Goal: Task Accomplishment & Management: Manage account settings

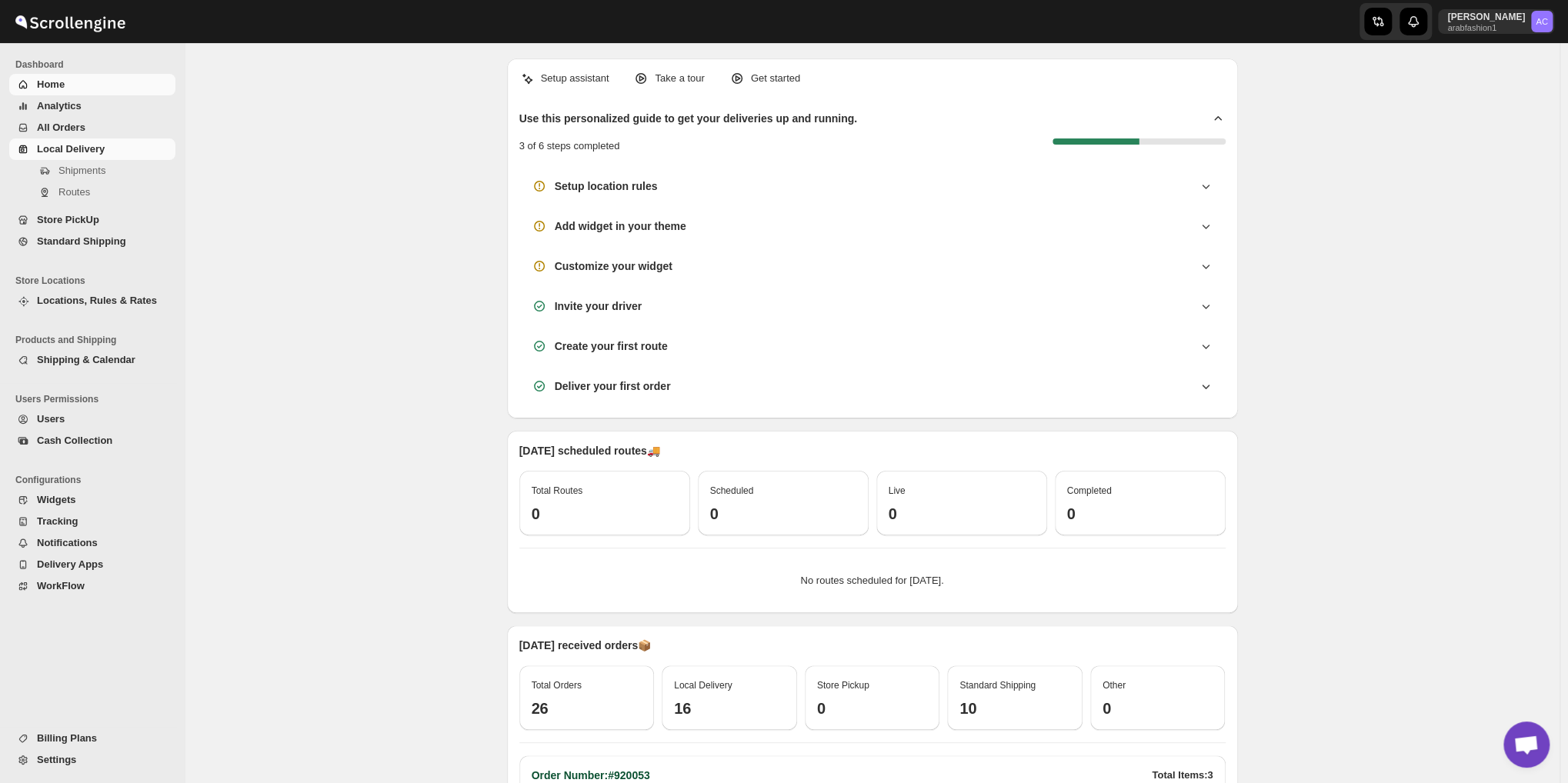
click at [108, 142] on span "Local Delivery" at bounding box center [104, 150] width 135 height 15
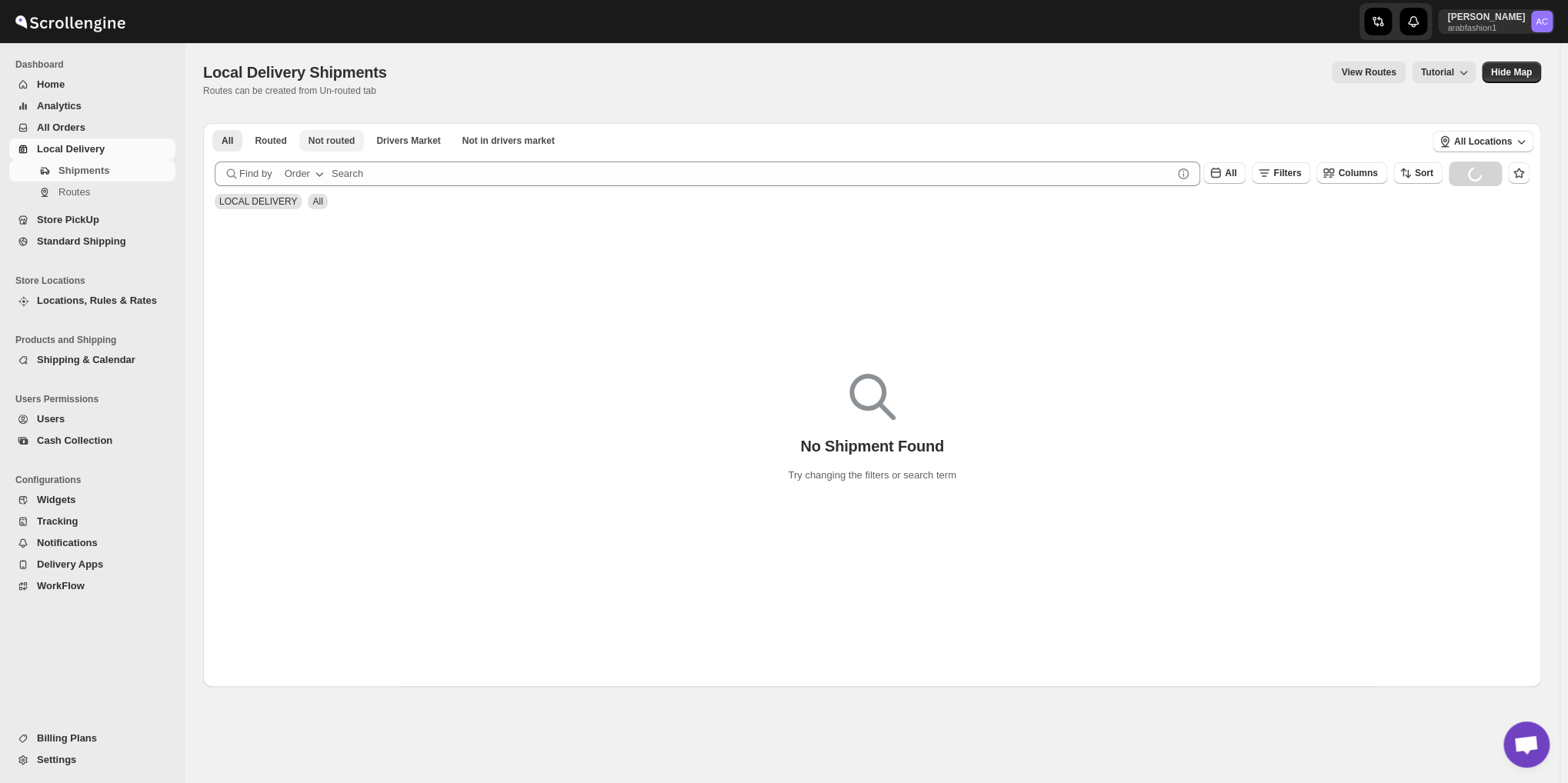
click at [332, 142] on span "Not routed" at bounding box center [331, 140] width 47 height 12
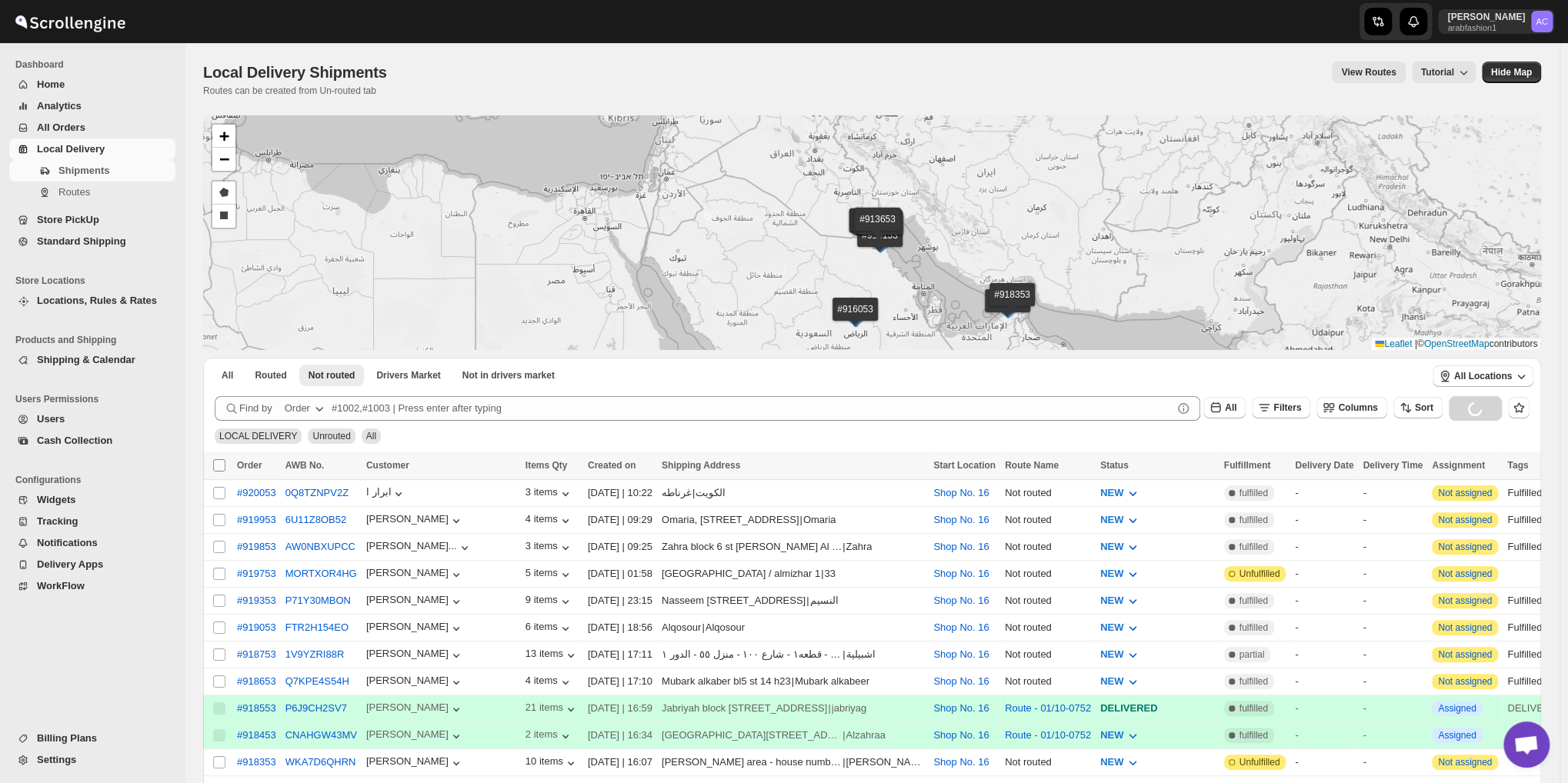
click at [221, 464] on input "Select all shipments" at bounding box center [219, 465] width 12 height 12
checkbox input "true"
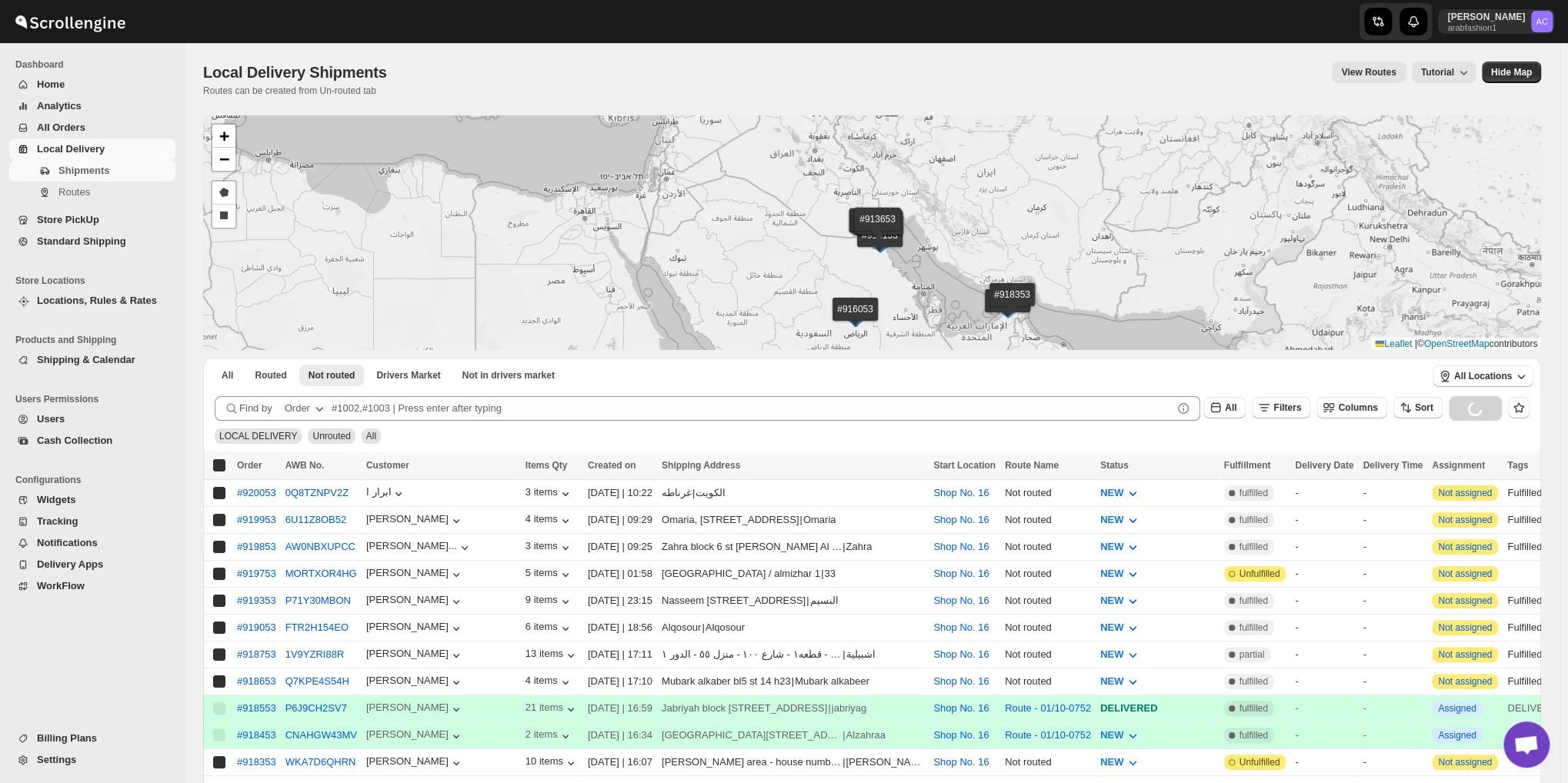
checkbox input "true"
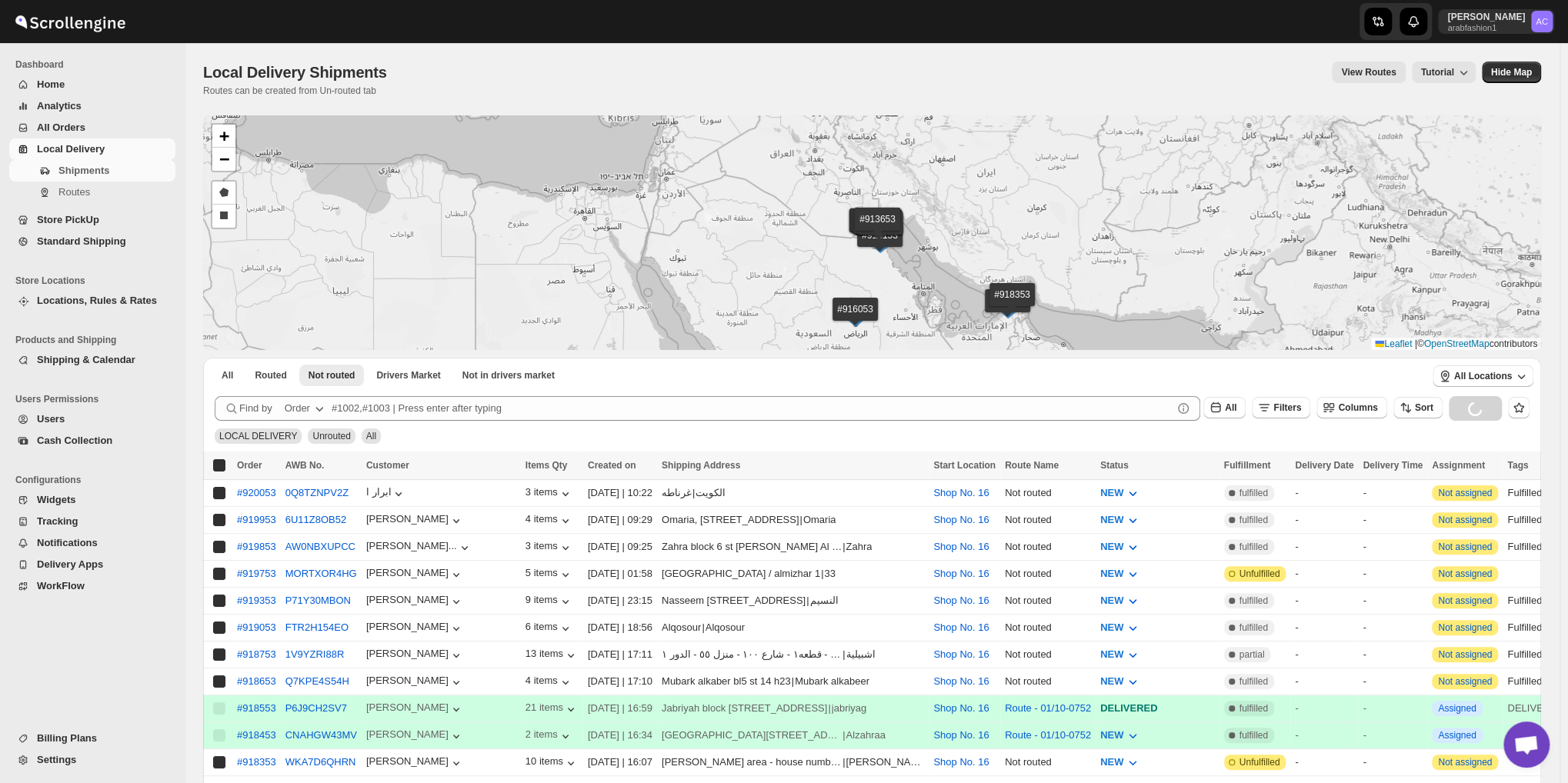
checkbox input "true"
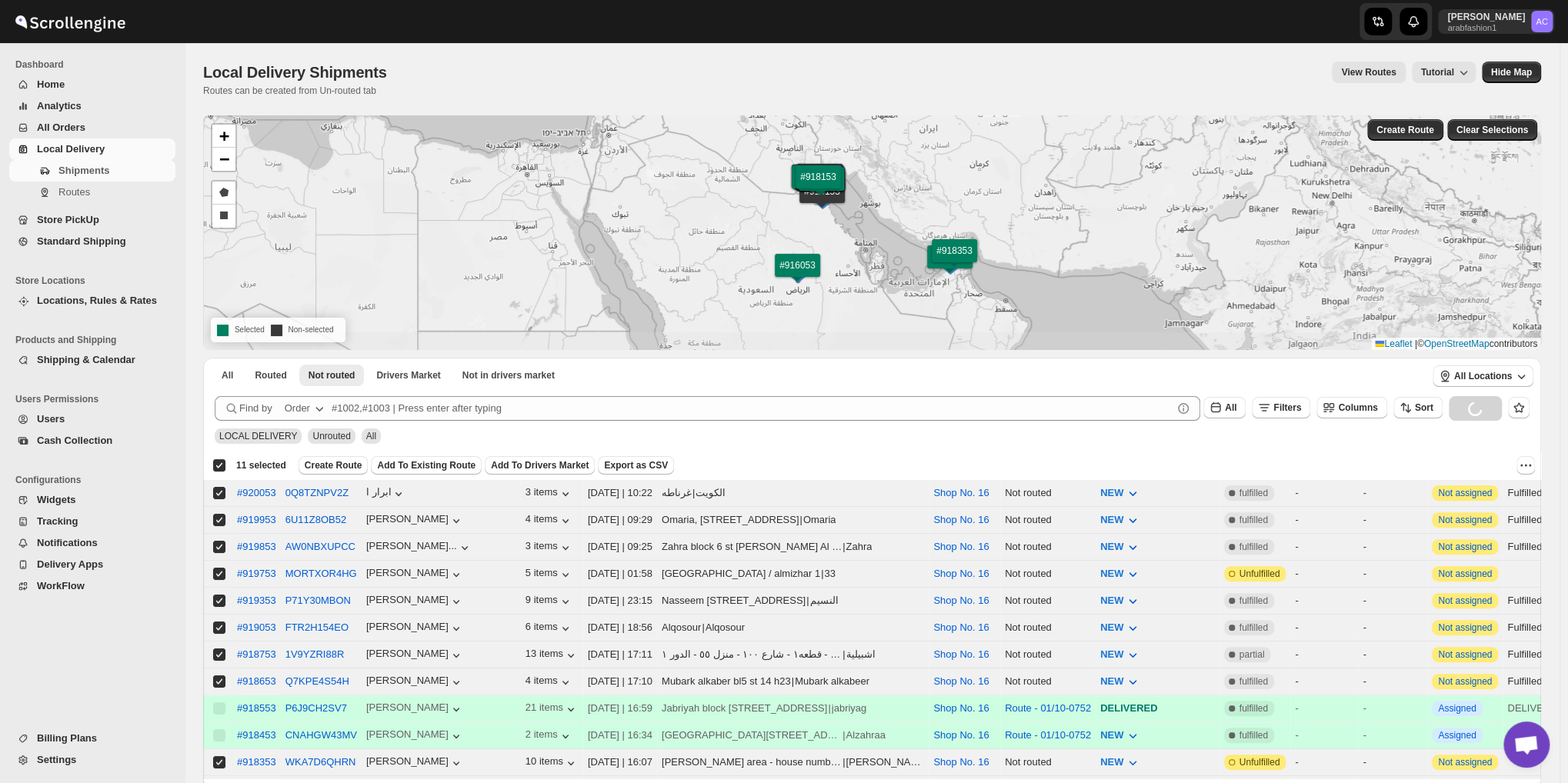
checkbox input "false"
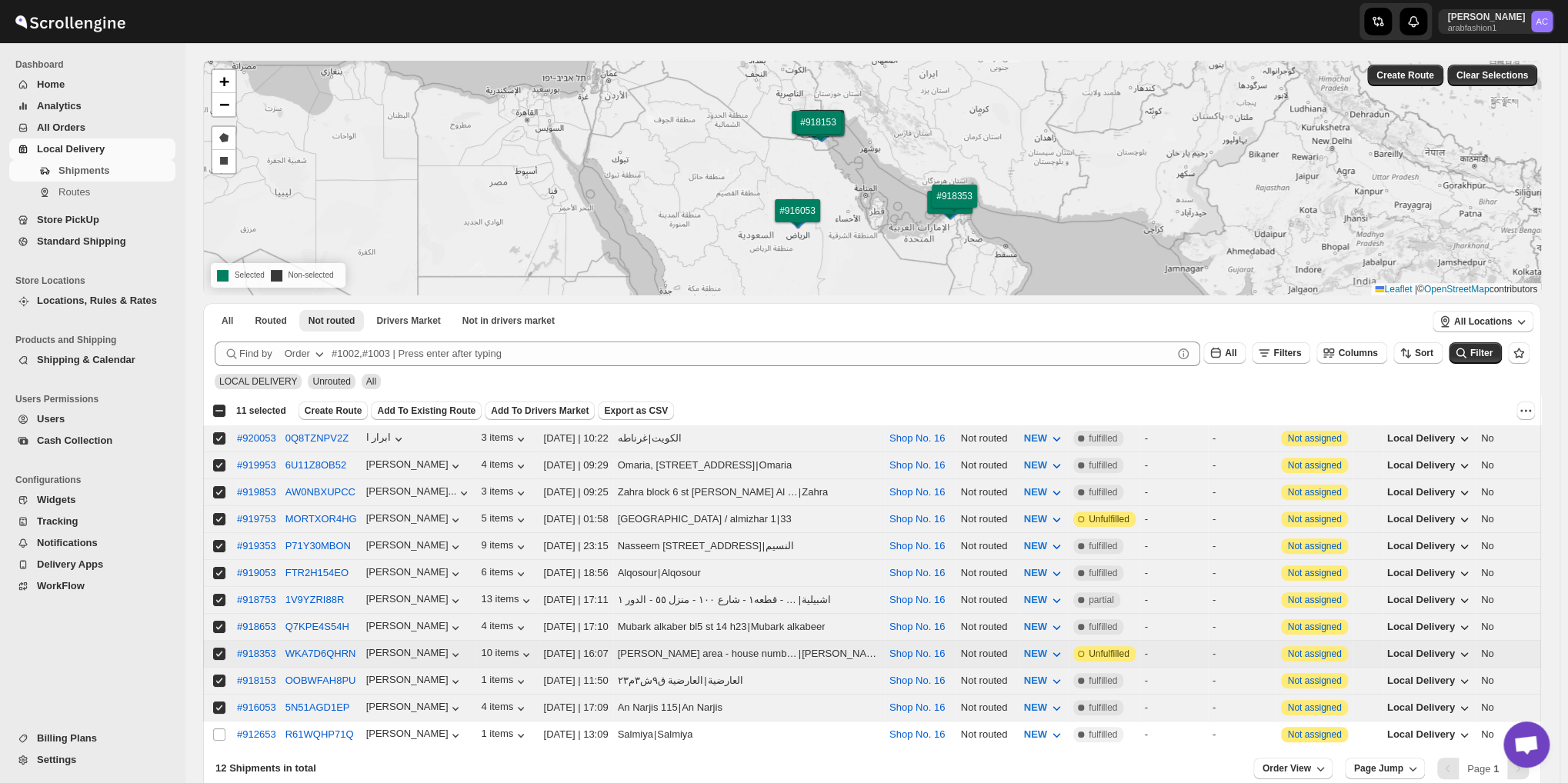
scroll to position [77, 0]
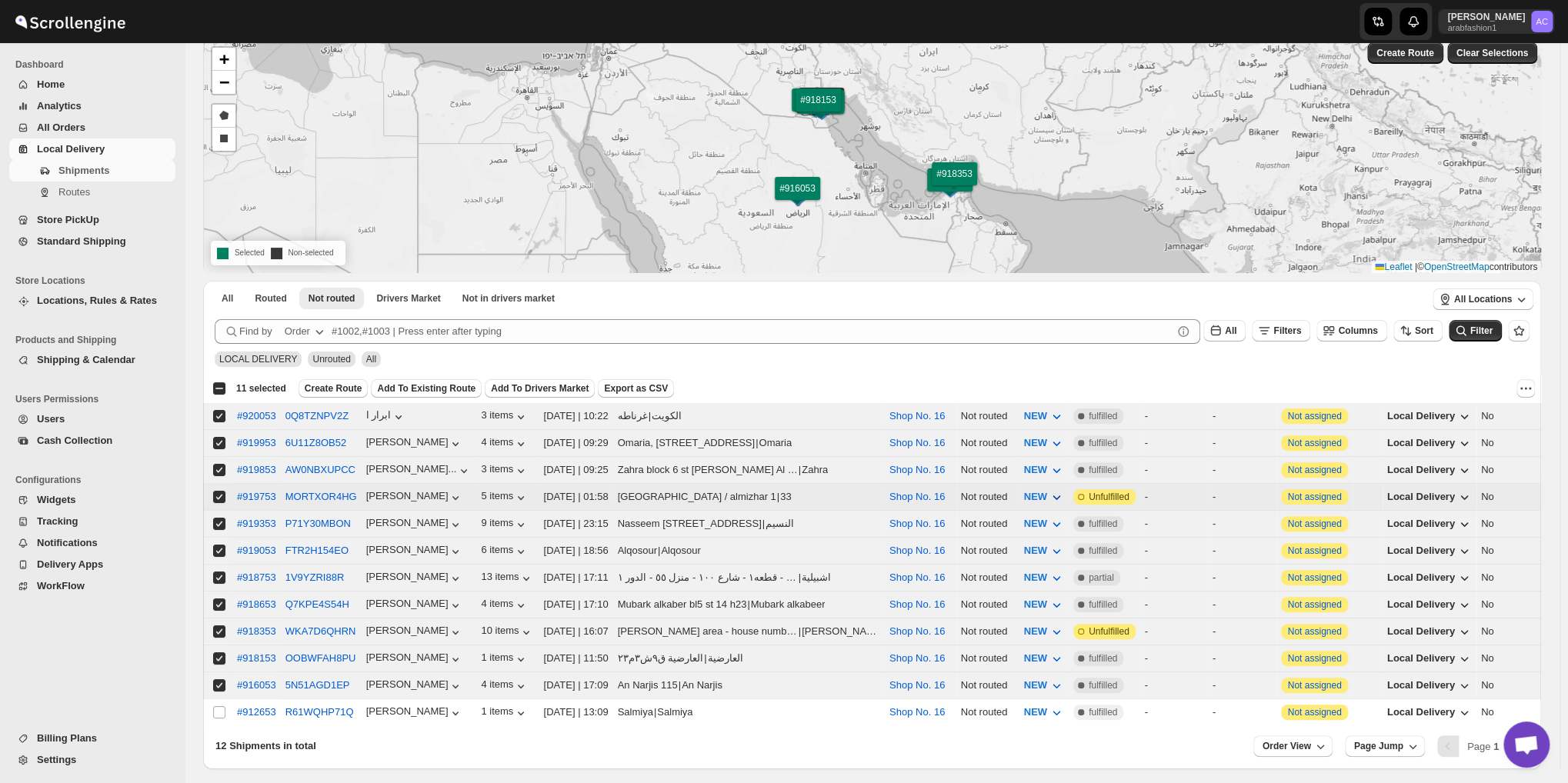
click at [1049, 490] on icon "button" at bounding box center [1056, 497] width 15 height 15
click at [1049, 492] on icon "button" at bounding box center [1056, 497] width 15 height 15
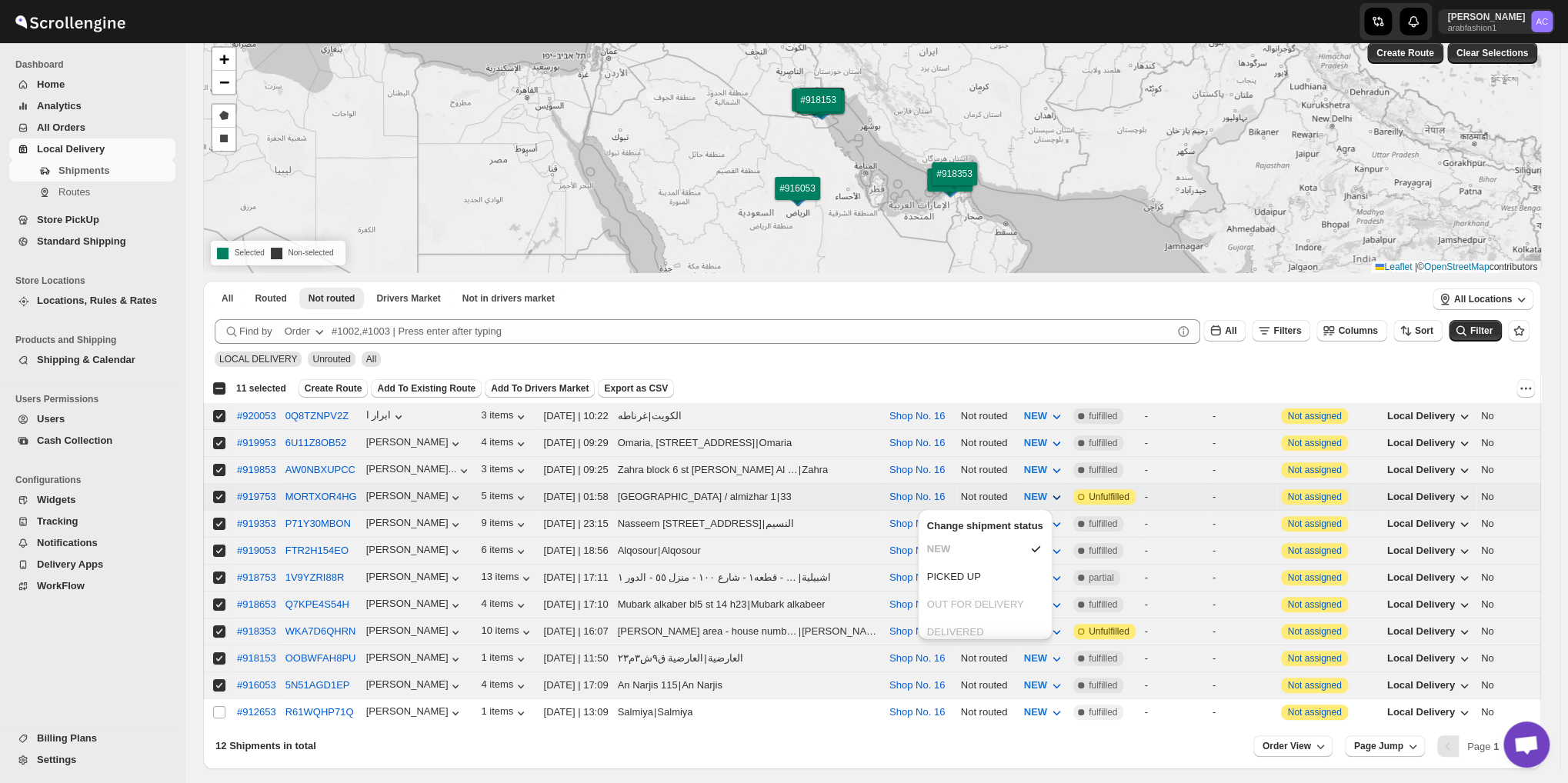
click at [1049, 492] on icon "button" at bounding box center [1056, 497] width 15 height 15
click at [1089, 491] on span "Unfulfilled" at bounding box center [1109, 497] width 41 height 12
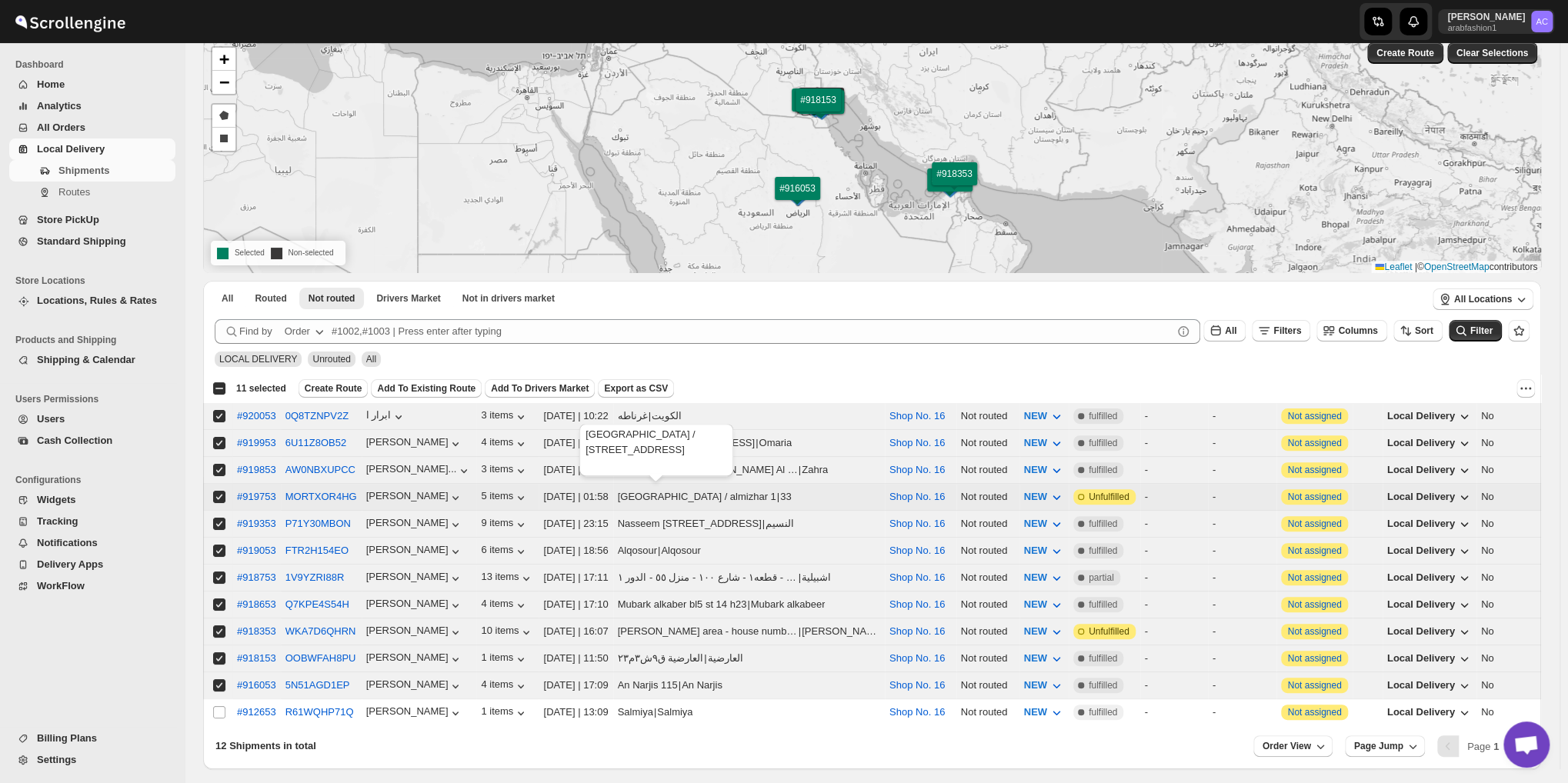
click at [683, 491] on div "[GEOGRAPHIC_DATA] / almizhar 1" at bounding box center [697, 497] width 158 height 15
click at [513, 492] on icon "button" at bounding box center [521, 498] width 15 height 15
click at [513, 491] on icon "button" at bounding box center [521, 498] width 15 height 15
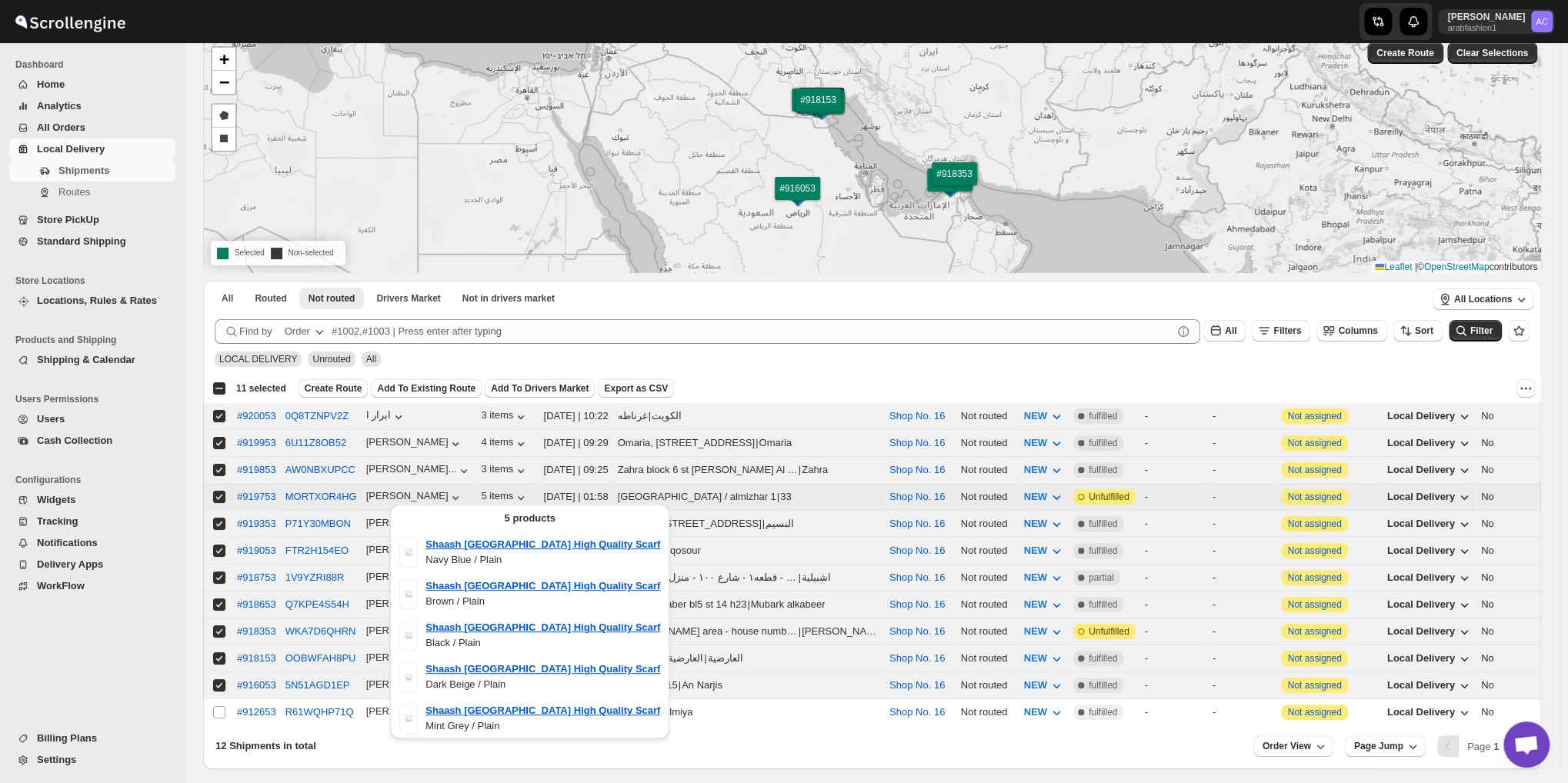
scroll to position [133, 0]
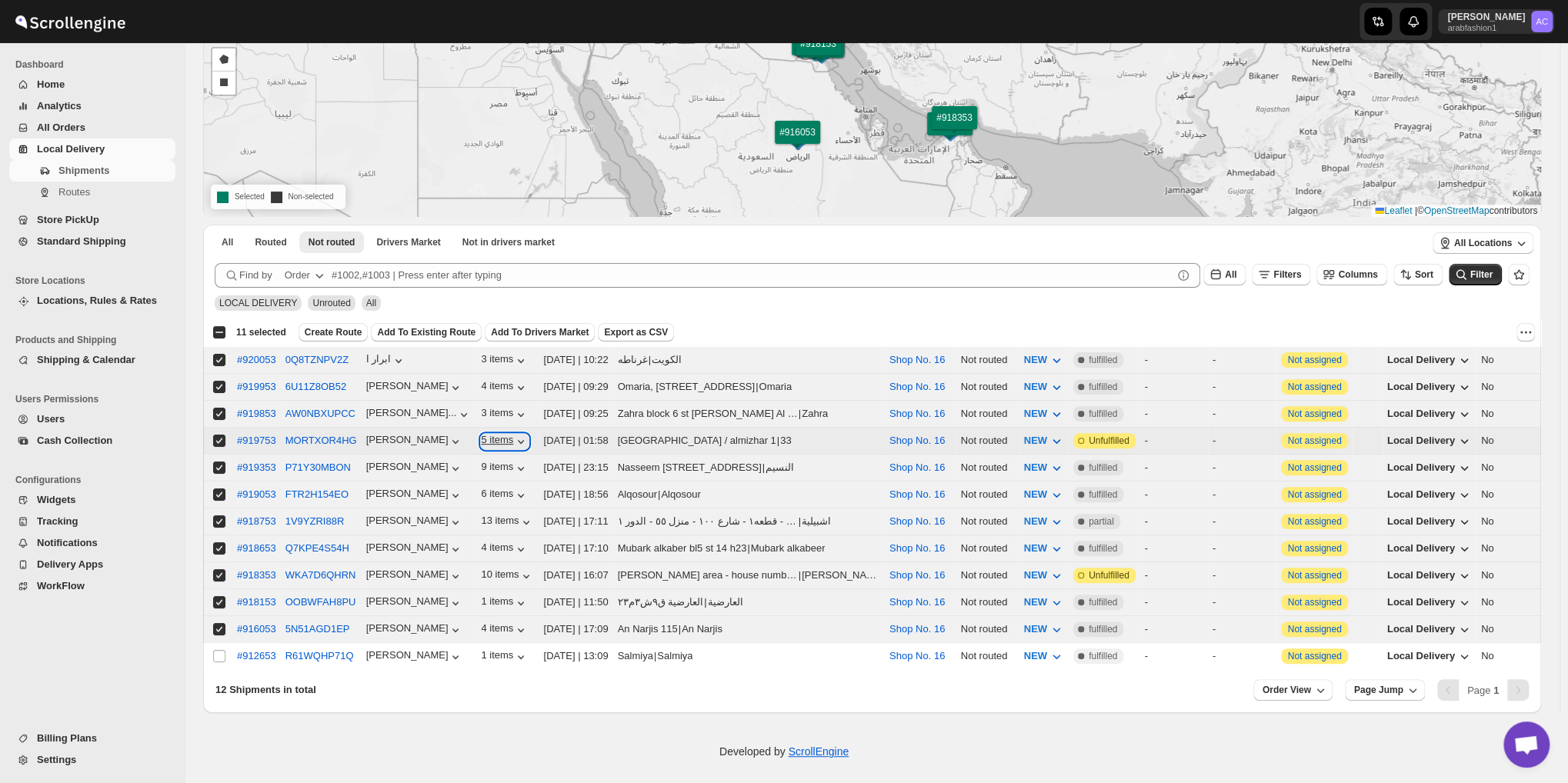
click at [518, 440] on icon "button" at bounding box center [520, 442] width 6 height 4
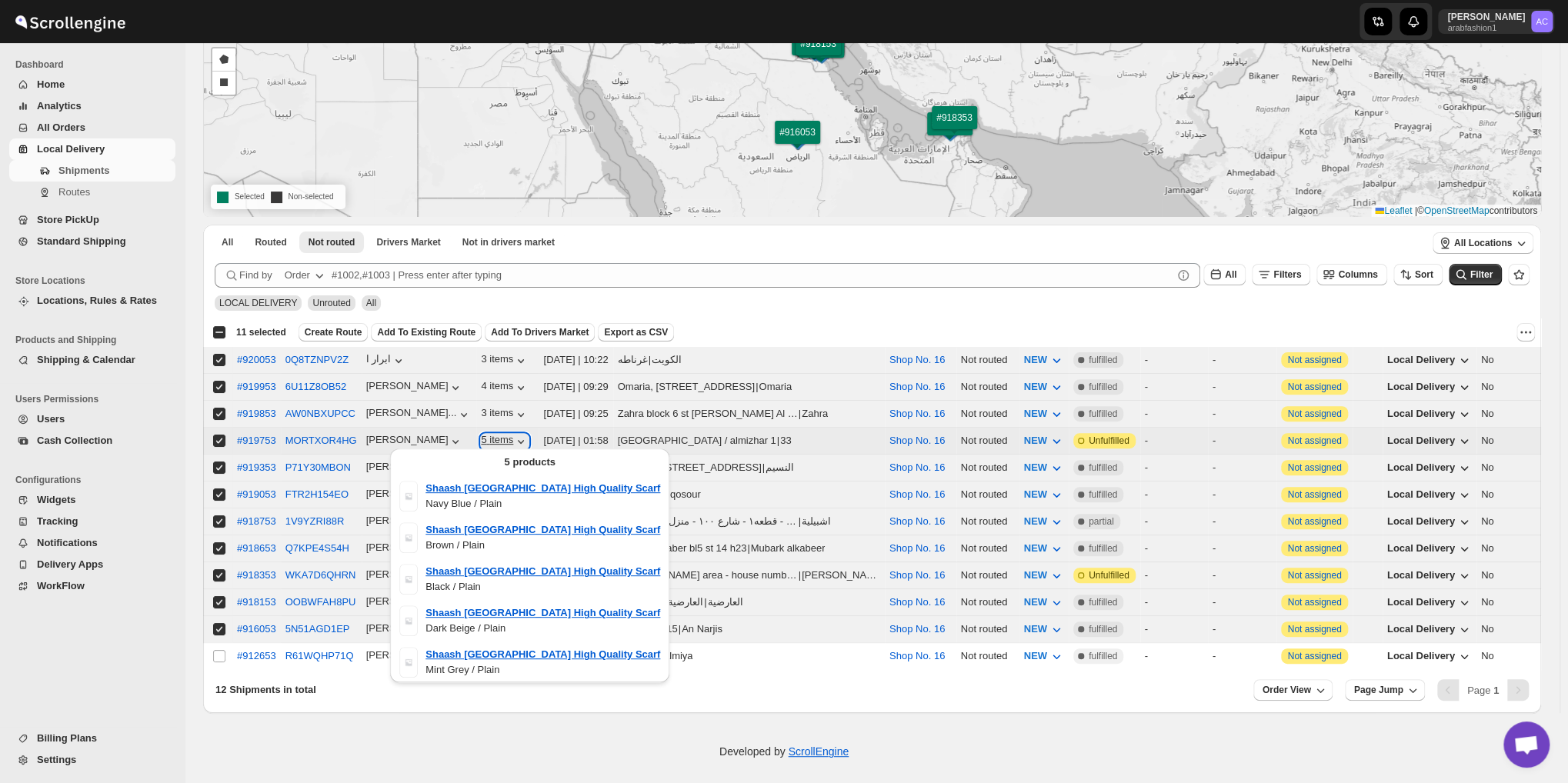
click at [518, 440] on icon "button" at bounding box center [520, 442] width 6 height 4
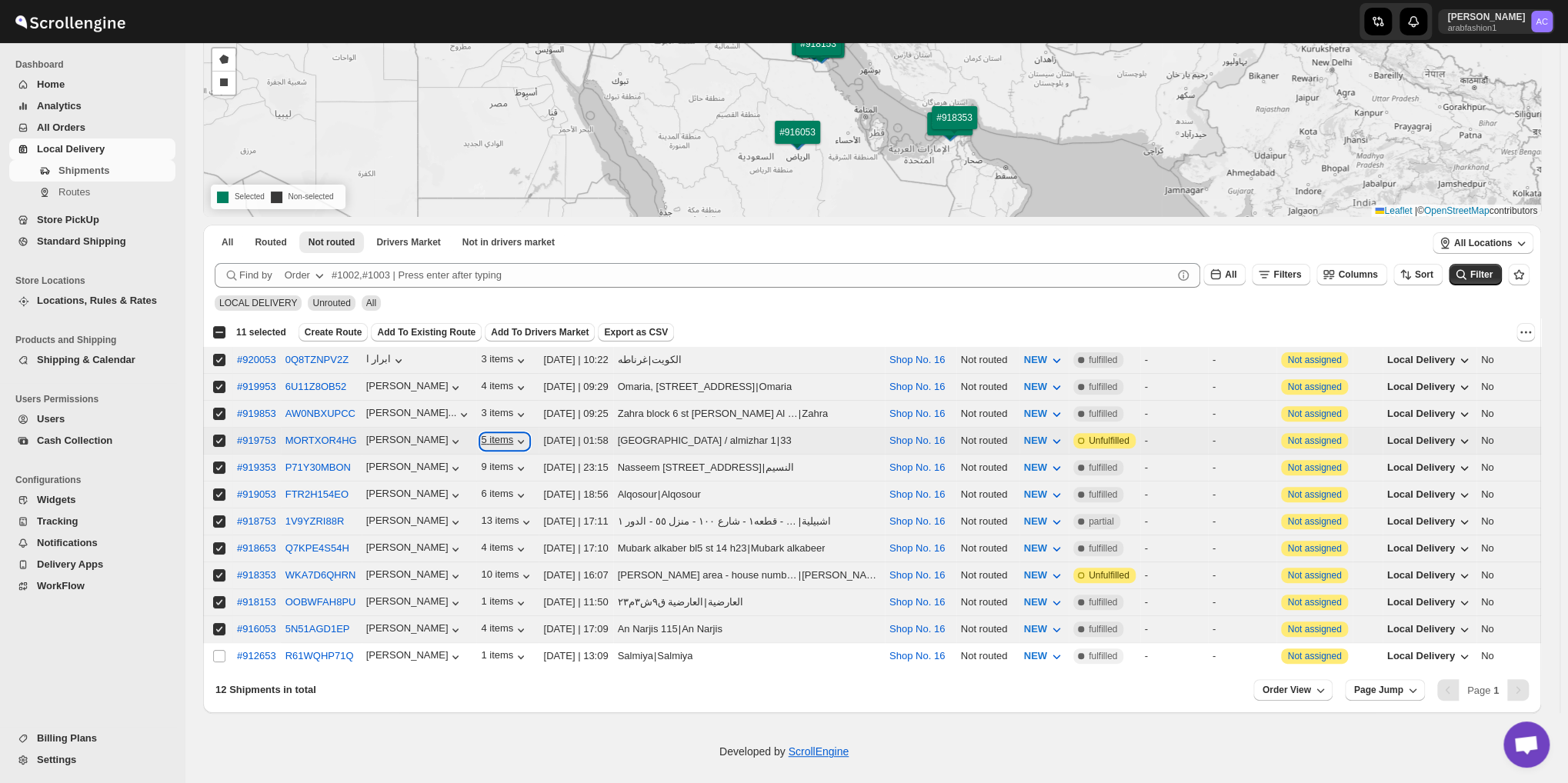
click at [518, 440] on icon "button" at bounding box center [520, 442] width 6 height 4
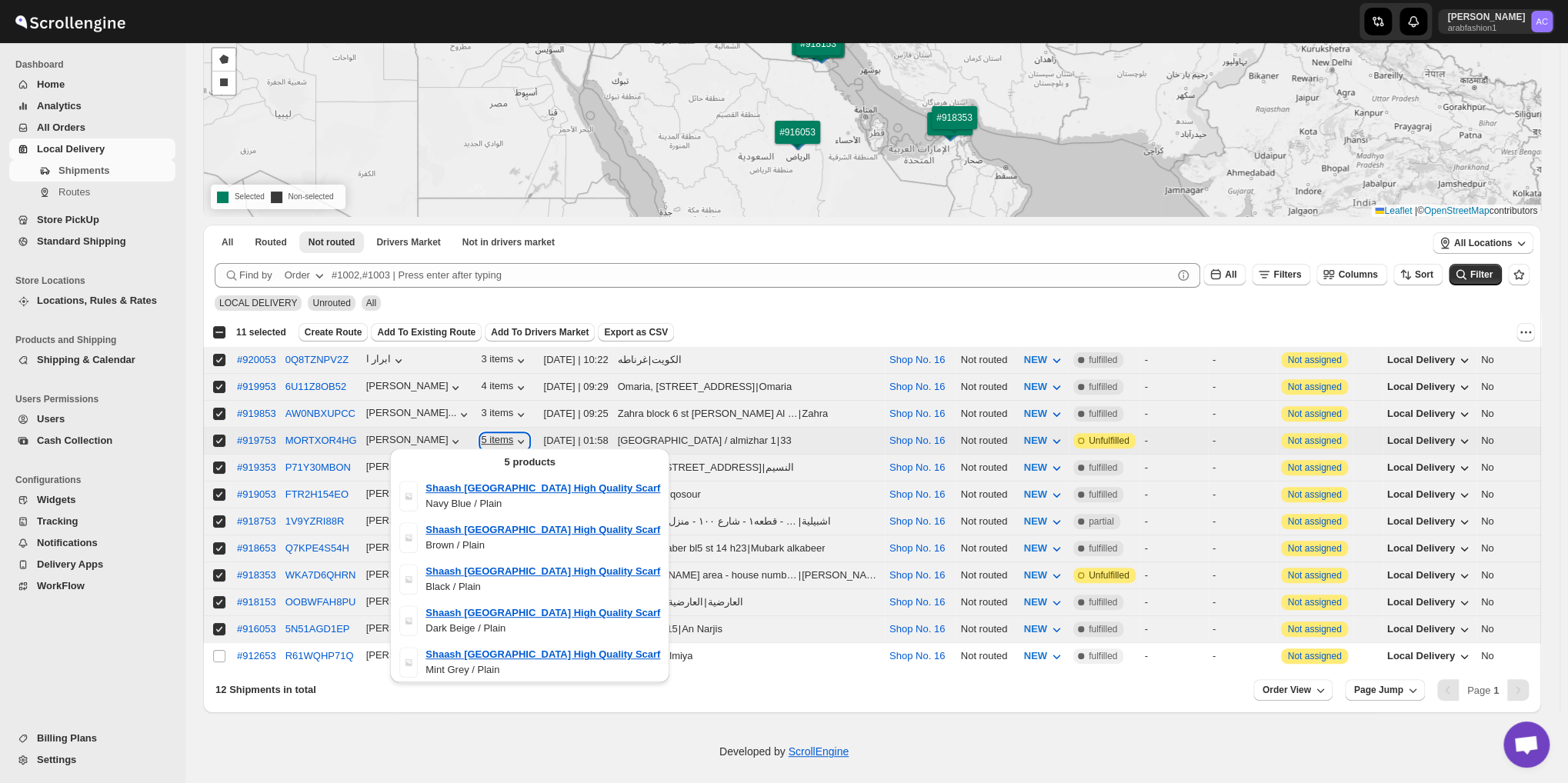
click at [518, 440] on icon "button" at bounding box center [520, 442] width 6 height 4
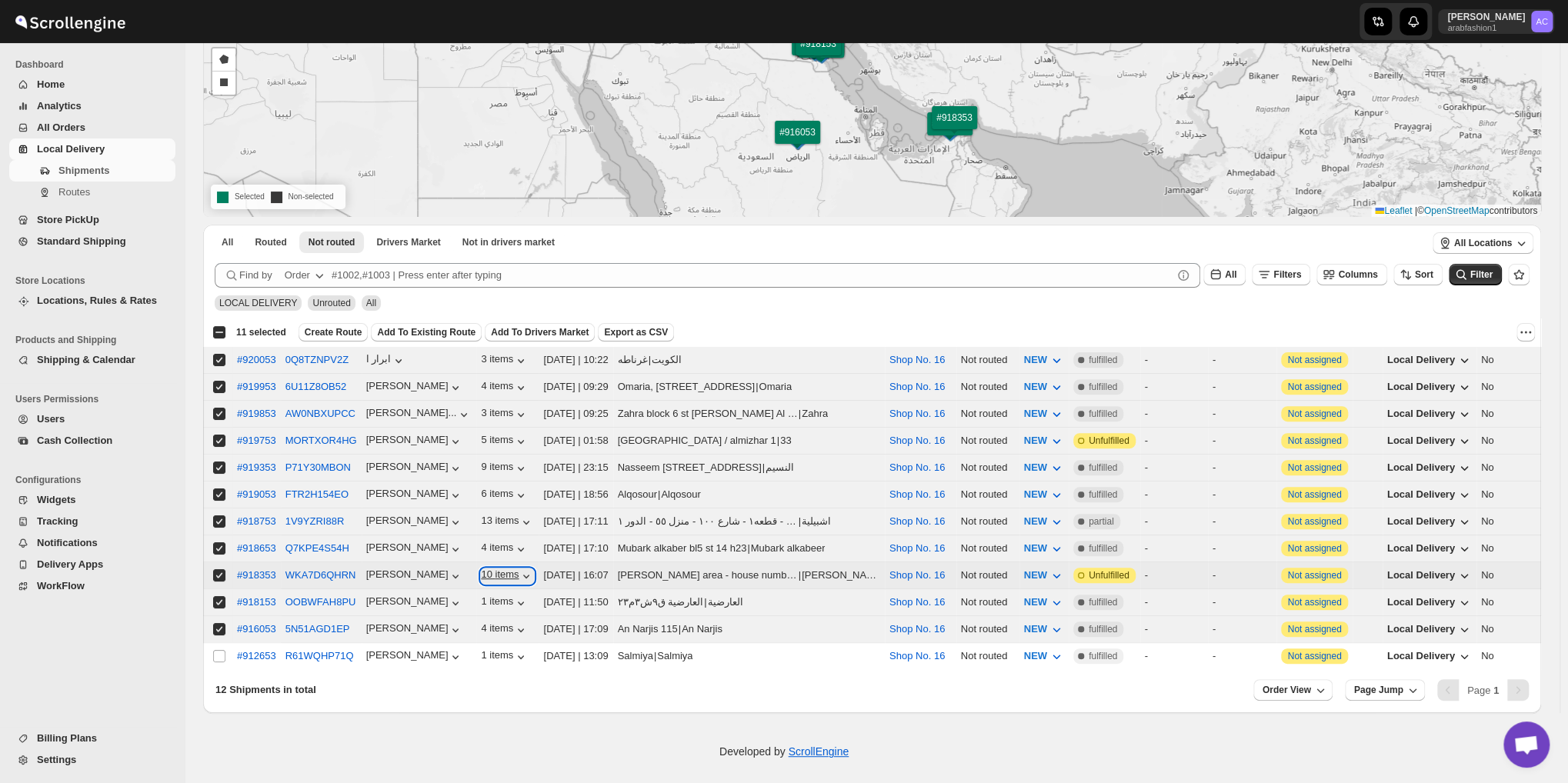
click at [524, 575] on icon "button" at bounding box center [526, 576] width 6 height 4
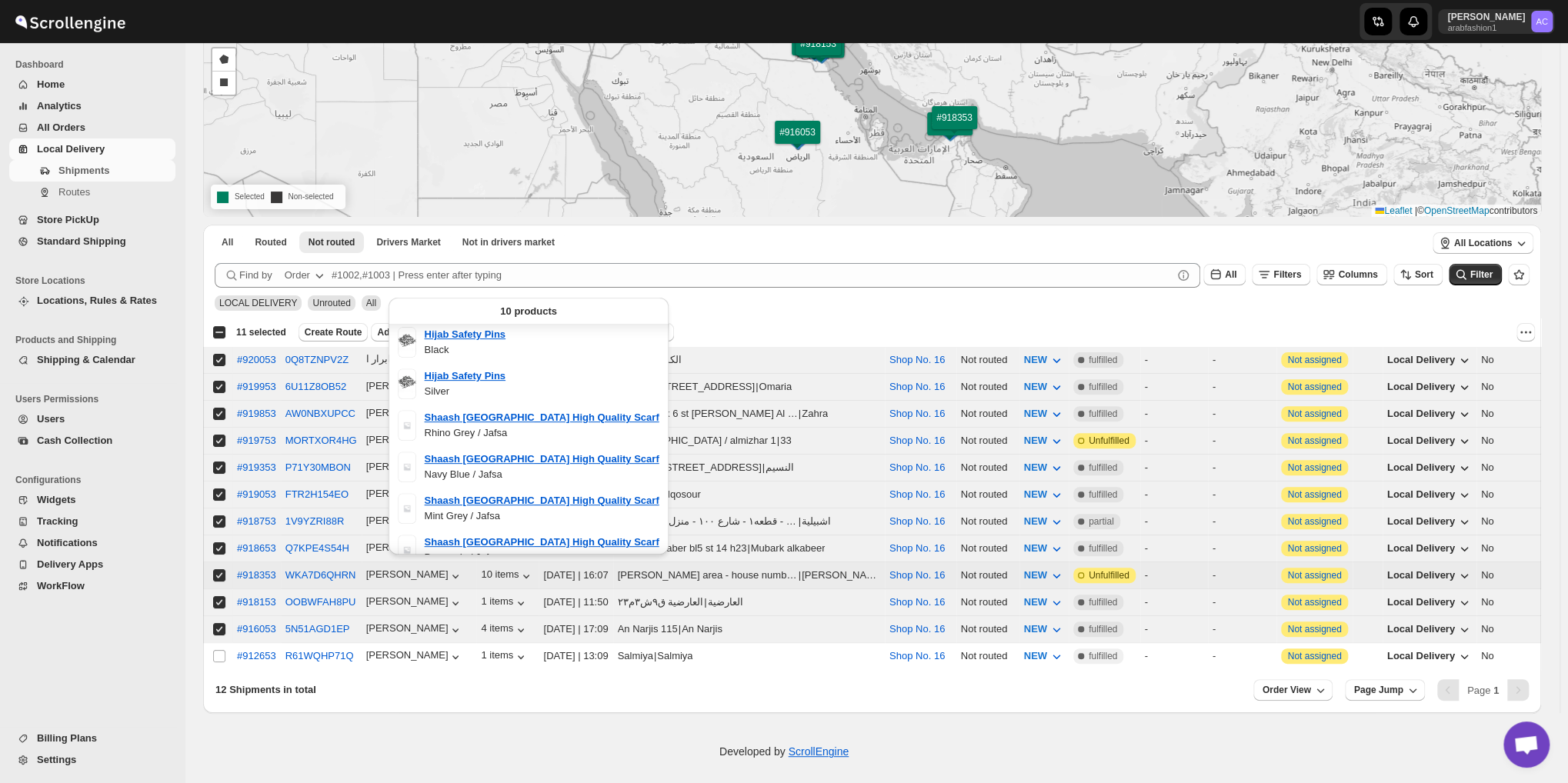
scroll to position [0, 0]
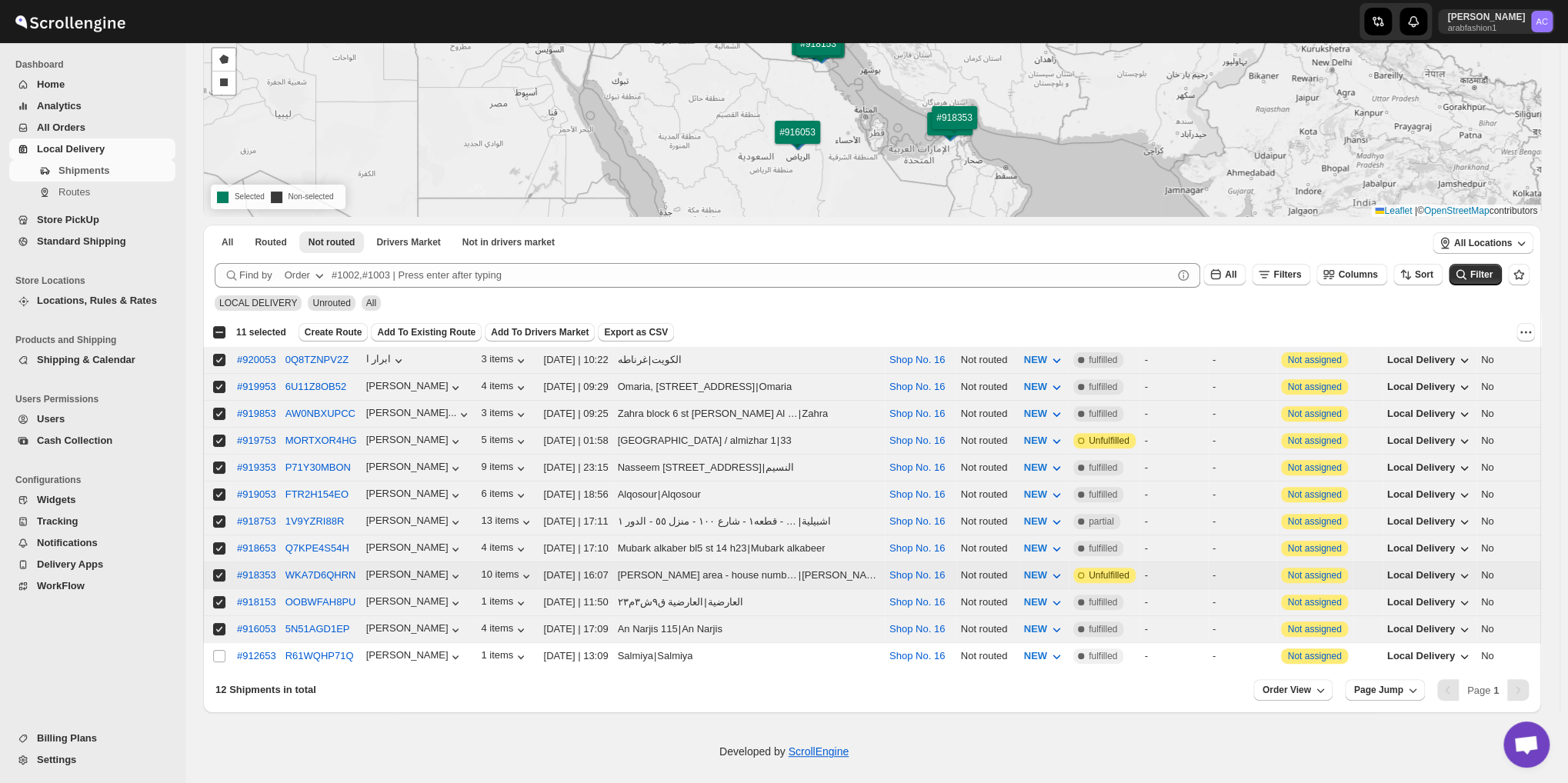
click at [215, 570] on input "Select shipment" at bounding box center [219, 576] width 12 height 12
checkbox input "false"
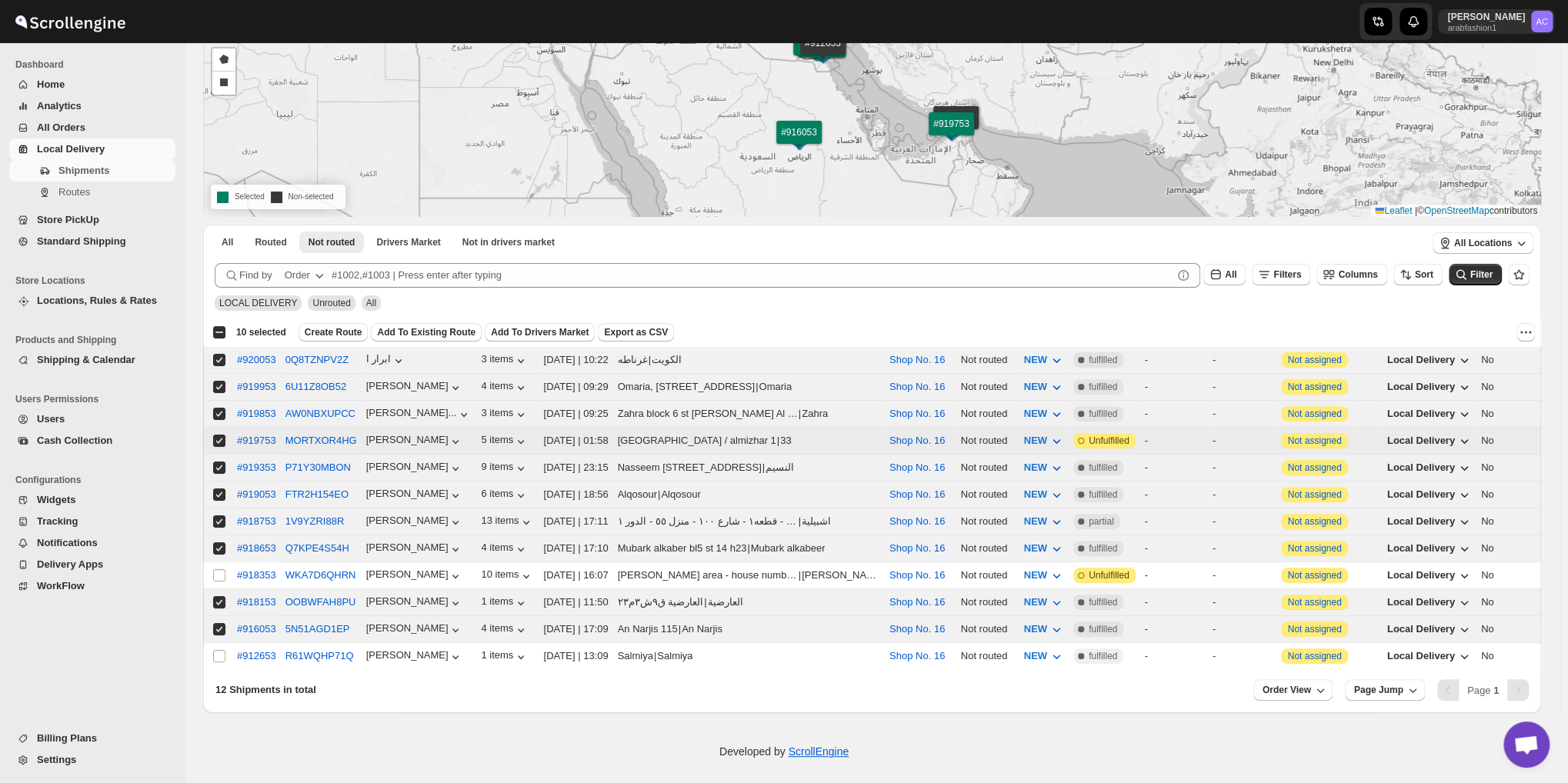
click at [215, 436] on input "Select shipment" at bounding box center [219, 440] width 12 height 12
checkbox input "false"
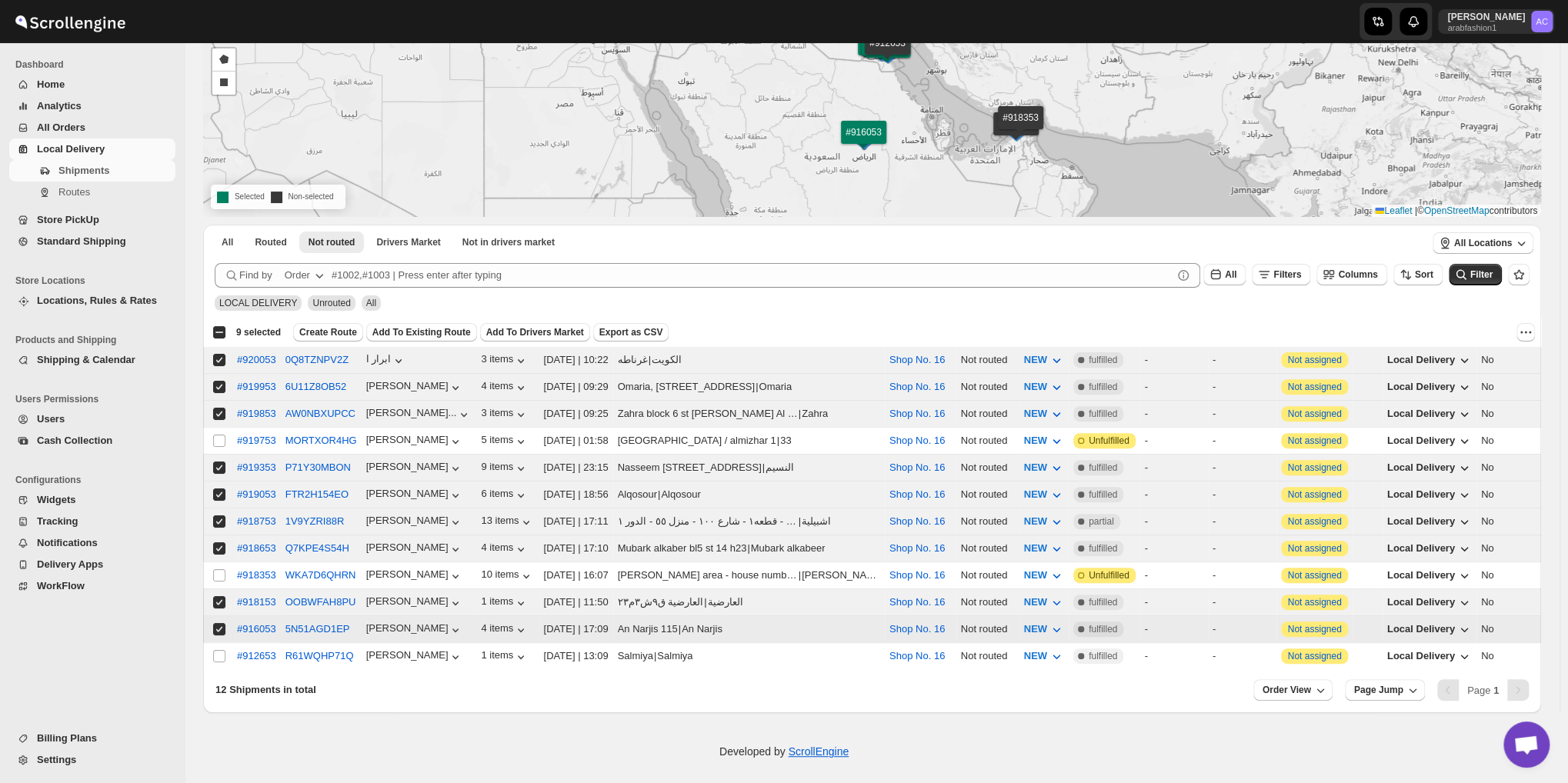
click at [220, 623] on input "Select shipment" at bounding box center [219, 629] width 12 height 12
checkbox input "false"
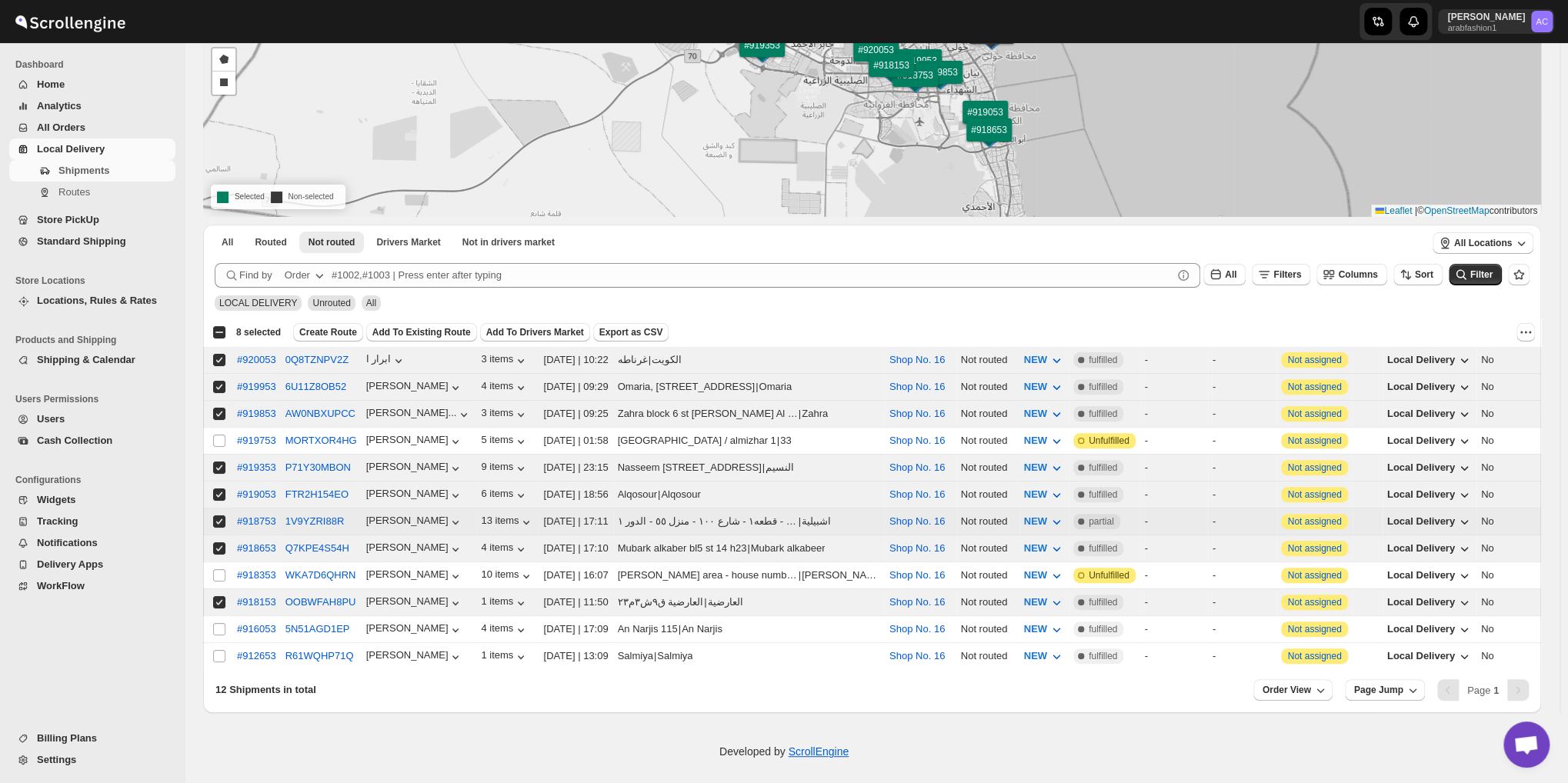
click at [217, 515] on input "Select shipment" at bounding box center [219, 521] width 12 height 12
checkbox input "false"
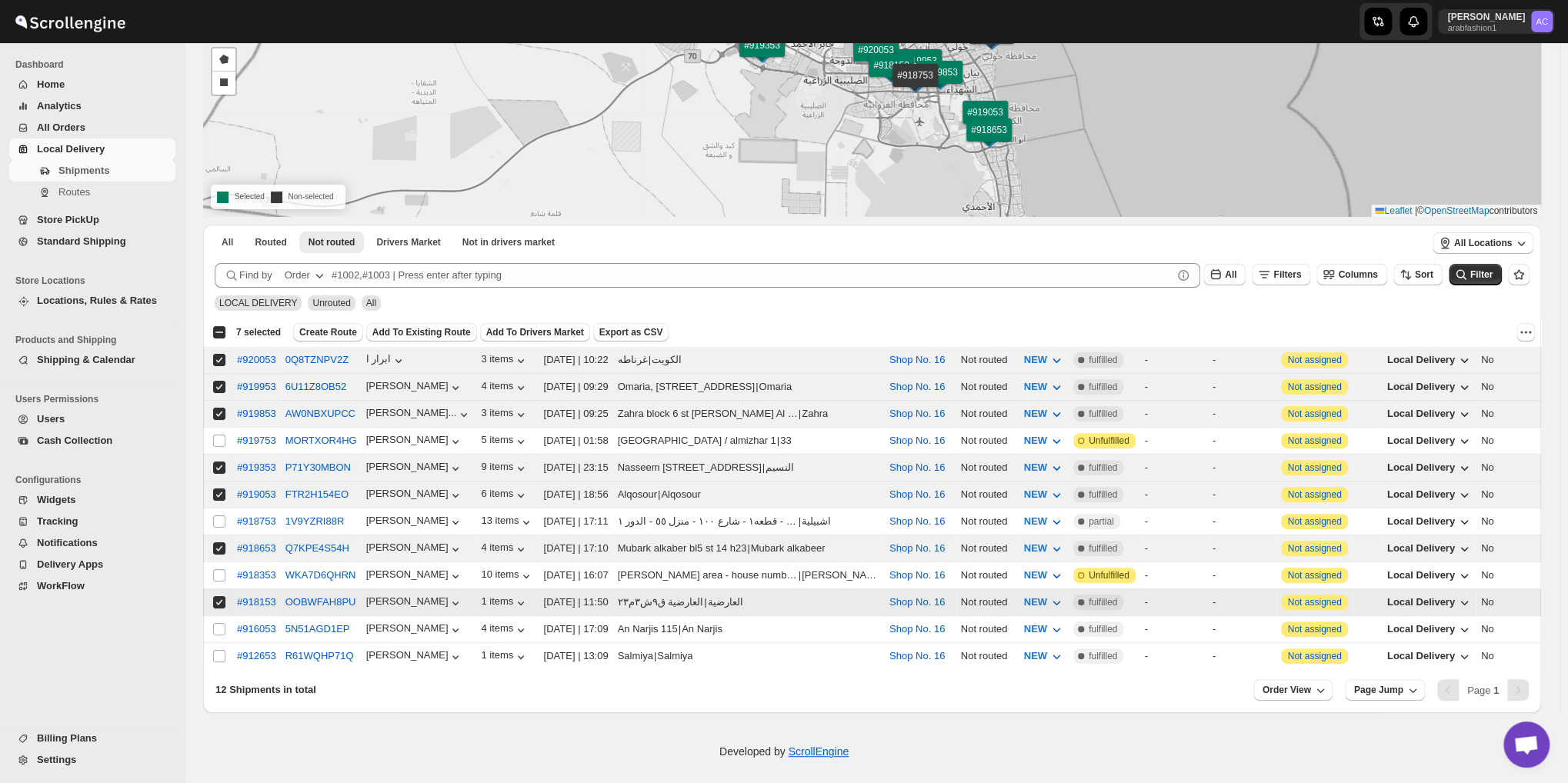
click at [215, 597] on input "Select shipment" at bounding box center [219, 603] width 12 height 12
checkbox input "false"
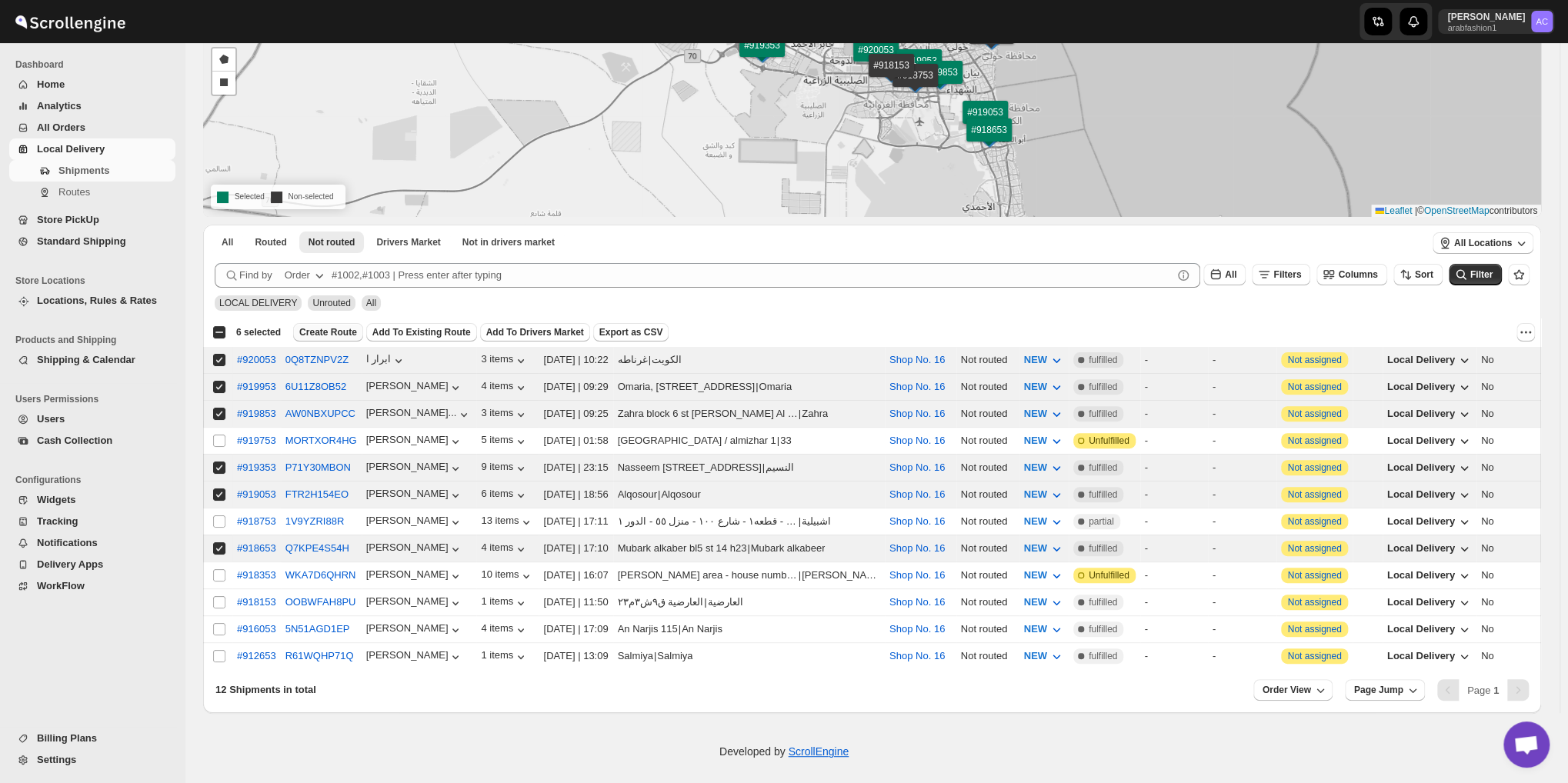
click at [331, 339] on button "Create Route" at bounding box center [328, 332] width 70 height 19
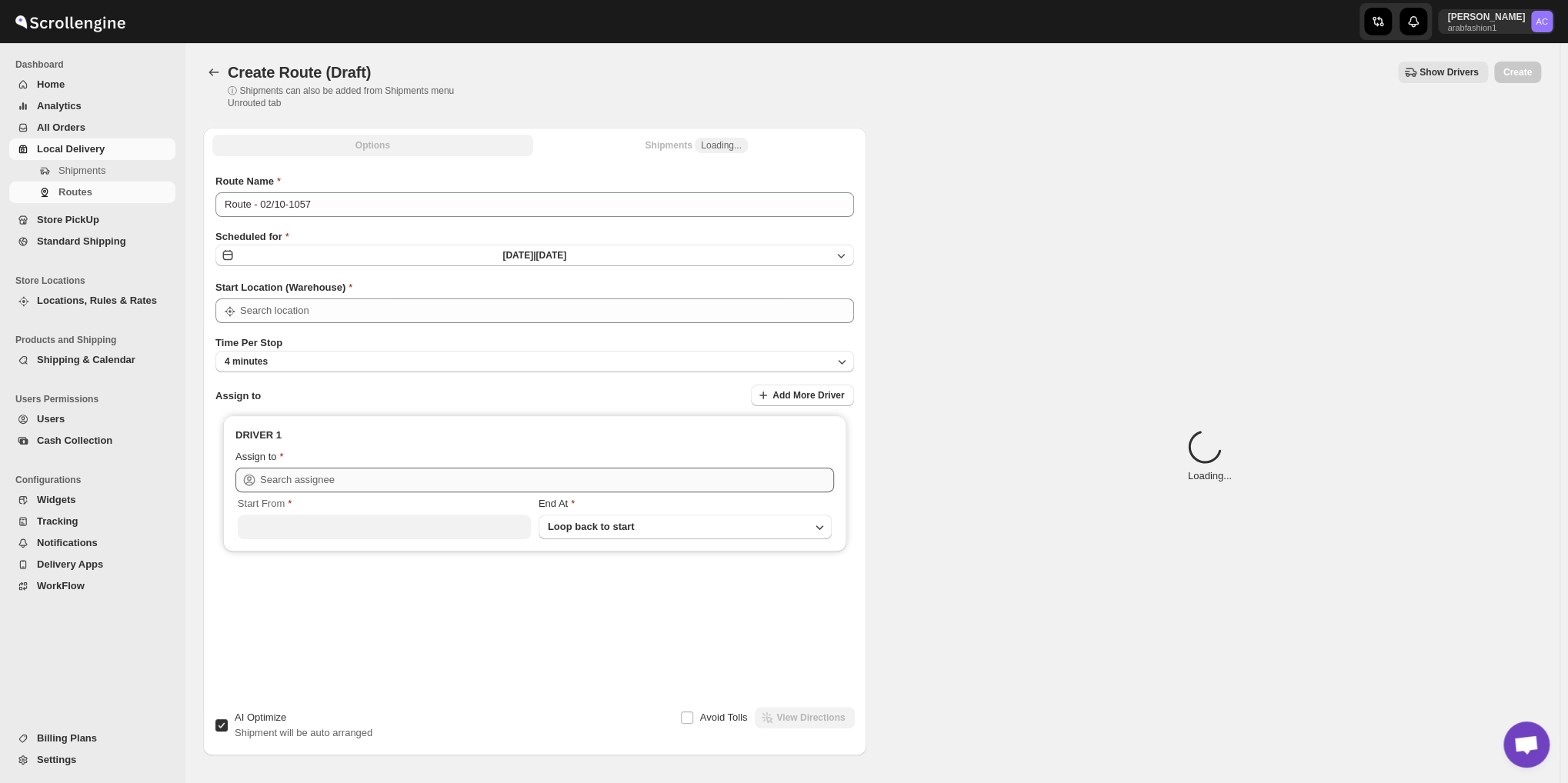
type input "Shop No. 16"
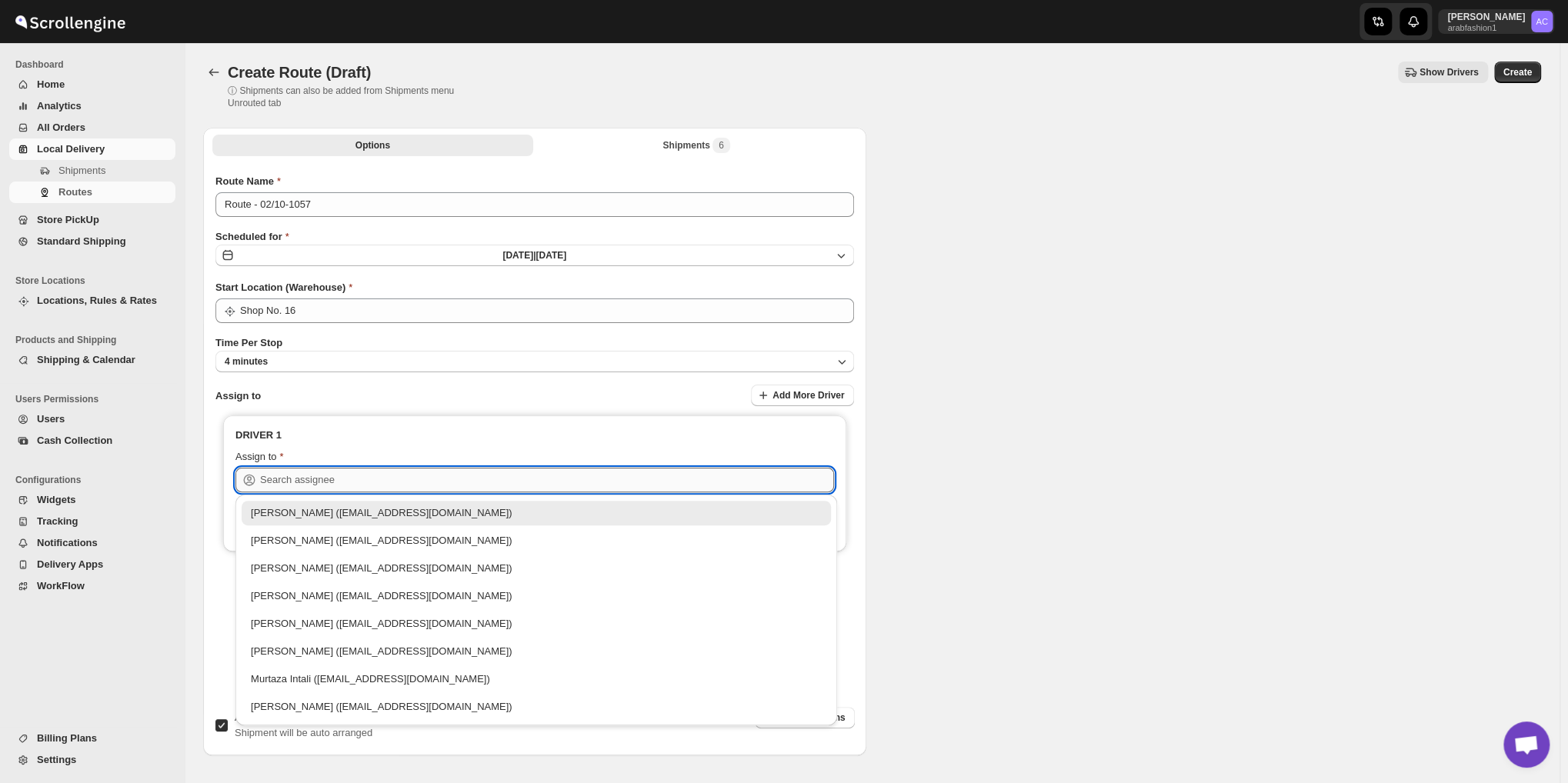
click at [435, 483] on input "text" at bounding box center [546, 479] width 574 height 25
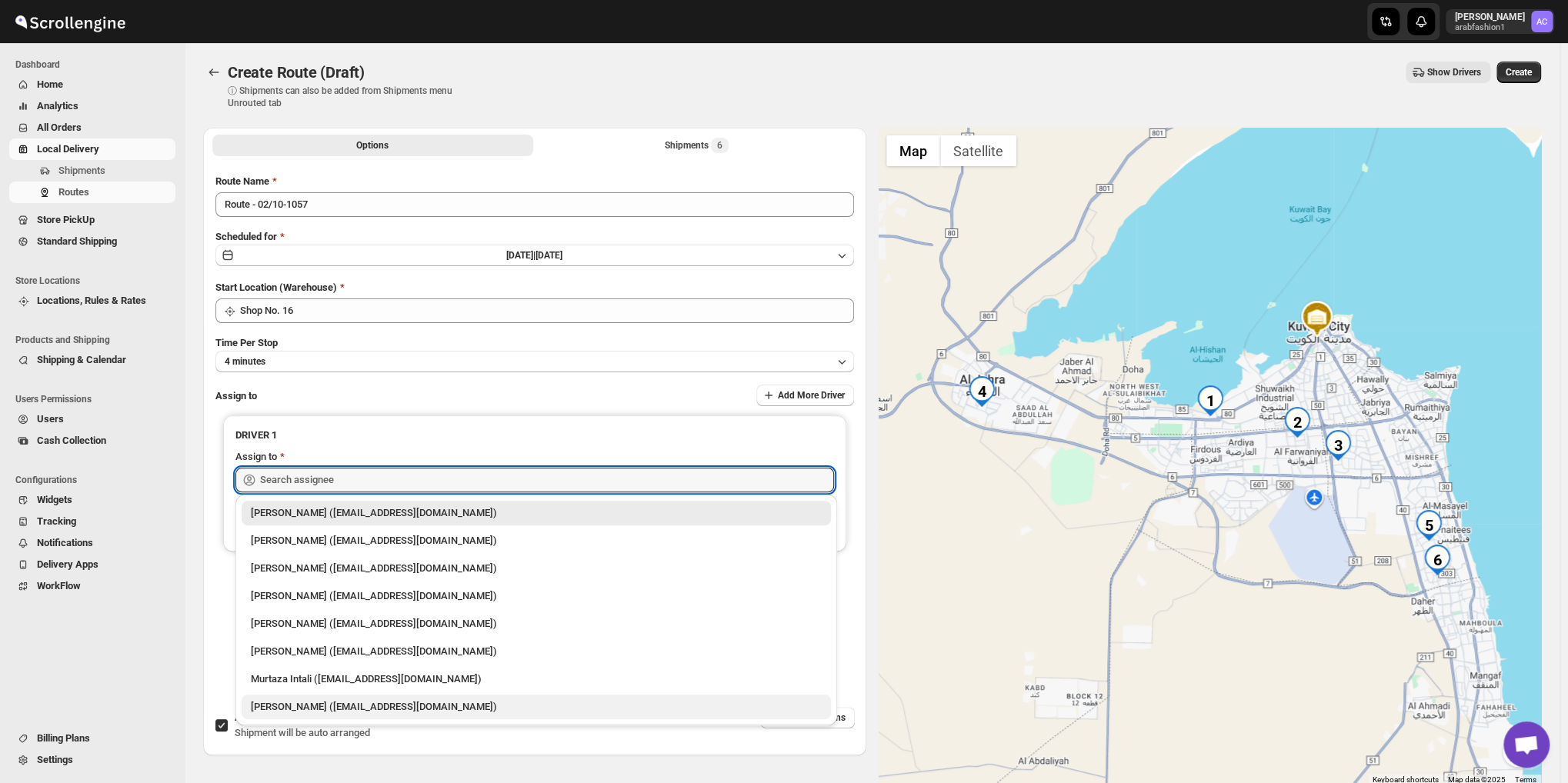
click at [357, 698] on div "[PERSON_NAME] ([EMAIL_ADDRESS][DOMAIN_NAME])" at bounding box center [535, 706] width 589 height 25
type input "[PERSON_NAME] ([EMAIL_ADDRESS][DOMAIN_NAME])"
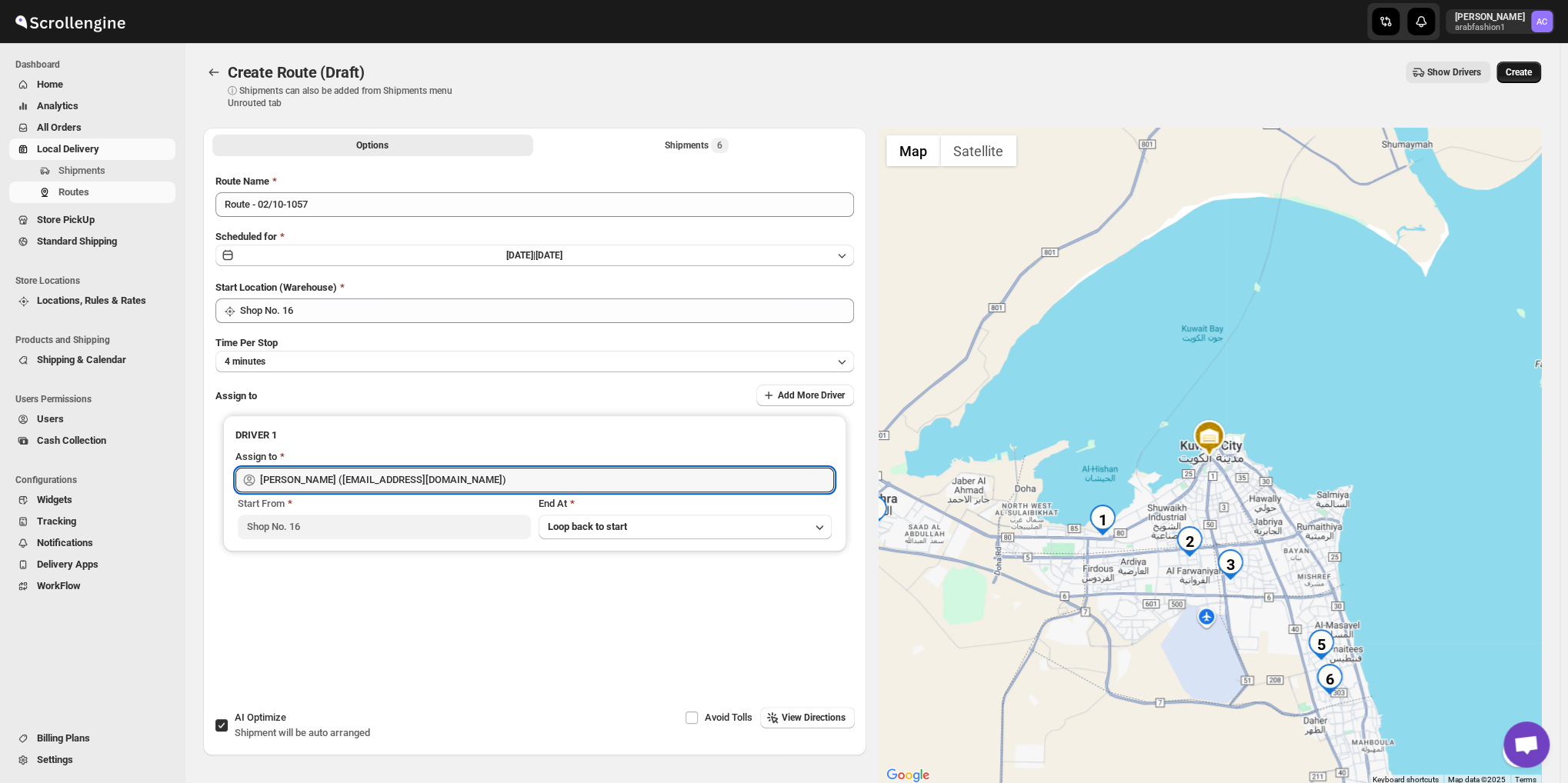
click at [1521, 71] on span "Create" at bounding box center [1518, 72] width 26 height 12
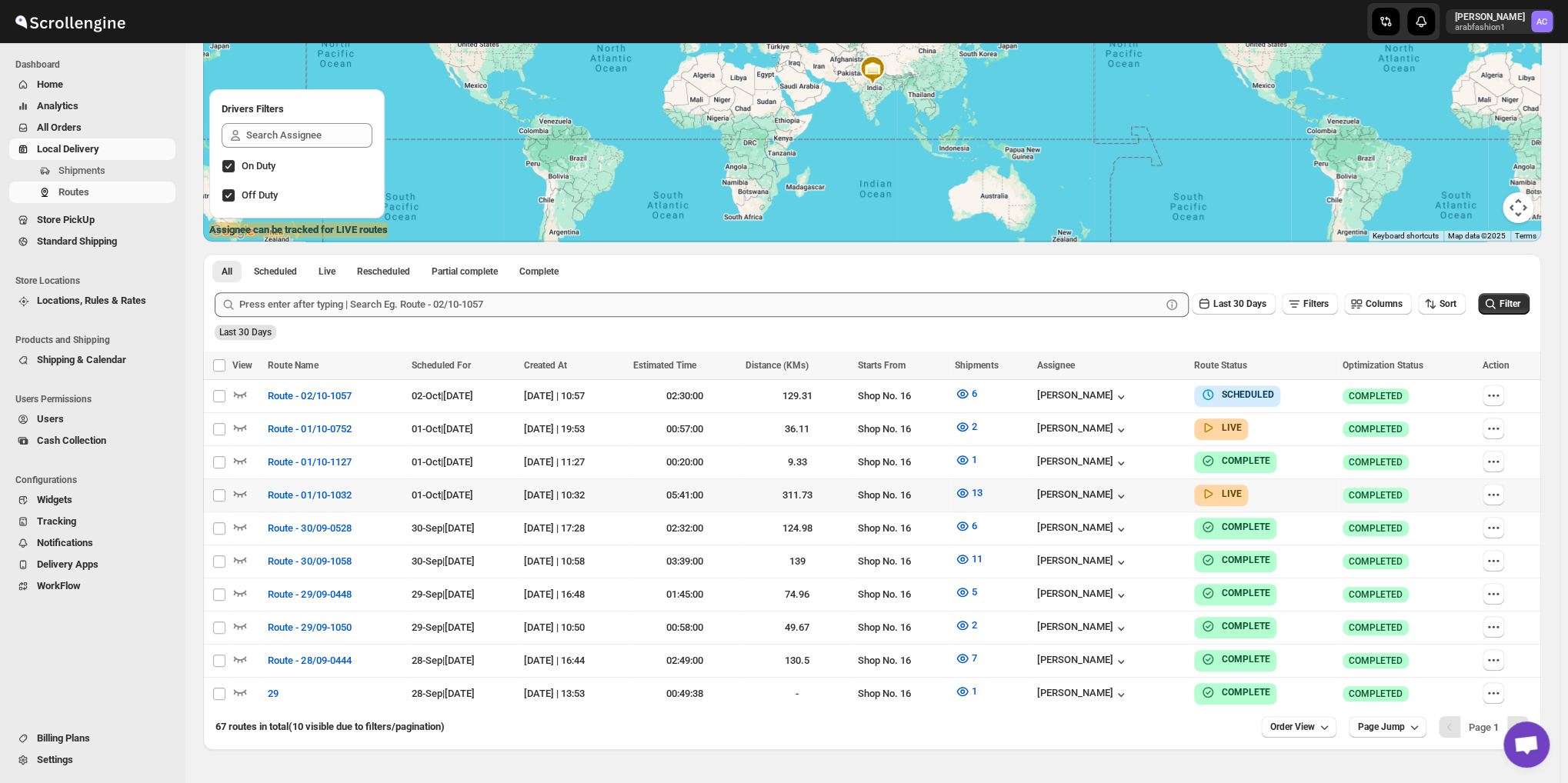
scroll to position [231, 0]
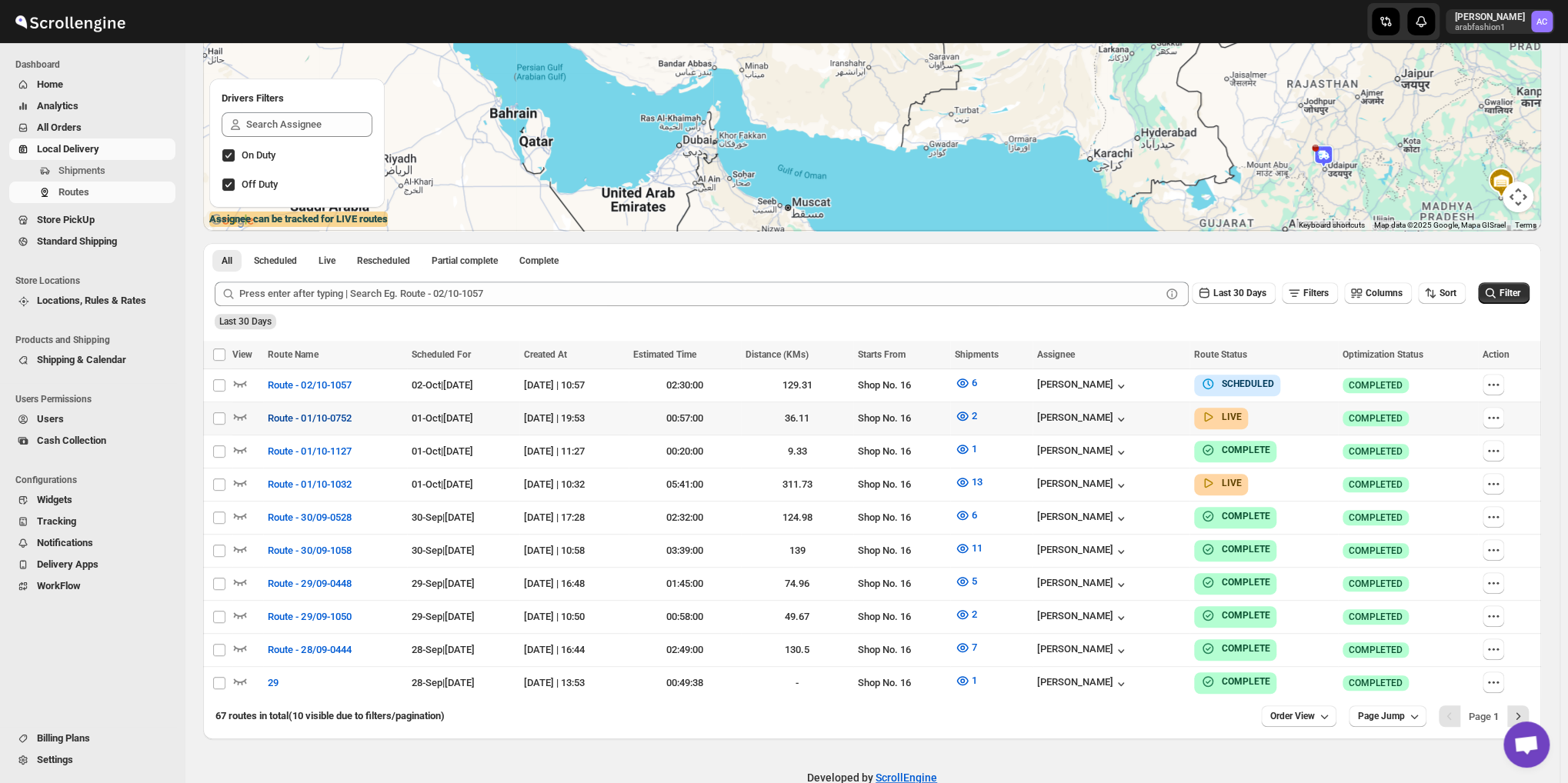
click at [331, 423] on span "Route - 01/10-0752" at bounding box center [309, 418] width 83 height 15
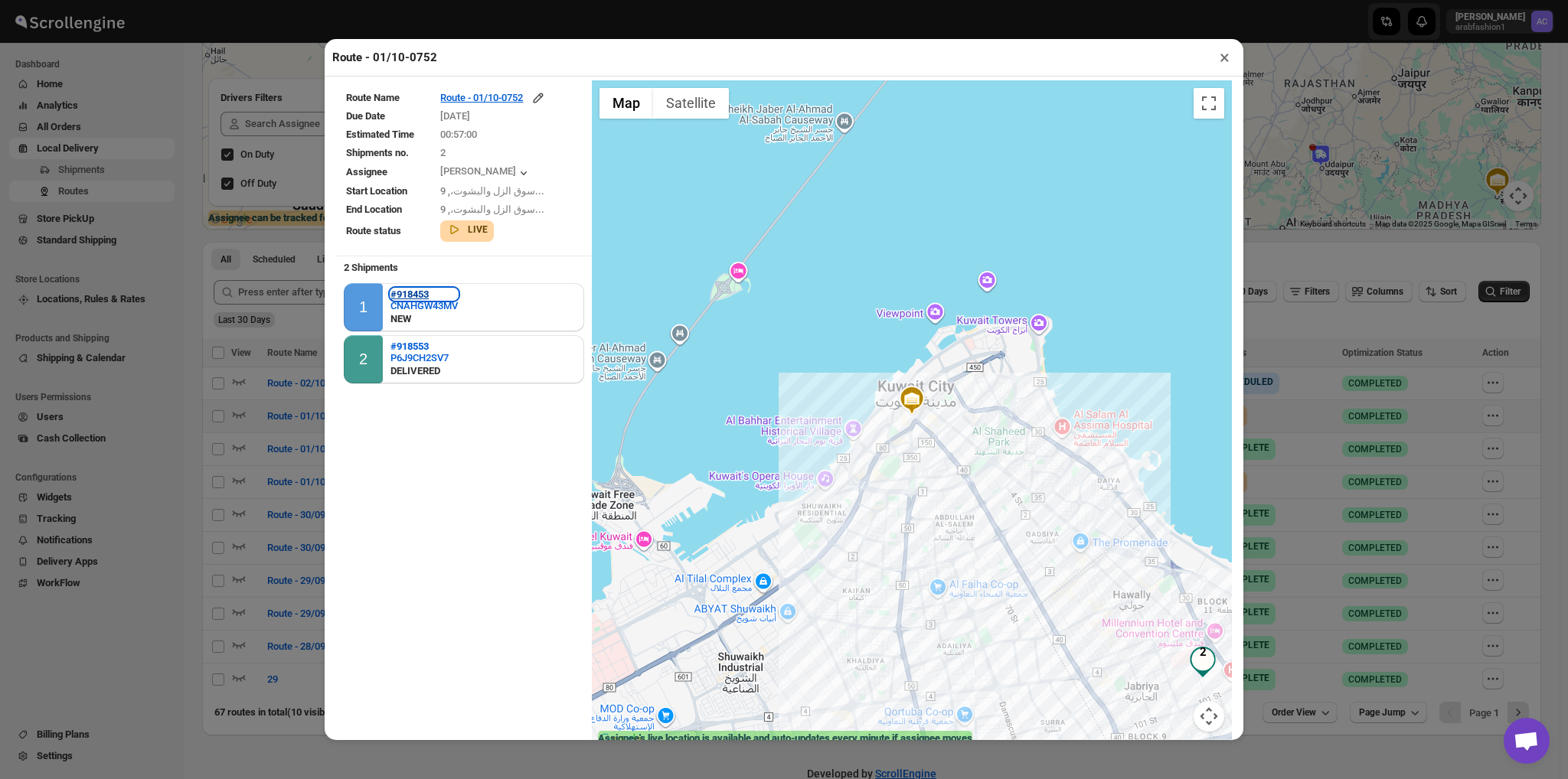
click at [423, 292] on b "#918453" at bounding box center [409, 294] width 38 height 12
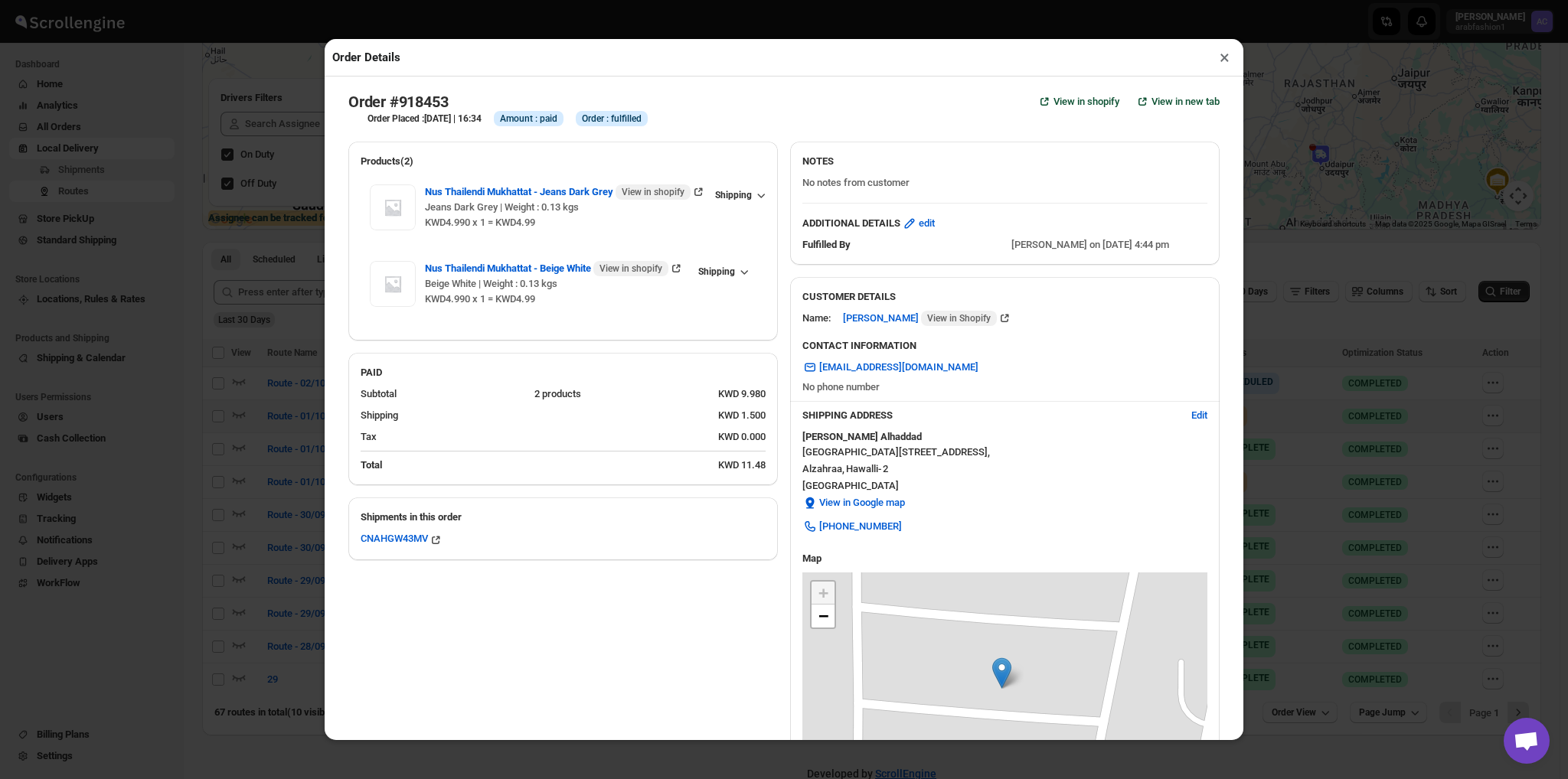
click at [1223, 69] on button "×" at bounding box center [1225, 57] width 22 height 21
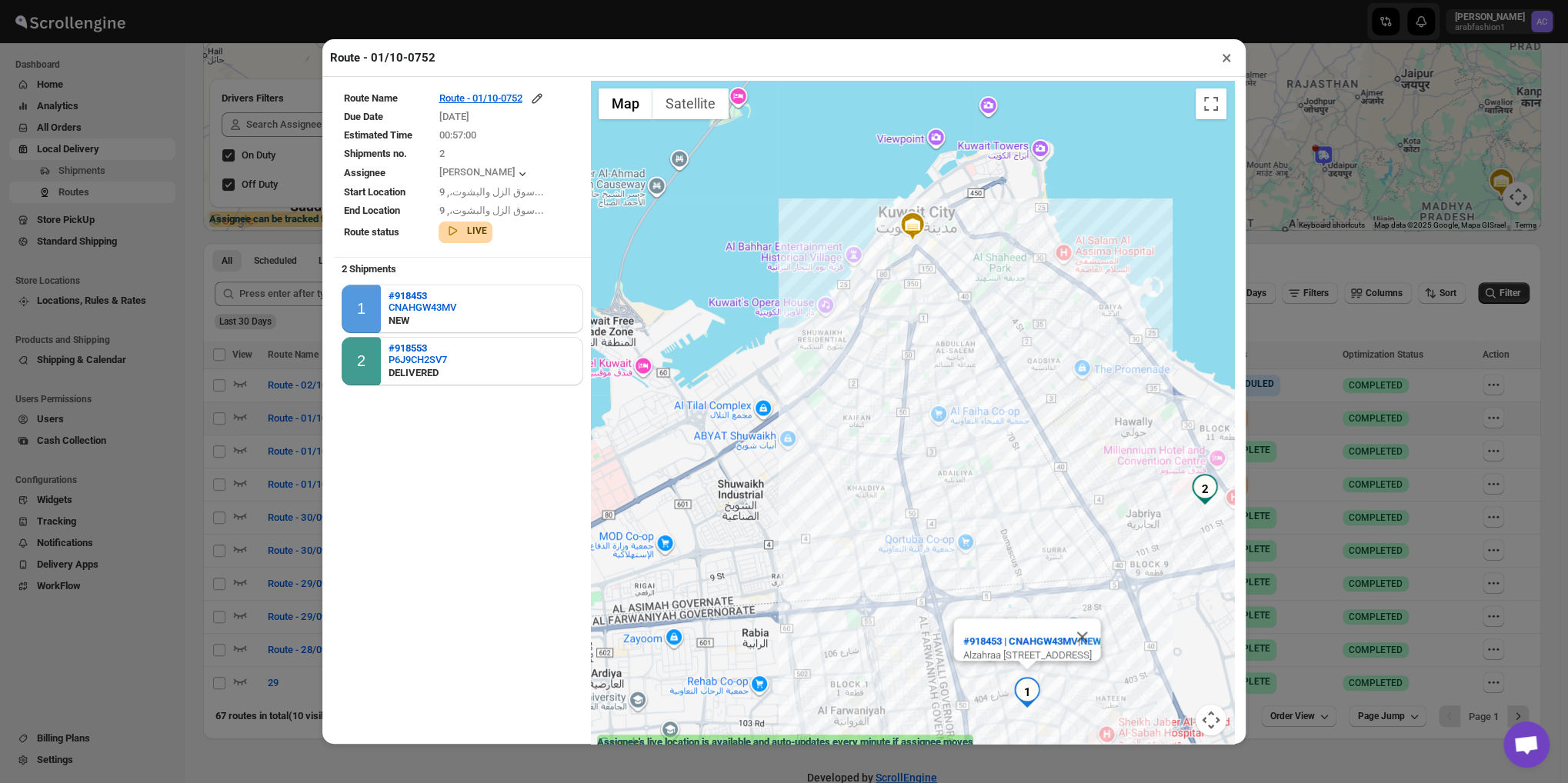
click at [1228, 65] on button "×" at bounding box center [1226, 57] width 22 height 21
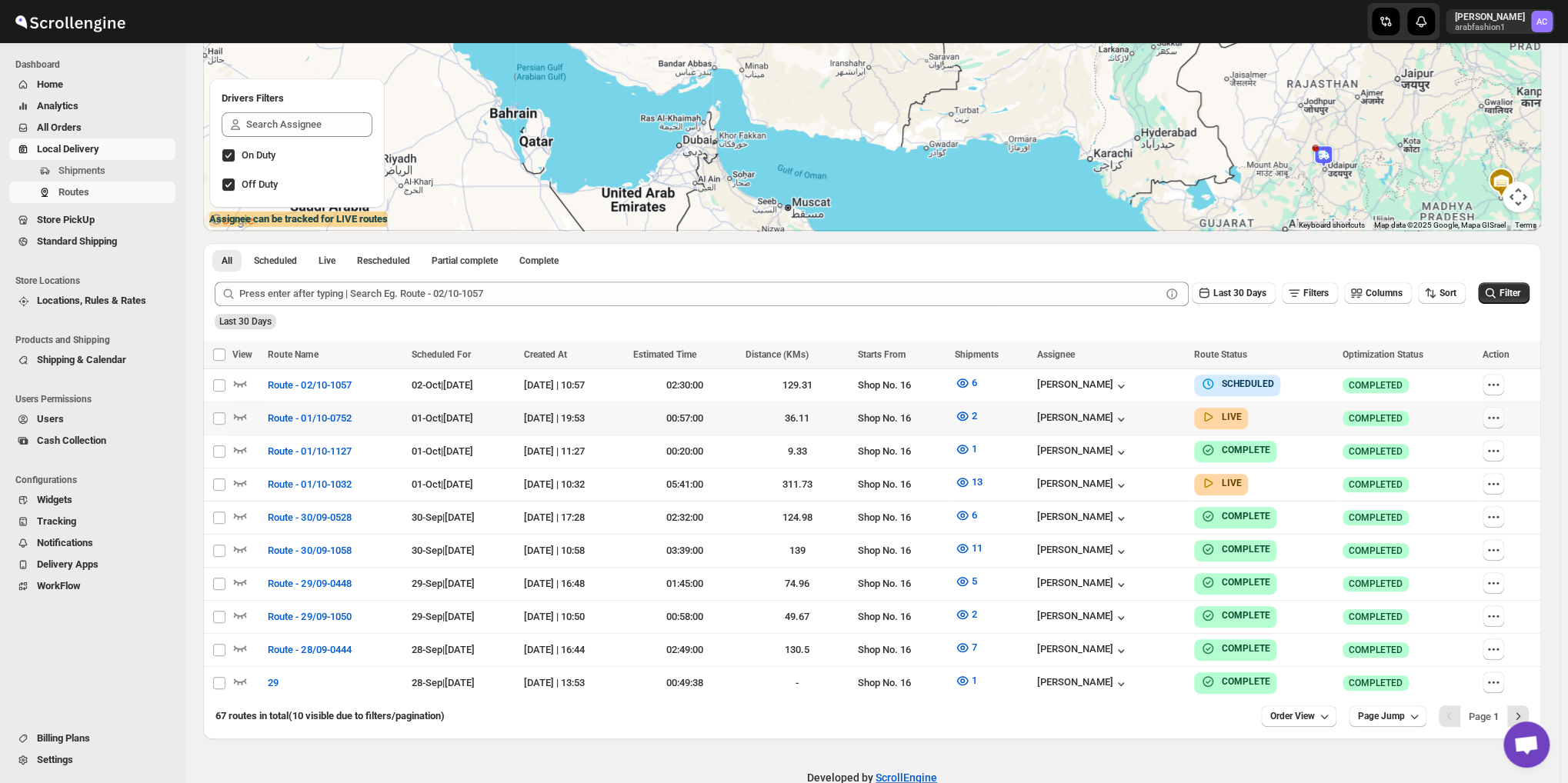
click at [1498, 413] on icon "button" at bounding box center [1493, 417] width 15 height 15
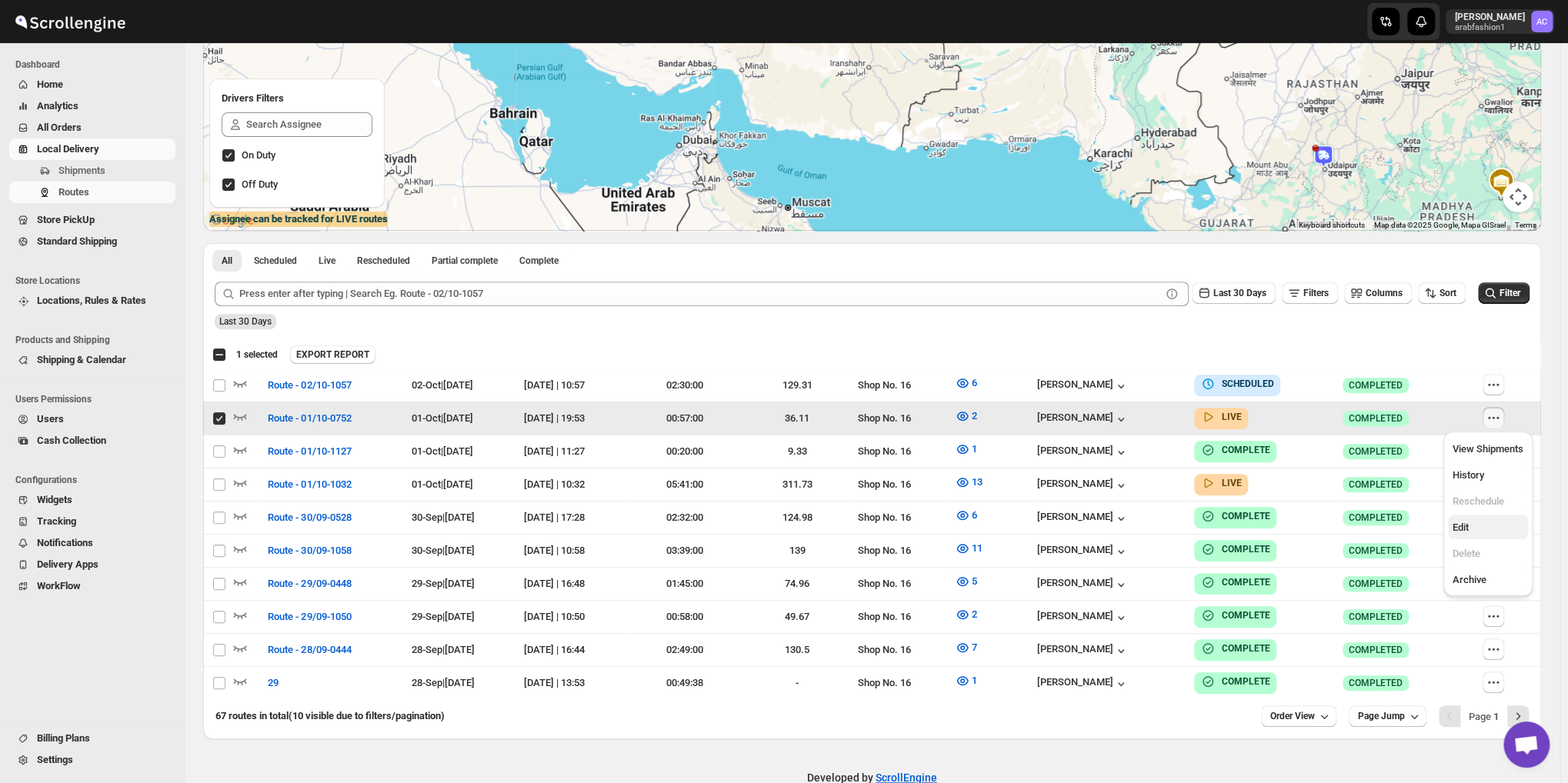
click at [1463, 523] on span "Edit" at bounding box center [1460, 528] width 16 height 12
checkbox input "false"
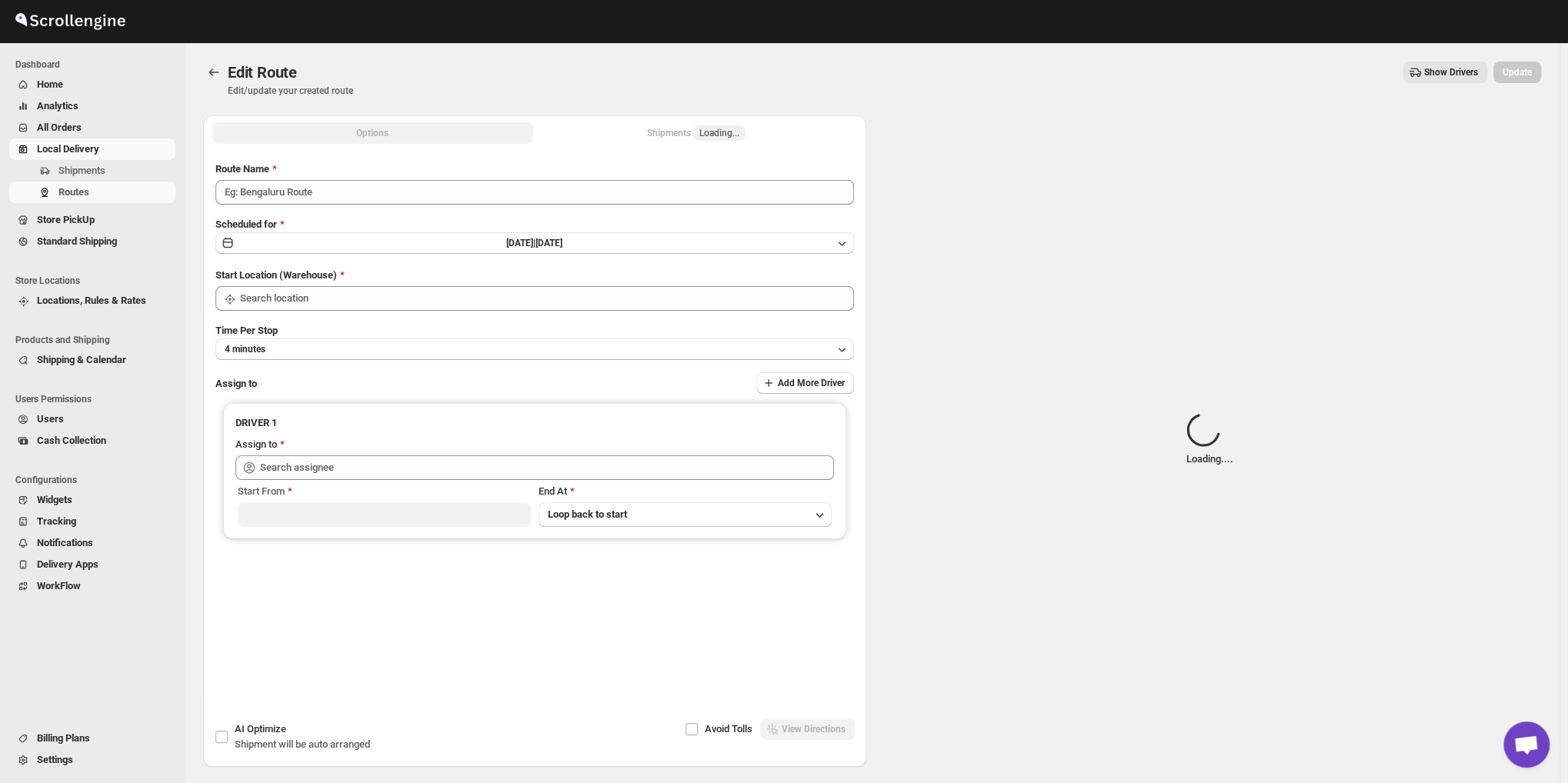
type input "Route - 01/10-0752"
type input "Shop No. 16"
type input "[PERSON_NAME] ([EMAIL_ADDRESS][DOMAIN_NAME])"
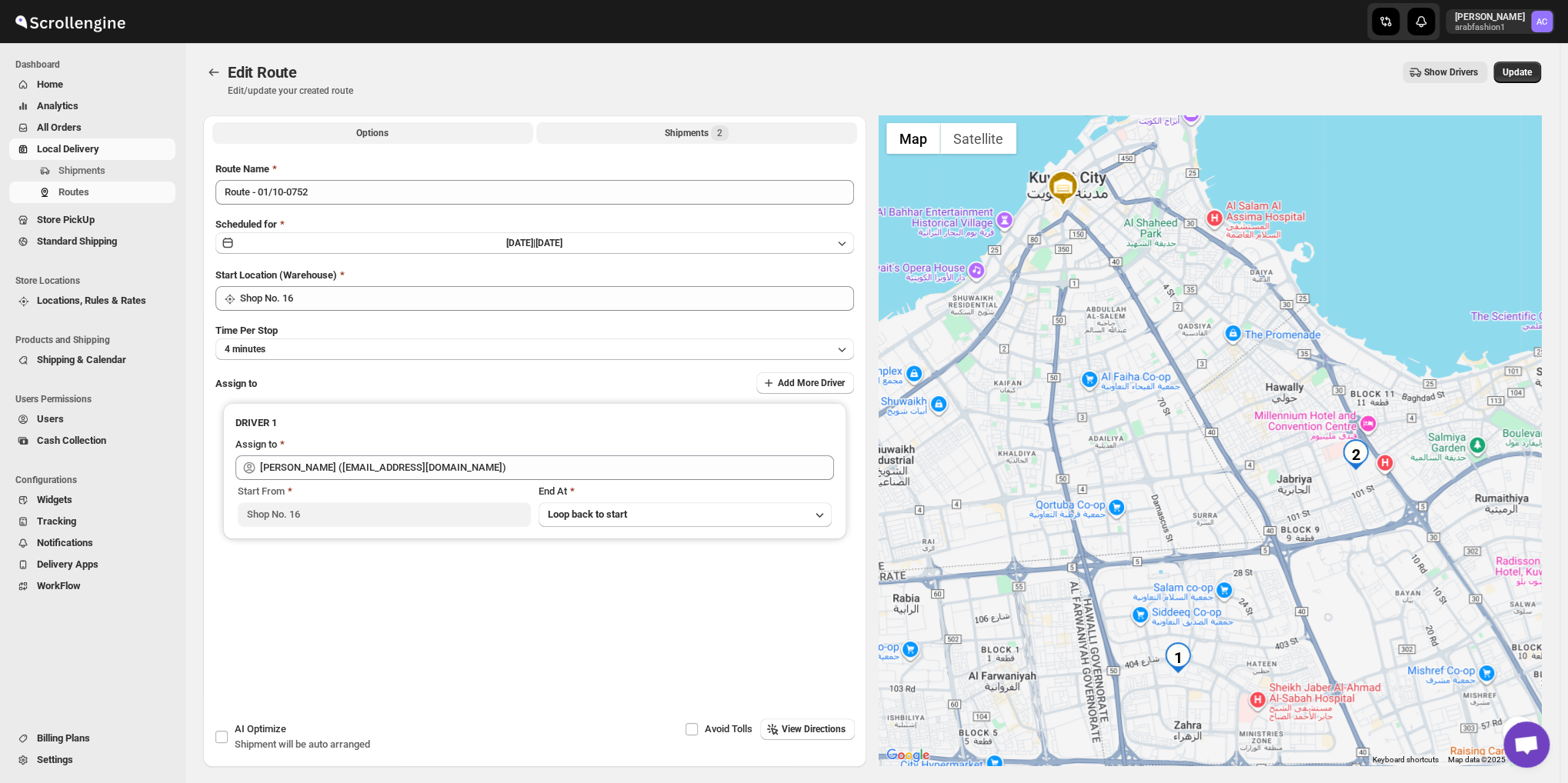
click at [716, 124] on button "Shipments 2" at bounding box center [696, 133] width 320 height 21
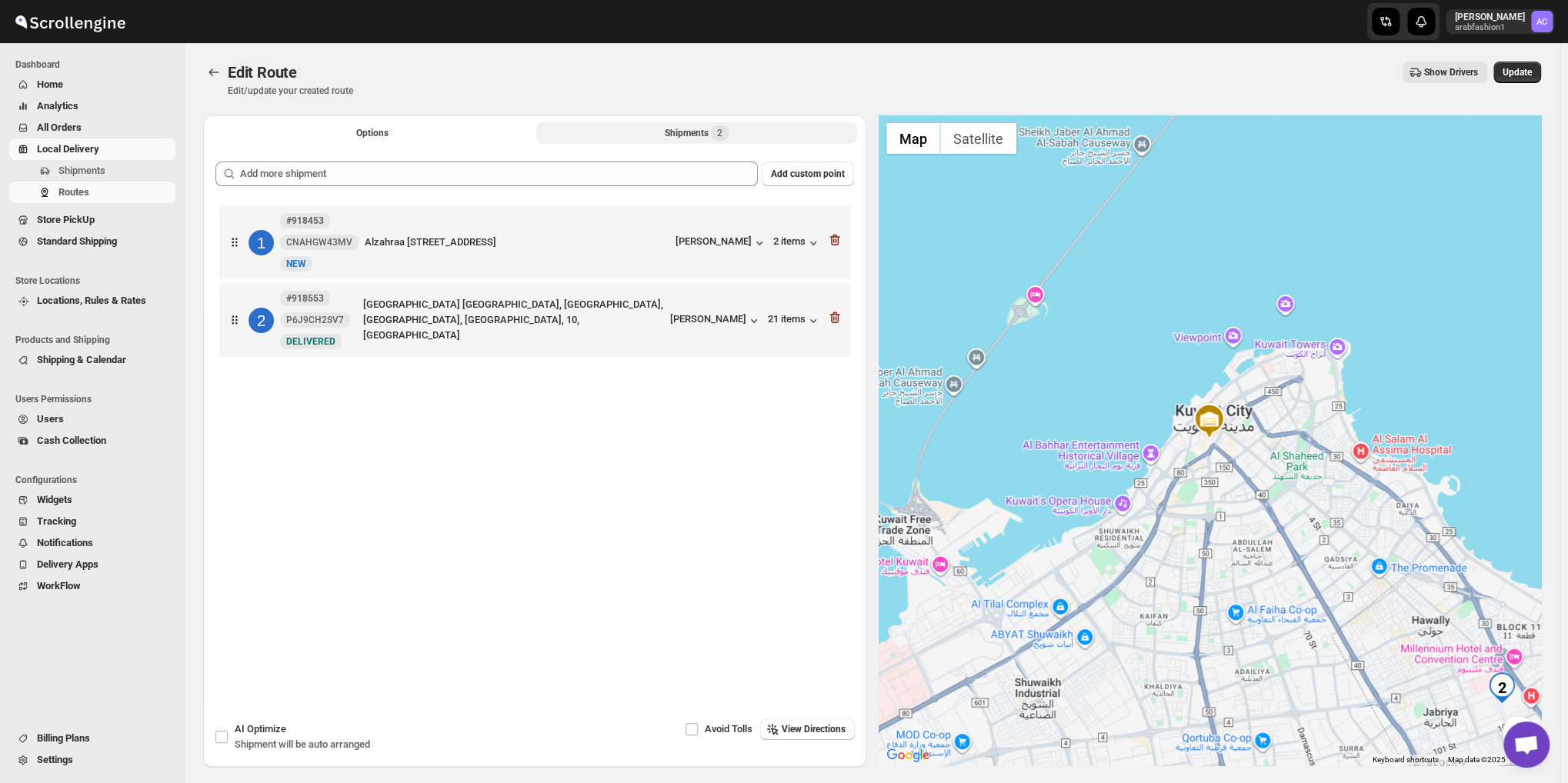
click at [840, 250] on div at bounding box center [835, 242] width 15 height 20
click at [836, 247] on icon "button" at bounding box center [835, 240] width 15 height 15
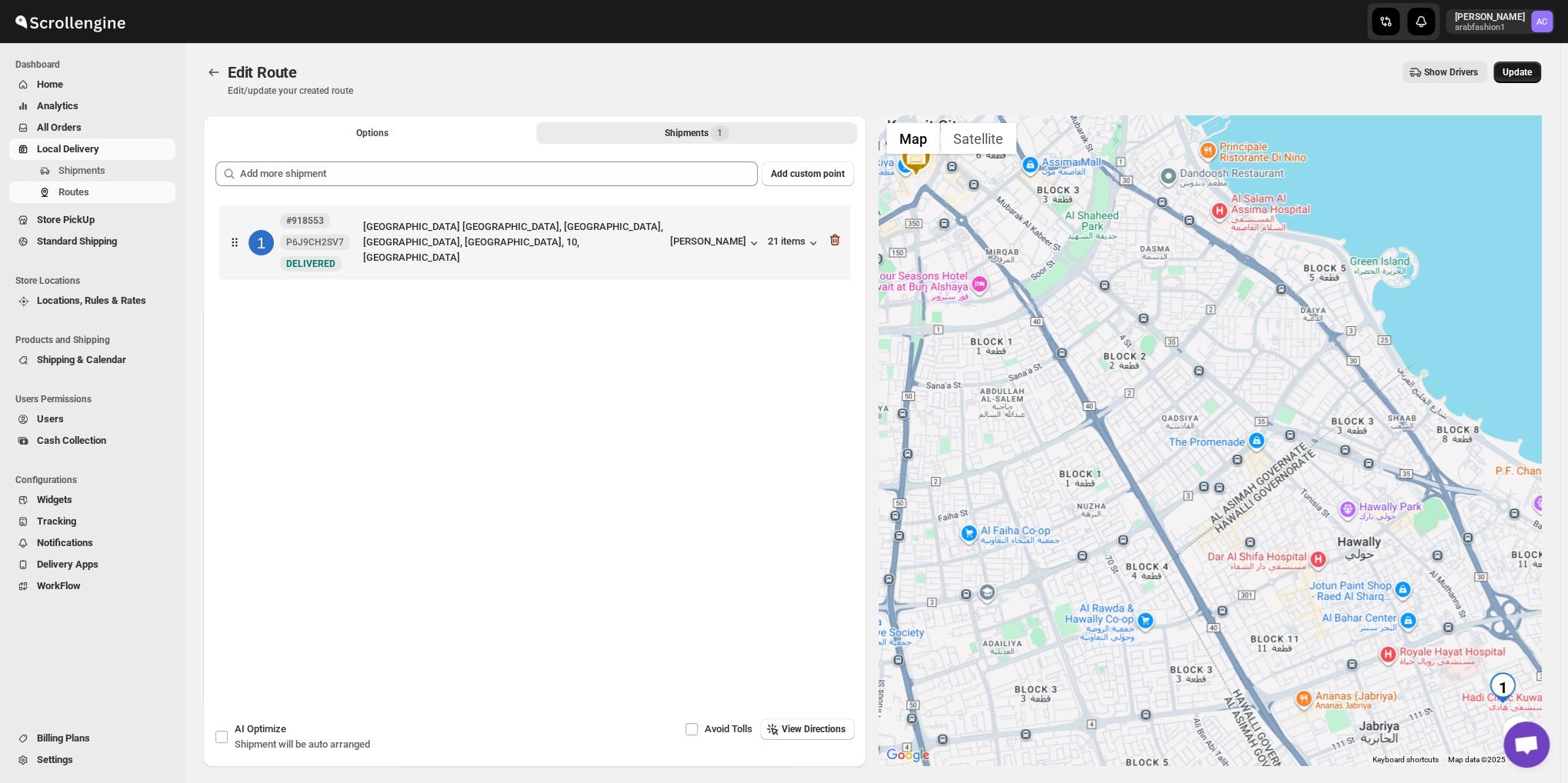
click at [1528, 76] on span "Update" at bounding box center [1517, 72] width 29 height 12
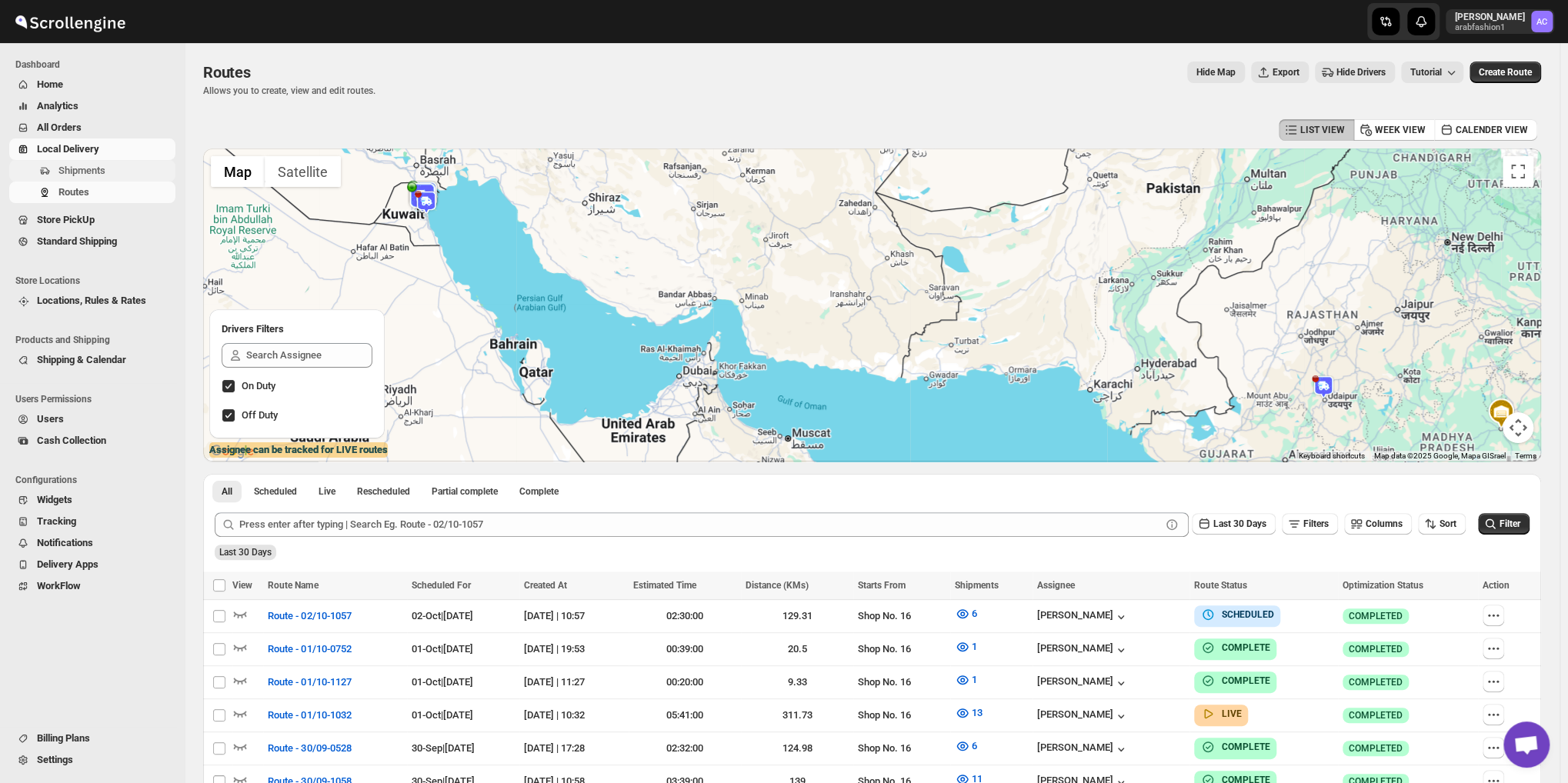
click at [73, 165] on span "Shipments" at bounding box center [82, 171] width 47 height 12
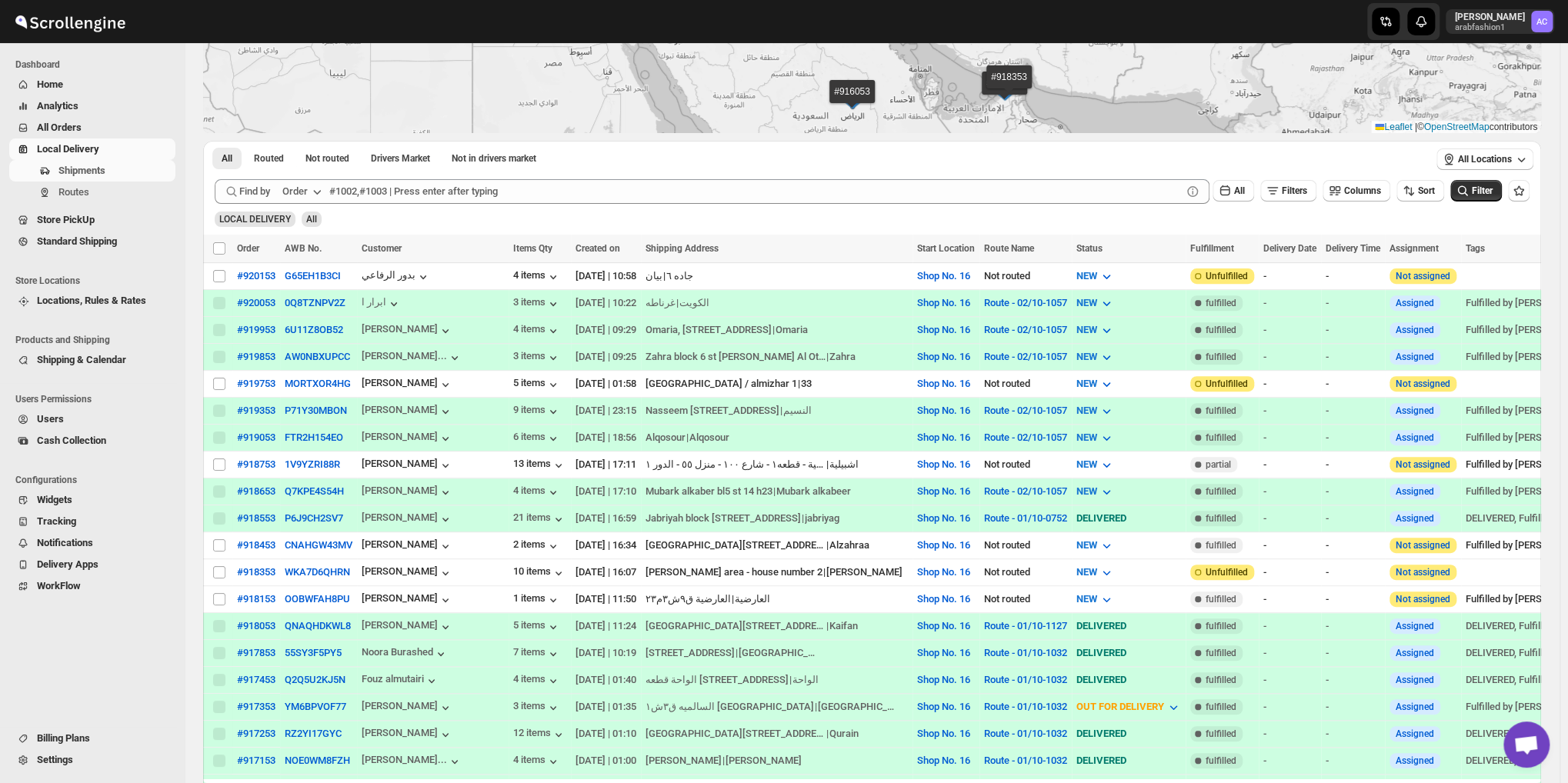
scroll to position [231, 0]
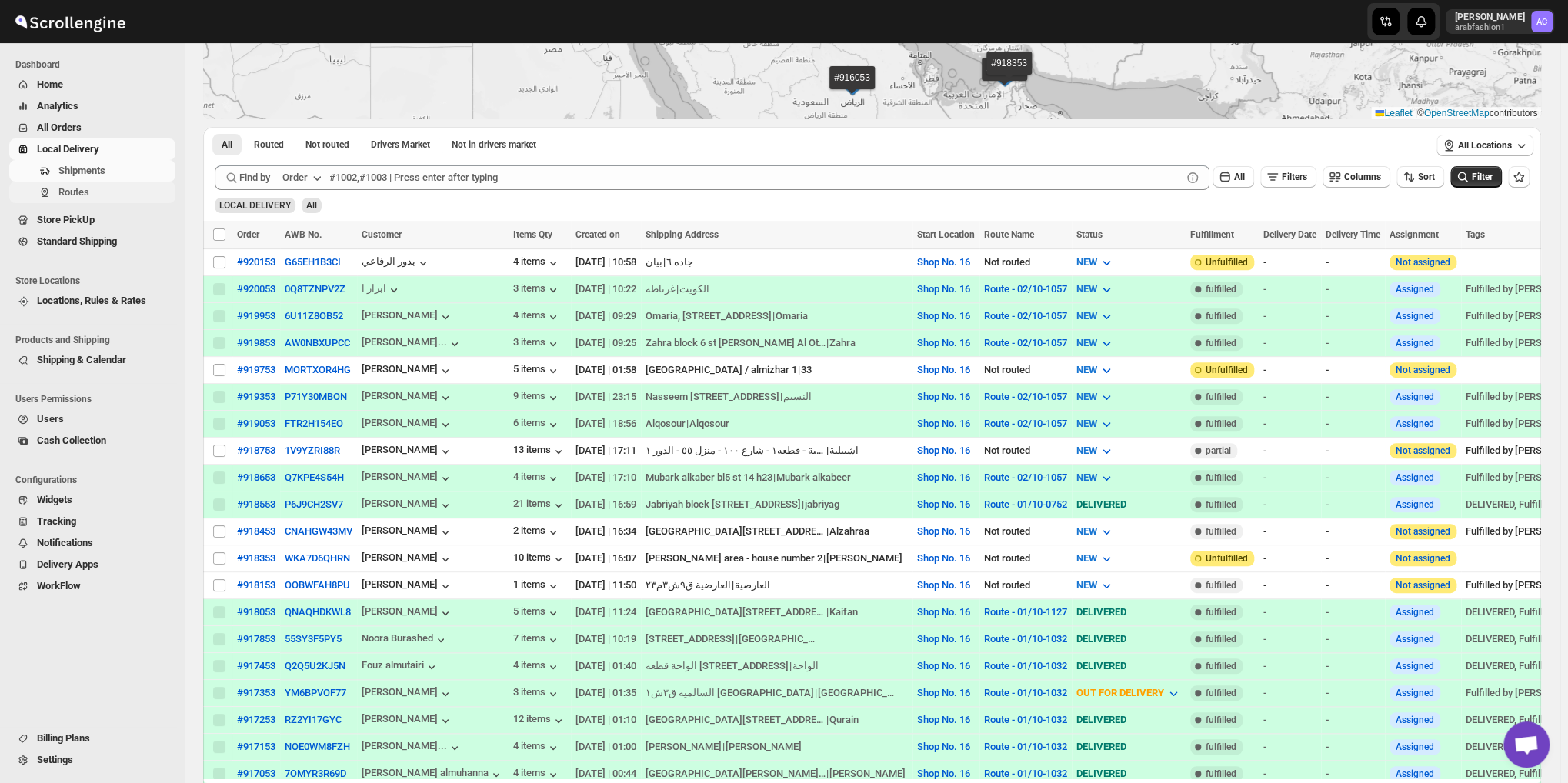
click at [38, 195] on icon "Navigation" at bounding box center [44, 192] width 12 height 12
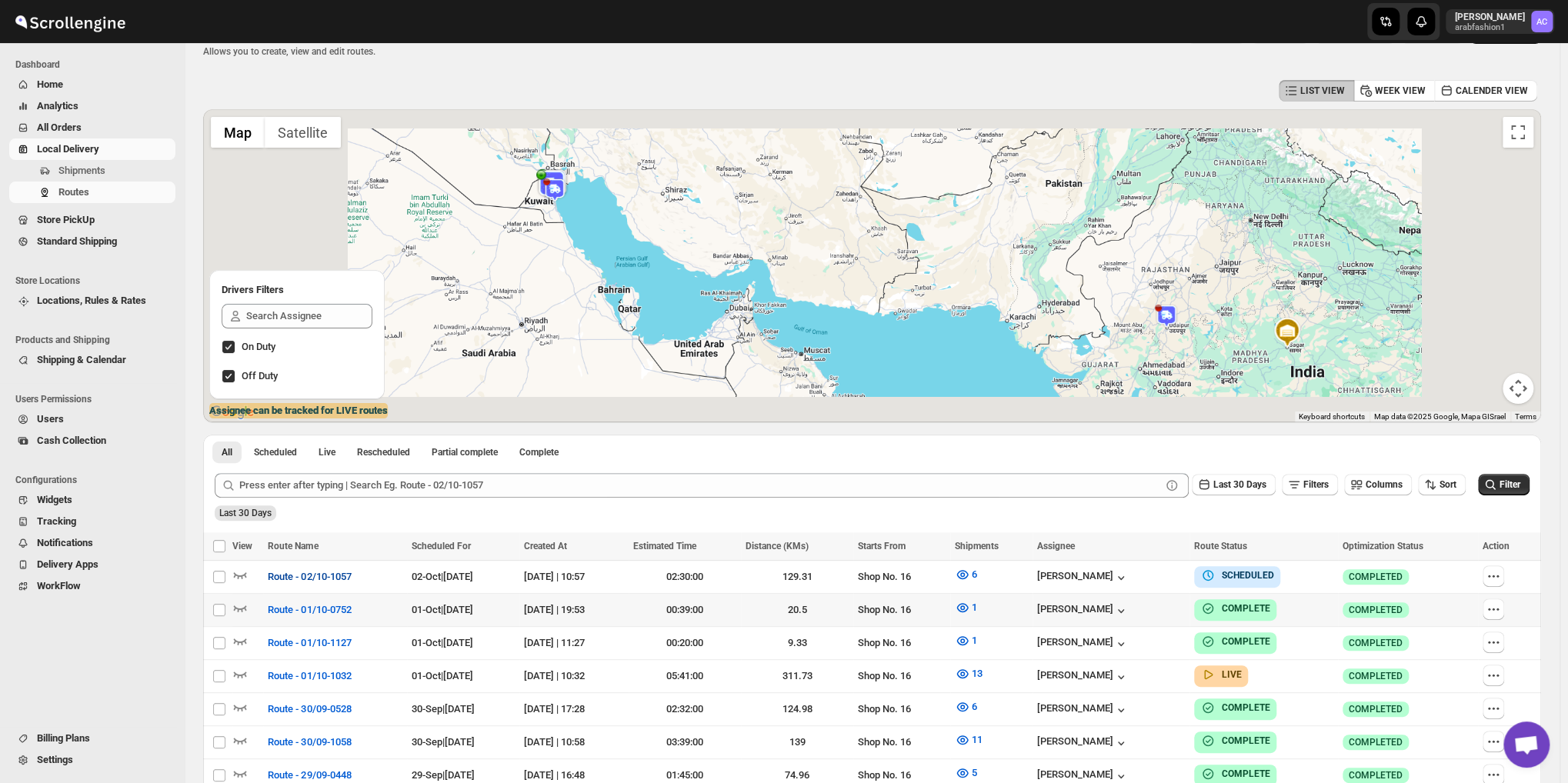
scroll to position [77, 0]
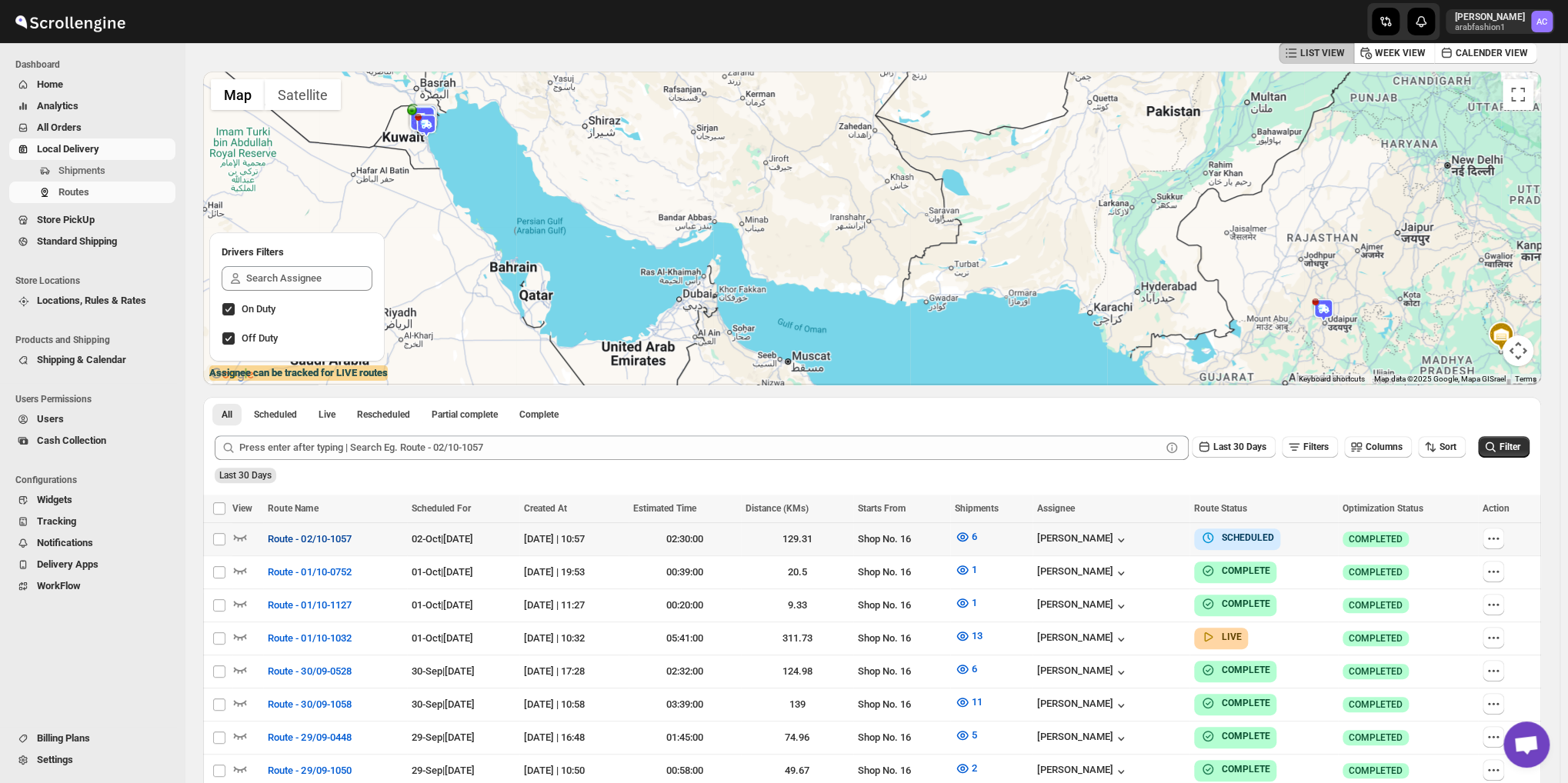
click at [280, 536] on span "Route - 02/10-1057" at bounding box center [309, 539] width 83 height 15
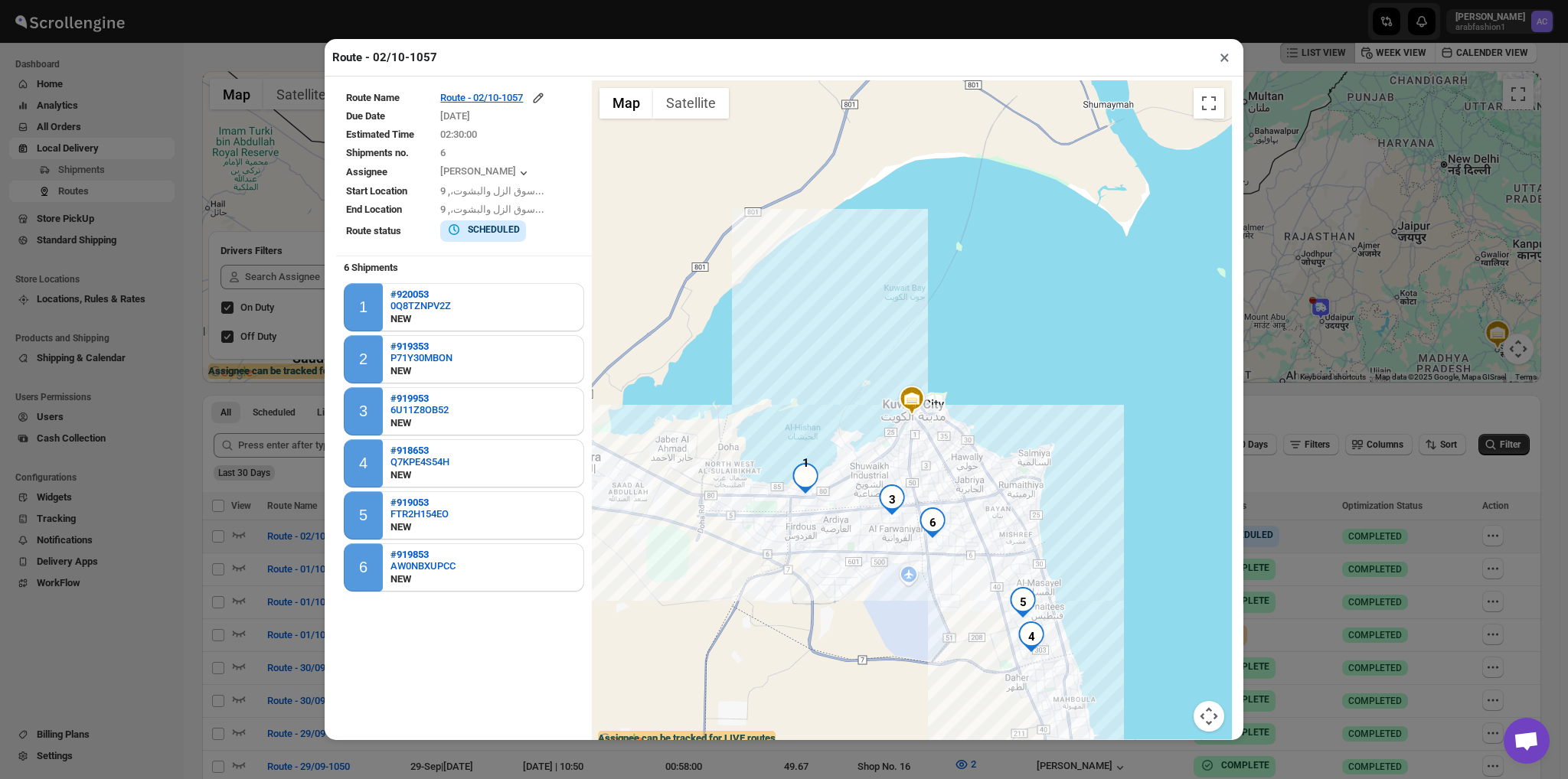
click at [135, 169] on div "Route - 02/10-1057 × Route Name Route - 02/10-1057 Due Date [DATE] Estimated Ti…" at bounding box center [784, 389] width 1568 height 779
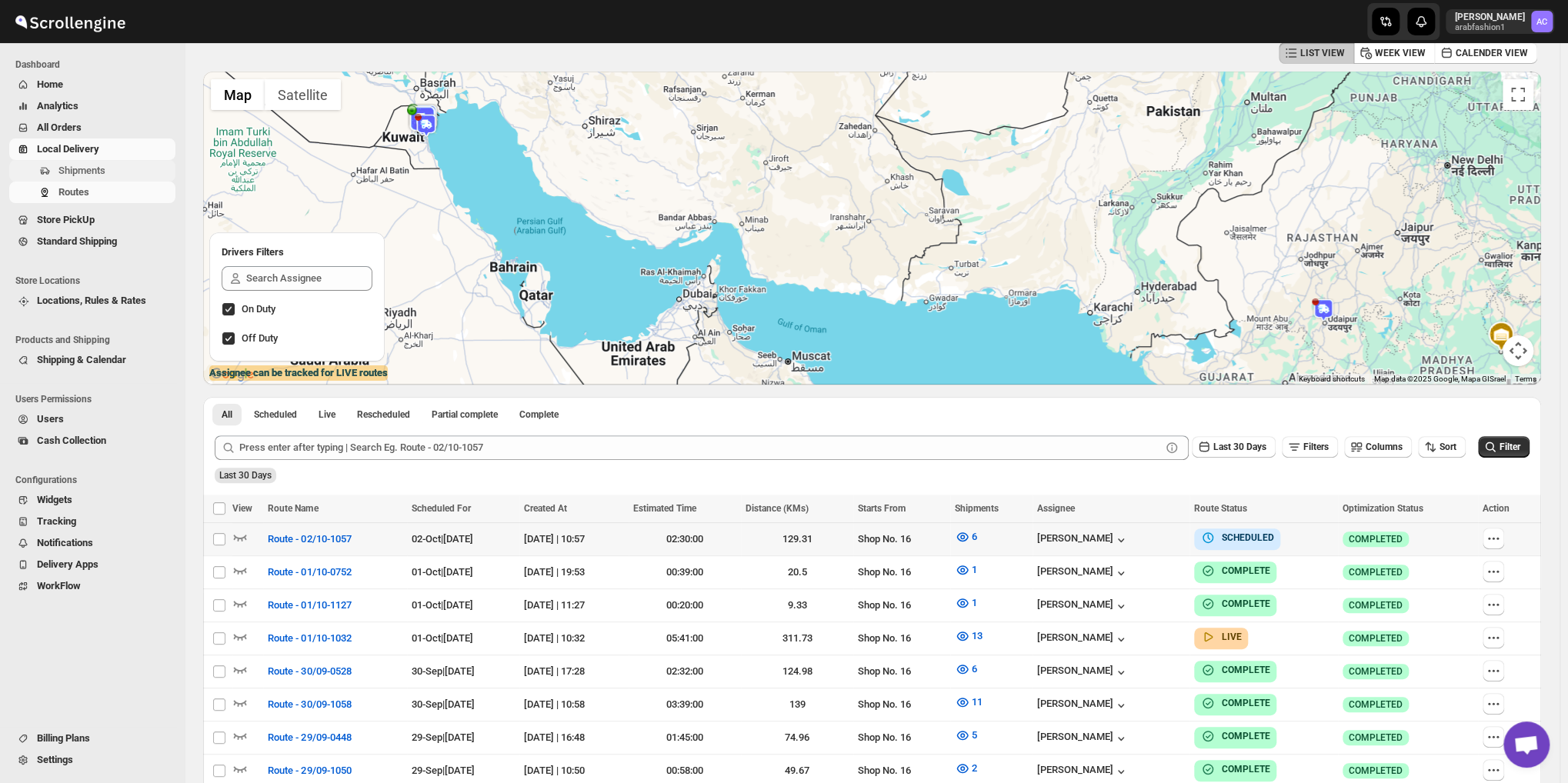
click at [112, 170] on span "Shipments" at bounding box center [116, 171] width 114 height 15
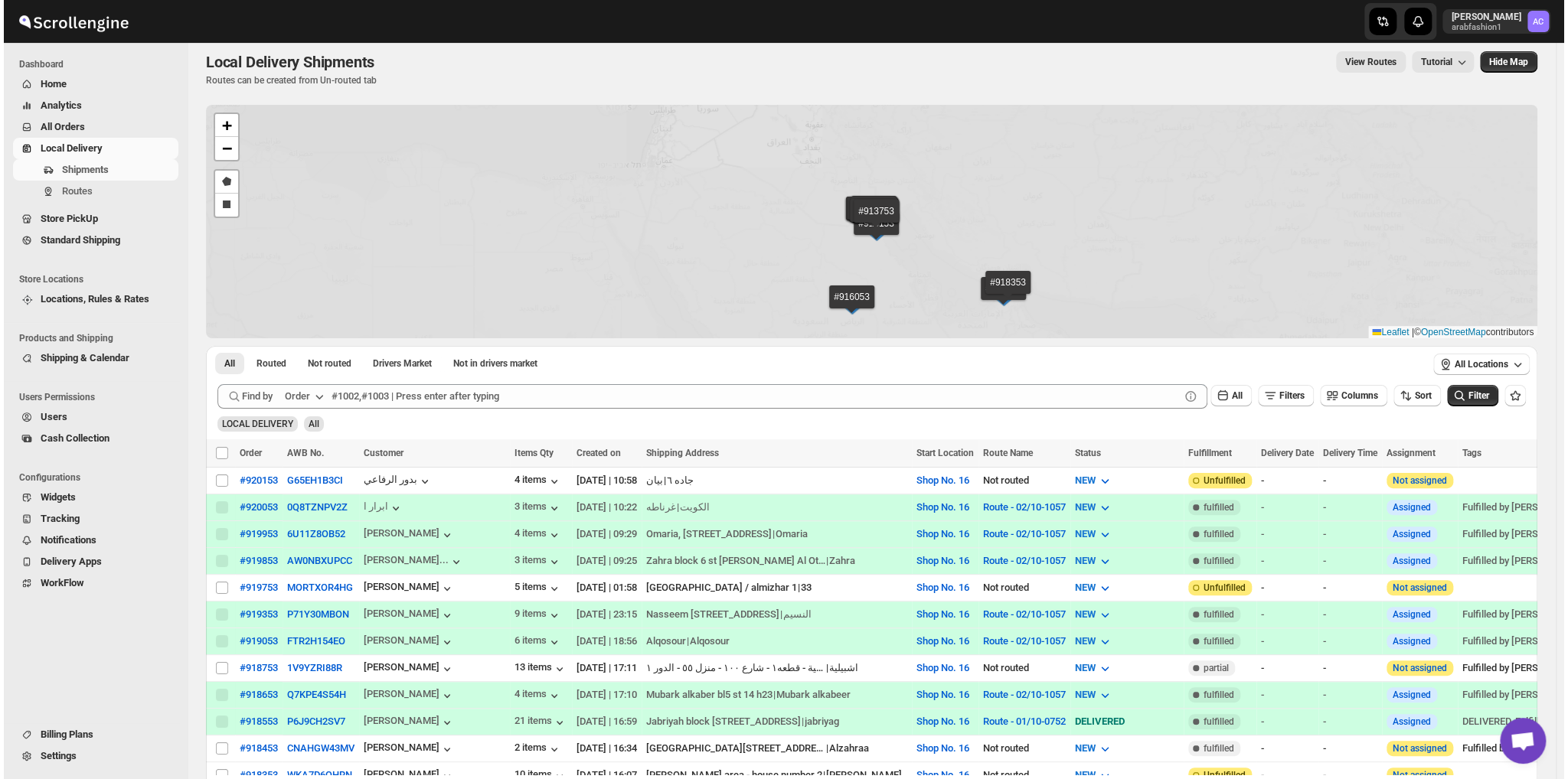
scroll to position [77, 0]
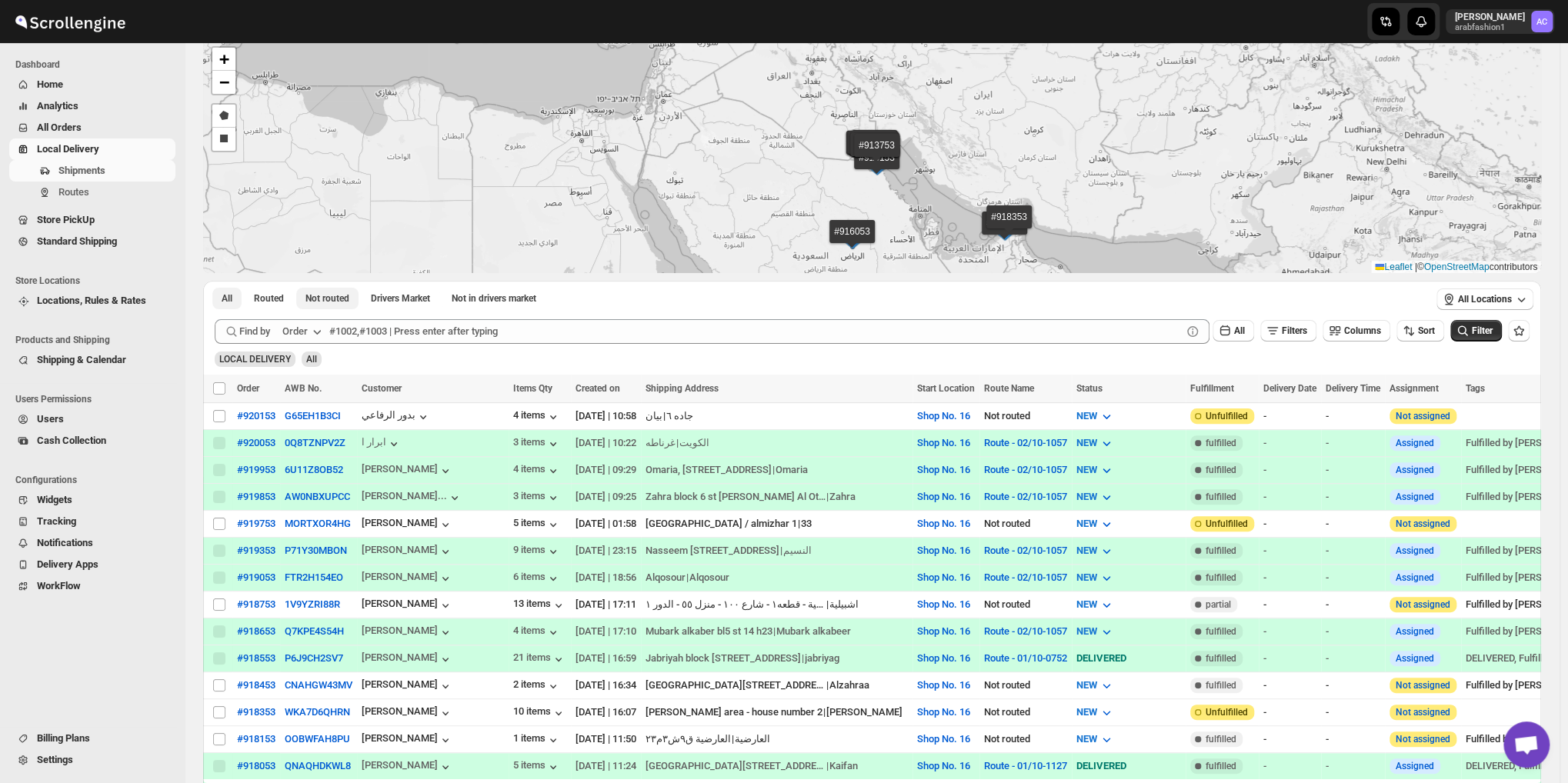
click at [320, 291] on button "Not routed" at bounding box center [327, 298] width 62 height 21
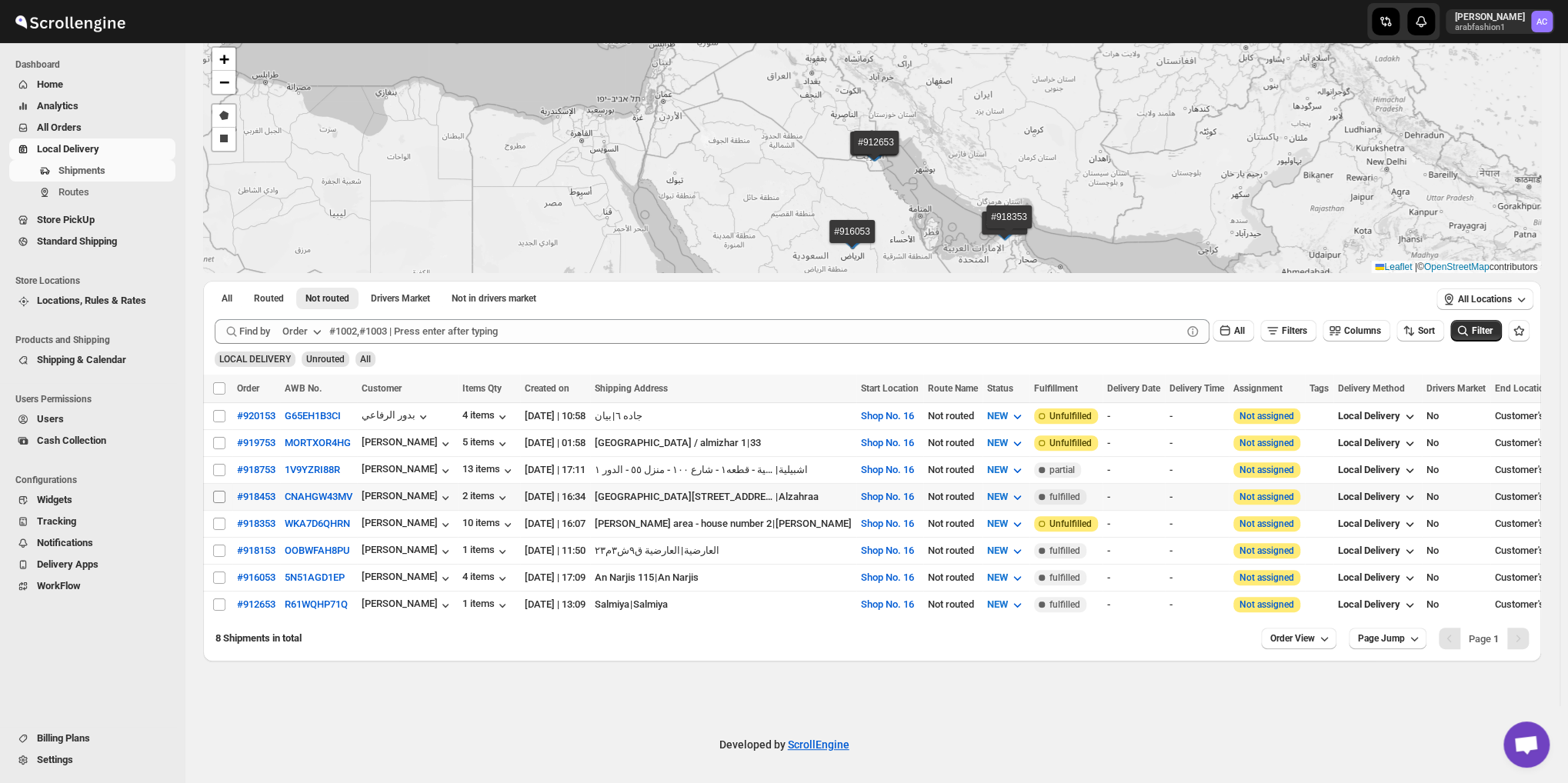
click at [217, 493] on input "Select shipment" at bounding box center [219, 497] width 12 height 12
checkbox input "true"
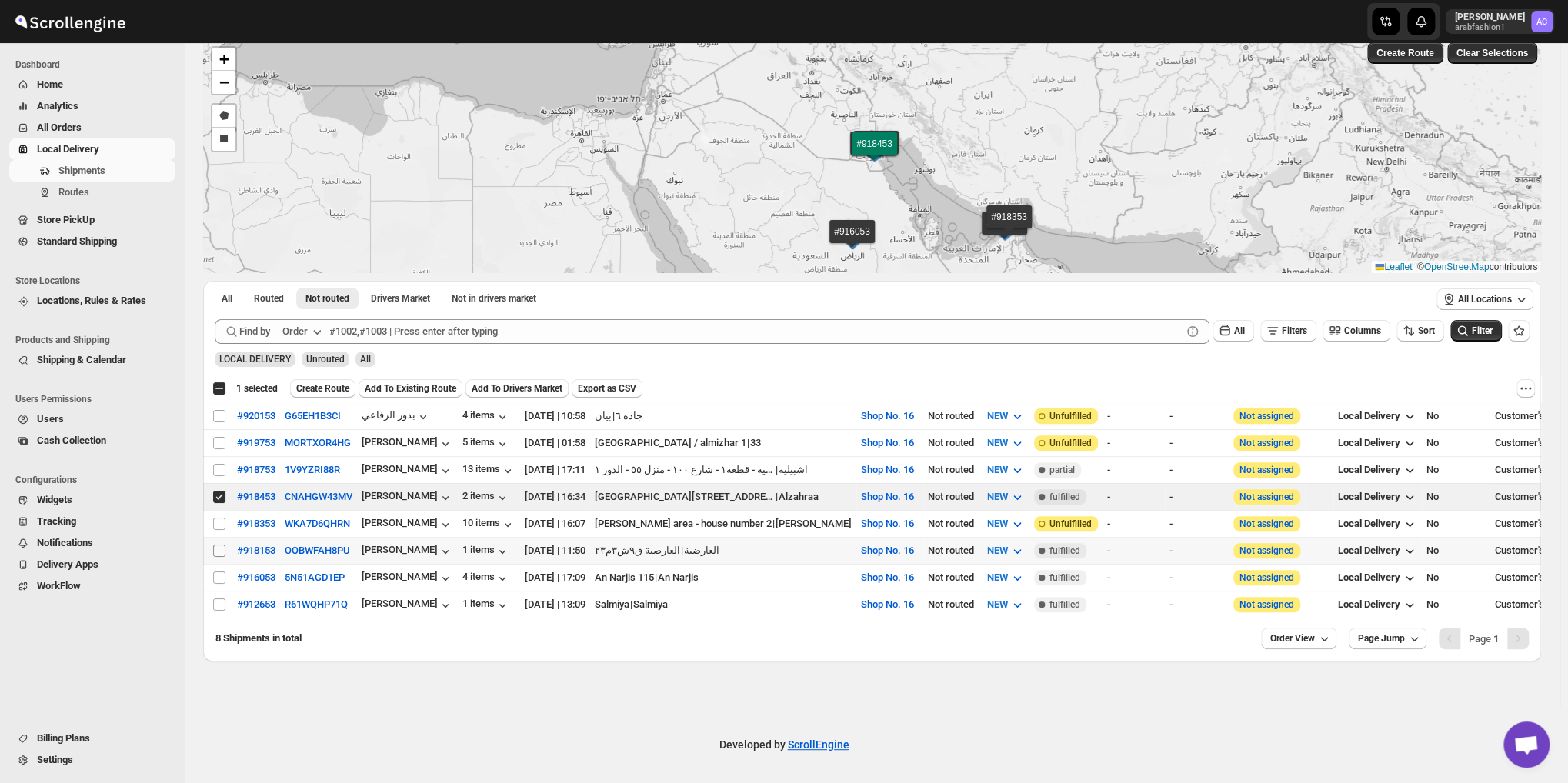
click at [215, 545] on input "Select shipment" at bounding box center [219, 551] width 12 height 12
checkbox input "true"
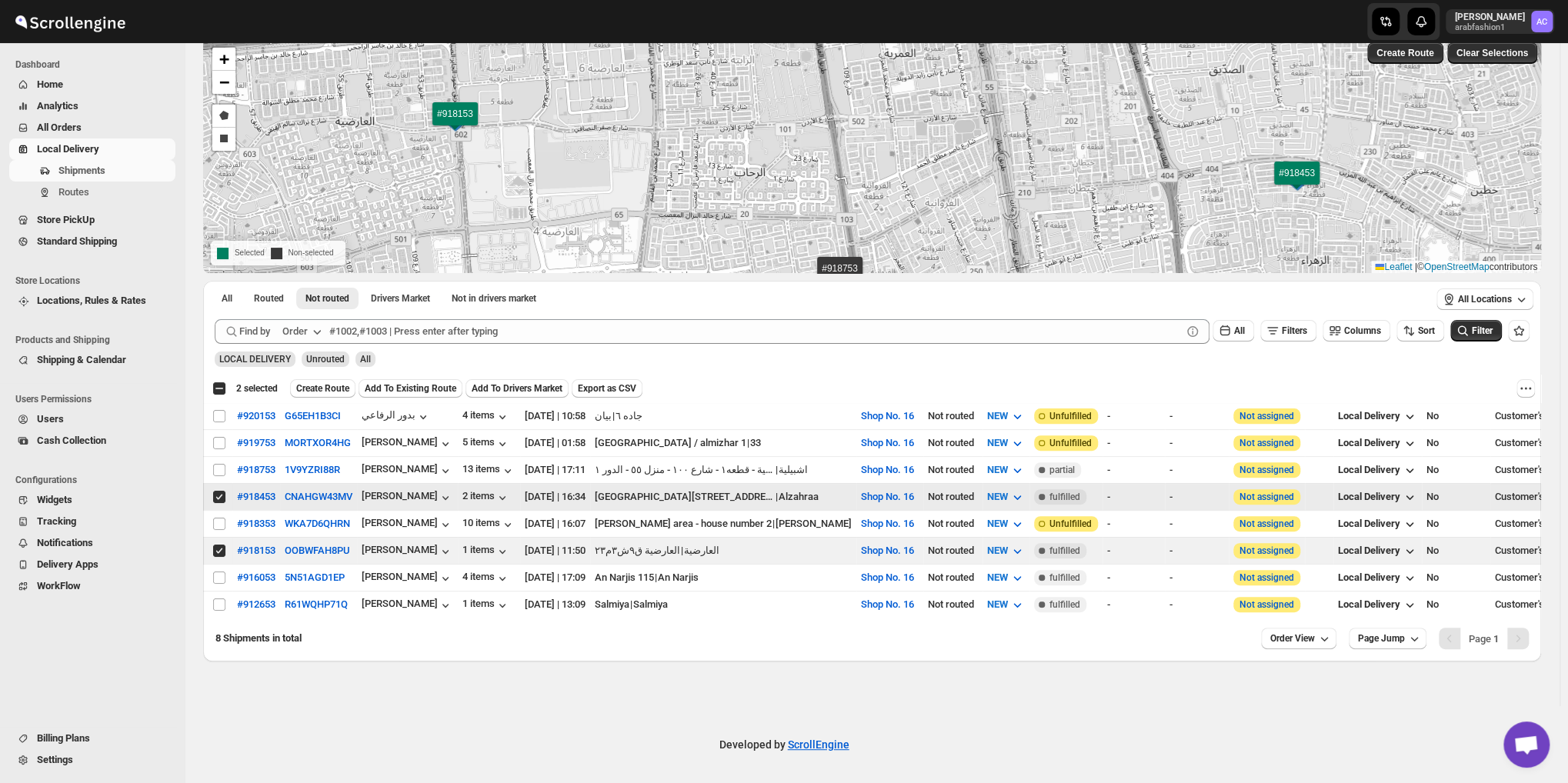
click at [218, 491] on input "Select shipment" at bounding box center [219, 497] width 12 height 12
checkbox input "false"
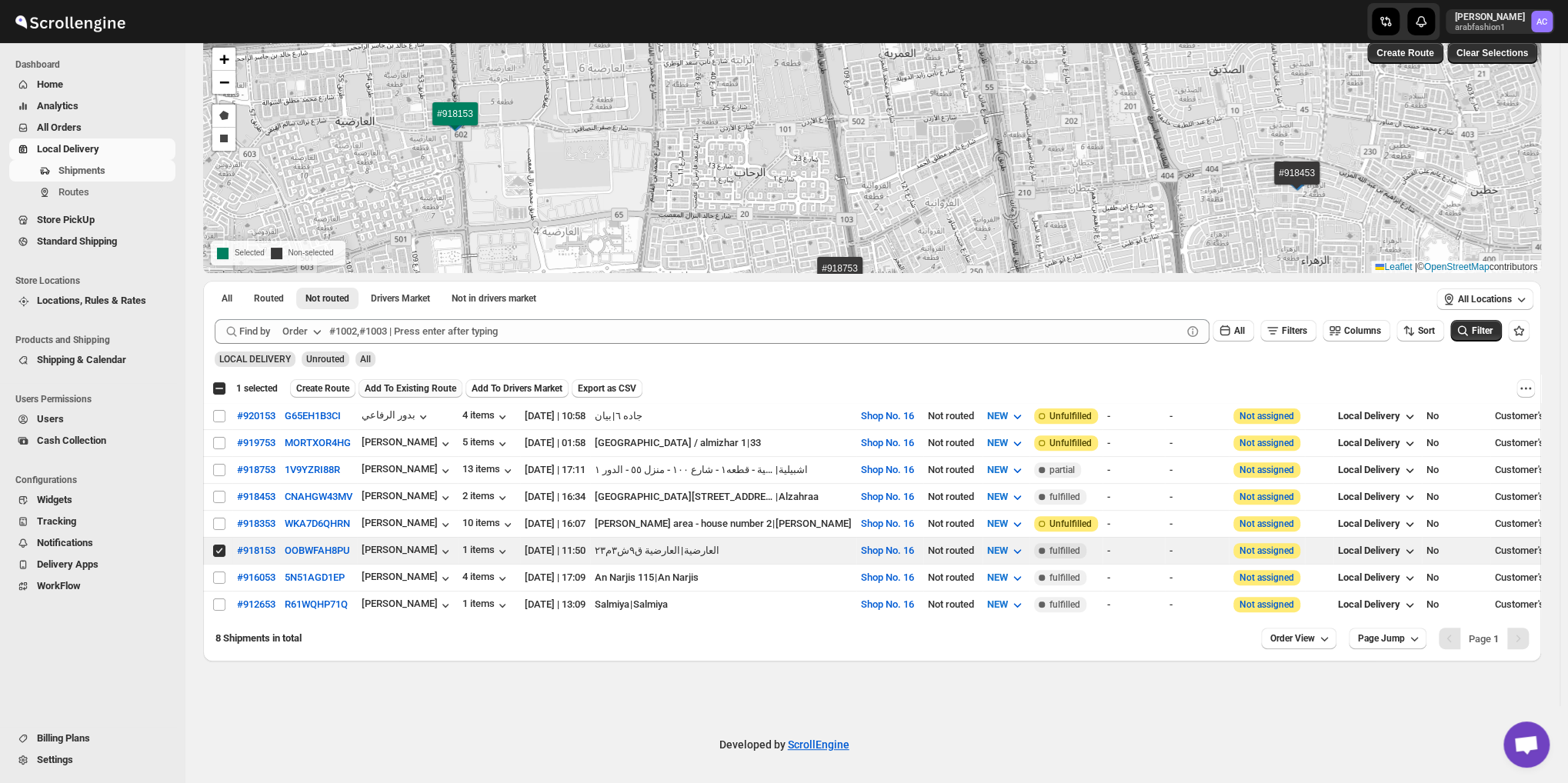
click at [410, 389] on span "Add To Existing Route" at bounding box center [410, 389] width 92 height 12
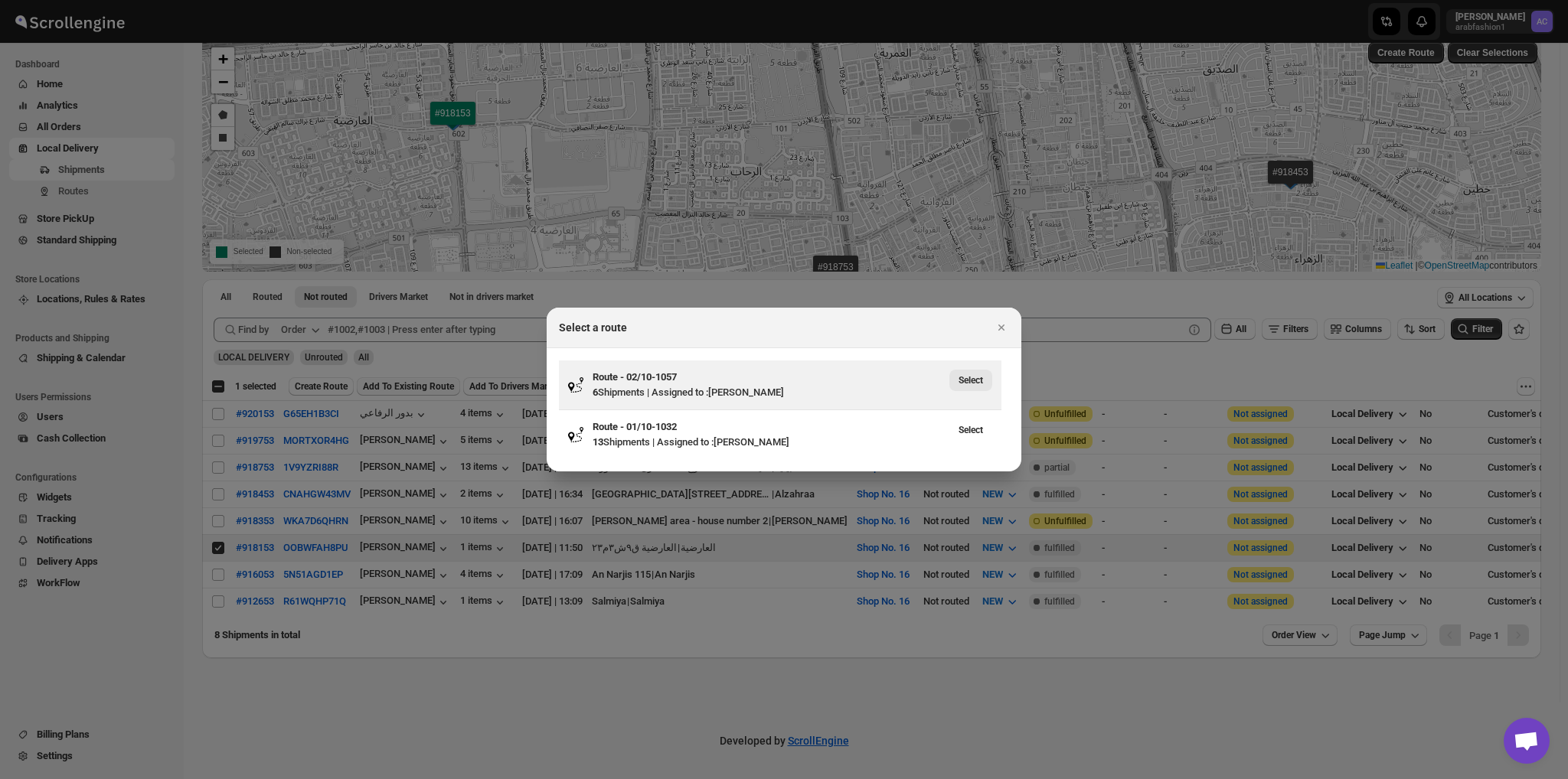
click at [967, 386] on span "Select" at bounding box center [970, 381] width 25 height 12
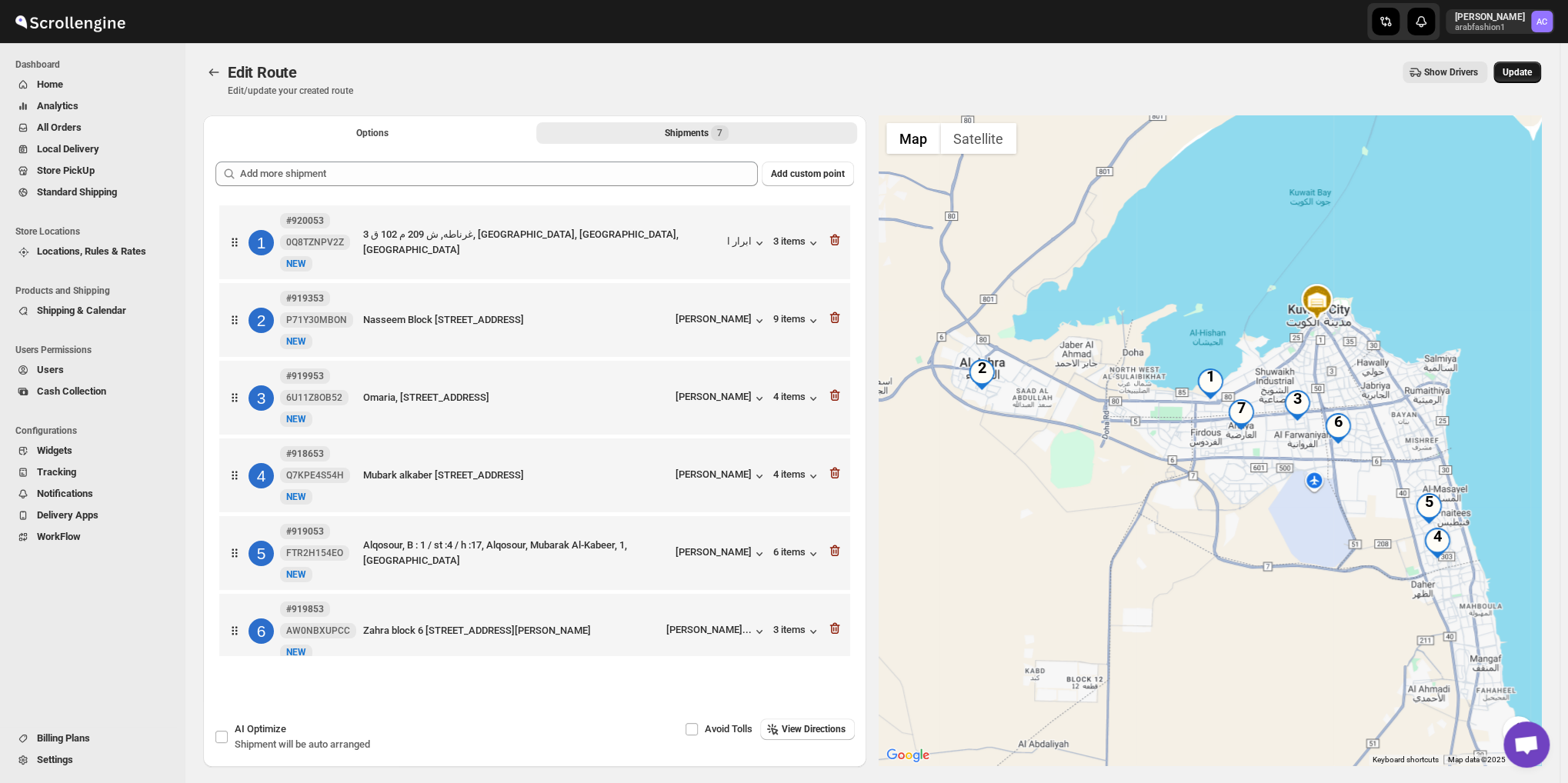
click at [1520, 68] on span "Update" at bounding box center [1517, 72] width 29 height 12
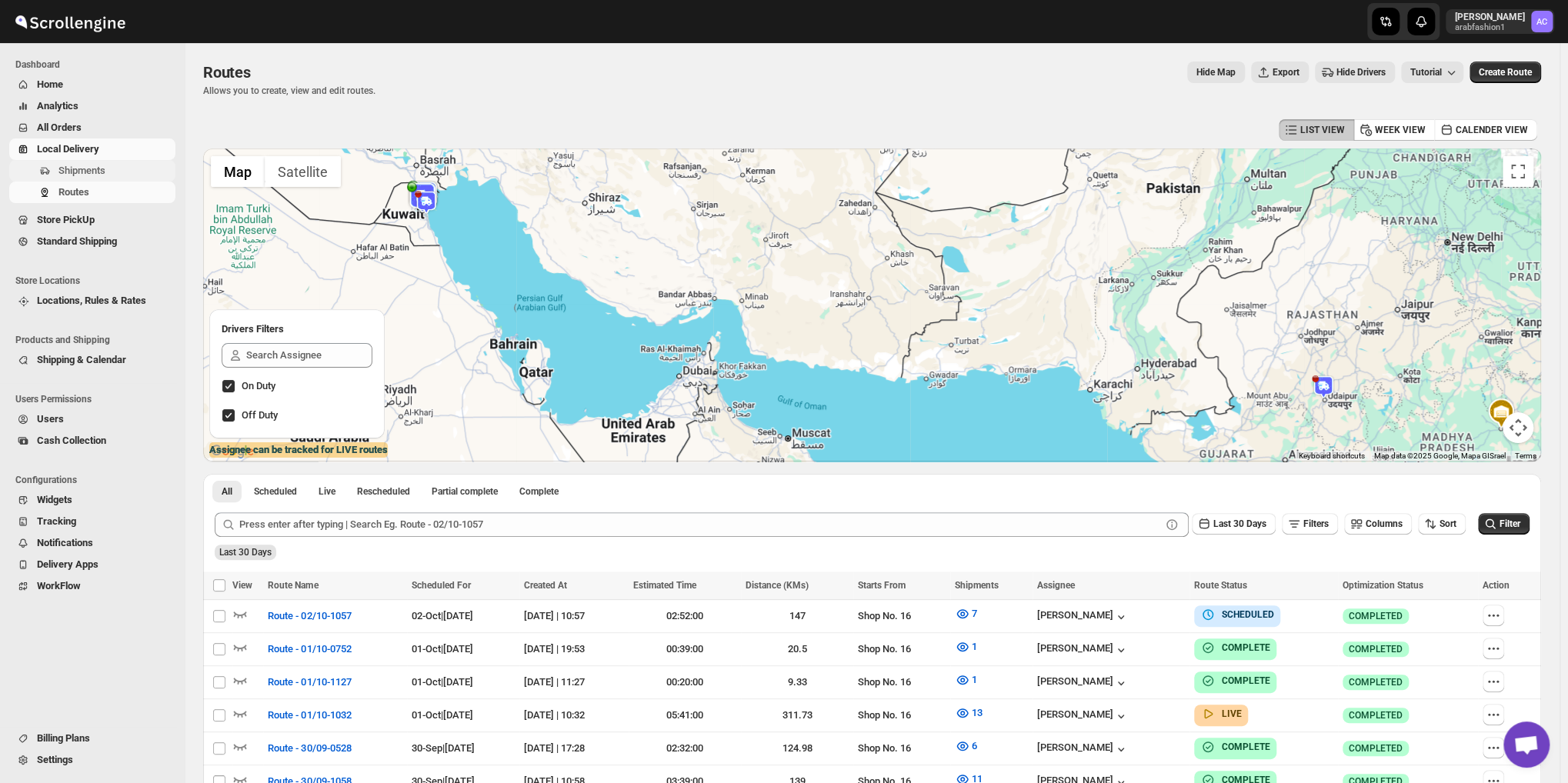
click at [108, 167] on span "Shipments" at bounding box center [116, 171] width 114 height 15
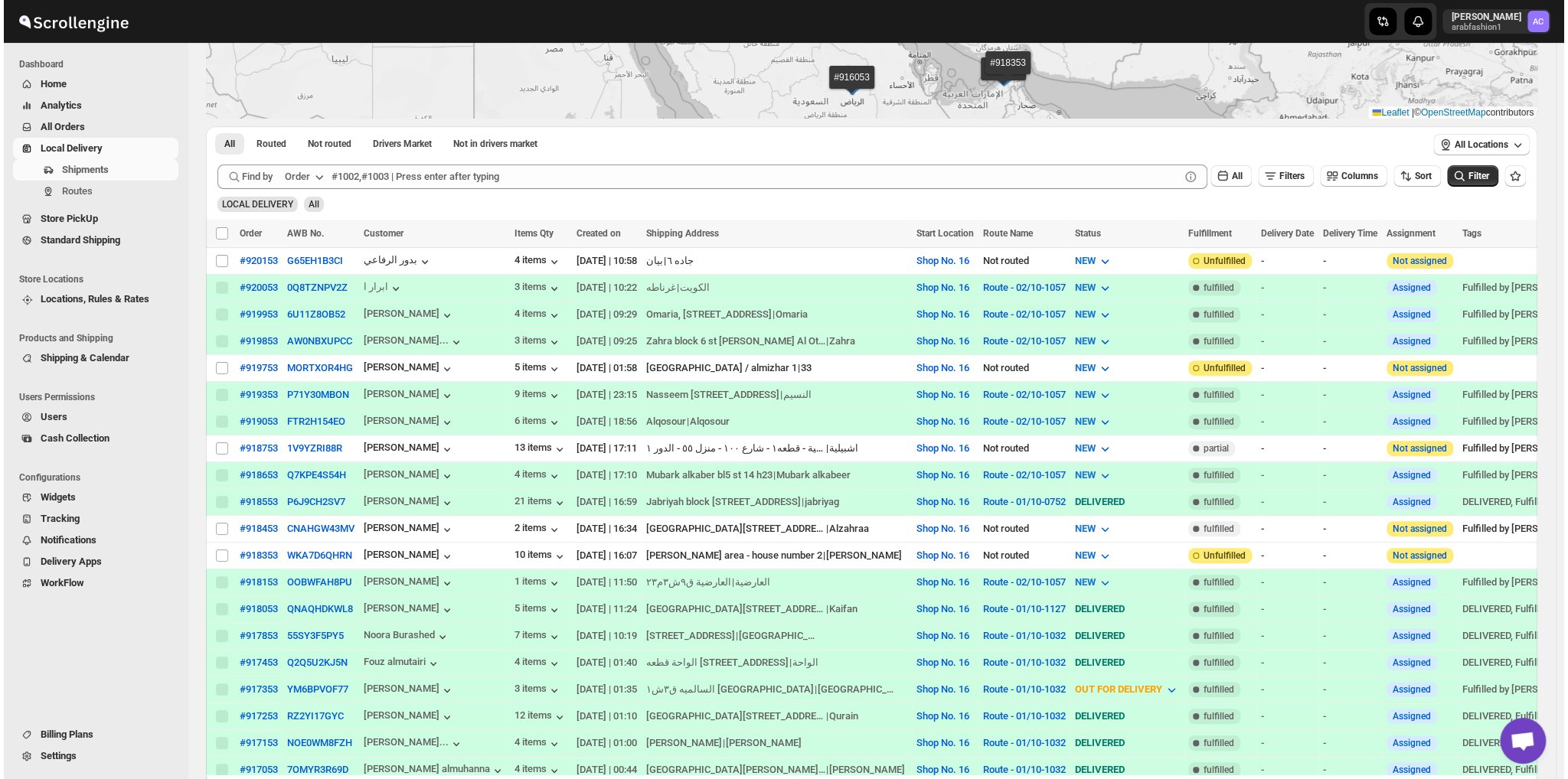
scroll to position [306, 0]
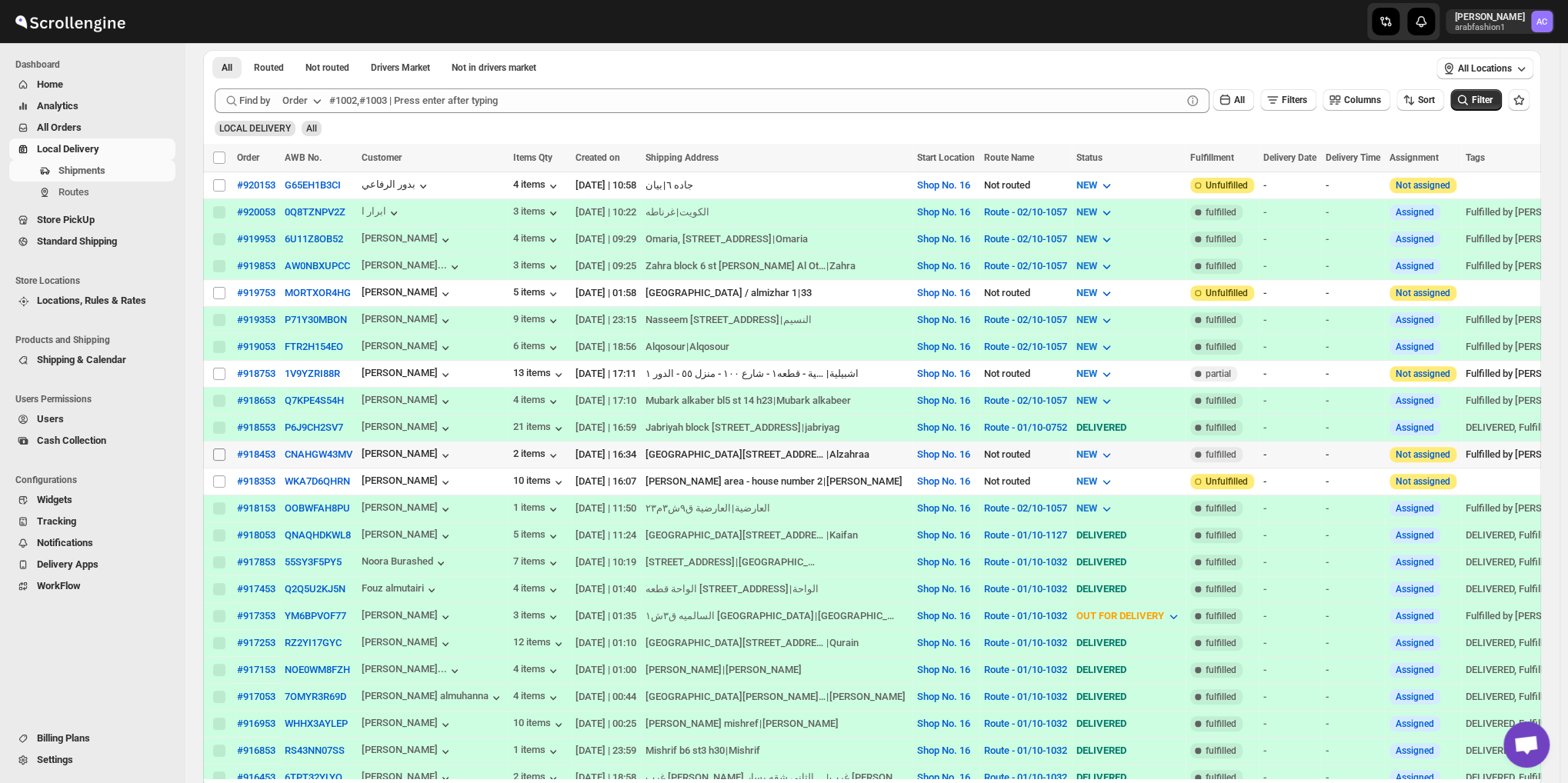
click at [215, 449] on input "Select shipment" at bounding box center [219, 455] width 12 height 12
checkbox input "true"
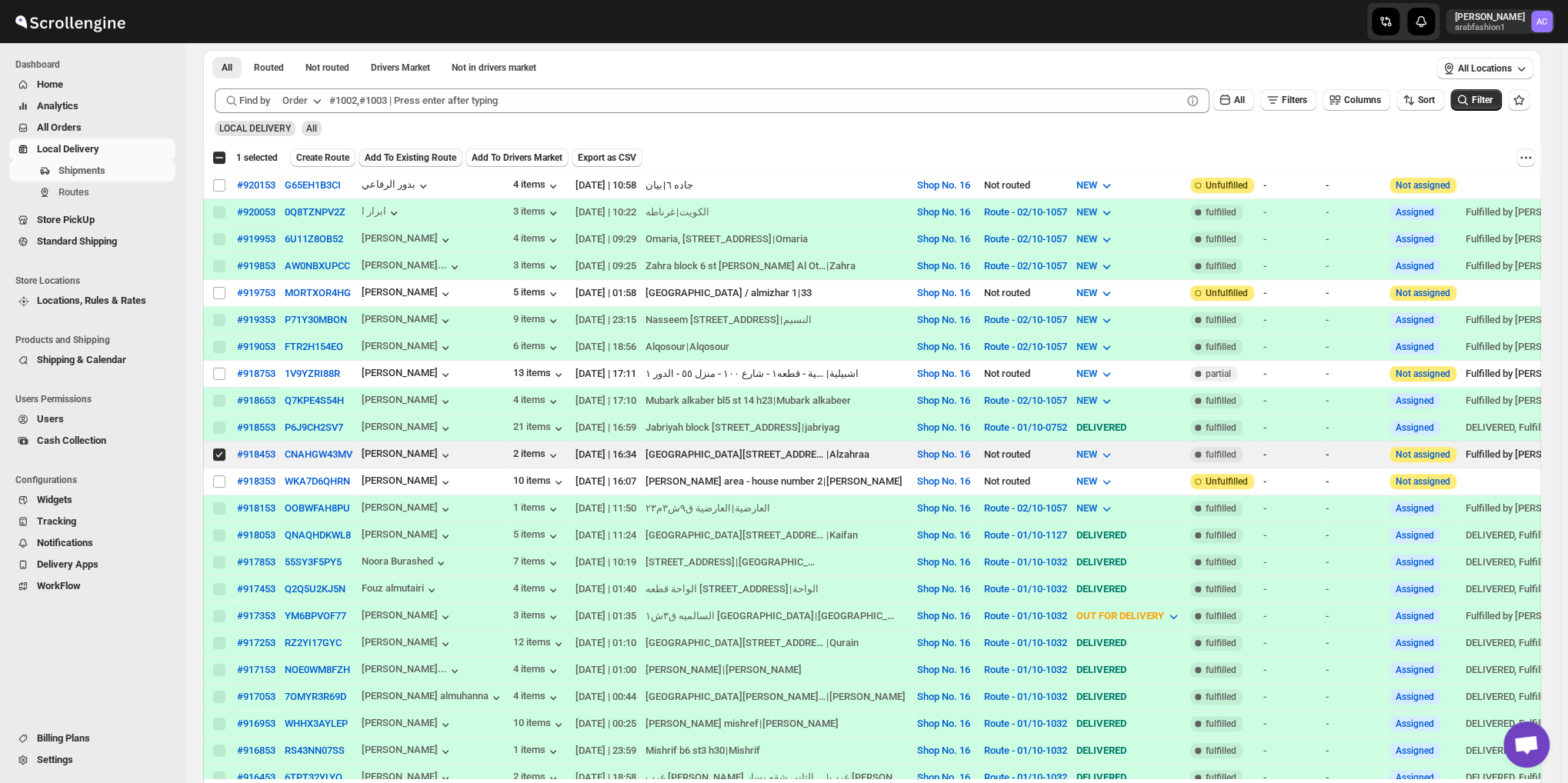
click at [382, 151] on button "Add To Existing Route" at bounding box center [410, 158] width 104 height 19
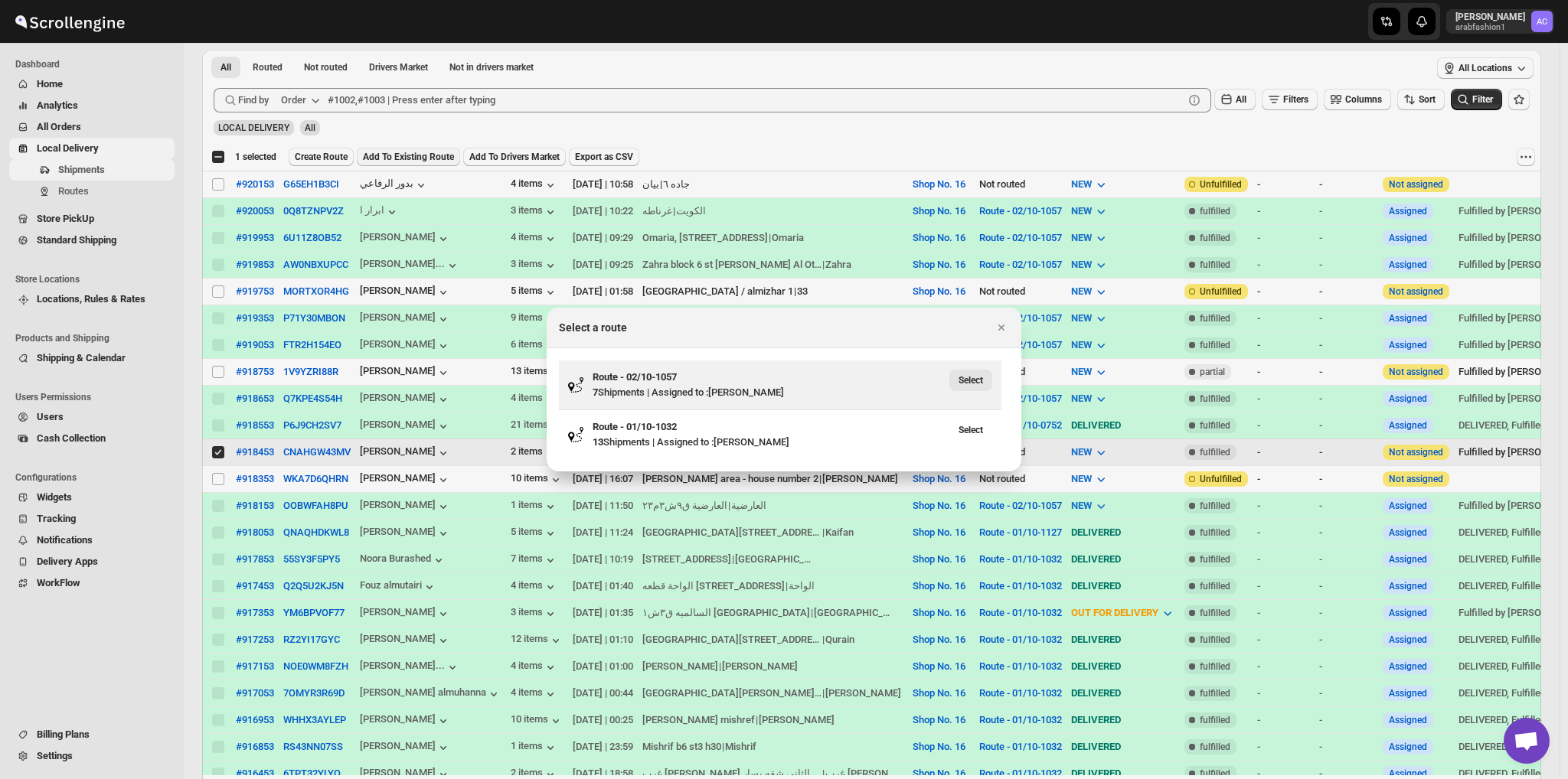
click at [965, 375] on span "Select" at bounding box center [970, 381] width 25 height 12
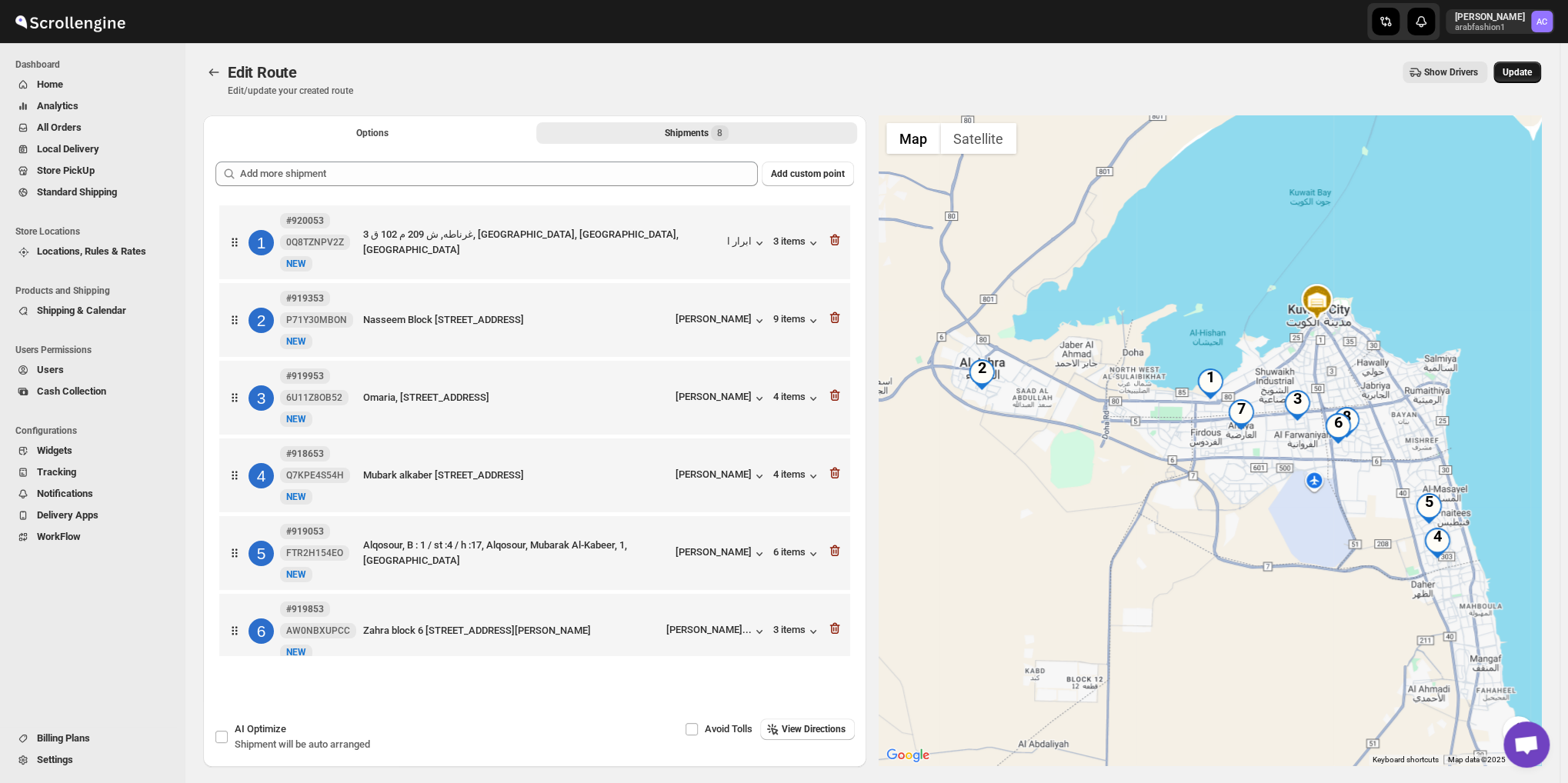
click at [1516, 71] on span "Update" at bounding box center [1517, 72] width 29 height 12
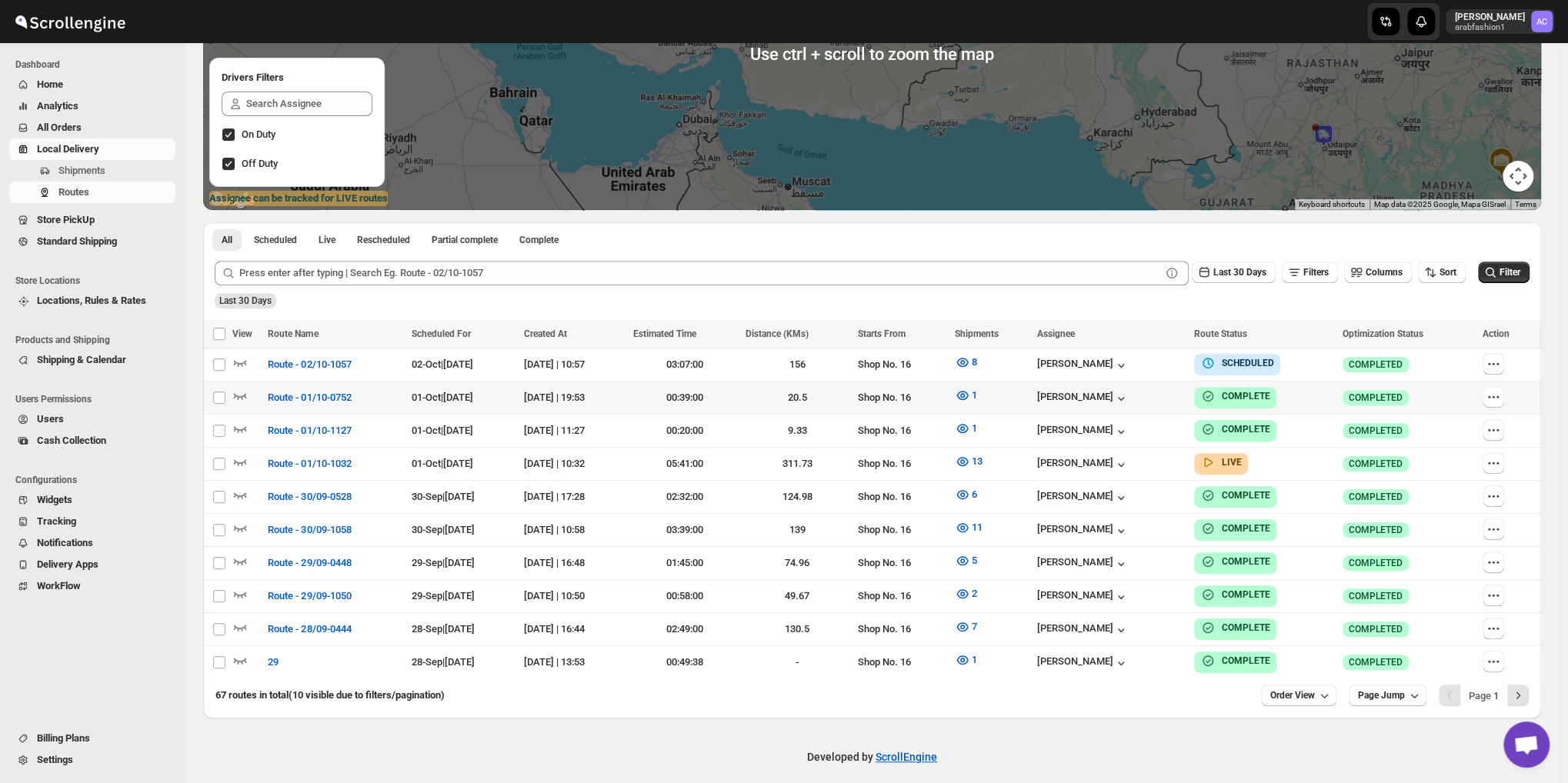
scroll to position [254, 0]
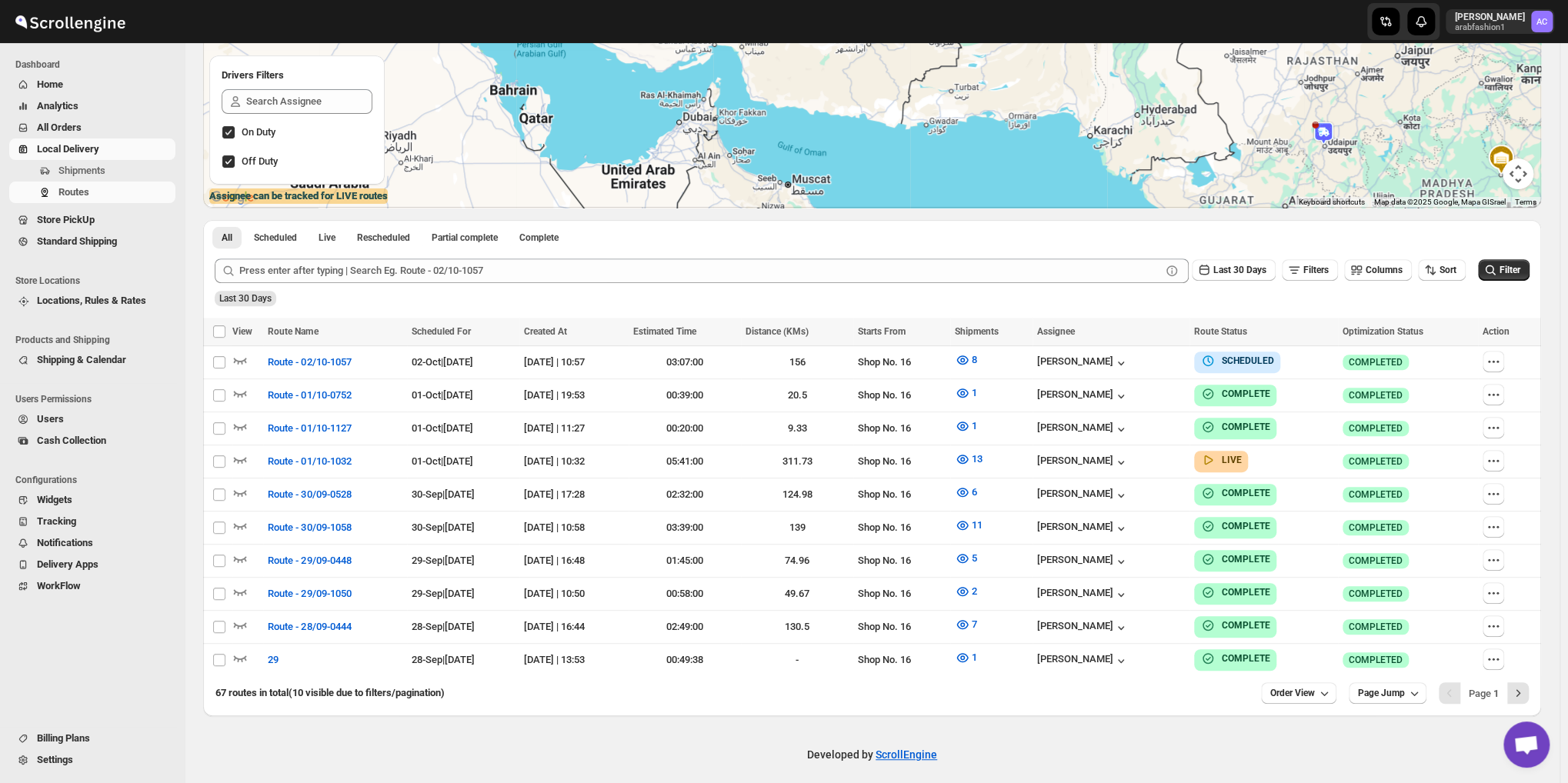
click at [1533, 746] on span "Open chat" at bounding box center [1526, 746] width 25 height 21
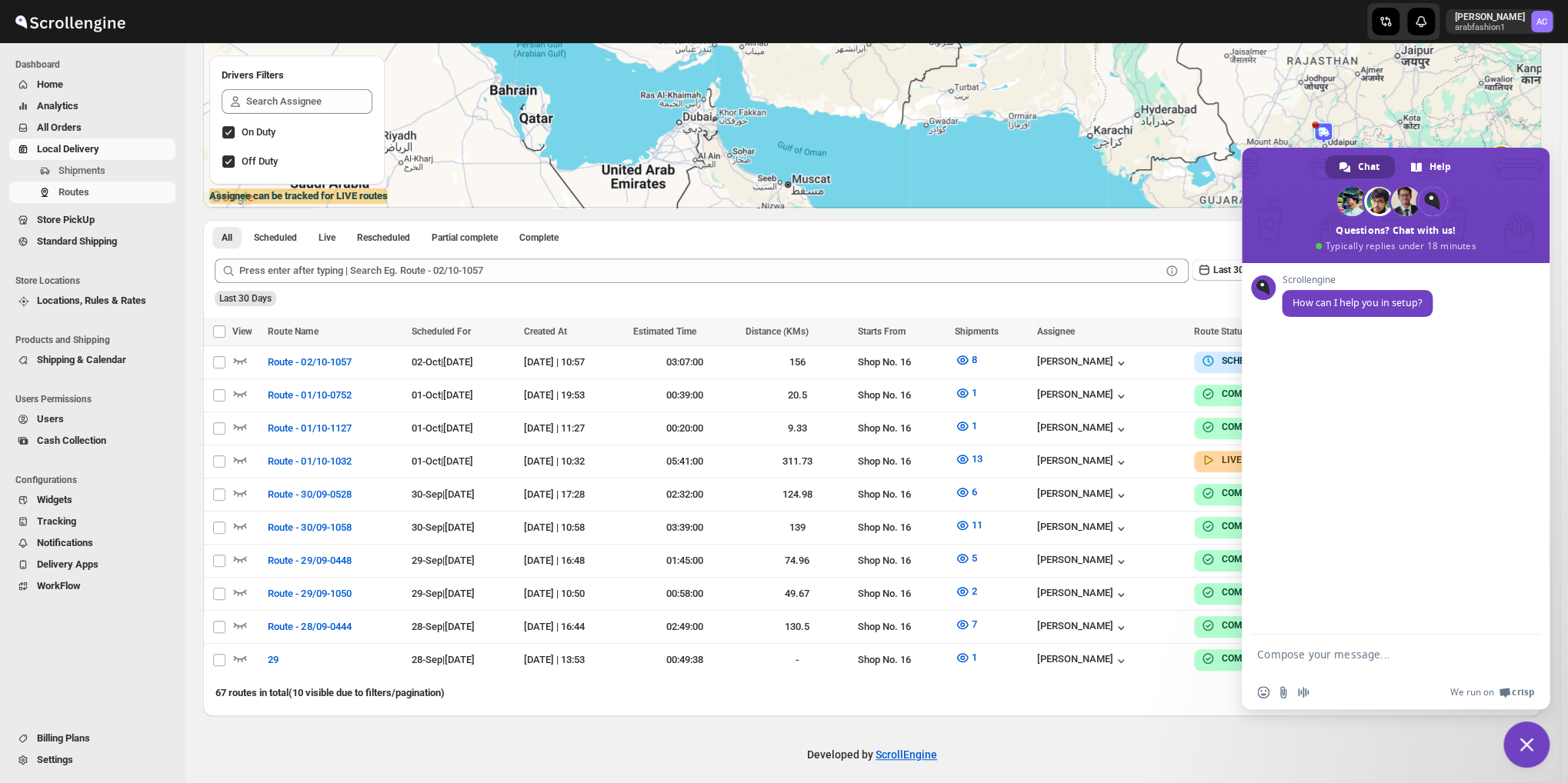
click at [1310, 663] on textarea "Compose your message..." at bounding box center [1378, 661] width 243 height 28
type textarea "ho dear"
type textarea "in n"
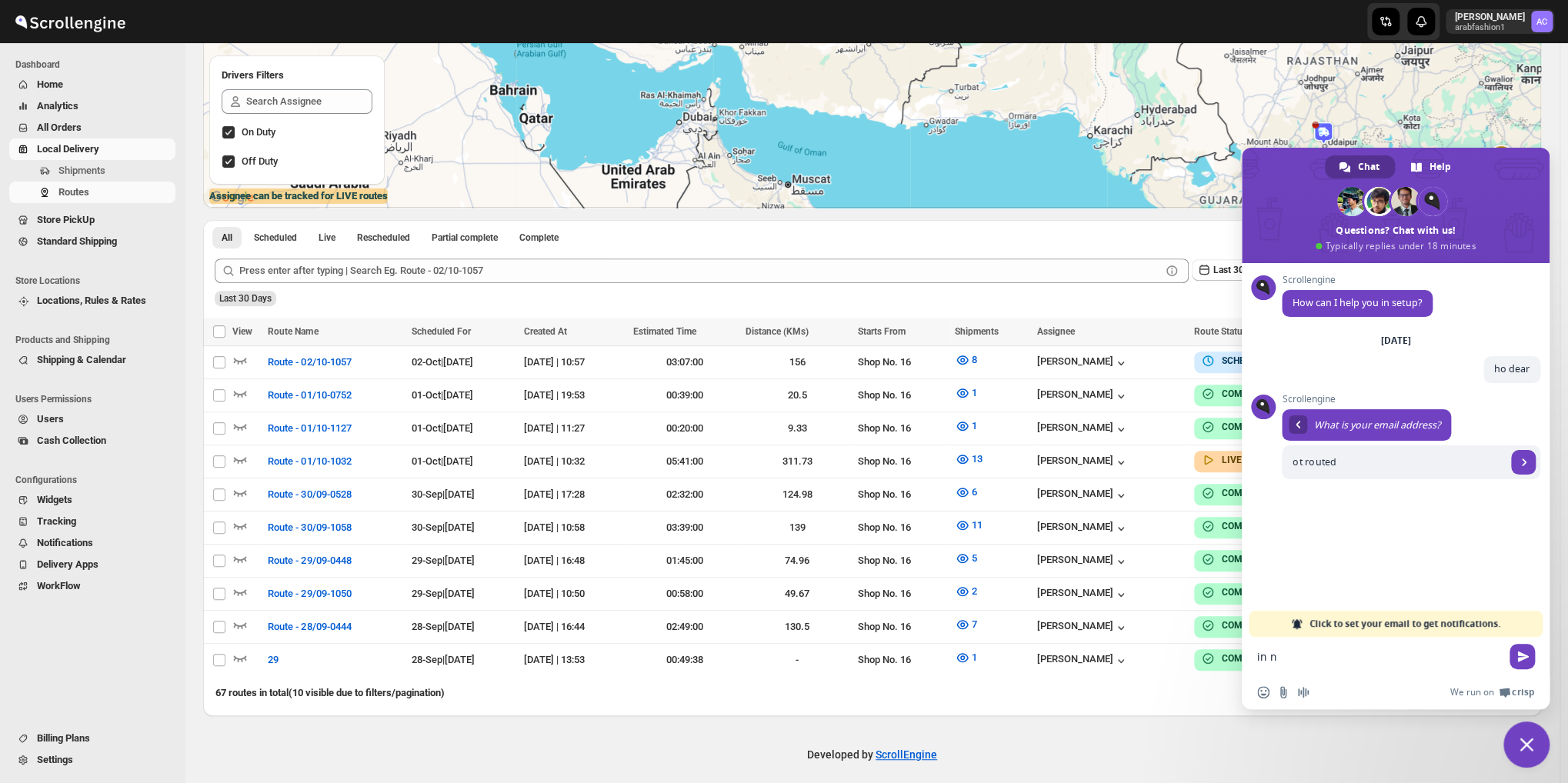
type input "ot routed"
click at [1310, 663] on form "in n" at bounding box center [1378, 658] width 243 height 42
click at [1285, 654] on textarea "in n" at bounding box center [1378, 657] width 243 height 14
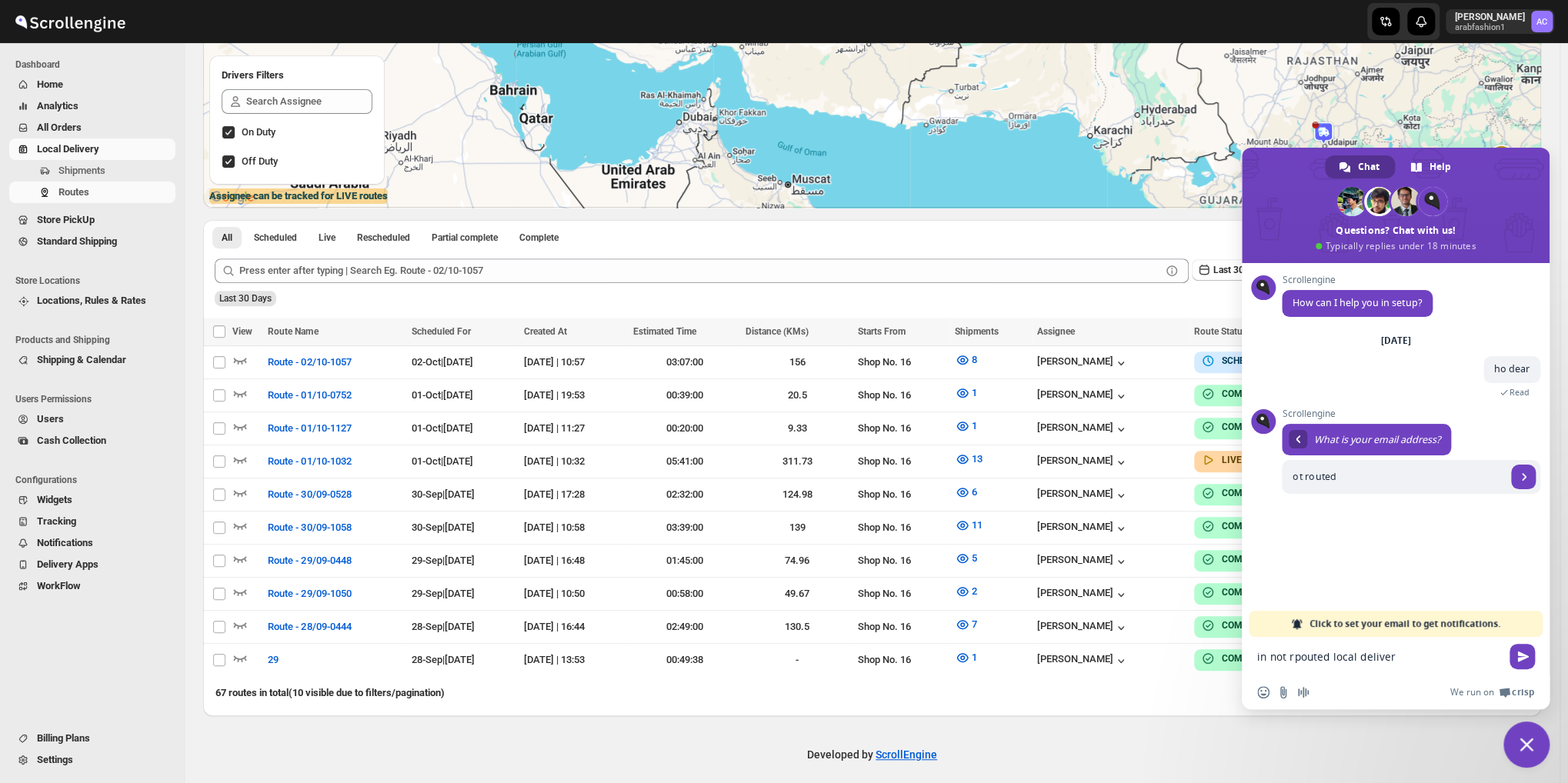
type textarea "in not rpouted local delivery"
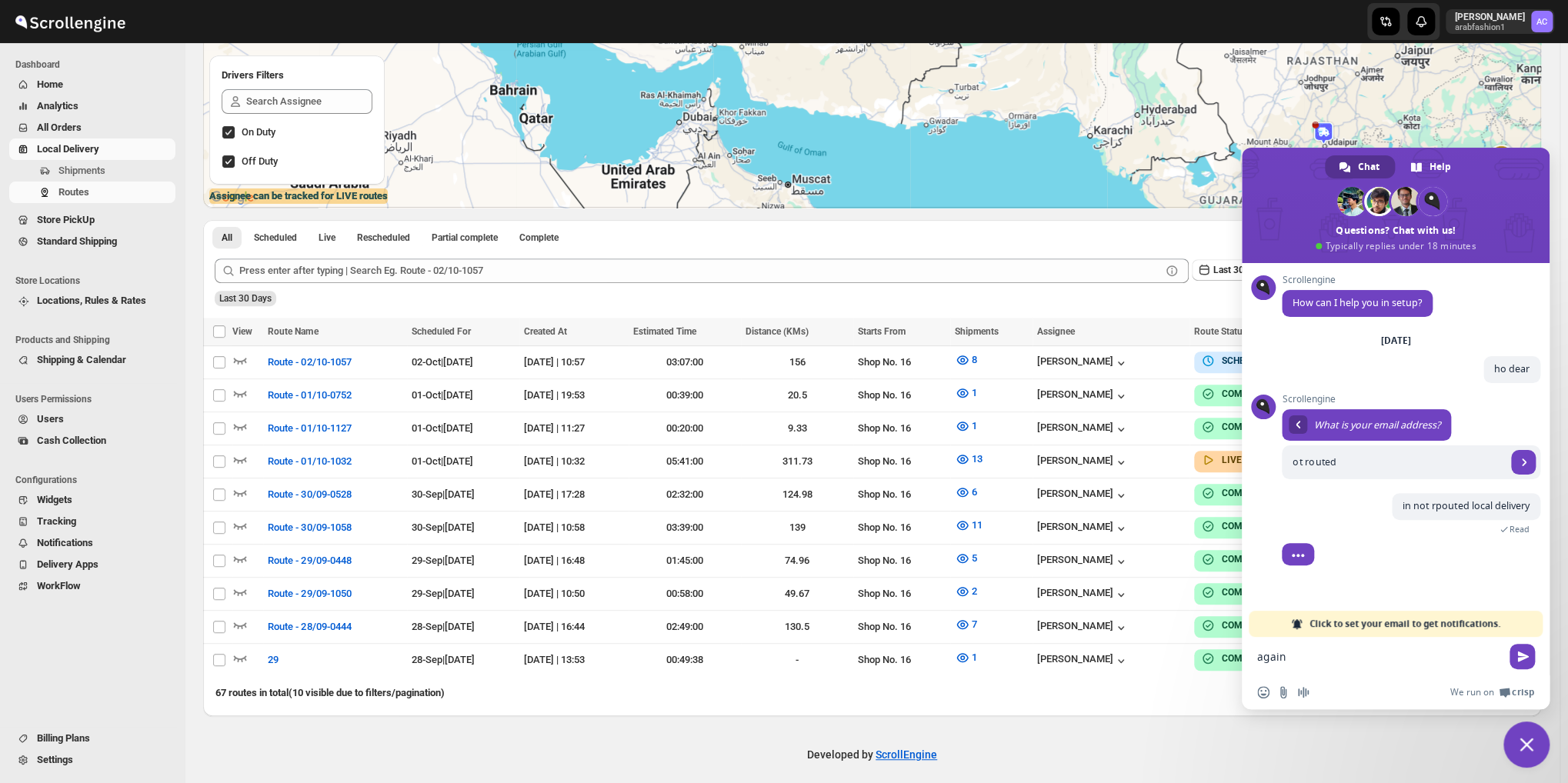
type textarea "again"
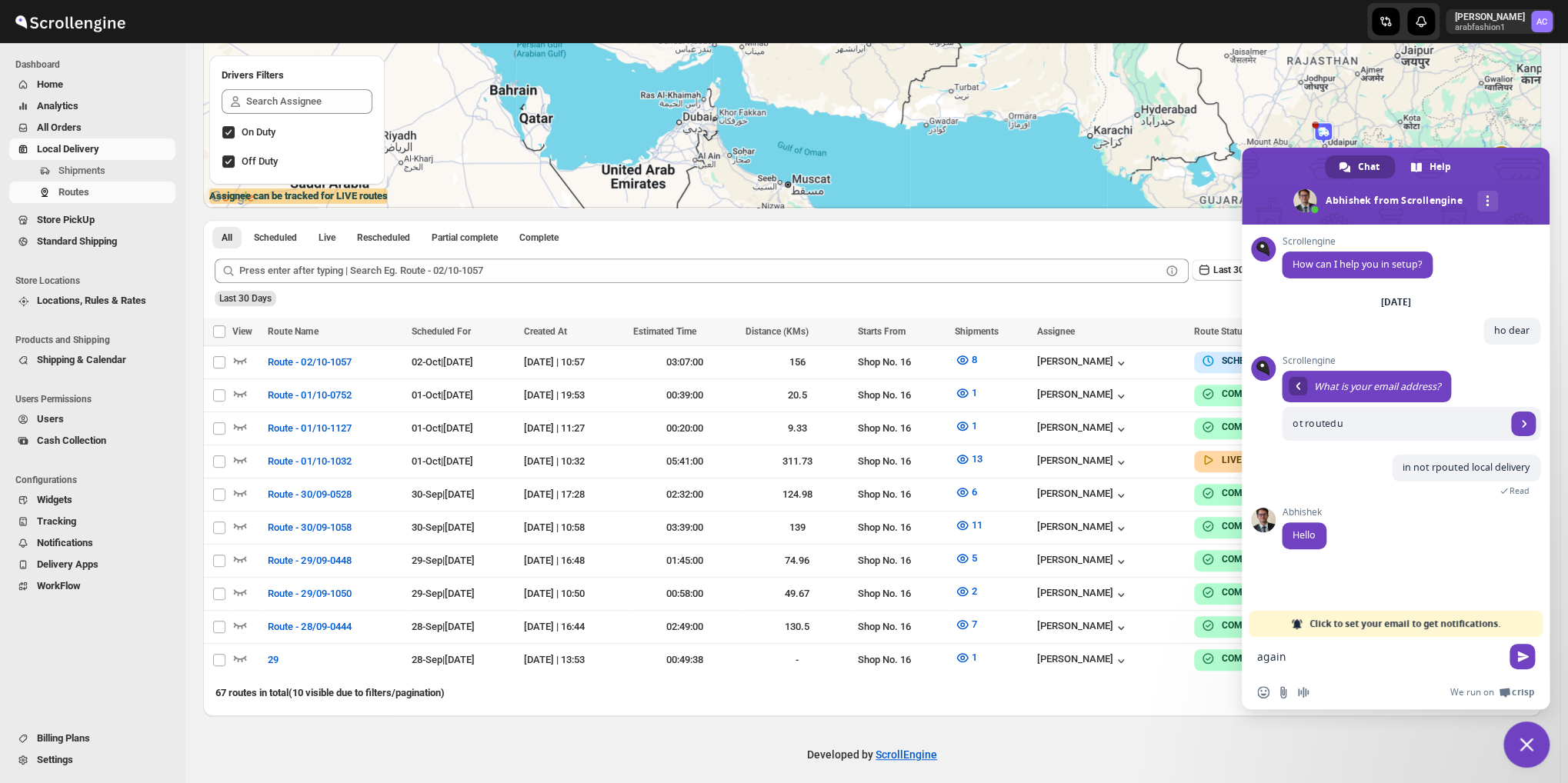
type input "ot routedu"
click at [1308, 656] on textarea "again" at bounding box center [1378, 657] width 243 height 14
type textarea "again uae delivery and pickup delivery showing after [PERSON_NAME] did the chan…"
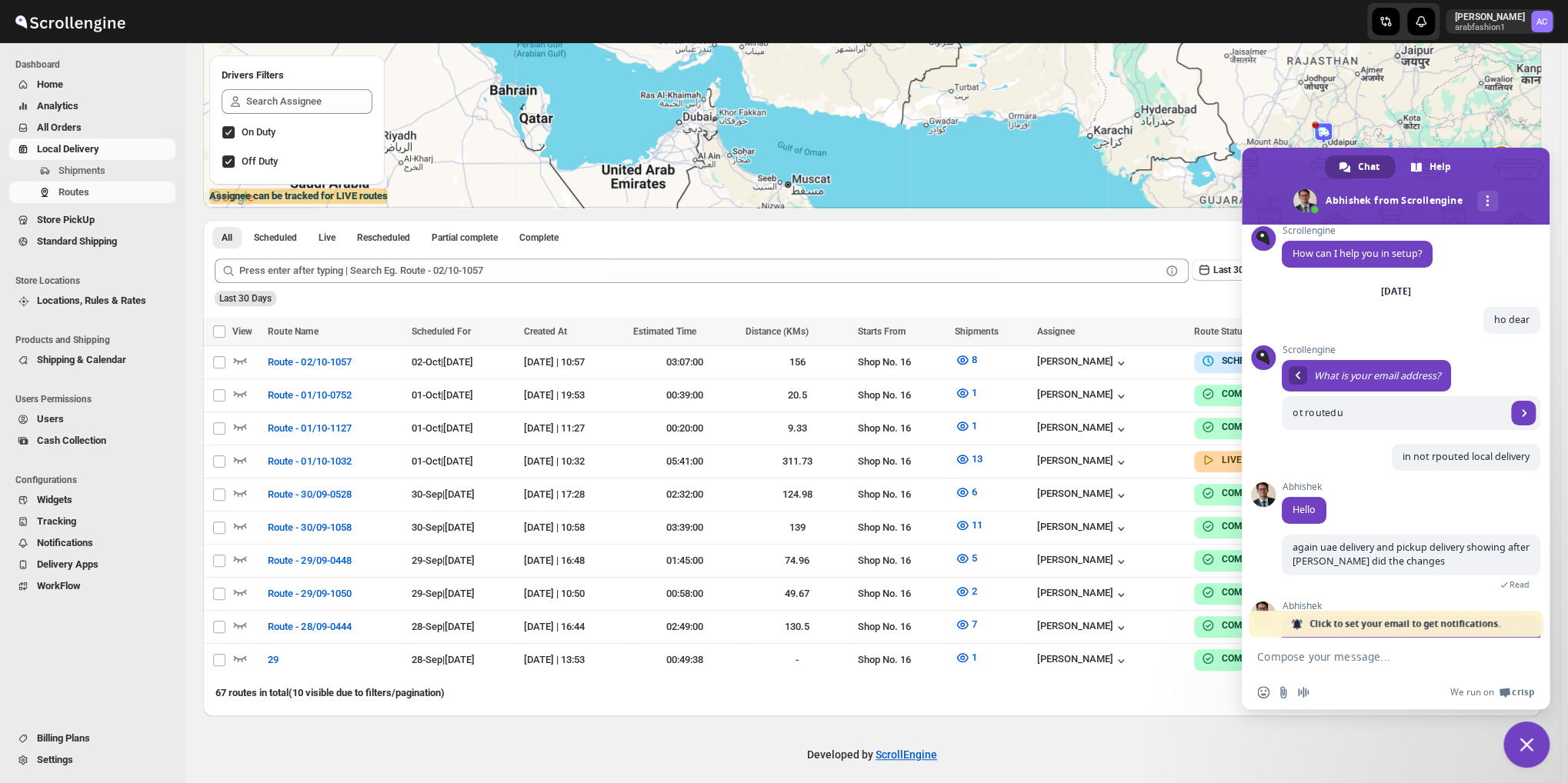
scroll to position [79, 0]
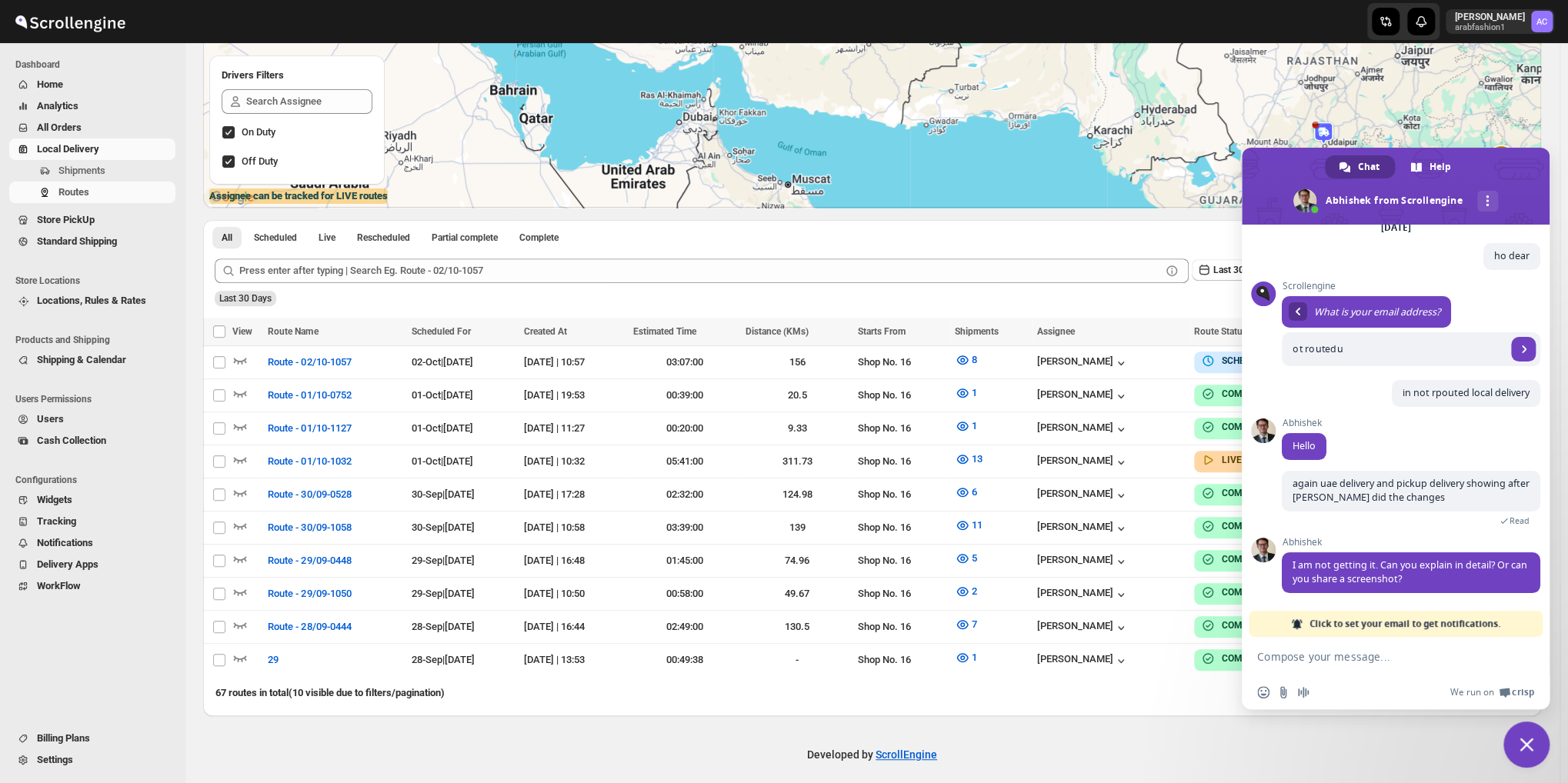
click at [1529, 738] on span "Close chat" at bounding box center [1526, 745] width 14 height 14
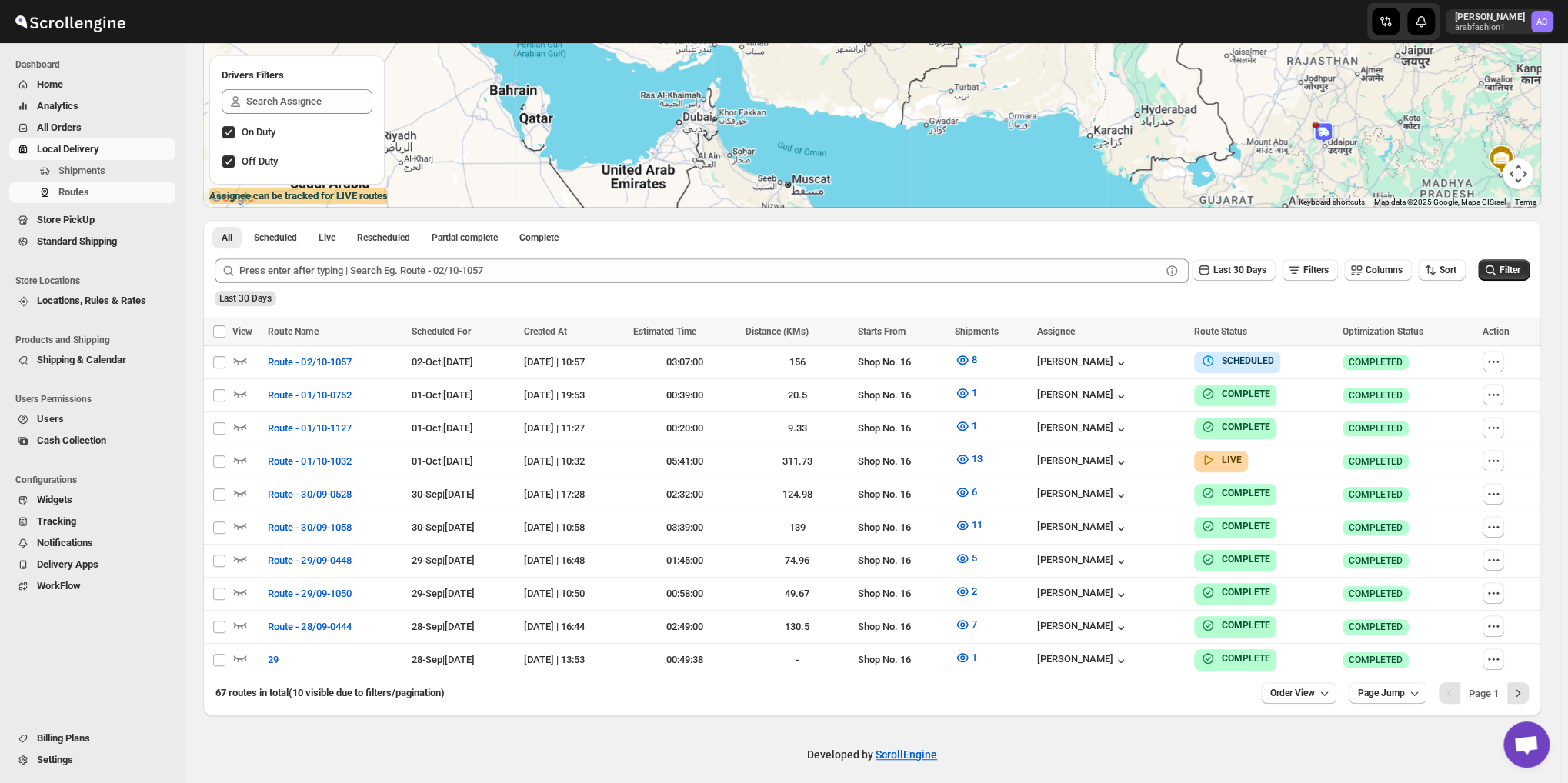
click at [1529, 737] on span "Open chat" at bounding box center [1526, 746] width 25 height 21
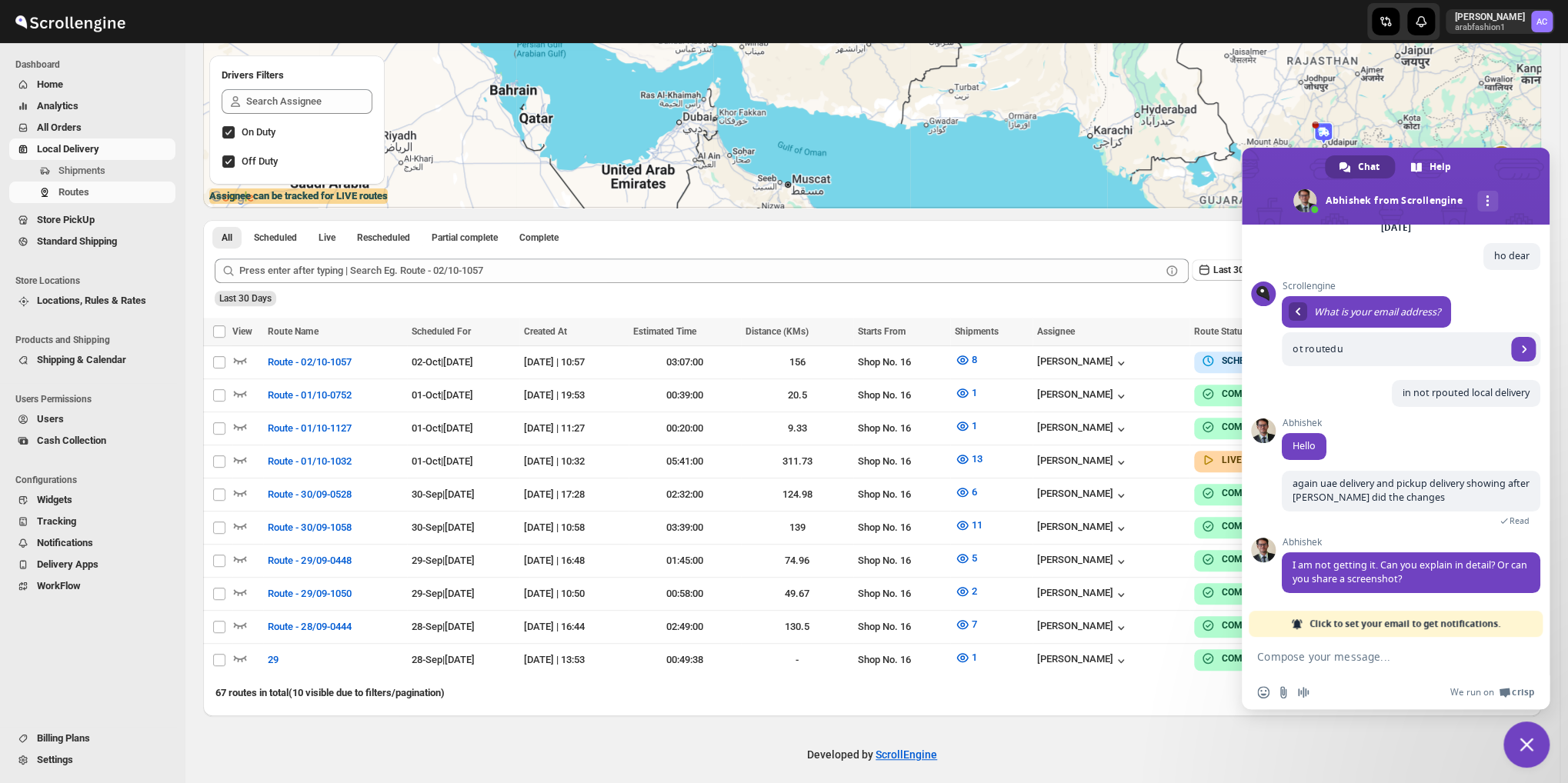
click at [1314, 654] on textarea "Compose your message..." at bounding box center [1378, 657] width 243 height 14
click at [1526, 748] on span "Close chat" at bounding box center [1526, 745] width 14 height 14
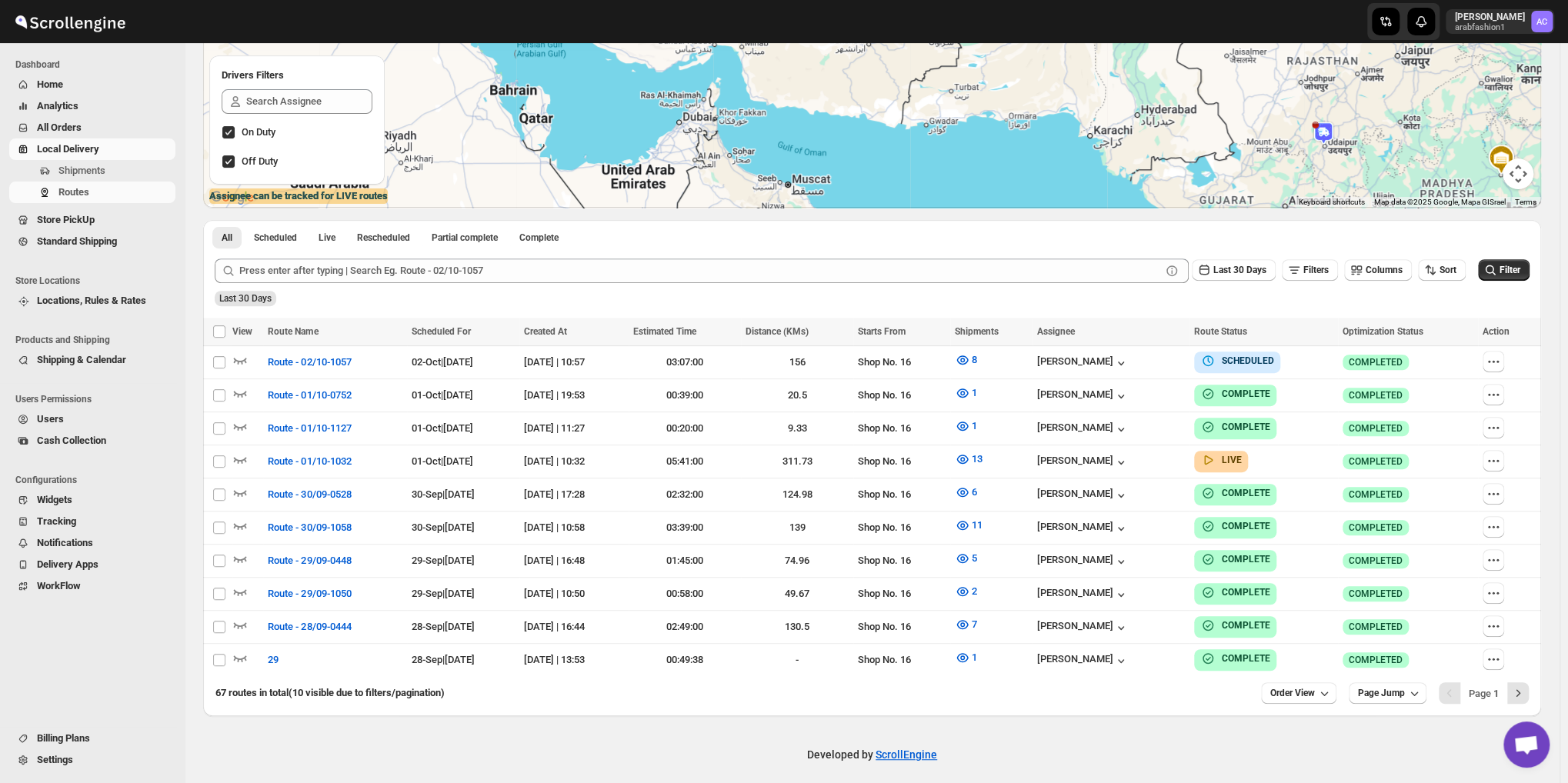
click at [1526, 748] on span "Open chat" at bounding box center [1526, 746] width 25 height 21
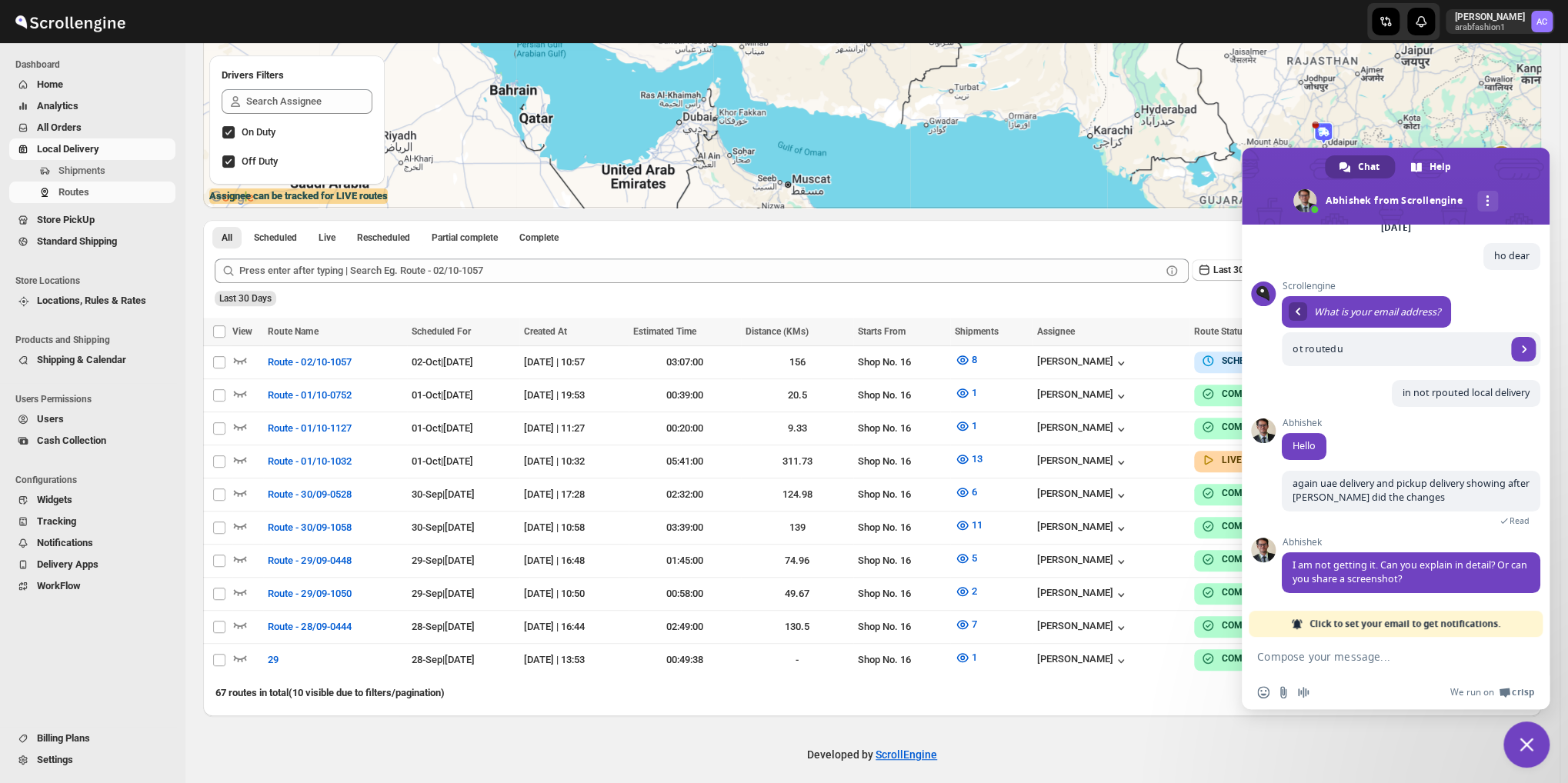
click at [1369, 659] on textarea "Compose your message..." at bounding box center [1378, 657] width 243 height 14
click at [1520, 741] on span "Close chat" at bounding box center [1526, 745] width 14 height 14
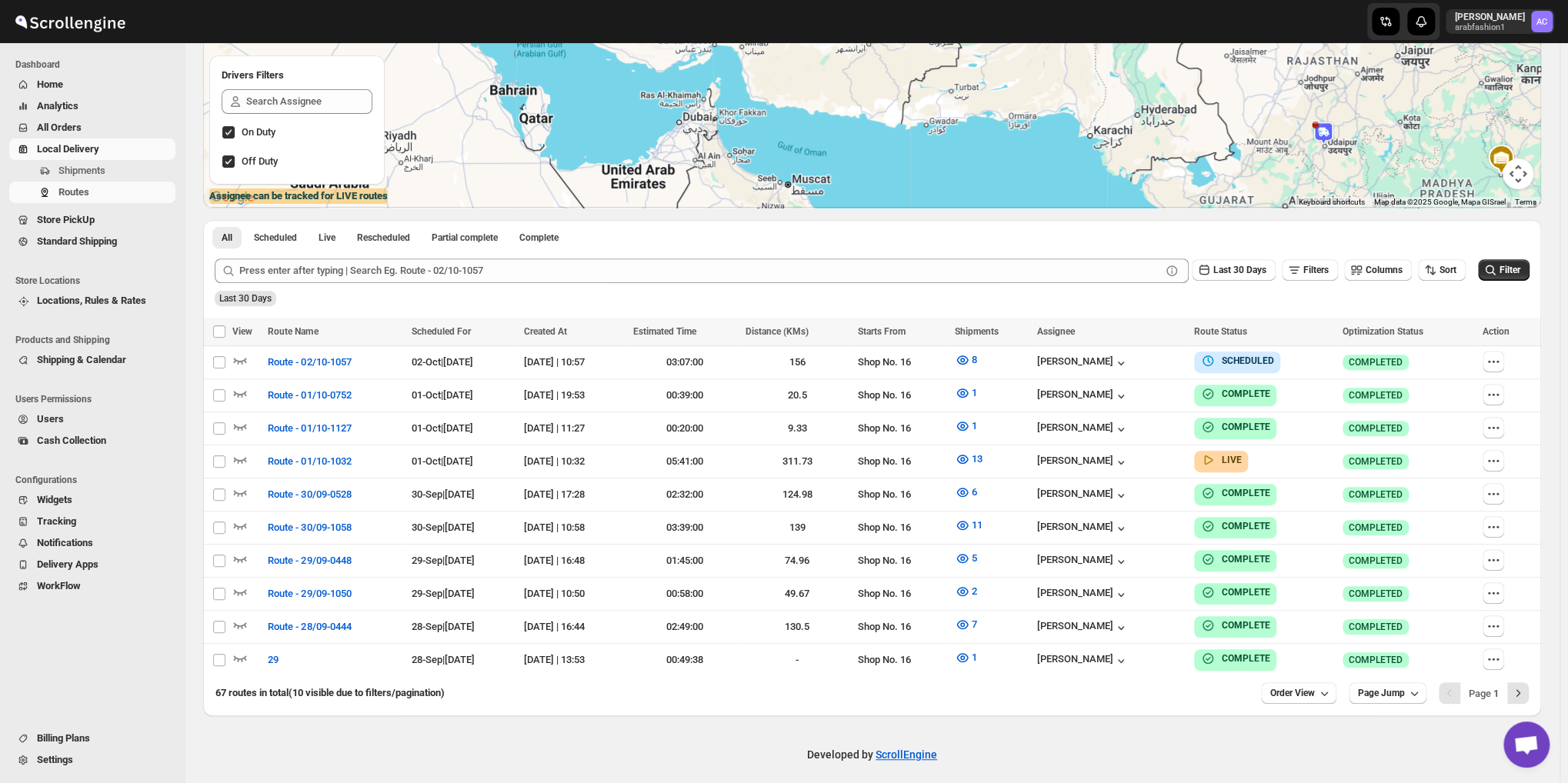
click at [1518, 740] on span "Open chat" at bounding box center [1526, 746] width 25 height 21
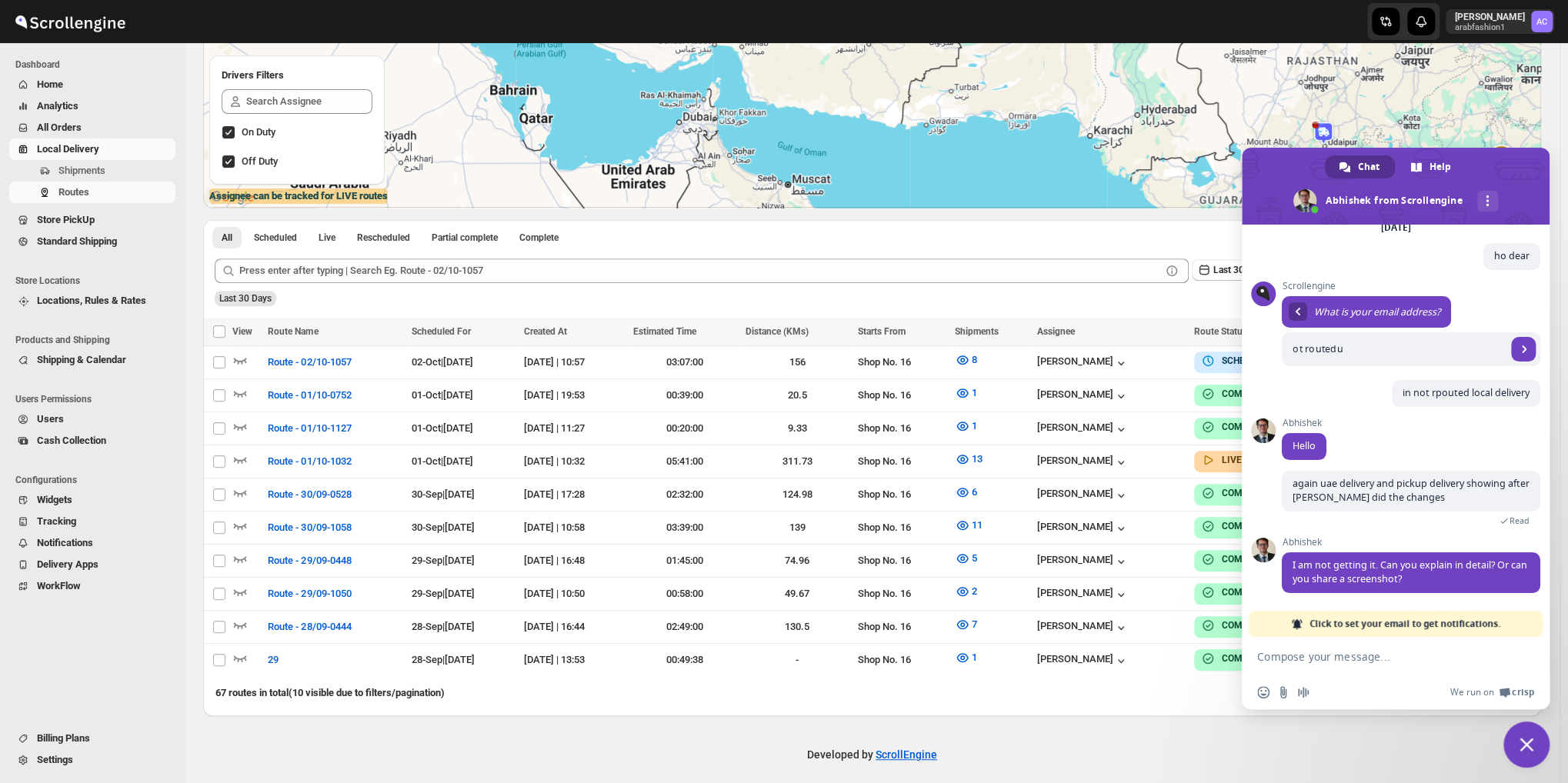
click at [1355, 655] on textarea "Compose your message..." at bounding box center [1378, 657] width 243 height 14
click at [1186, 717] on div "Developed by ScrollEngine" at bounding box center [872, 755] width 1375 height 77
click at [1358, 652] on textarea "Compose your message..." at bounding box center [1378, 657] width 243 height 14
click at [1514, 735] on span "Close chat" at bounding box center [1526, 745] width 46 height 46
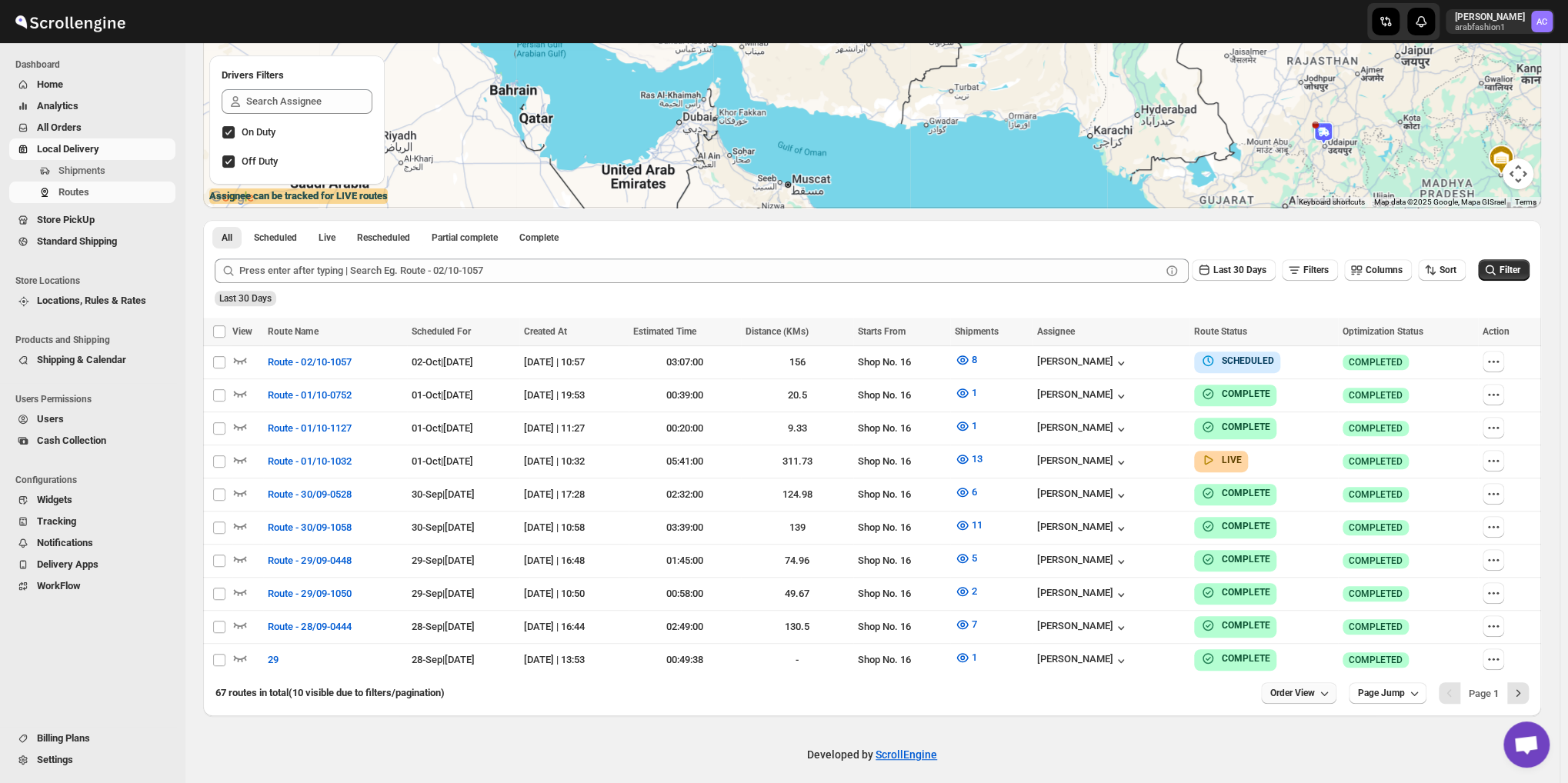
click at [1302, 683] on button "Order View" at bounding box center [1299, 693] width 76 height 21
click at [1295, 687] on span "Order View" at bounding box center [1292, 693] width 45 height 12
click at [1520, 744] on span "Open chat" at bounding box center [1526, 746] width 25 height 21
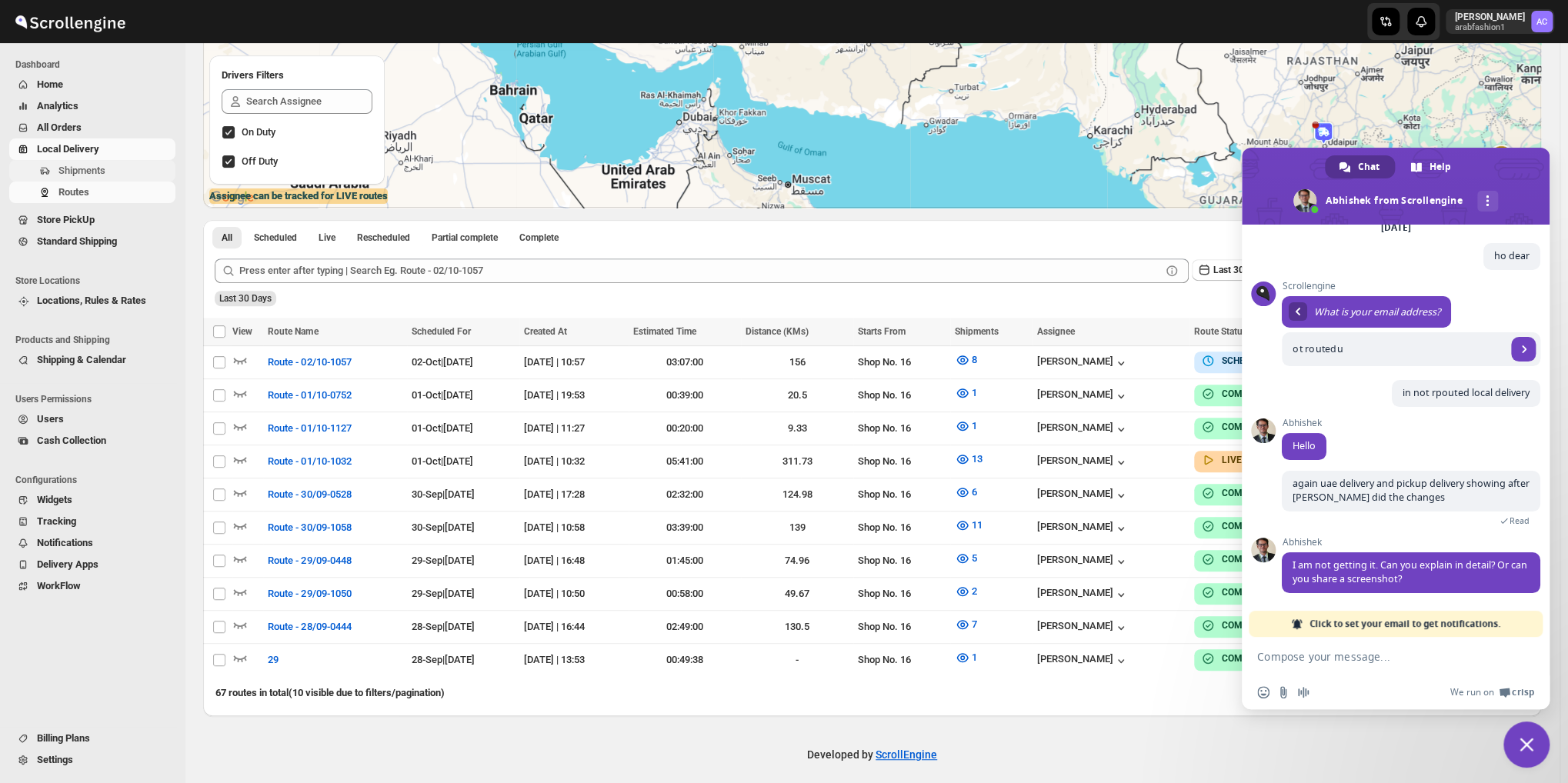
click at [98, 163] on span "Shipments" at bounding box center [116, 171] width 114 height 15
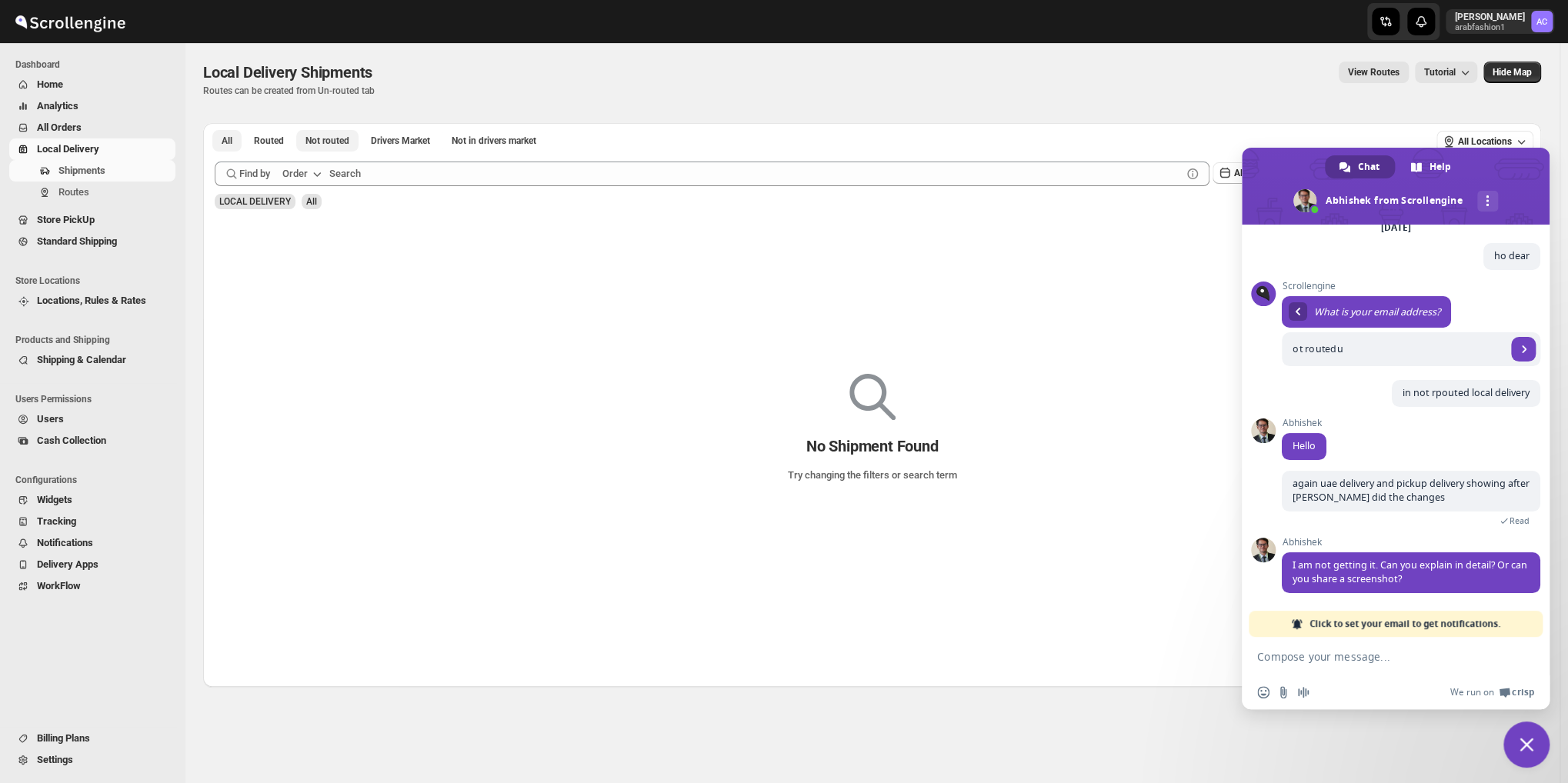
click at [319, 145] on div "All Routed Not routed Drivers Market Not in drivers market More Filters All Rou…" at bounding box center [872, 401] width 1338 height 572
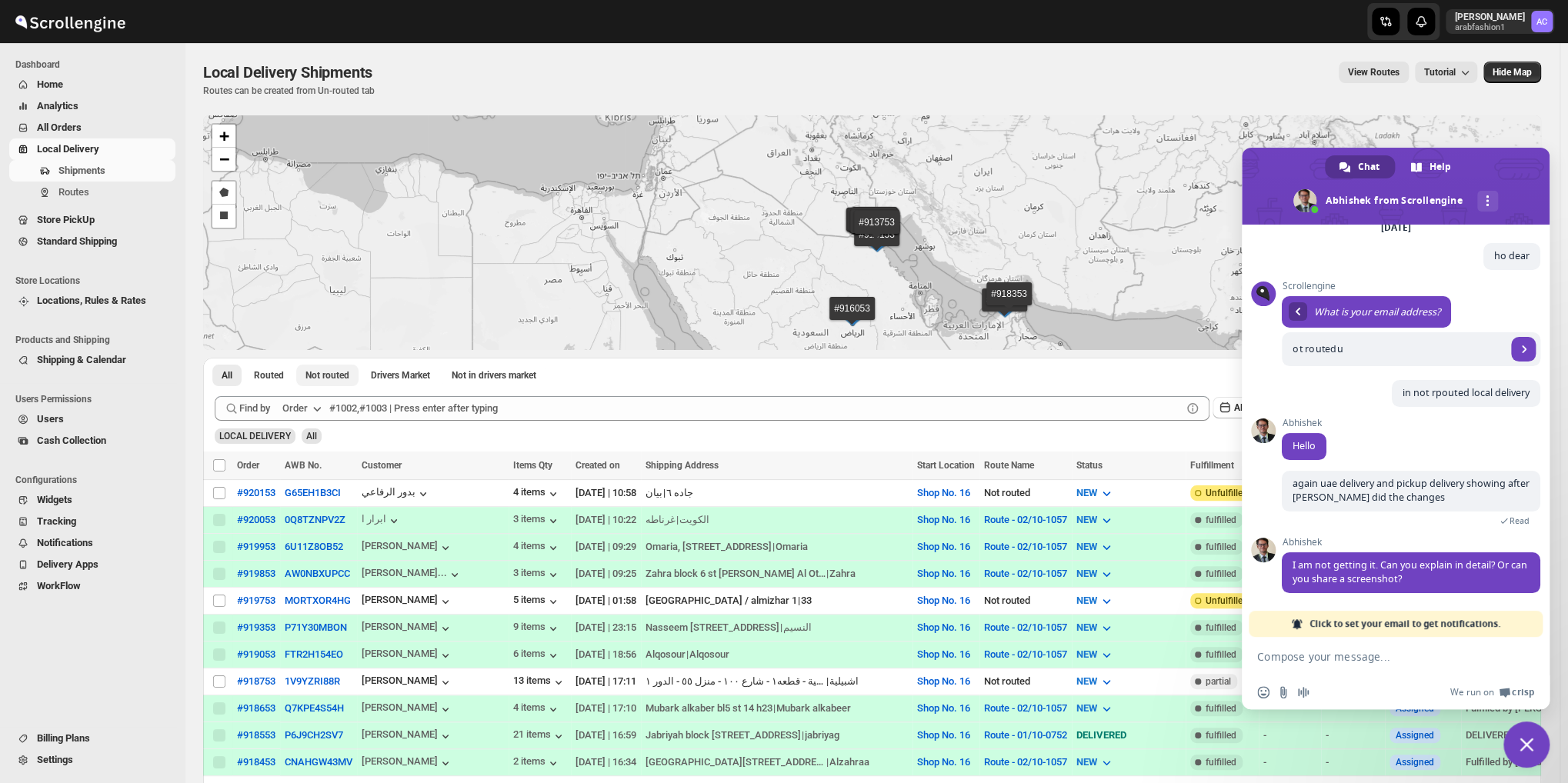
click at [329, 381] on span "Not routed" at bounding box center [327, 375] width 44 height 12
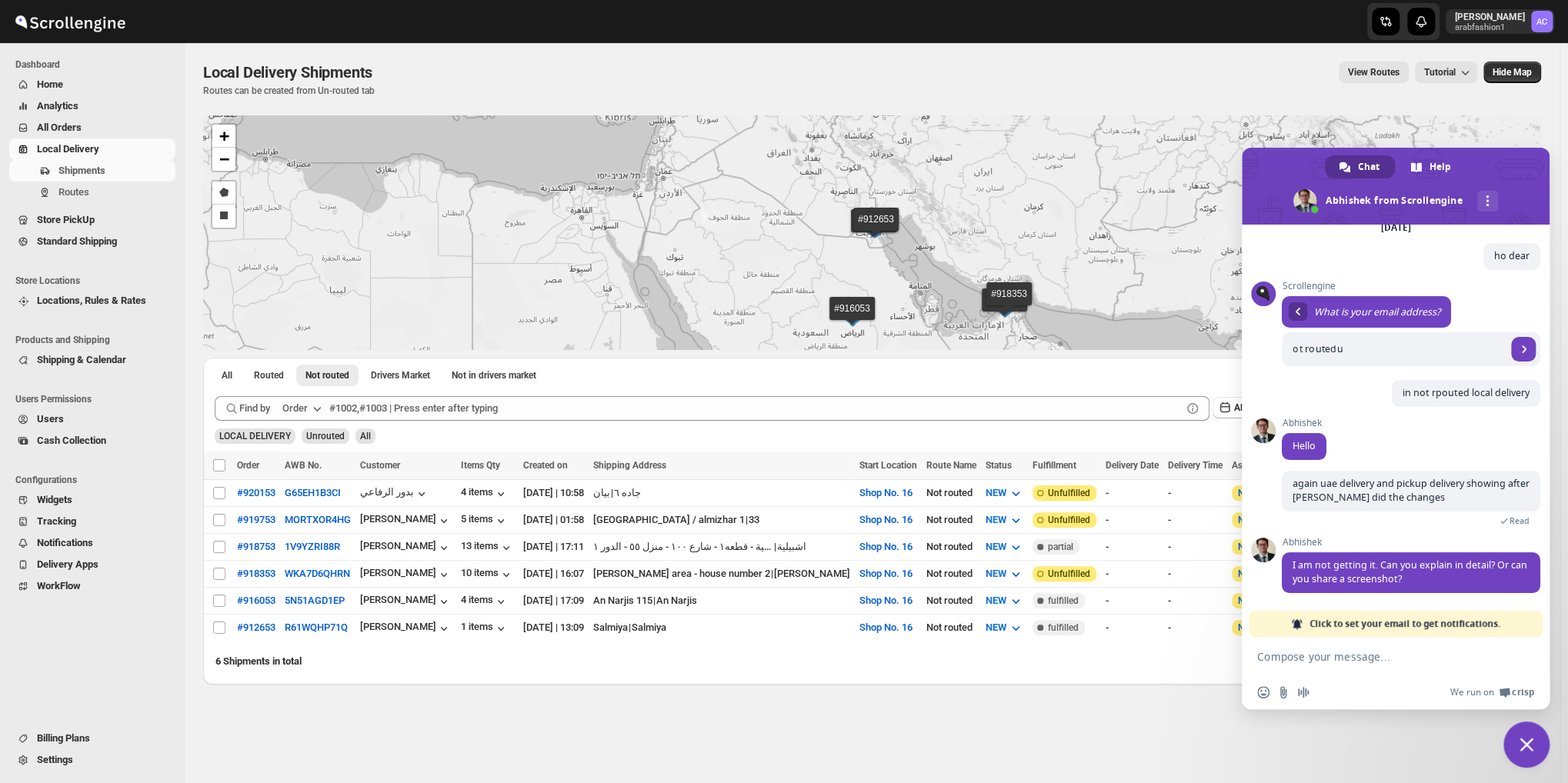
click at [1528, 742] on span "Close chat" at bounding box center [1526, 745] width 14 height 14
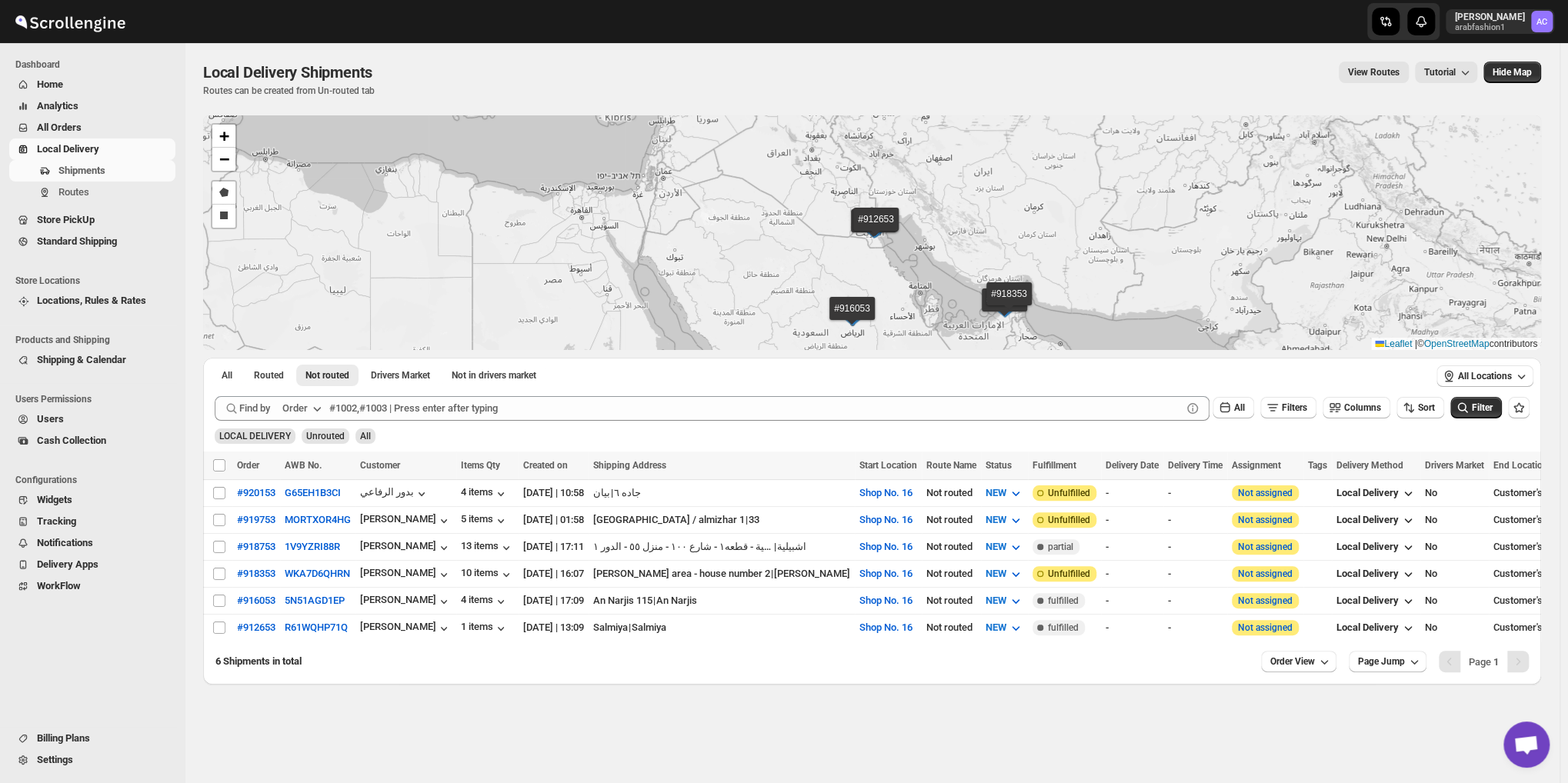
click at [1526, 758] on span "Open chat" at bounding box center [1526, 745] width 46 height 46
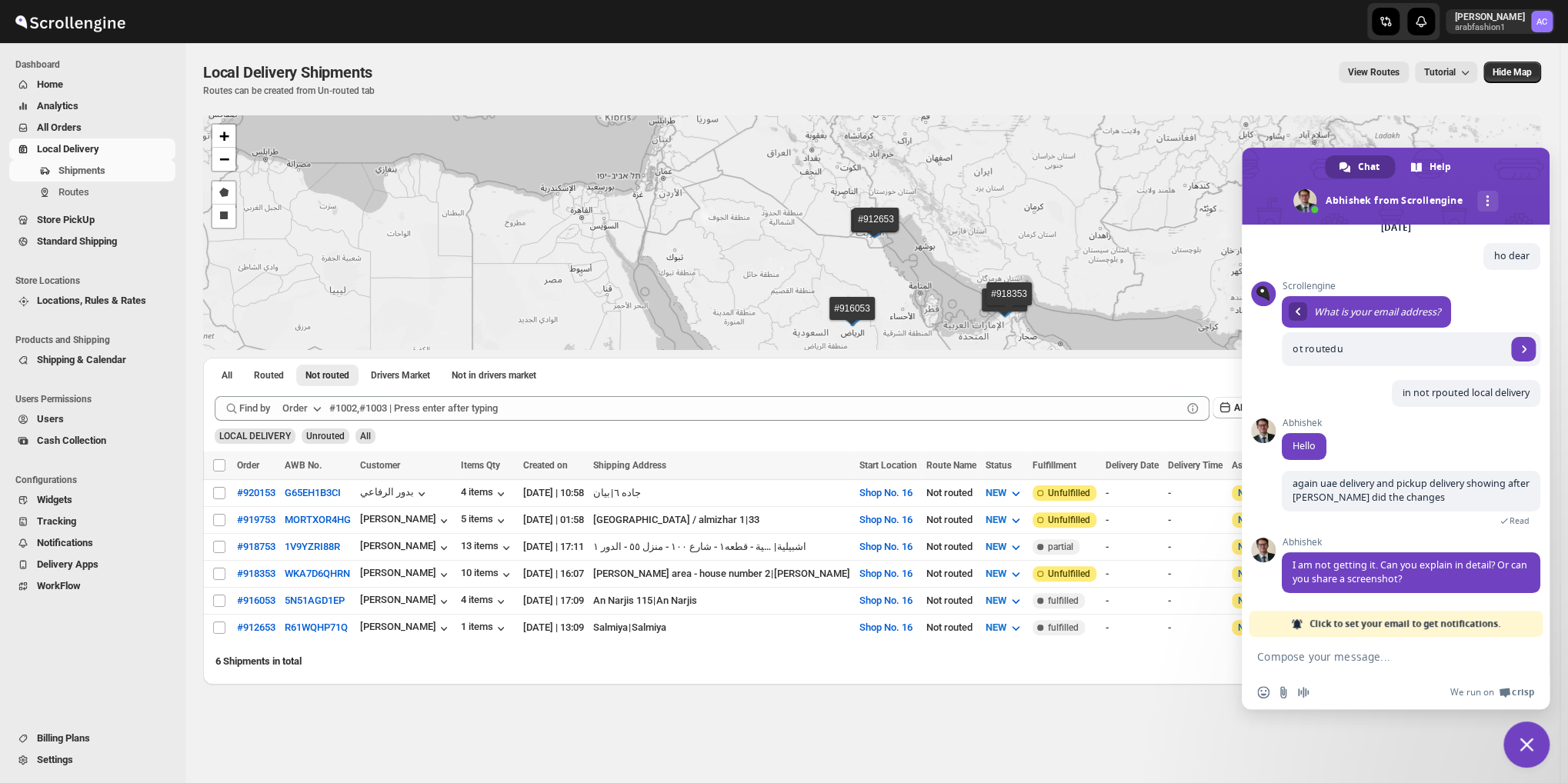
click at [1373, 655] on textarea "Compose your message..." at bounding box center [1378, 657] width 243 height 14
type textarea "in local d"
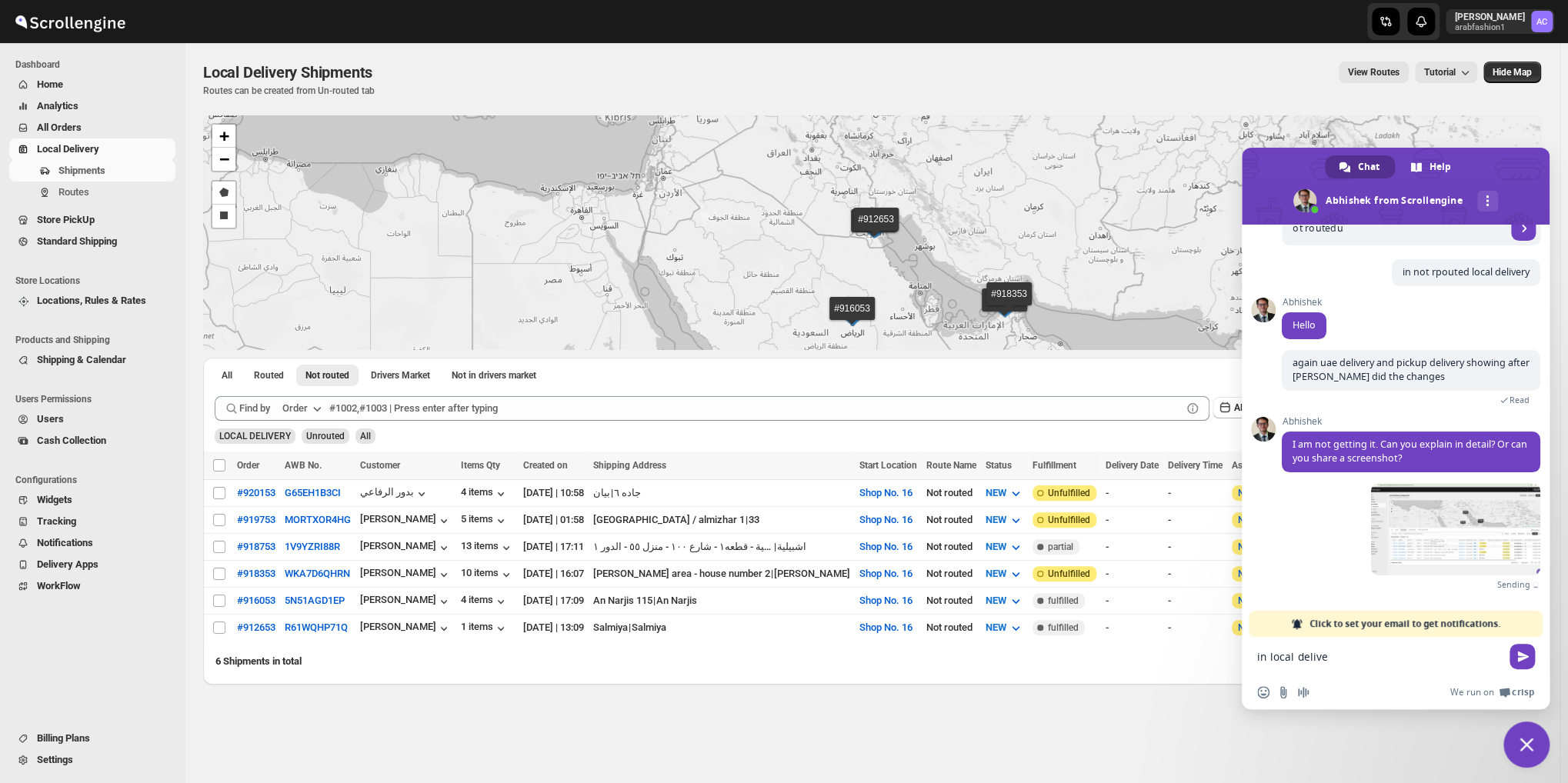
scroll to position [182, 0]
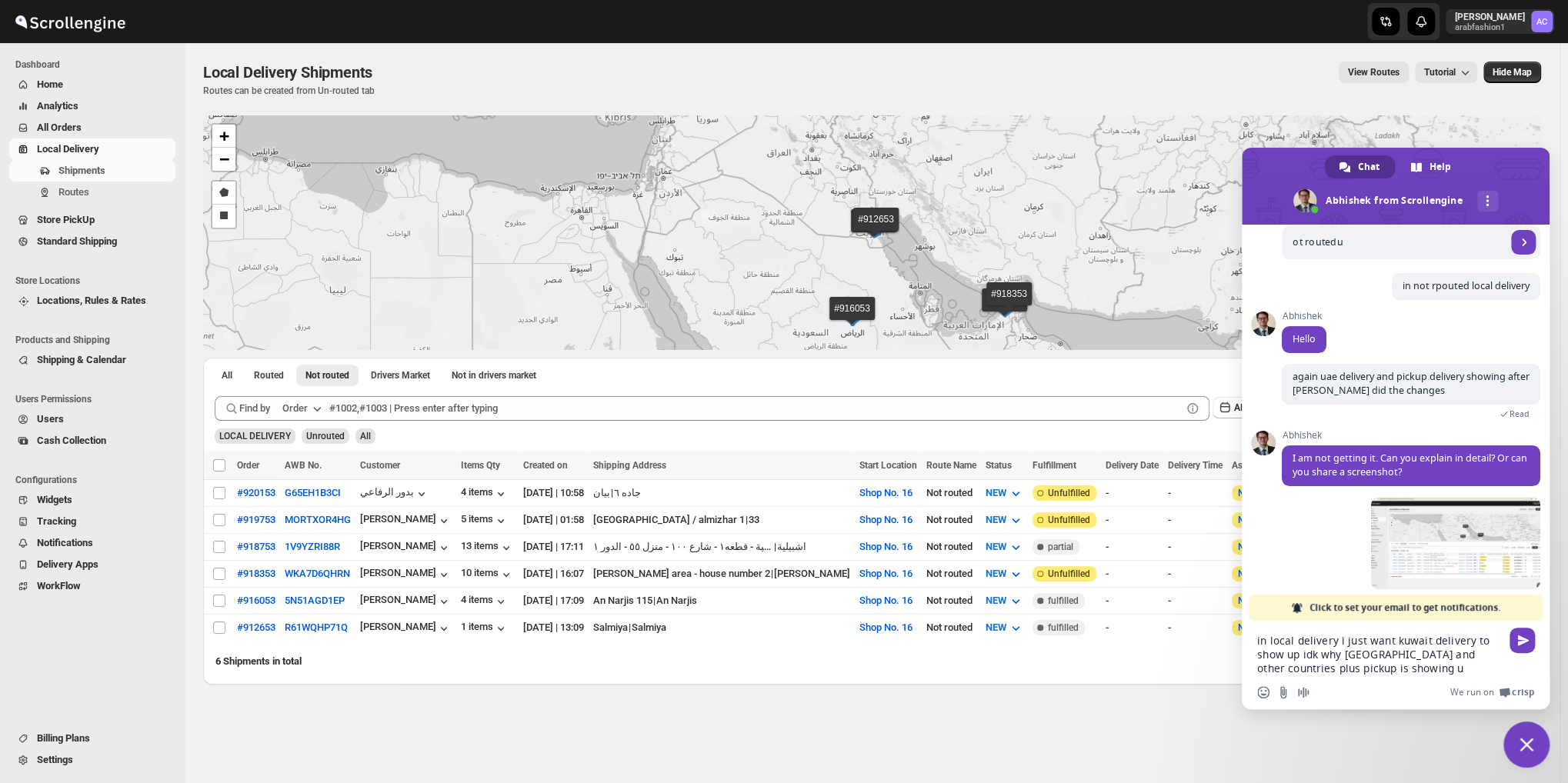
type textarea "in local delivery i just want kuwait delivery to show up idk why [GEOGRAPHIC_DA…"
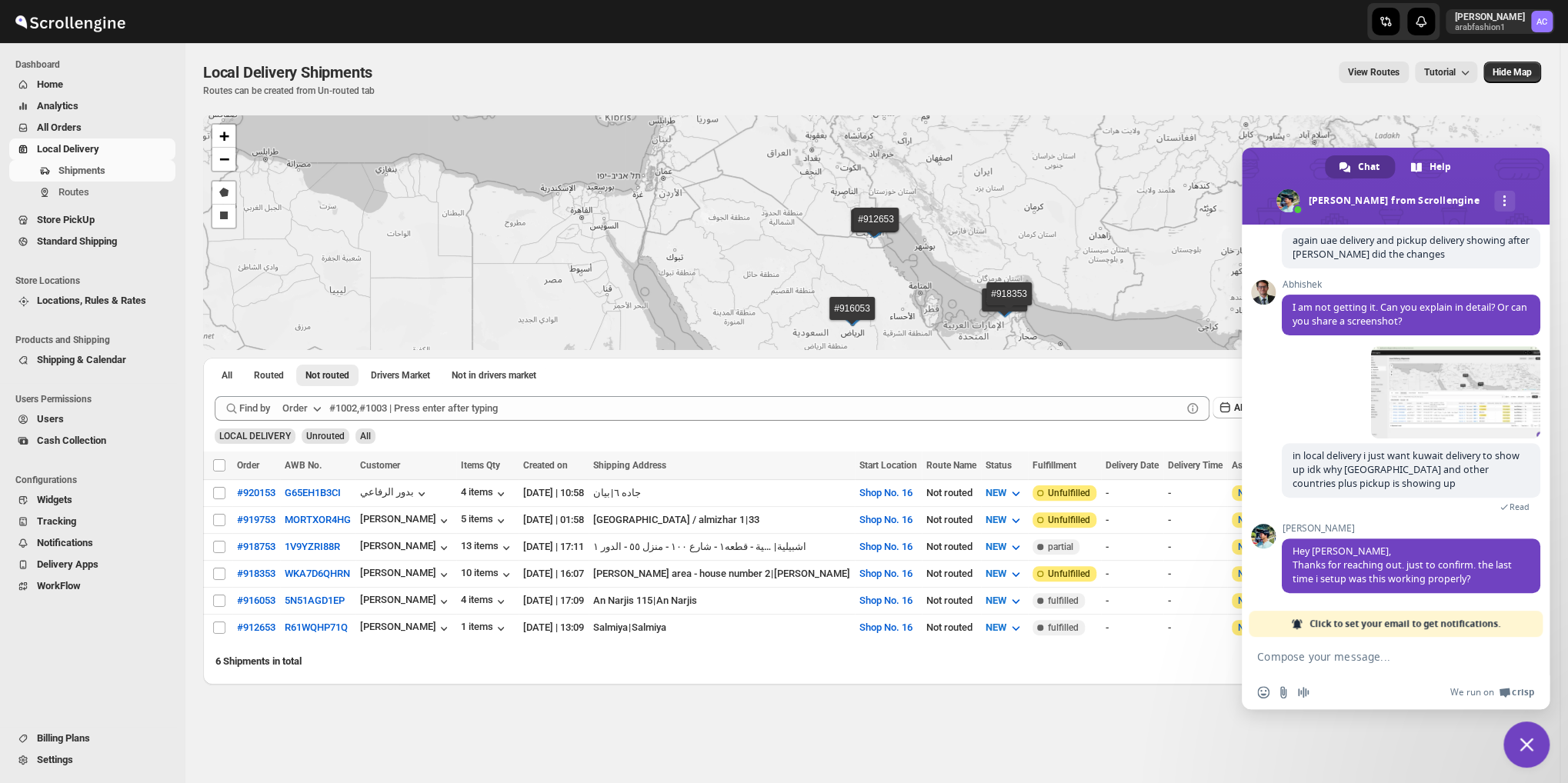
scroll to position [356, 0]
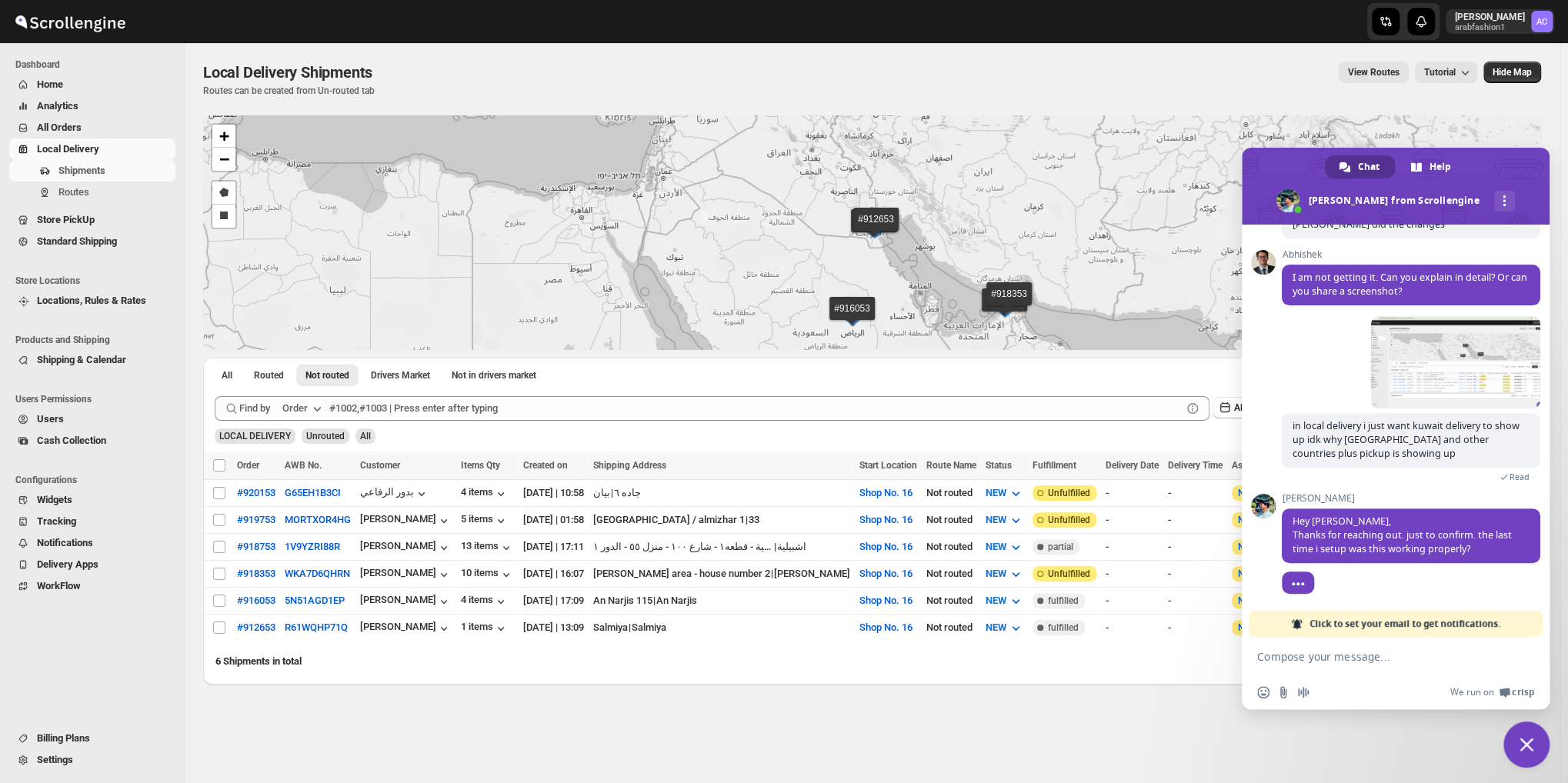
click at [1303, 666] on form at bounding box center [1378, 658] width 243 height 42
click at [1309, 656] on textarea "Compose your message..." at bounding box center [1378, 657] width 243 height 14
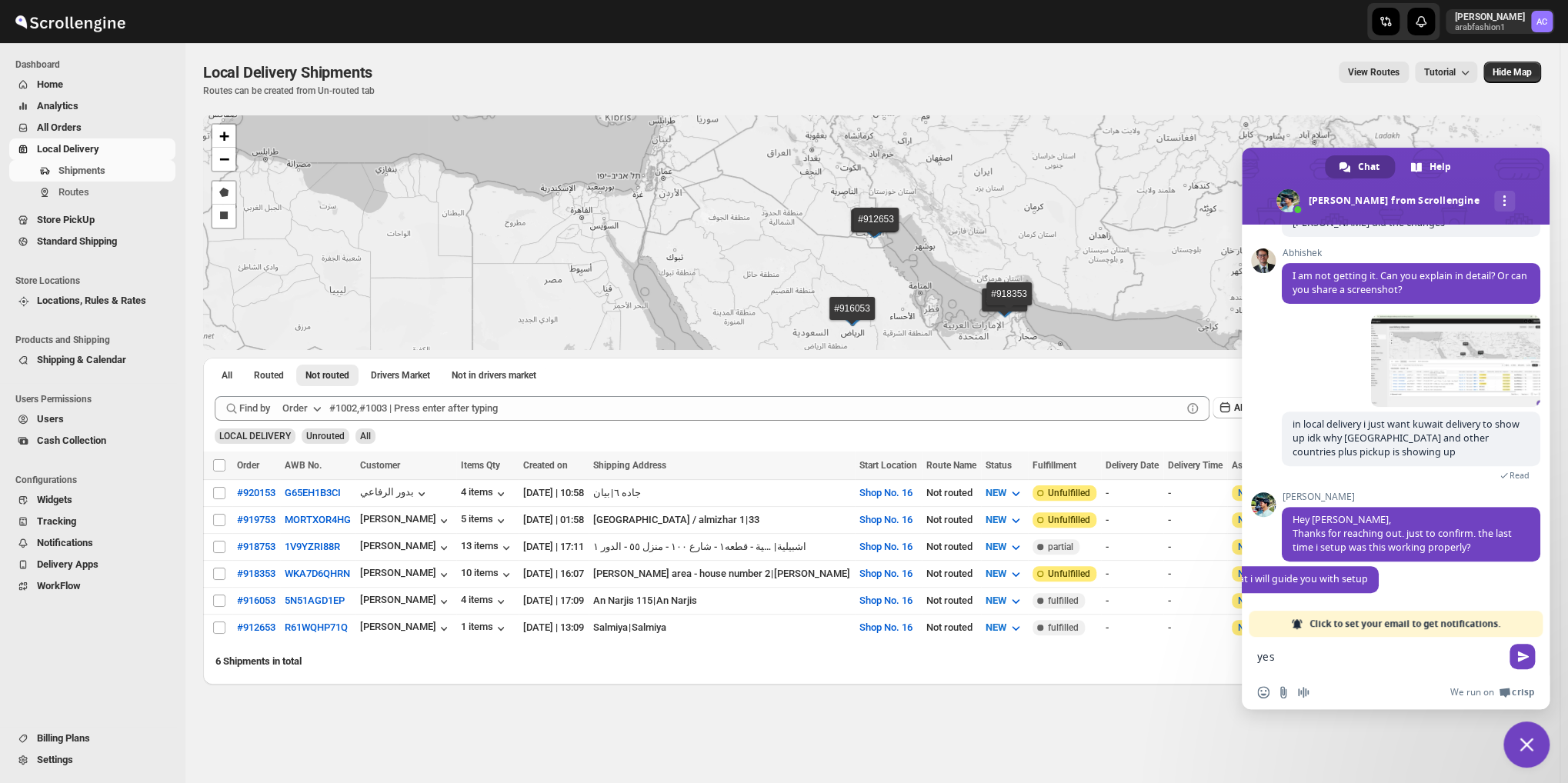
scroll to position [358, 0]
type textarea "yes you said only kw written will show"
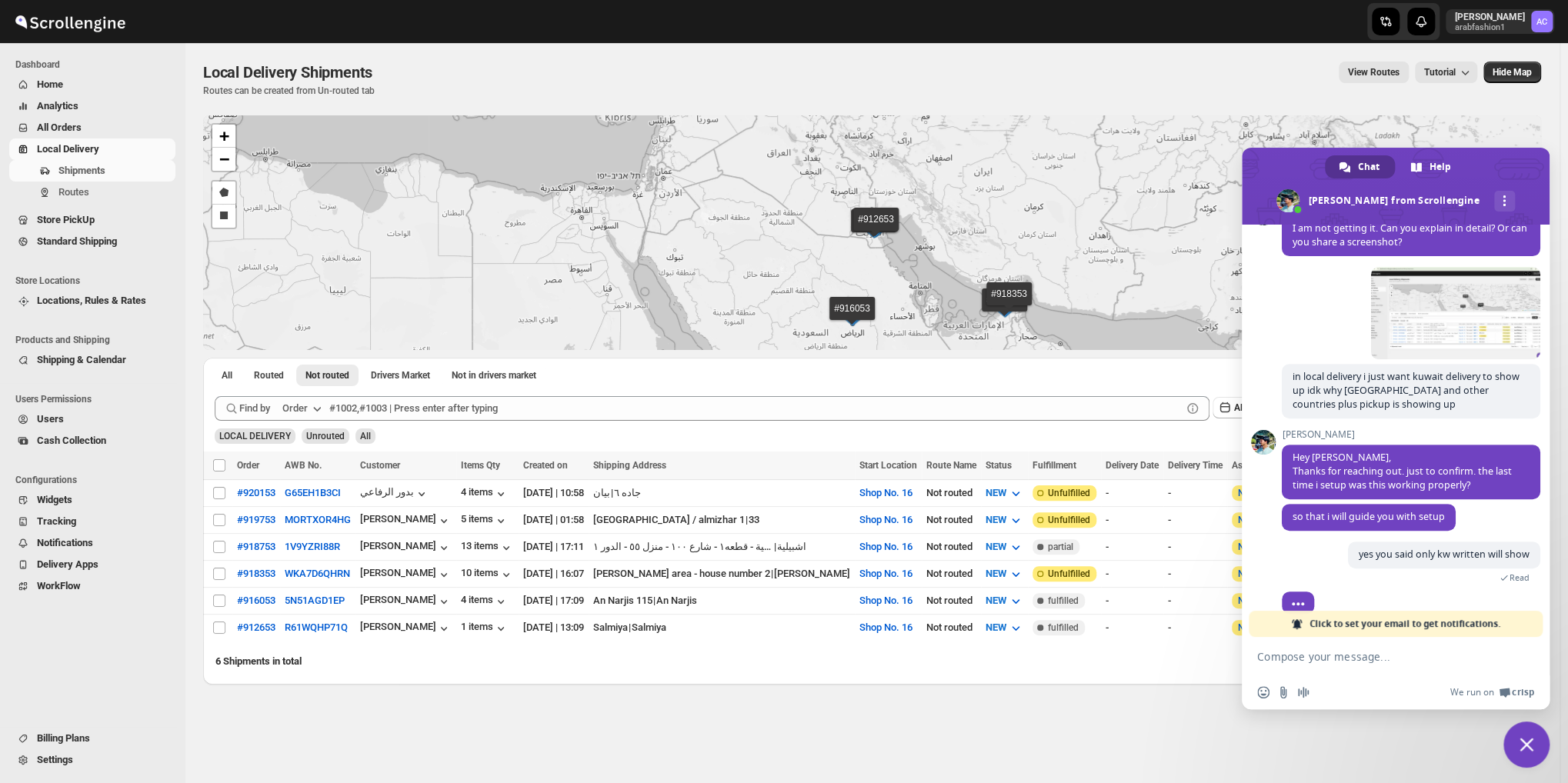
scroll to position [414, 0]
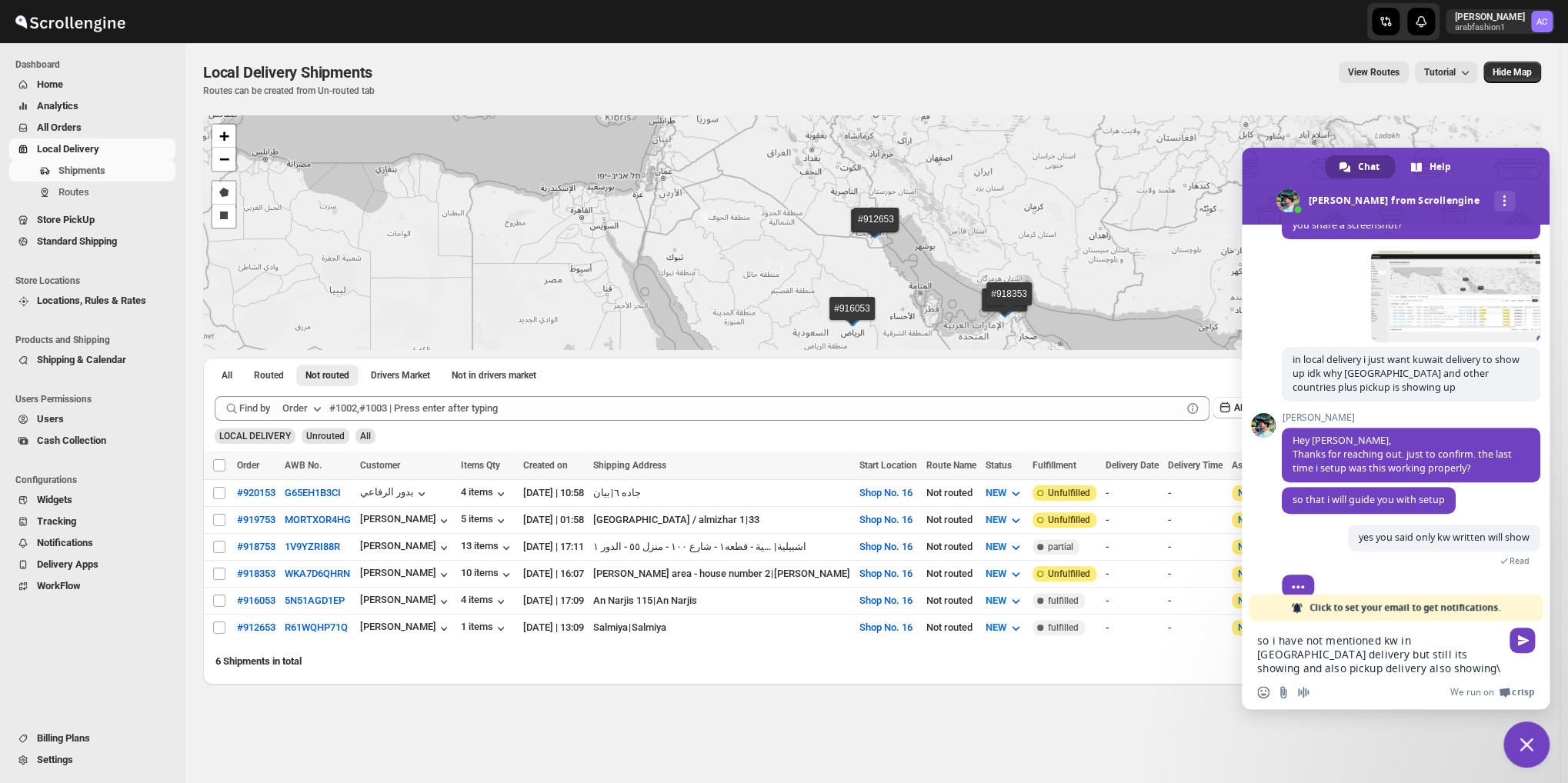
type textarea "so i have not mentioned kw in [GEOGRAPHIC_DATA] delivery but still its showing …"
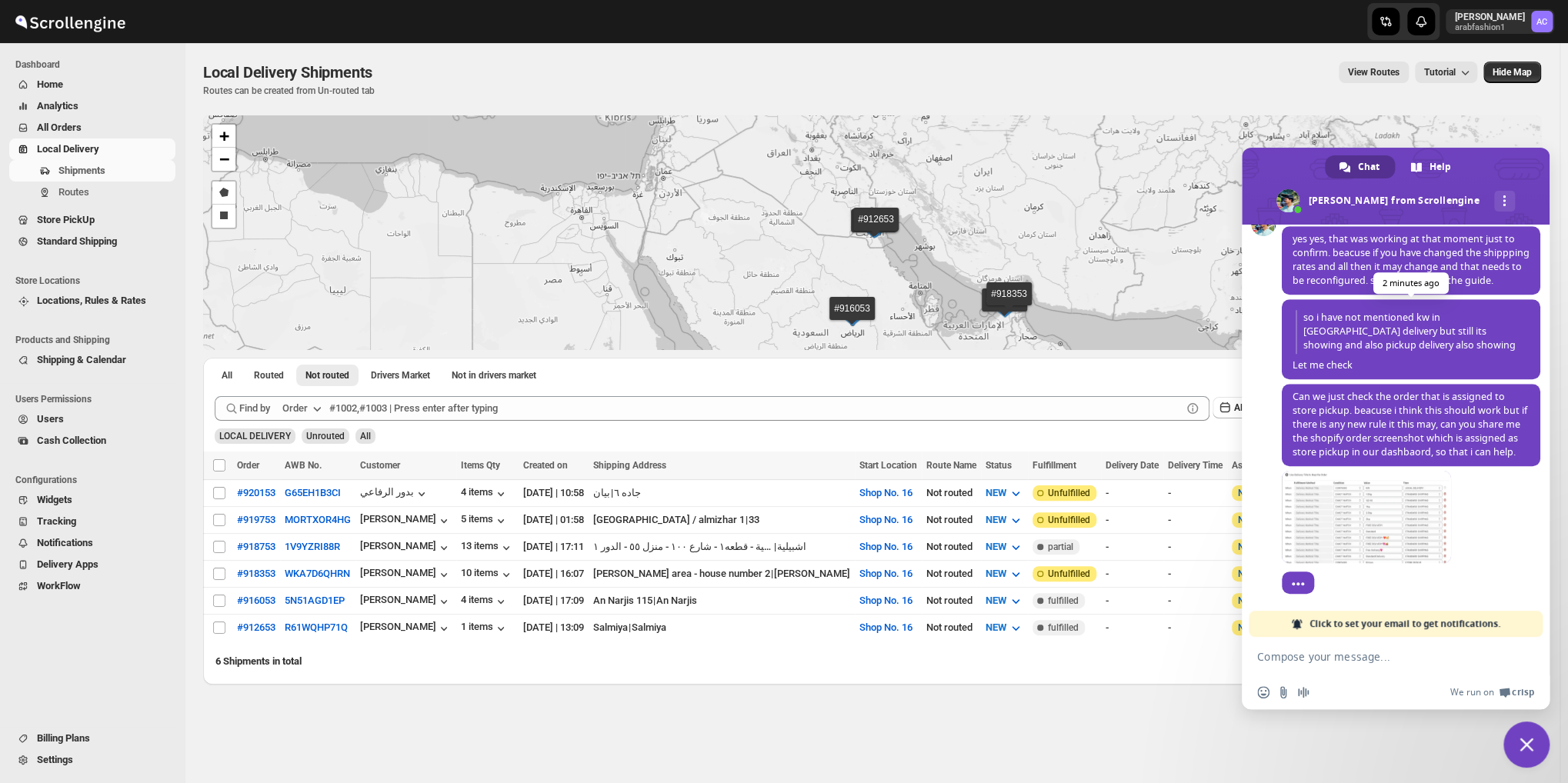
scroll to position [888, 0]
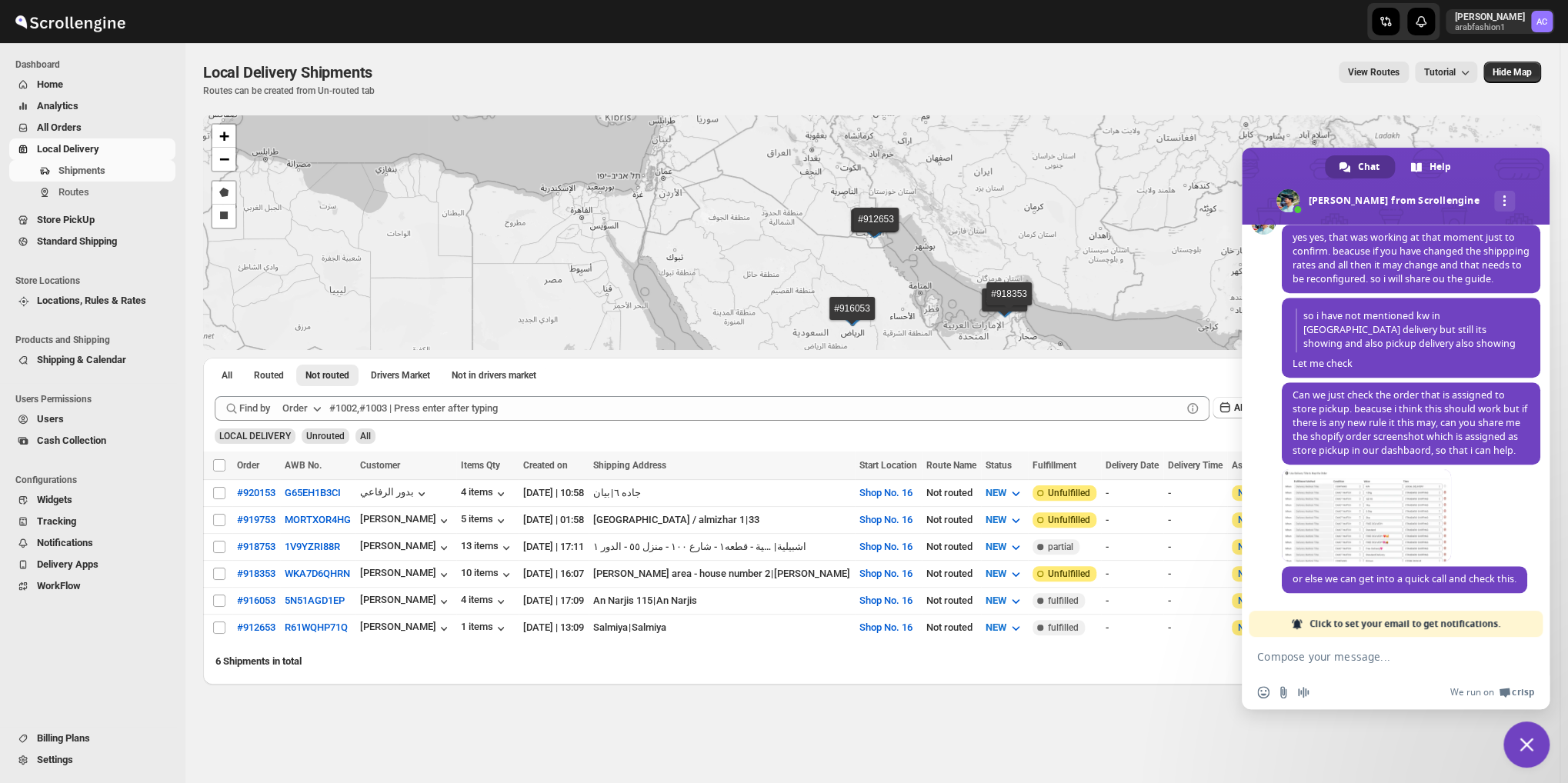
click at [1347, 658] on textarea "Compose your message..." at bounding box center [1378, 657] width 243 height 14
click at [1342, 519] on span at bounding box center [1366, 515] width 169 height 93
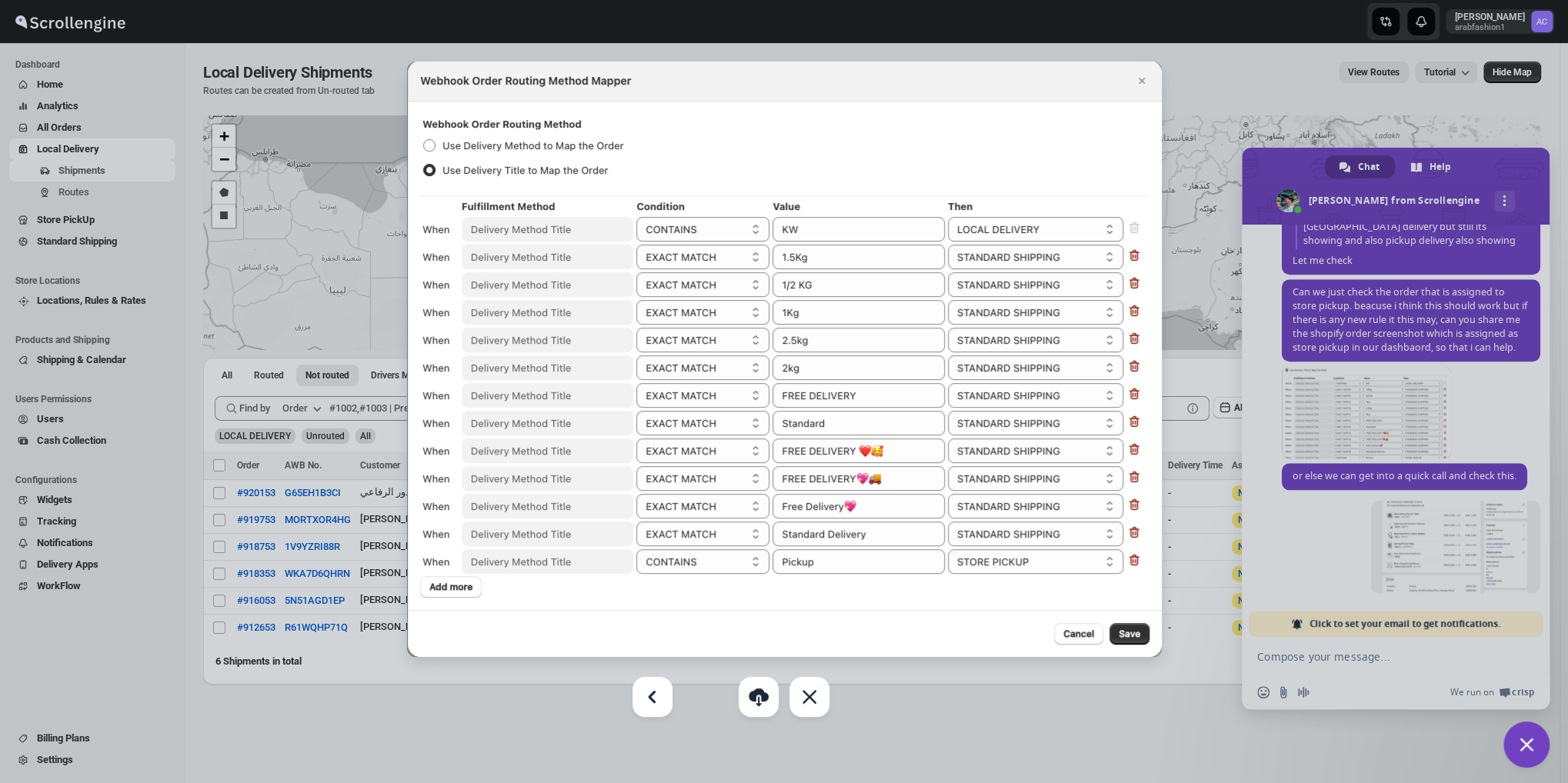
scroll to position [976, 0]
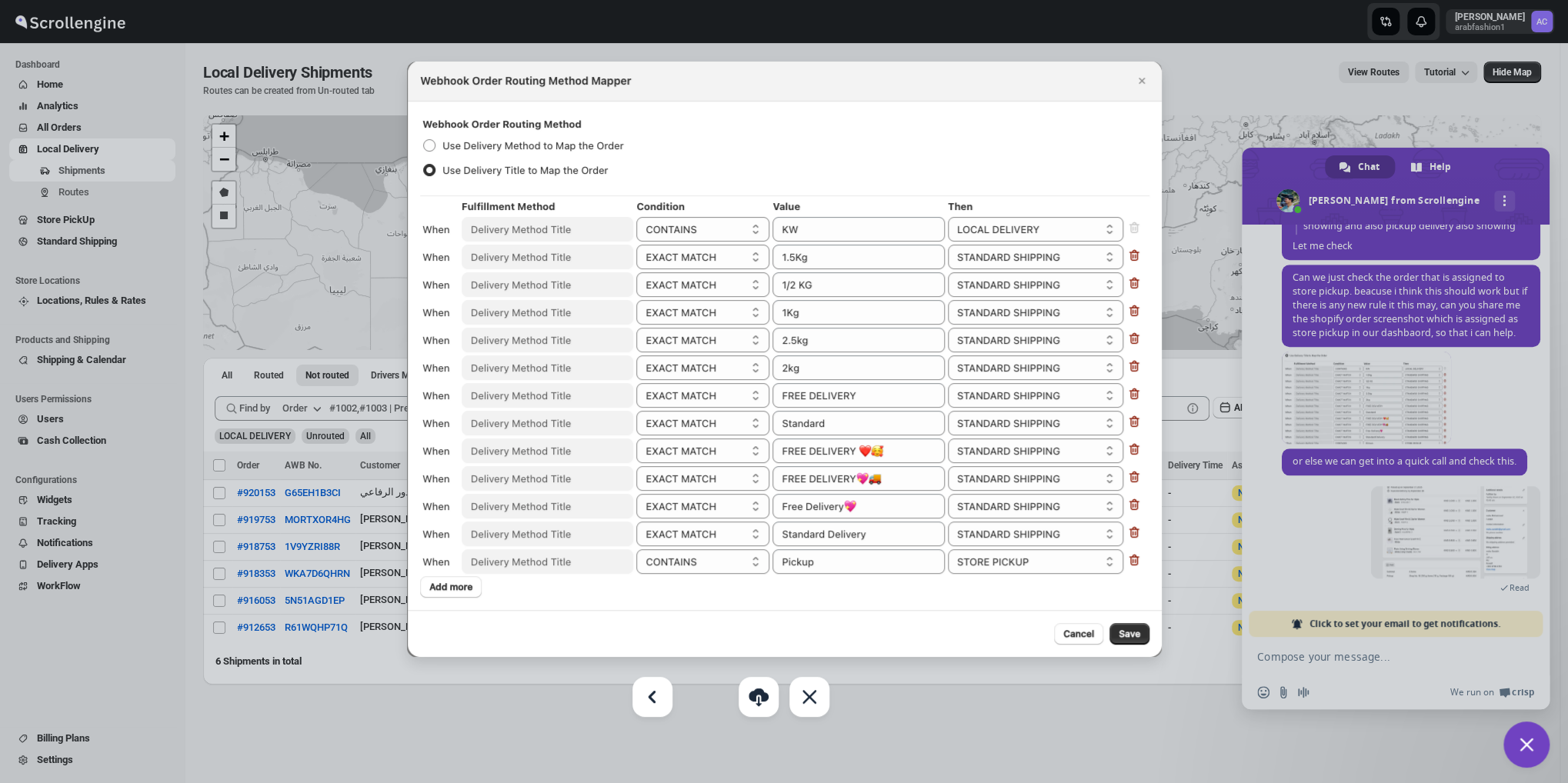
click at [1084, 638] on img at bounding box center [784, 359] width 755 height 596
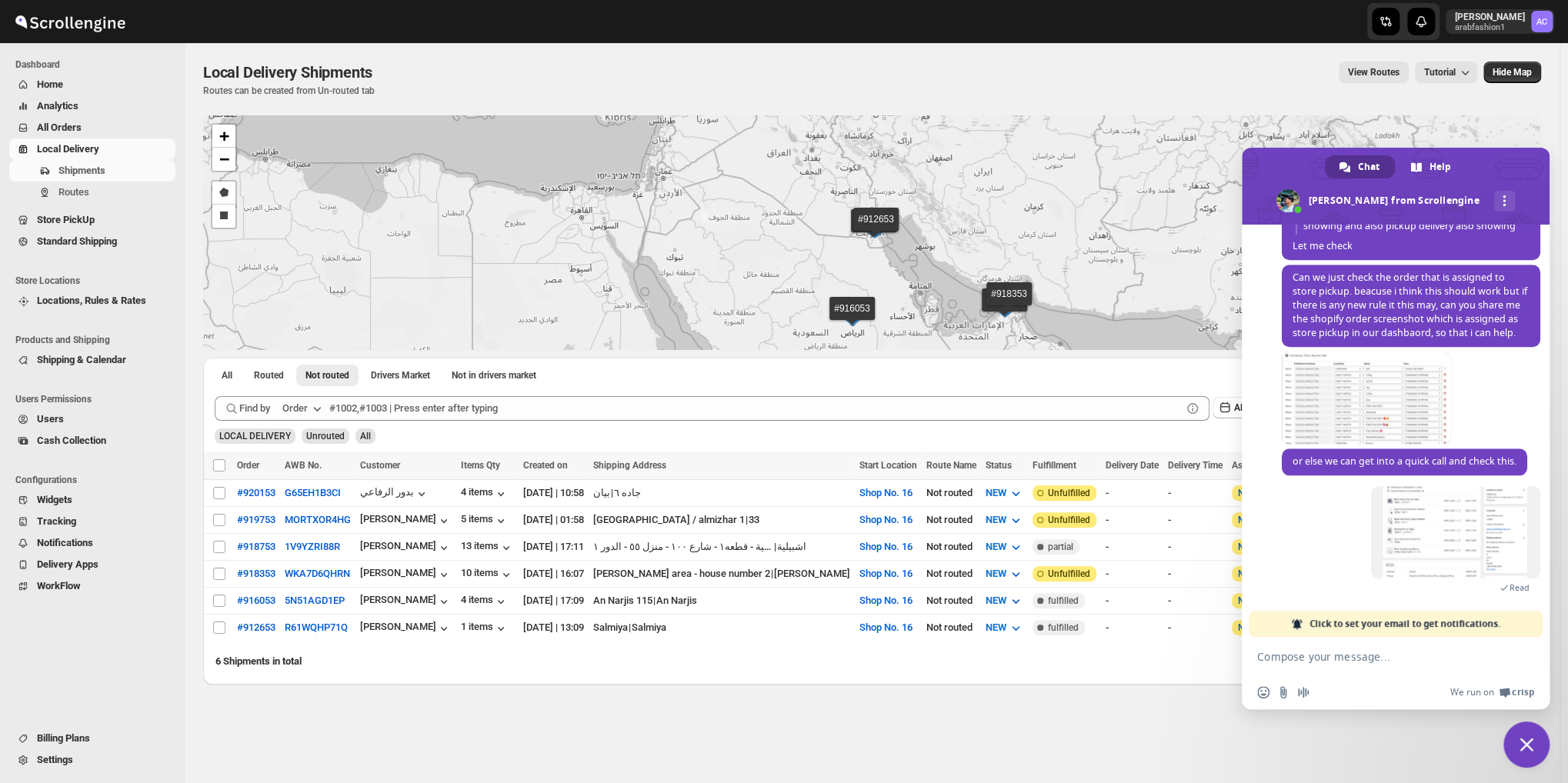
scroll to position [0, 0]
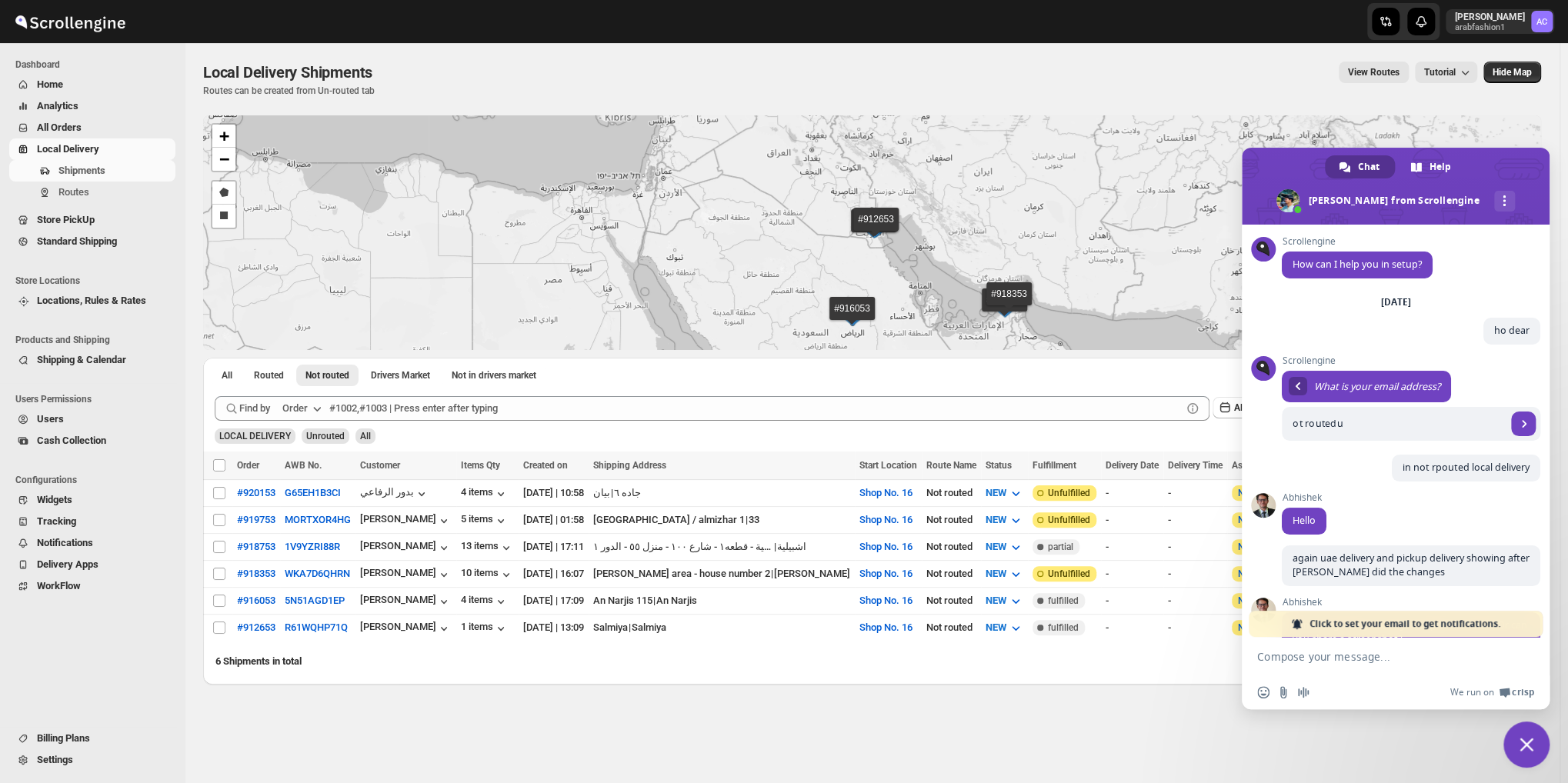
click at [68, 761] on span "Settings" at bounding box center [54, 760] width 37 height 12
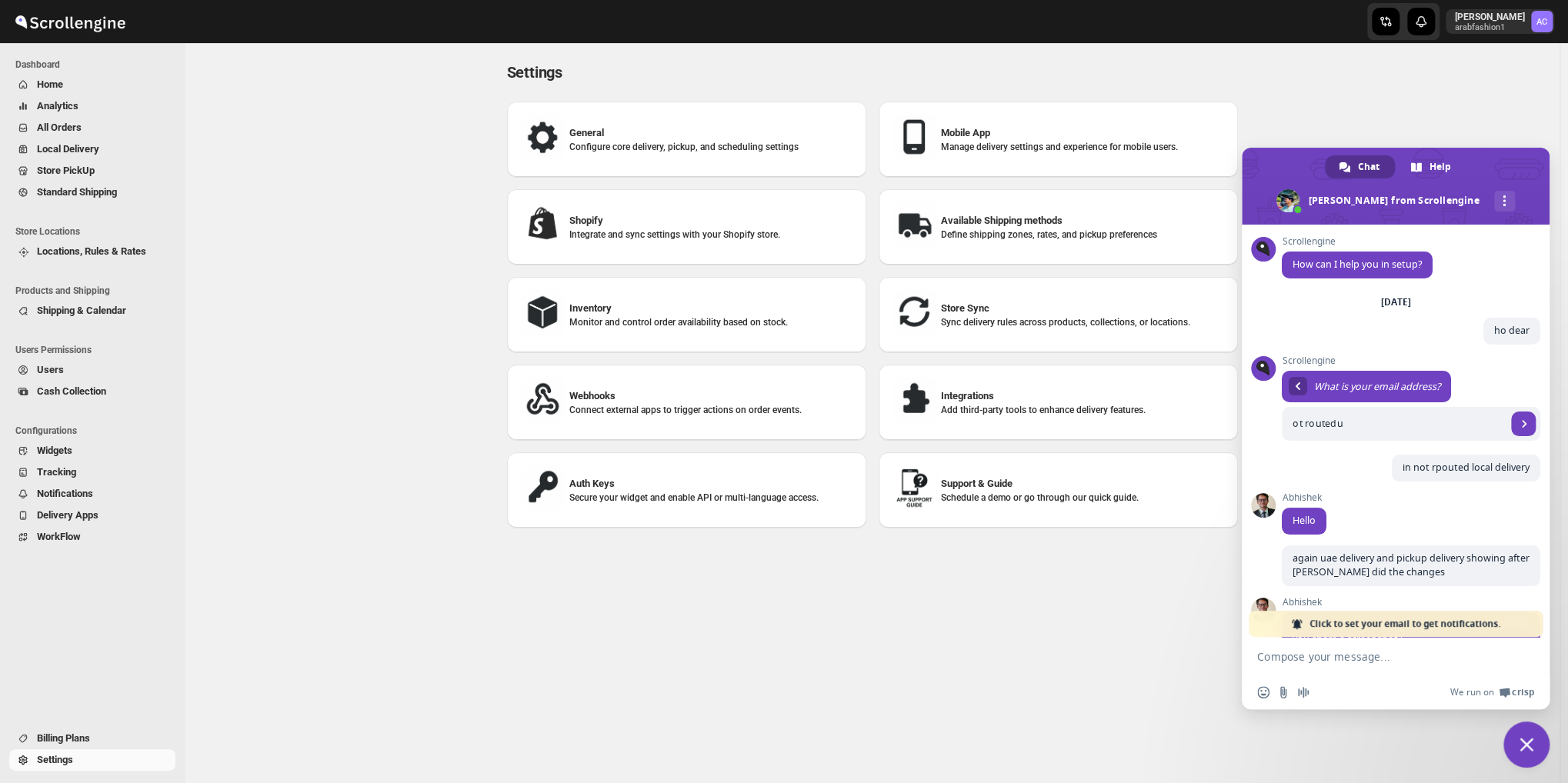
click at [736, 410] on p "Connect external apps to trigger actions on order events." at bounding box center [711, 410] width 285 height 12
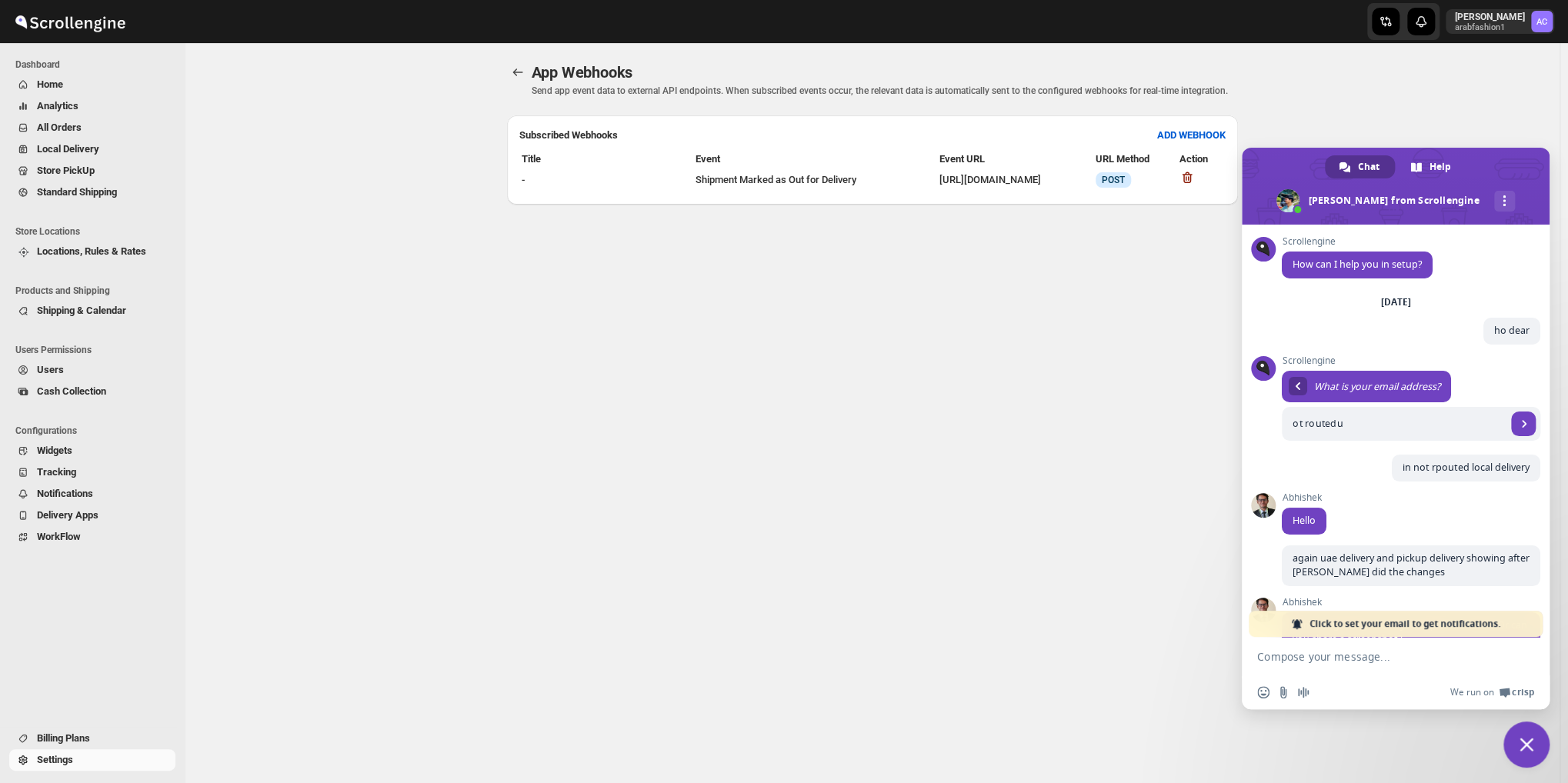
click at [1024, 190] on td "[URL][DOMAIN_NAME]" at bounding box center [1015, 179] width 154 height 21
click at [1124, 186] on span "POST" at bounding box center [1112, 180] width 23 height 12
click at [694, 190] on td "Shipment Marked as Out for Delivery" at bounding box center [815, 179] width 242 height 21
click at [1163, 142] on span "ADD WEBHOOK" at bounding box center [1191, 135] width 69 height 15
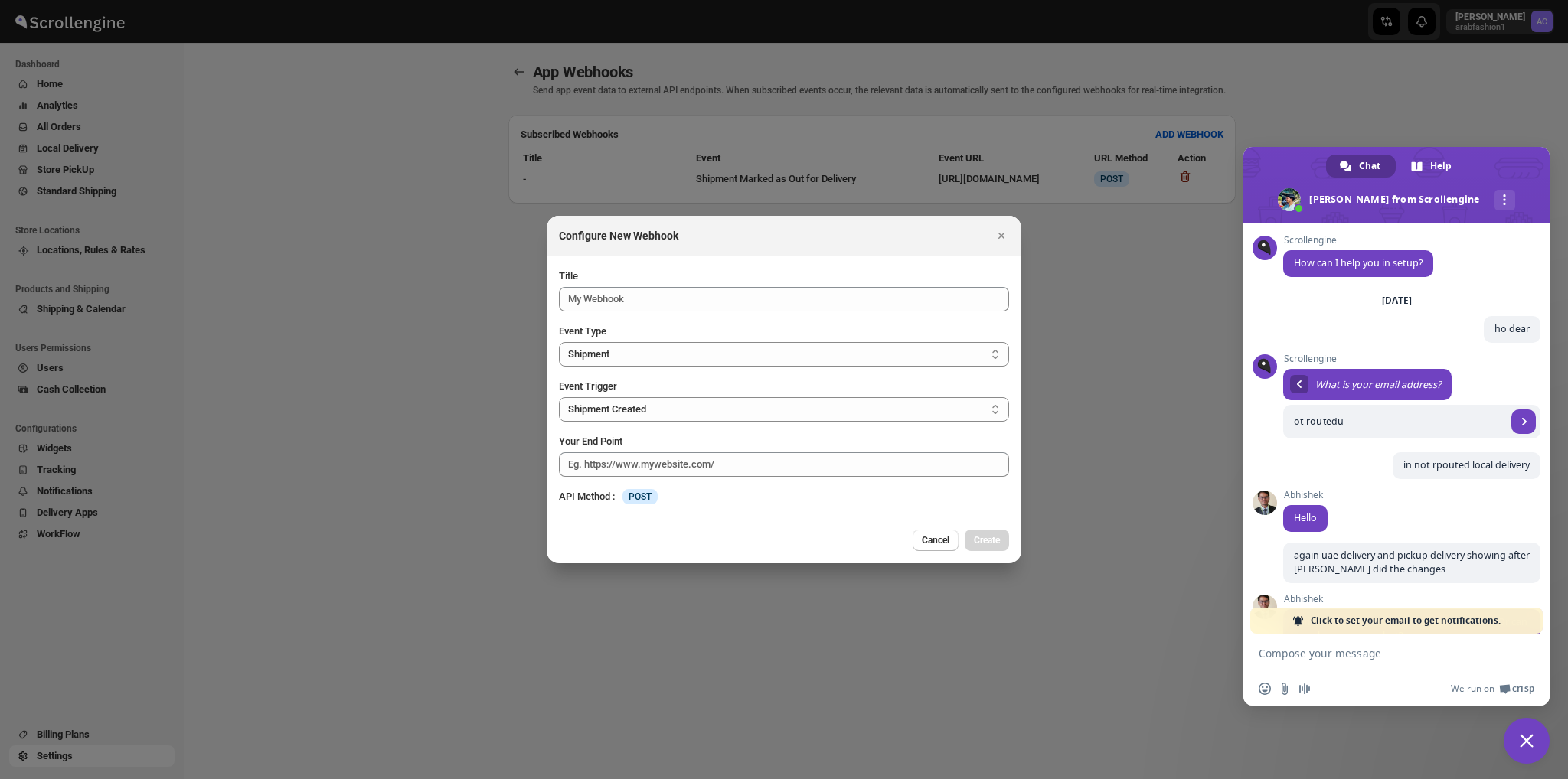
click at [625, 368] on div "Title Event Type Shipment Route Shipment Event Trigger Shipment Created Shipmen…" at bounding box center [784, 387] width 450 height 236
click at [633, 359] on select "Shipment Route" at bounding box center [784, 354] width 450 height 25
click at [628, 416] on select "Shipment Created Shipment Marked as Picked Up Shipment Marked as Out for Delive…" at bounding box center [784, 409] width 450 height 25
click at [559, 398] on select "Shipment Created Shipment Marked as Picked Up Shipment Marked as Out for Delive…" at bounding box center [784, 409] width 450 height 25
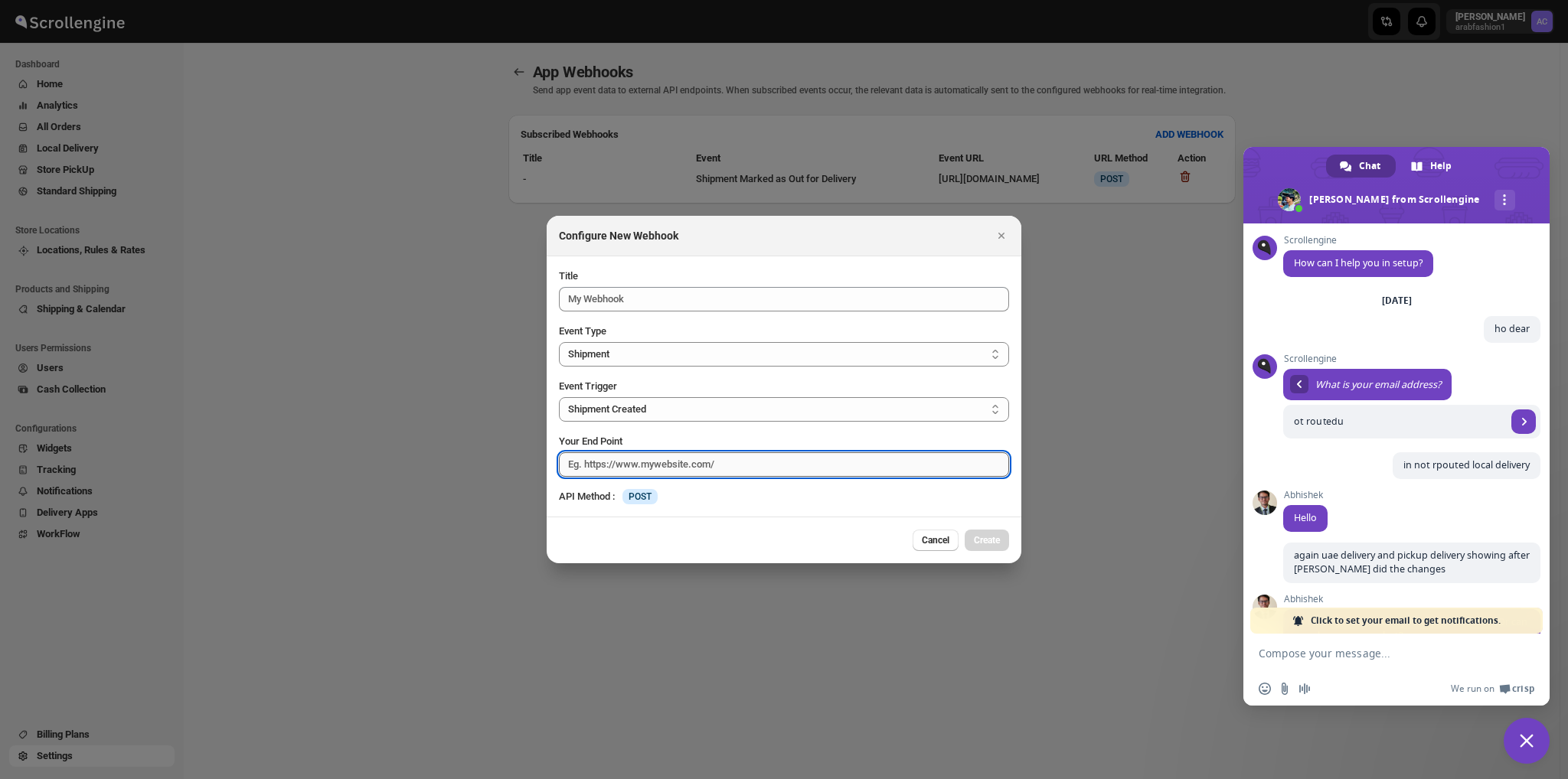
click at [633, 469] on input "Your End Point" at bounding box center [784, 464] width 450 height 25
click at [916, 531] on button "Cancel" at bounding box center [935, 540] width 46 height 21
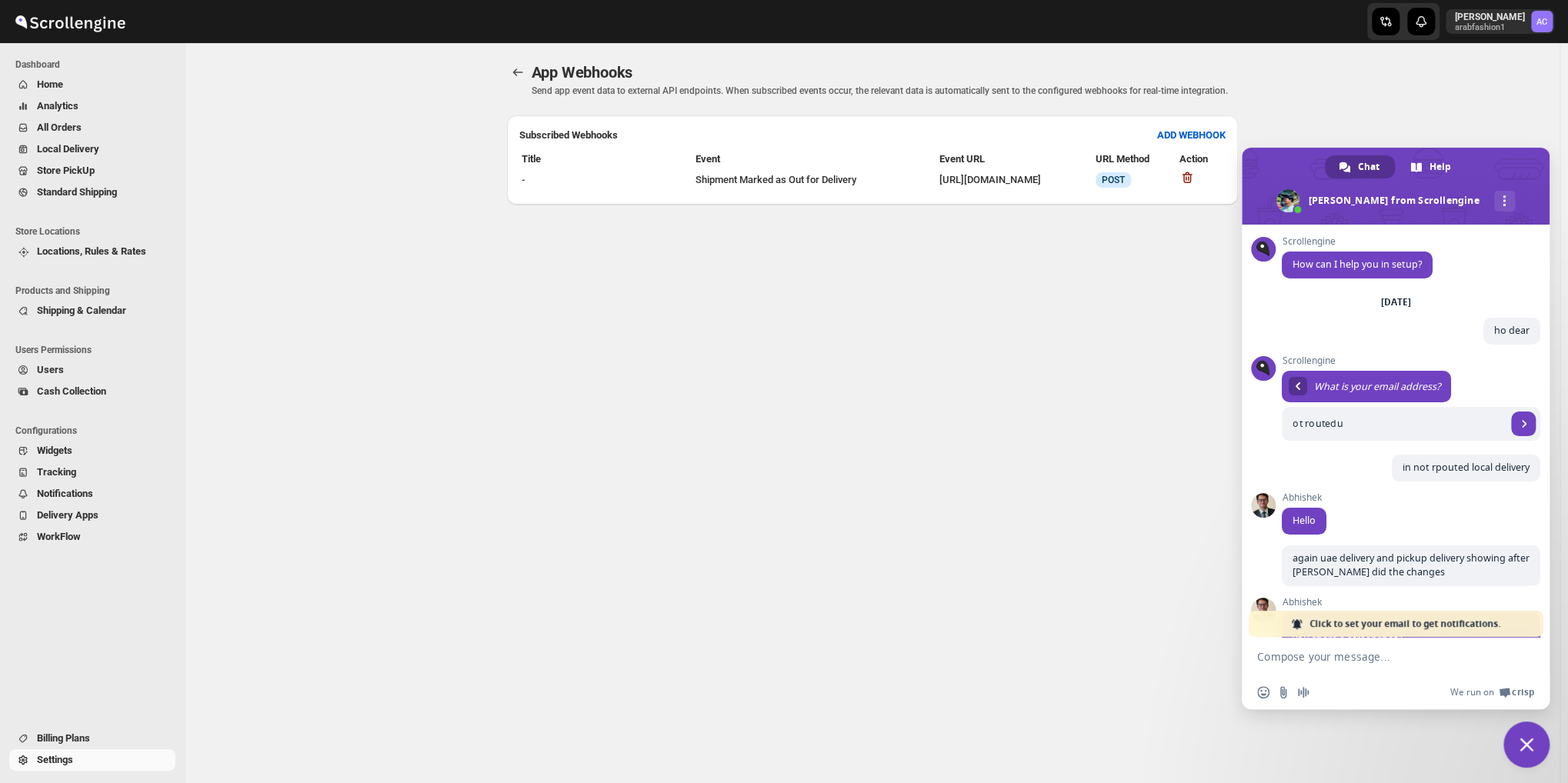
click at [1166, 190] on td "Info POST" at bounding box center [1136, 179] width 83 height 21
drag, startPoint x: 523, startPoint y: 201, endPoint x: 609, endPoint y: 186, distance: 87.3
click at [530, 192] on table "Title Event Event URL URL Method Action - Shipment Marked as Out for Delivery […" at bounding box center [872, 171] width 706 height 43
click at [1070, 190] on td "[URL][DOMAIN_NAME]" at bounding box center [1015, 179] width 154 height 21
click at [938, 190] on td "[URL][DOMAIN_NAME]" at bounding box center [1015, 179] width 154 height 21
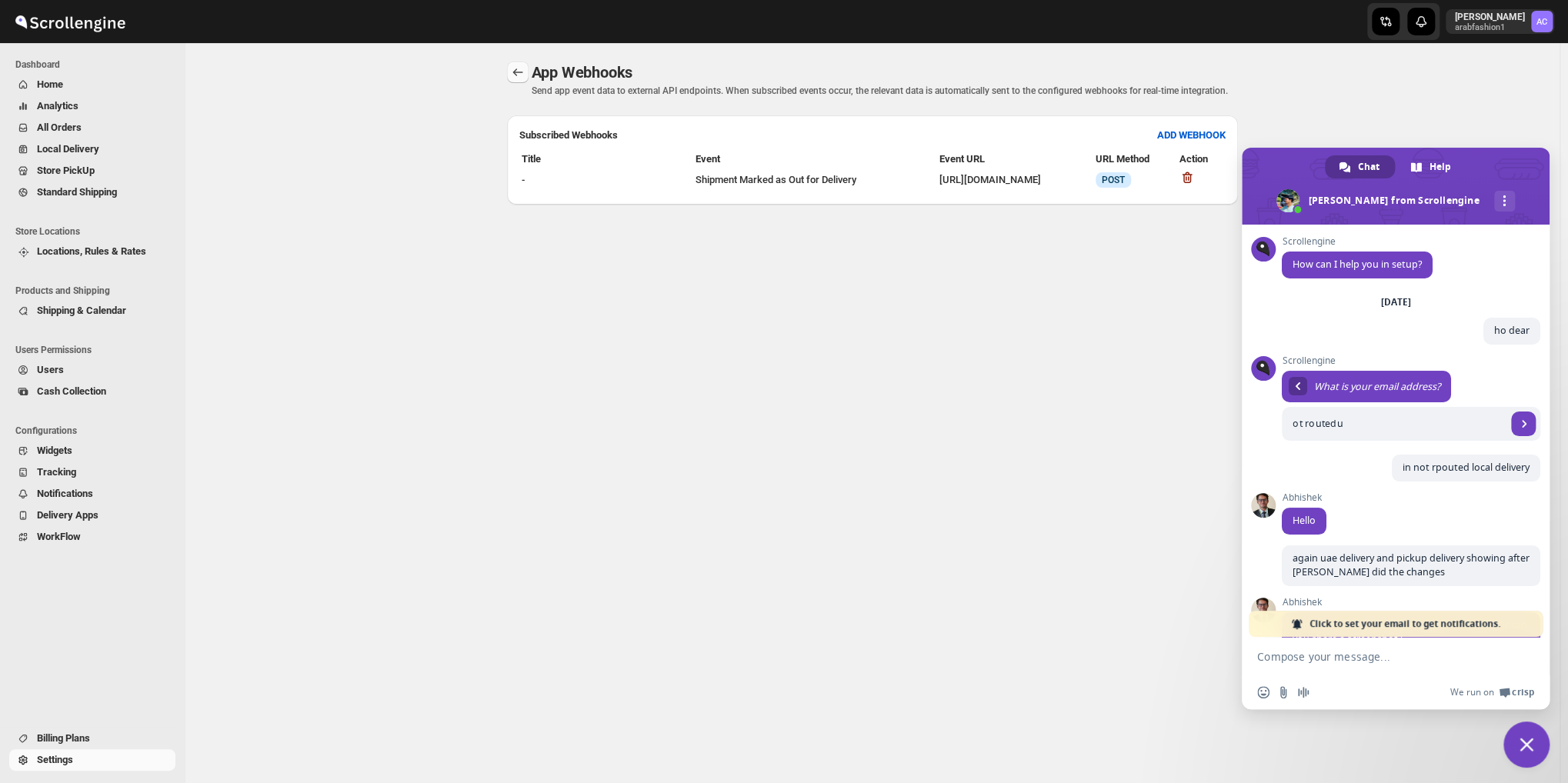
click at [515, 69] on icon "back" at bounding box center [518, 72] width 15 height 15
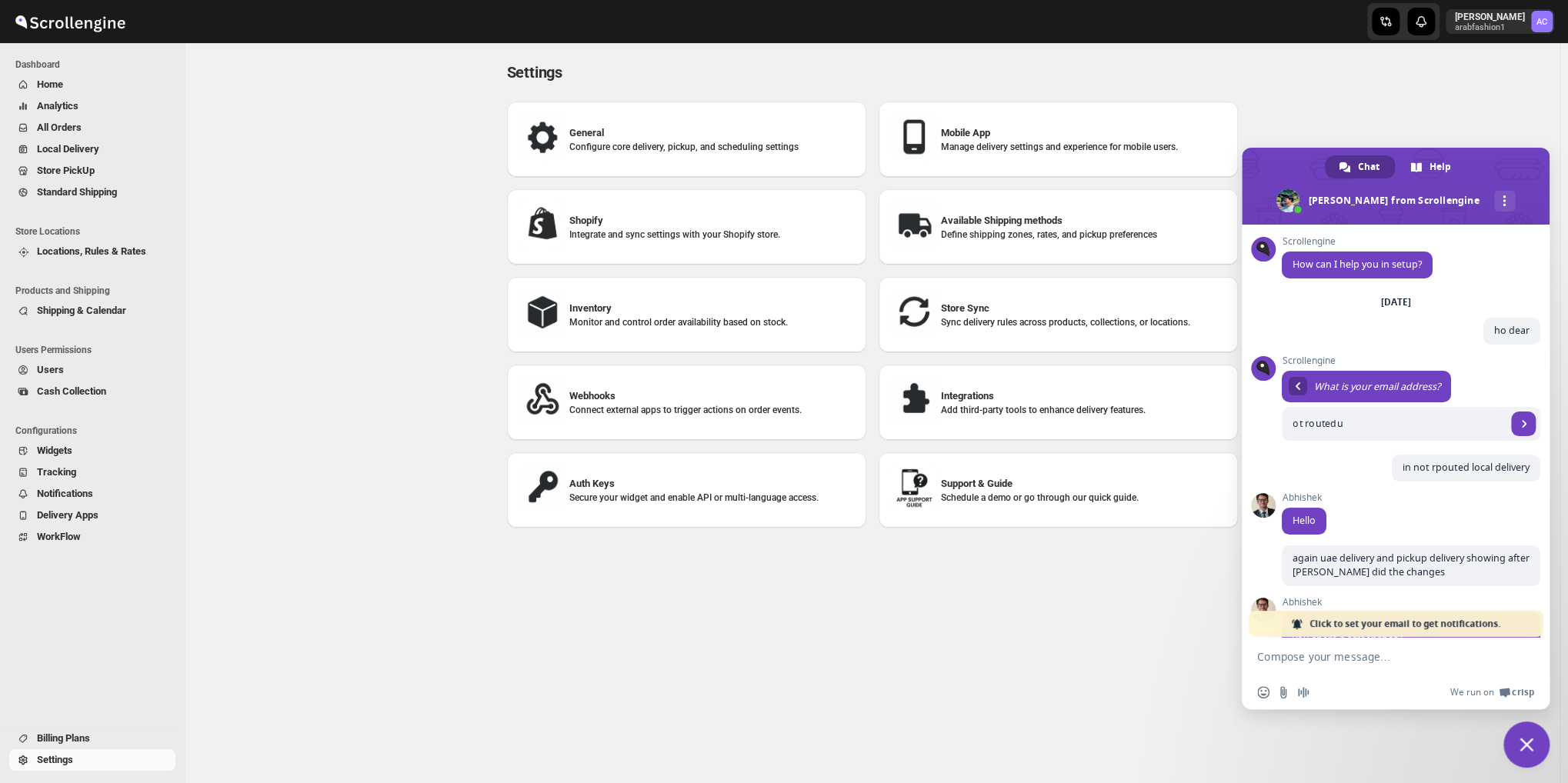
click at [783, 145] on p "Configure core delivery, pickup, and scheduling settings" at bounding box center [711, 147] width 285 height 12
select select "a"
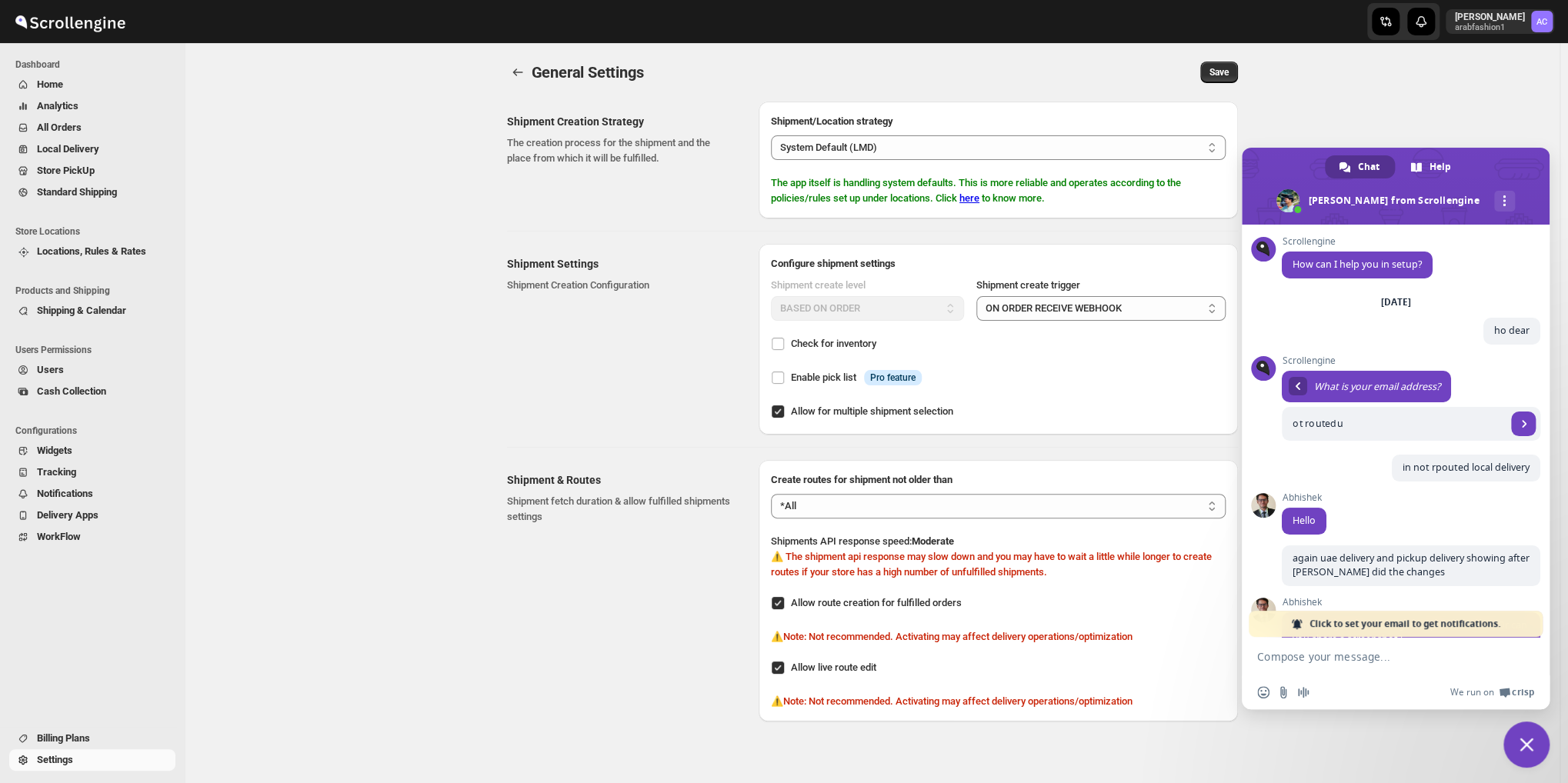
click at [1361, 499] on div "Abhishek Hello 15 minutes ago" at bounding box center [1411, 519] width 258 height 53
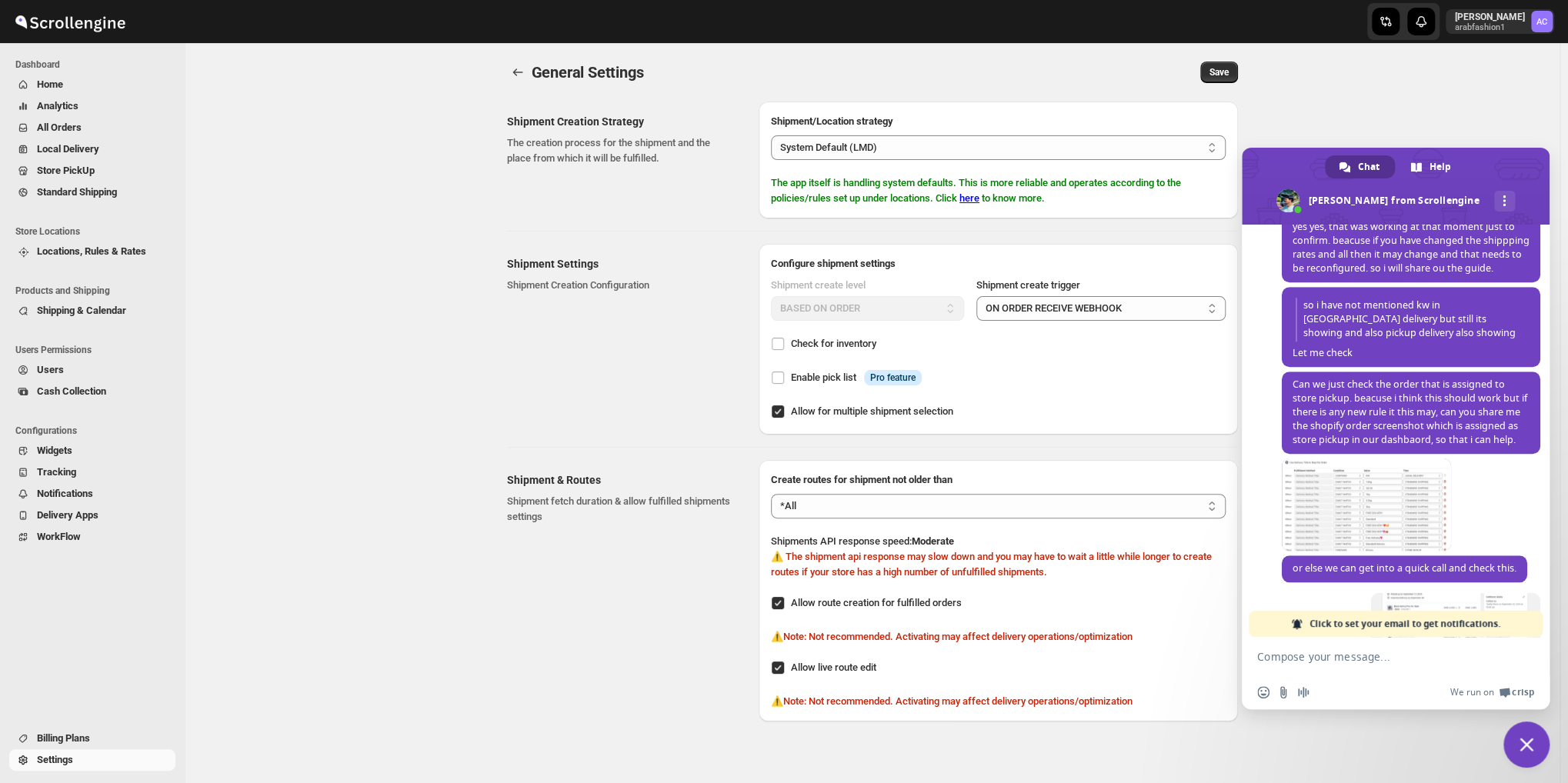
scroll to position [991, 0]
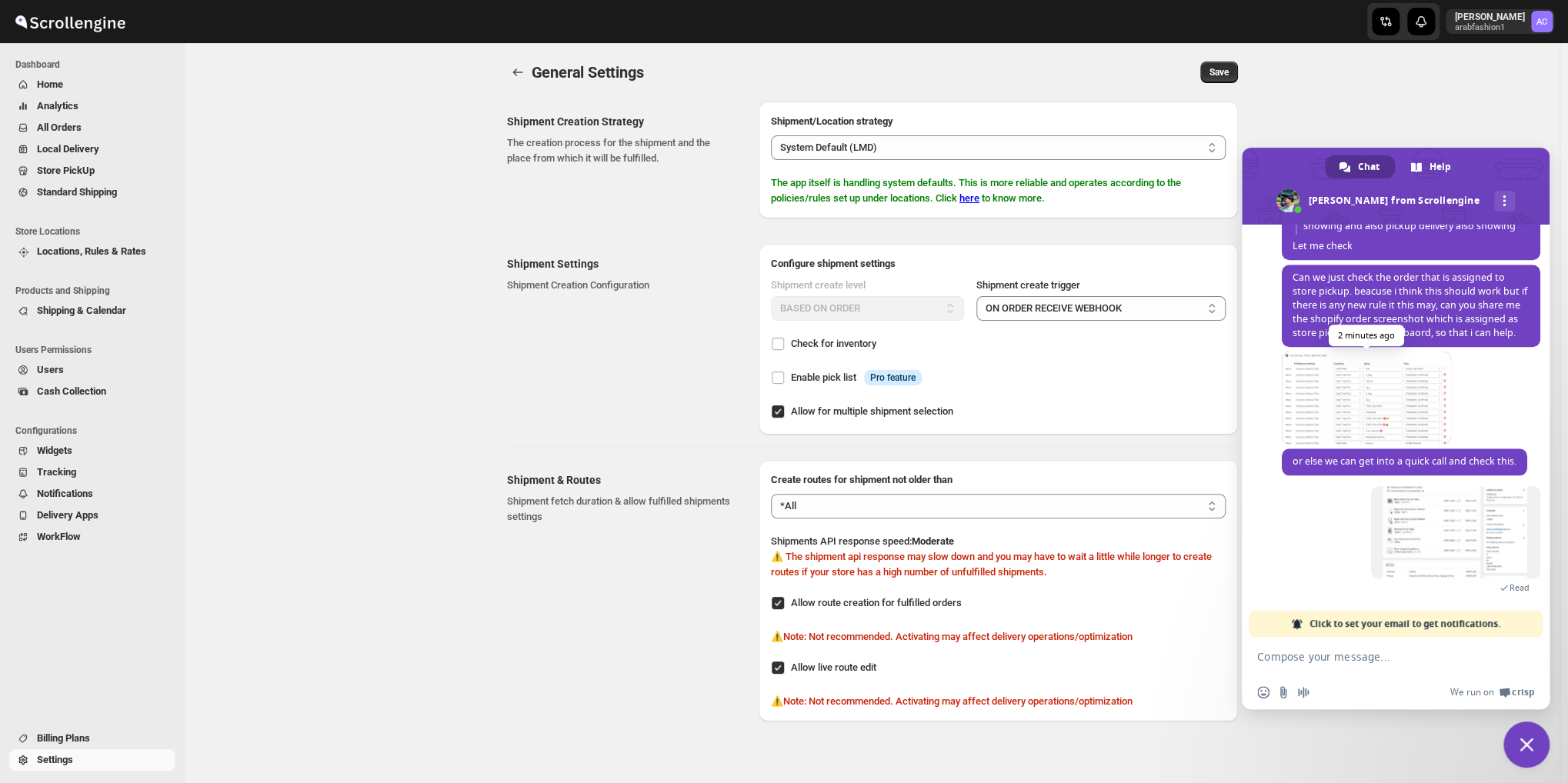
click at [1314, 412] on span at bounding box center [1366, 398] width 169 height 93
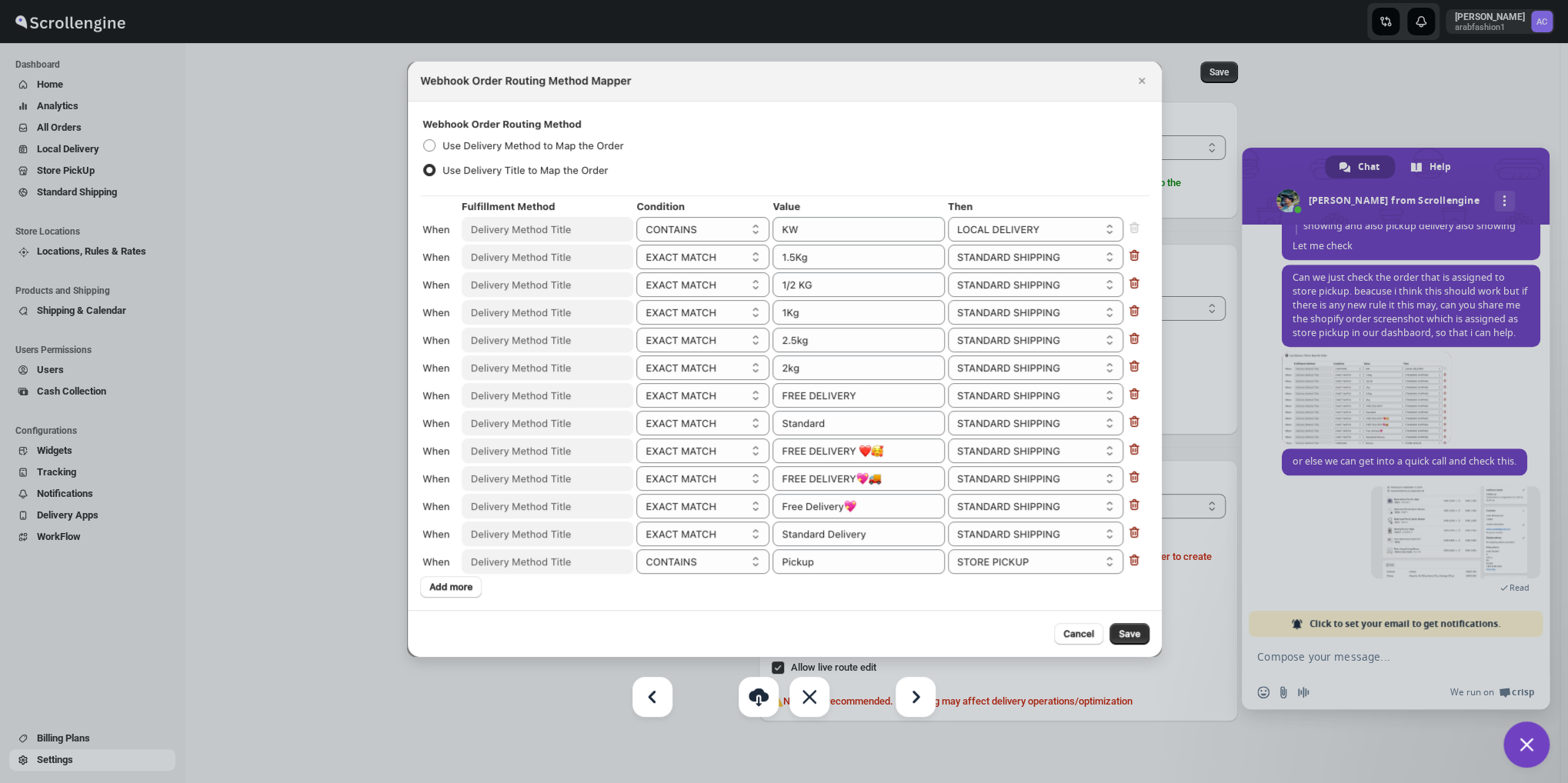
click at [43, 705] on div at bounding box center [784, 391] width 1568 height 783
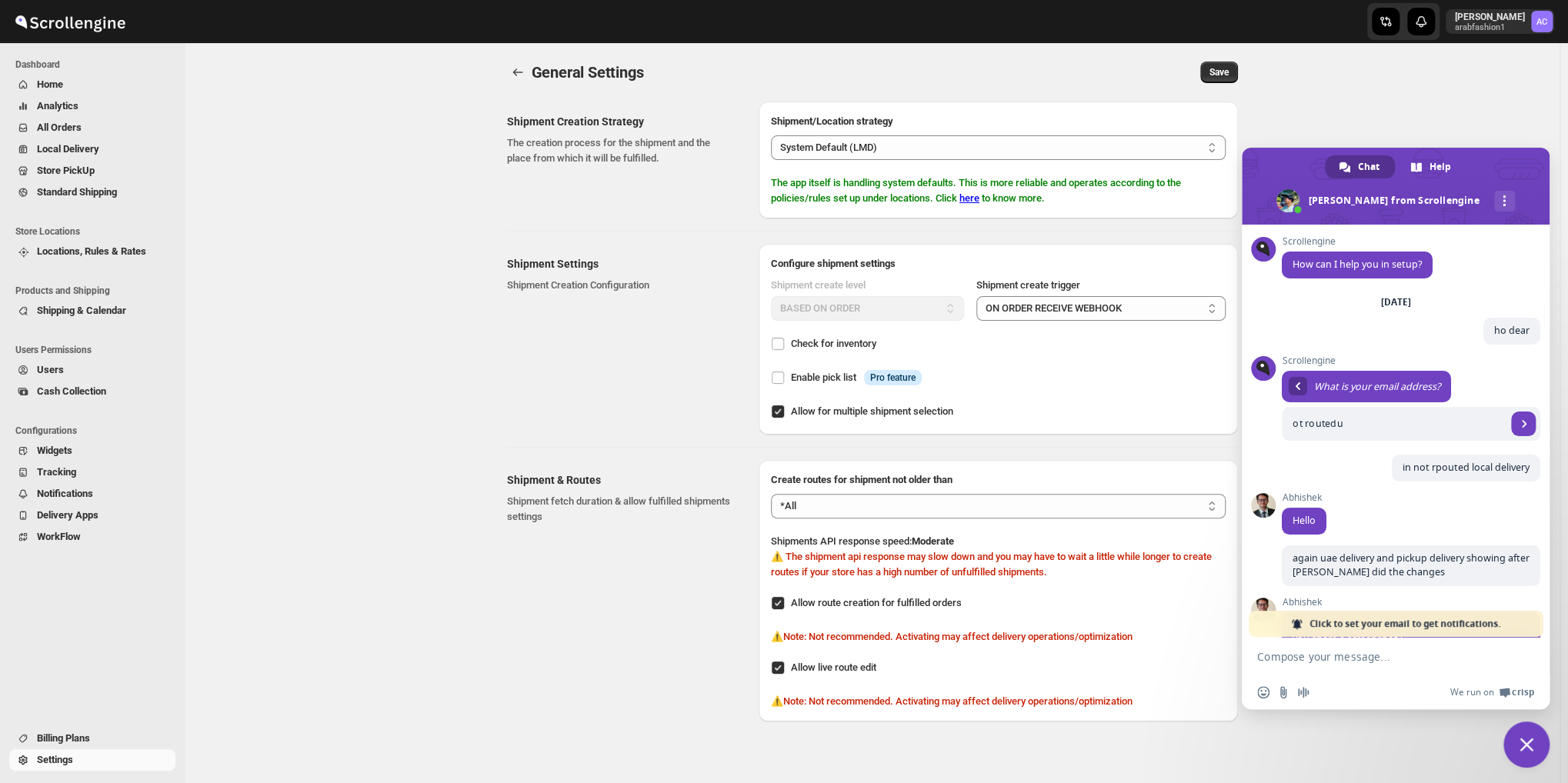
click at [43, 756] on span "Settings" at bounding box center [54, 760] width 37 height 12
click at [529, 77] on button "back" at bounding box center [518, 71] width 21 height 21
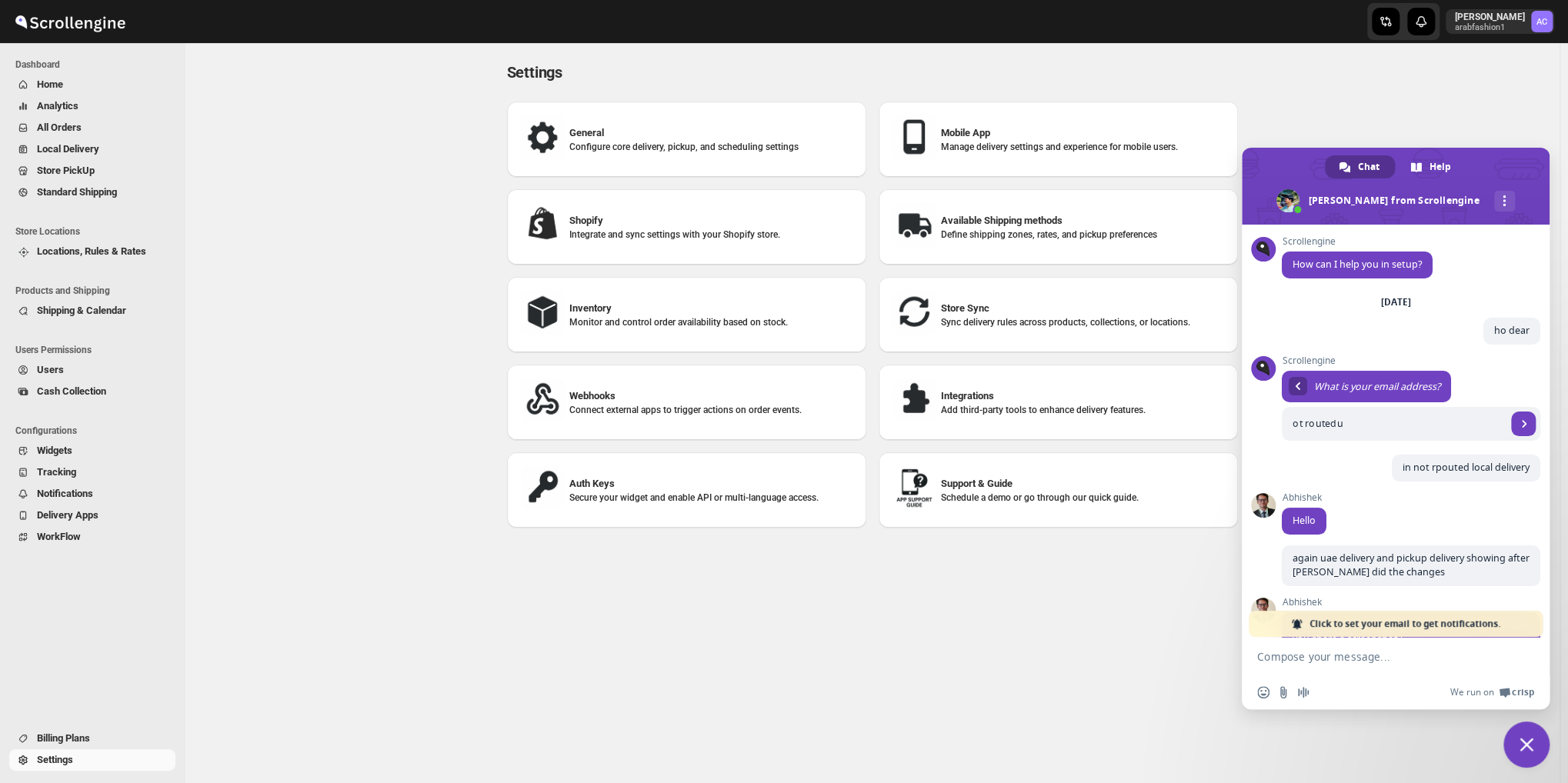
click at [968, 241] on div "Available Shipping methods Define shipping zones, rates, and pickup preferences" at bounding box center [1058, 227] width 335 height 51
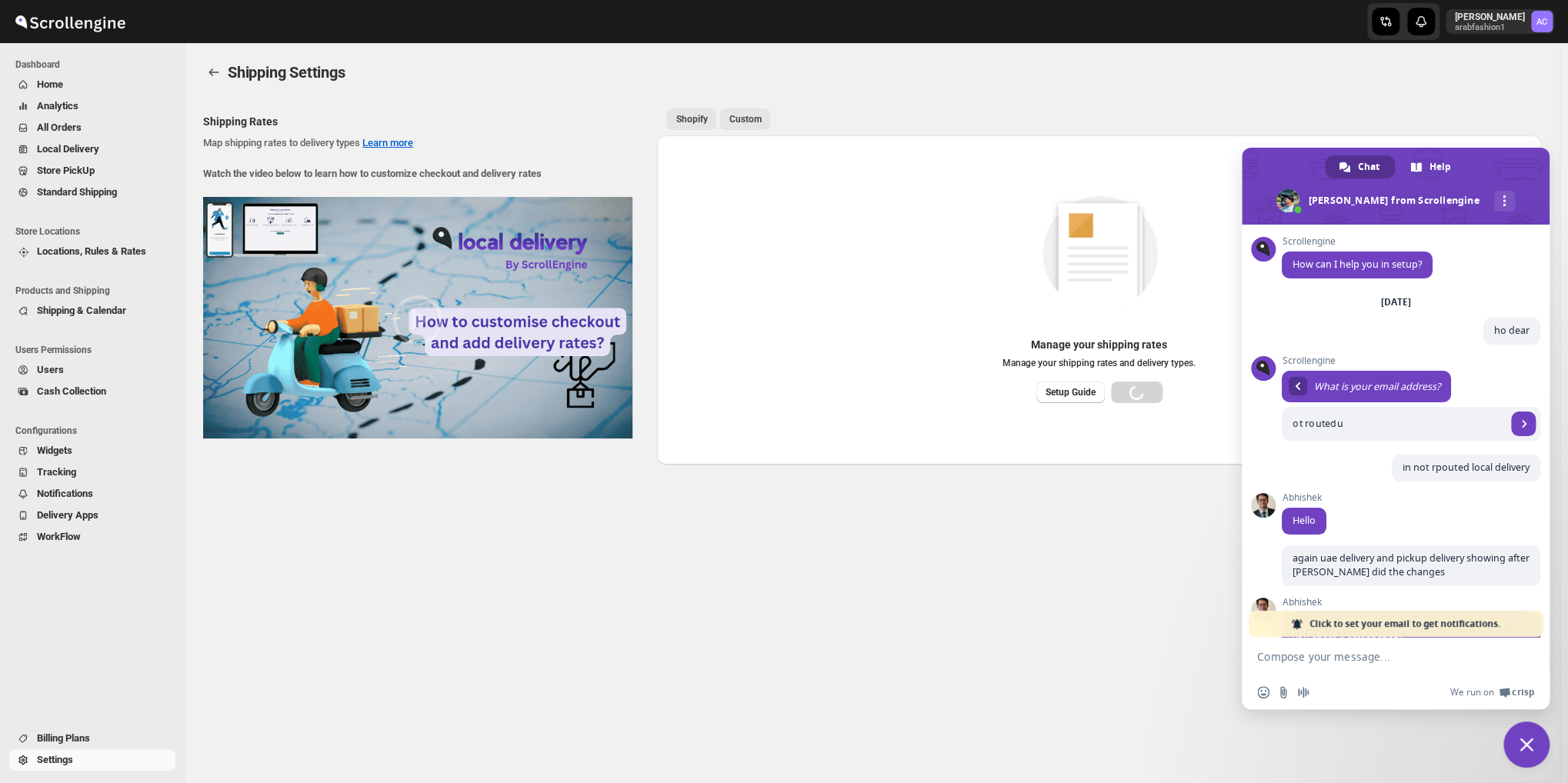
click at [727, 120] on button "Custom" at bounding box center [744, 119] width 51 height 21
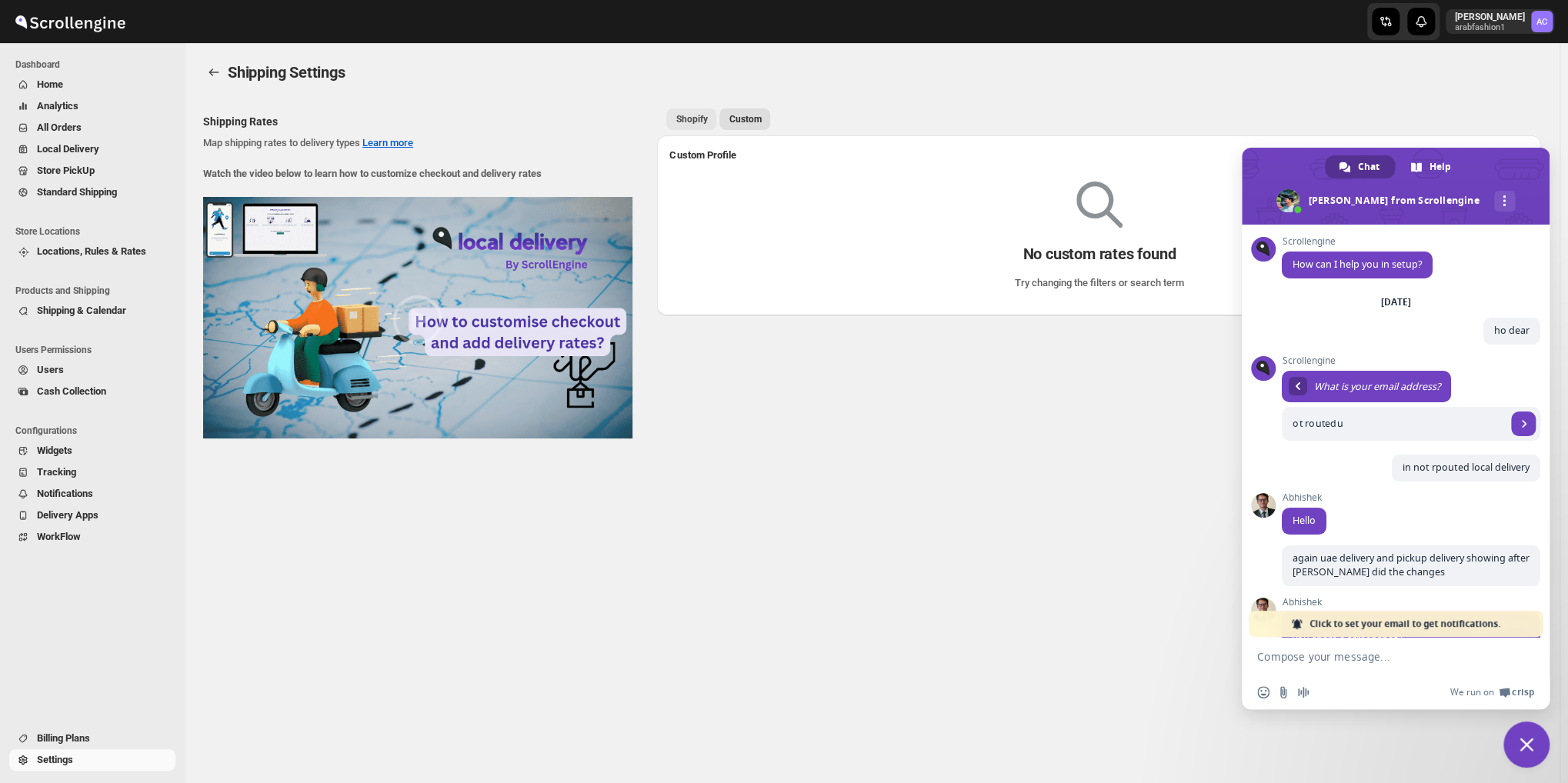
click at [702, 118] on span "Shopify" at bounding box center [691, 119] width 31 height 12
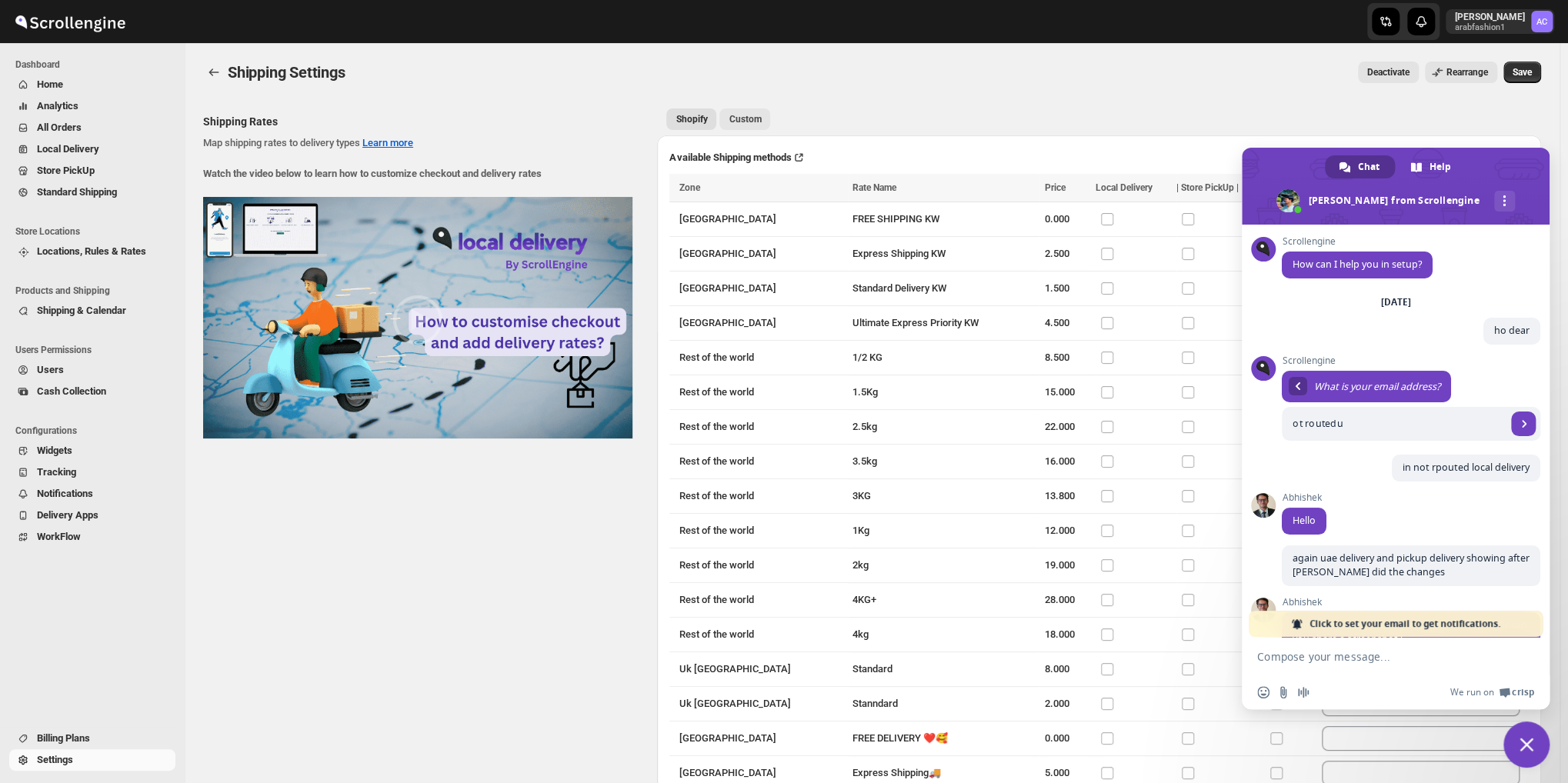
click at [765, 113] on button "Custom" at bounding box center [744, 119] width 51 height 21
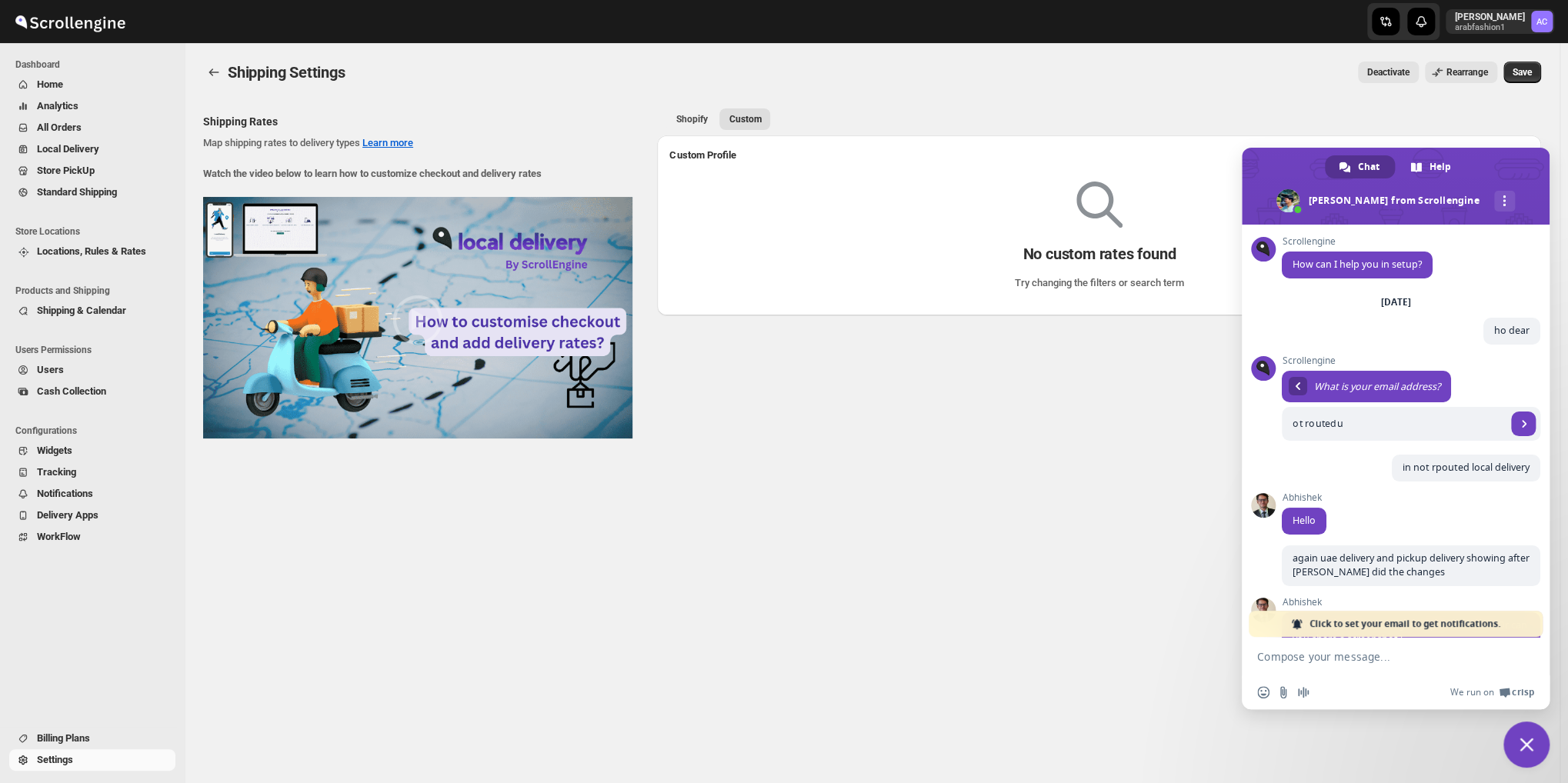
click at [202, 76] on div "Shipping Settings. This page is ready Shipping Settings Deactivate Rearrange Mo…" at bounding box center [872, 249] width 1375 height 412
click at [206, 74] on button "back" at bounding box center [213, 71] width 21 height 21
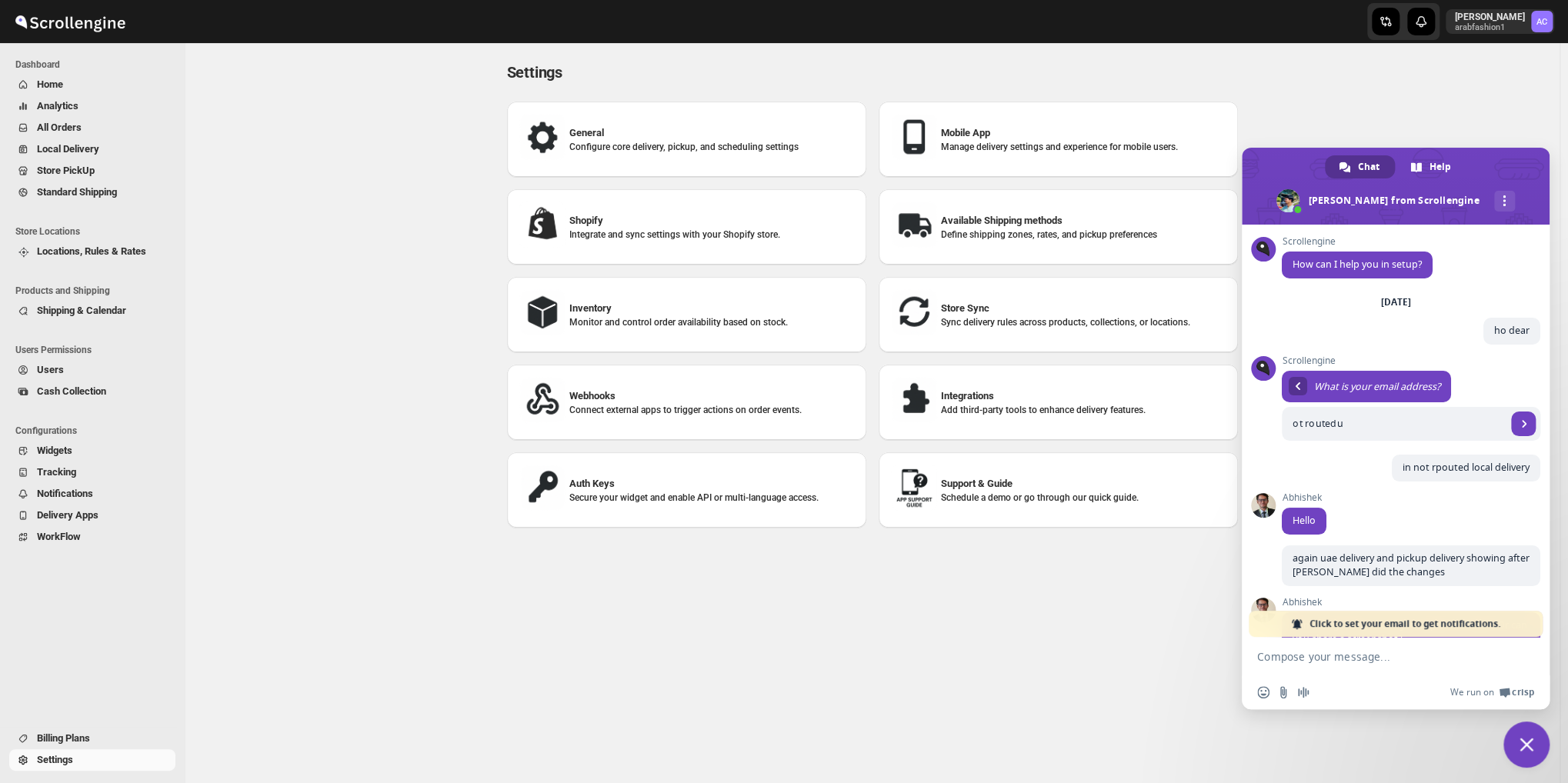
click at [674, 229] on p "Integrate and sync settings with your Shopify store." at bounding box center [711, 235] width 285 height 12
select select "SHIPMENT_DELIVERED"
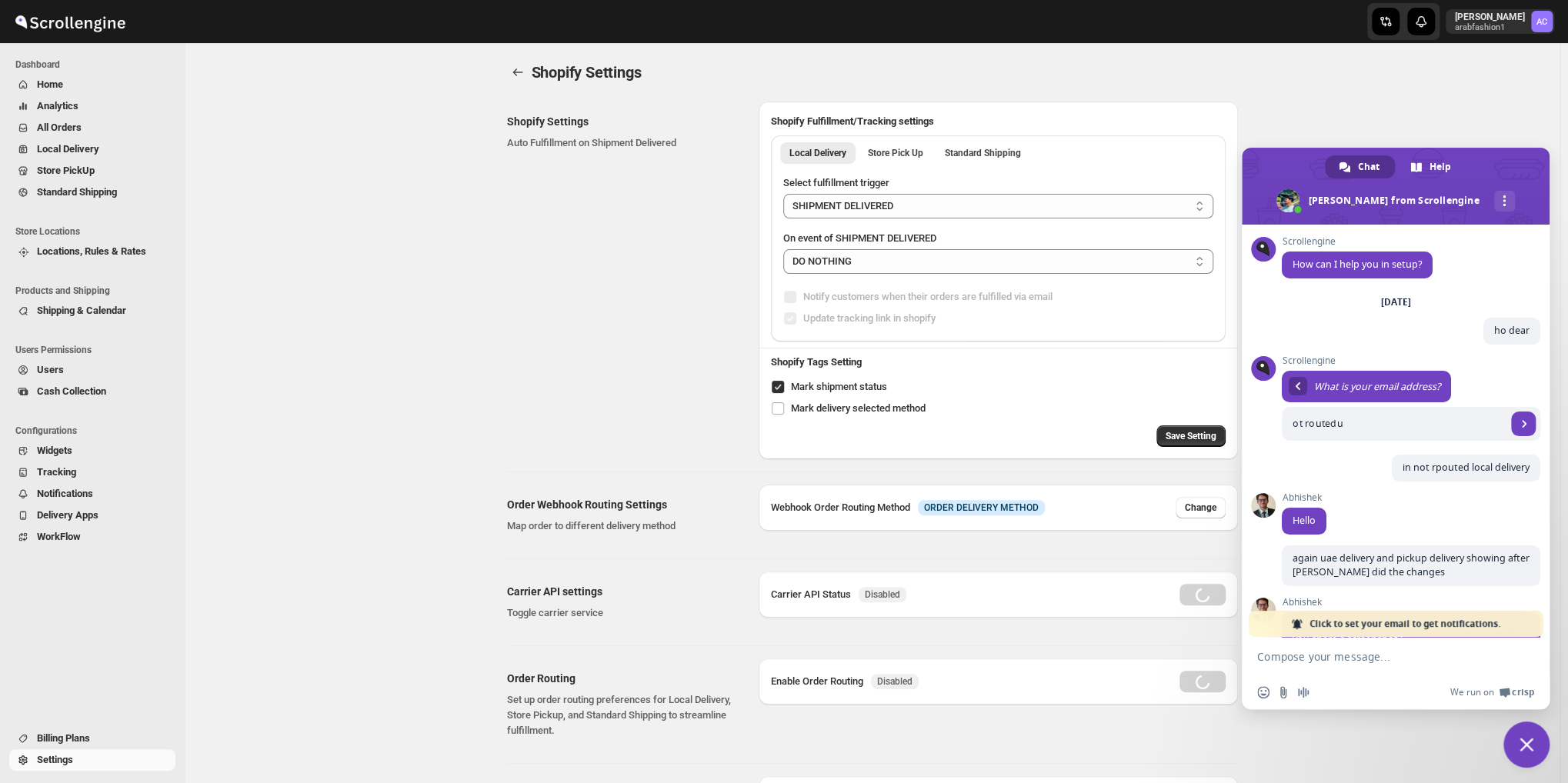
radio input "true"
click at [1207, 515] on button "Change" at bounding box center [1200, 508] width 50 height 21
select select "contains"
select select "STANDARD_SHIPPING"
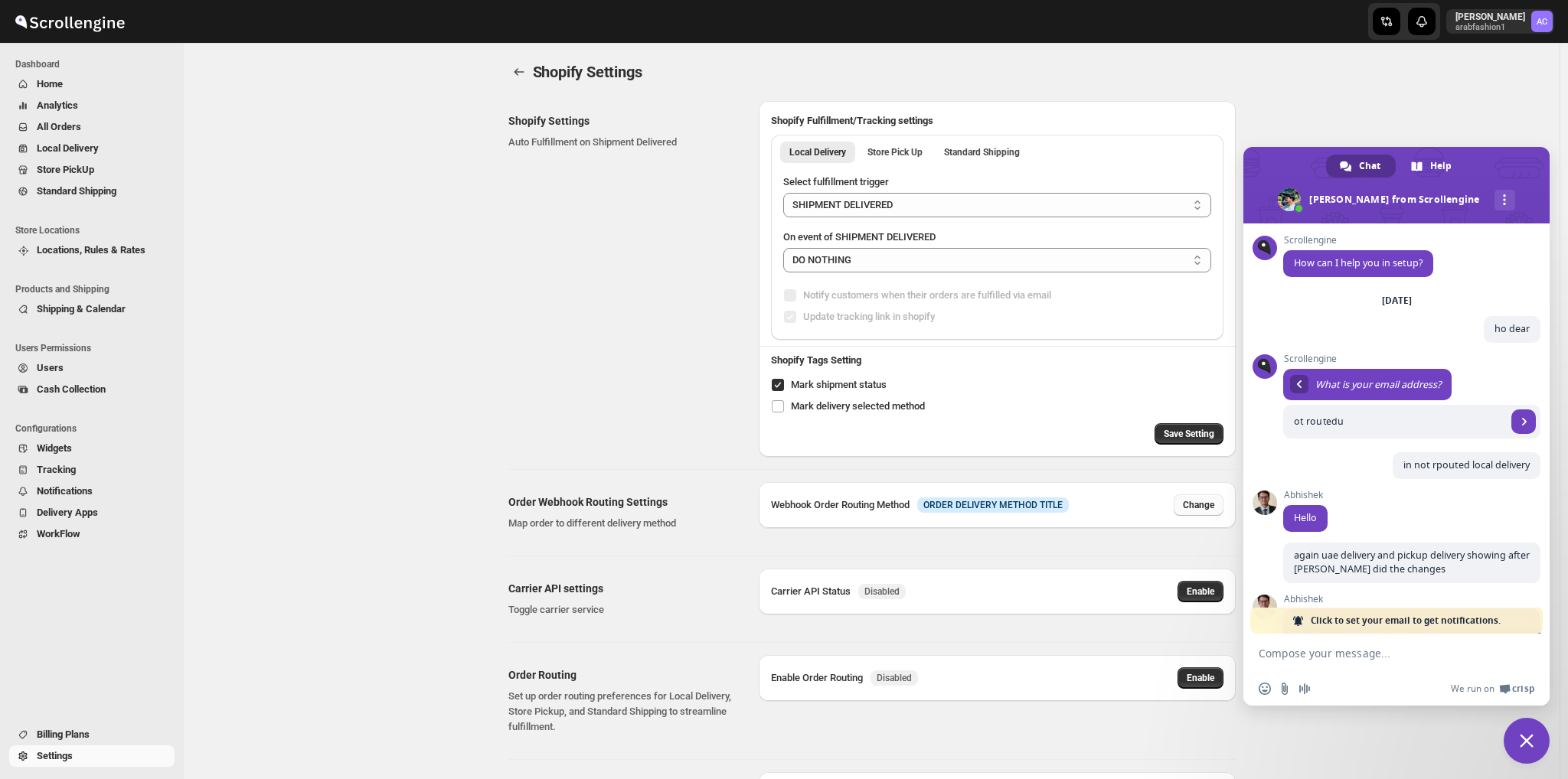
select select "STANDARD_SHIPPING"
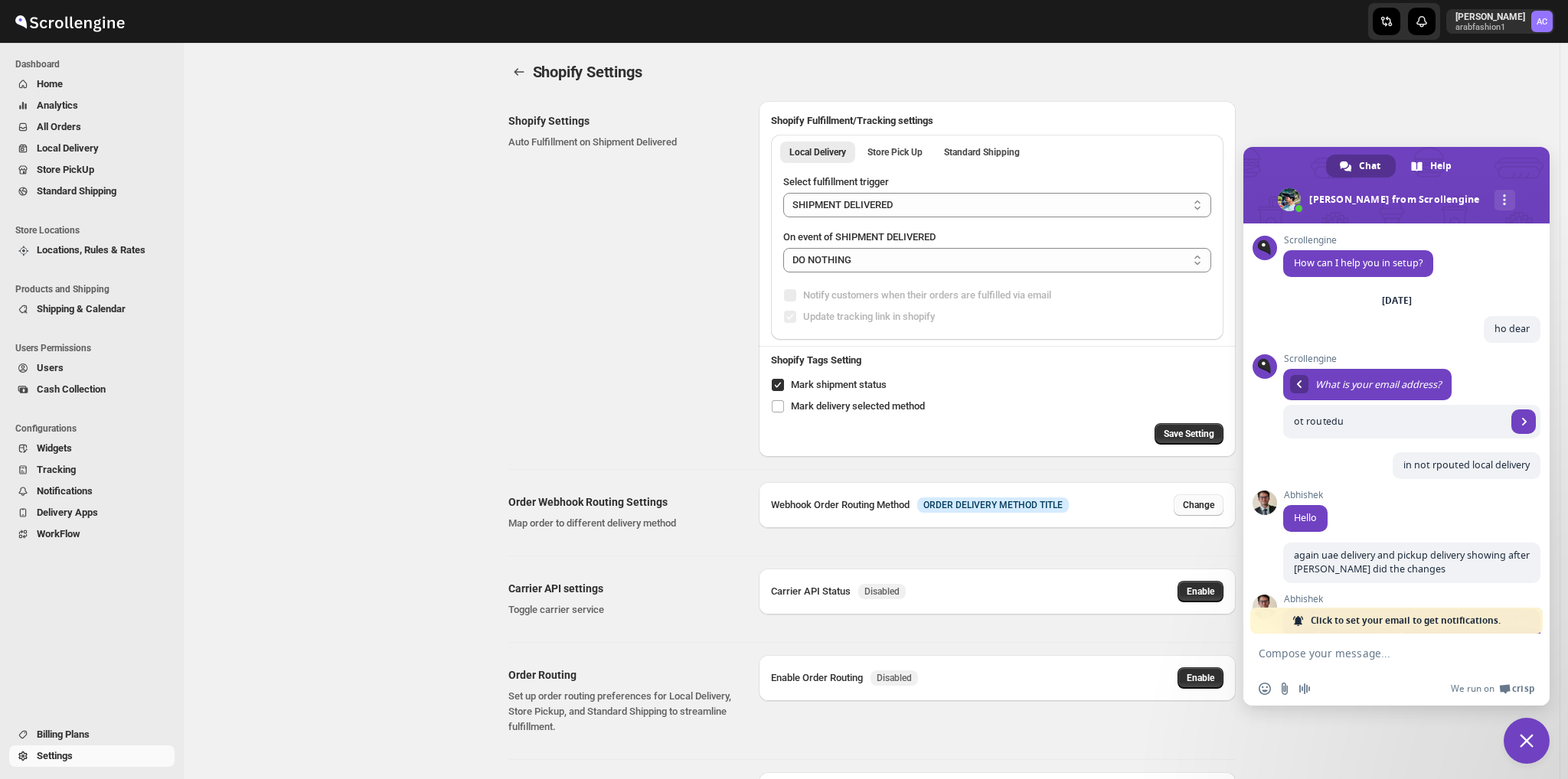
select select "STANDARD_SHIPPING"
select select "contains"
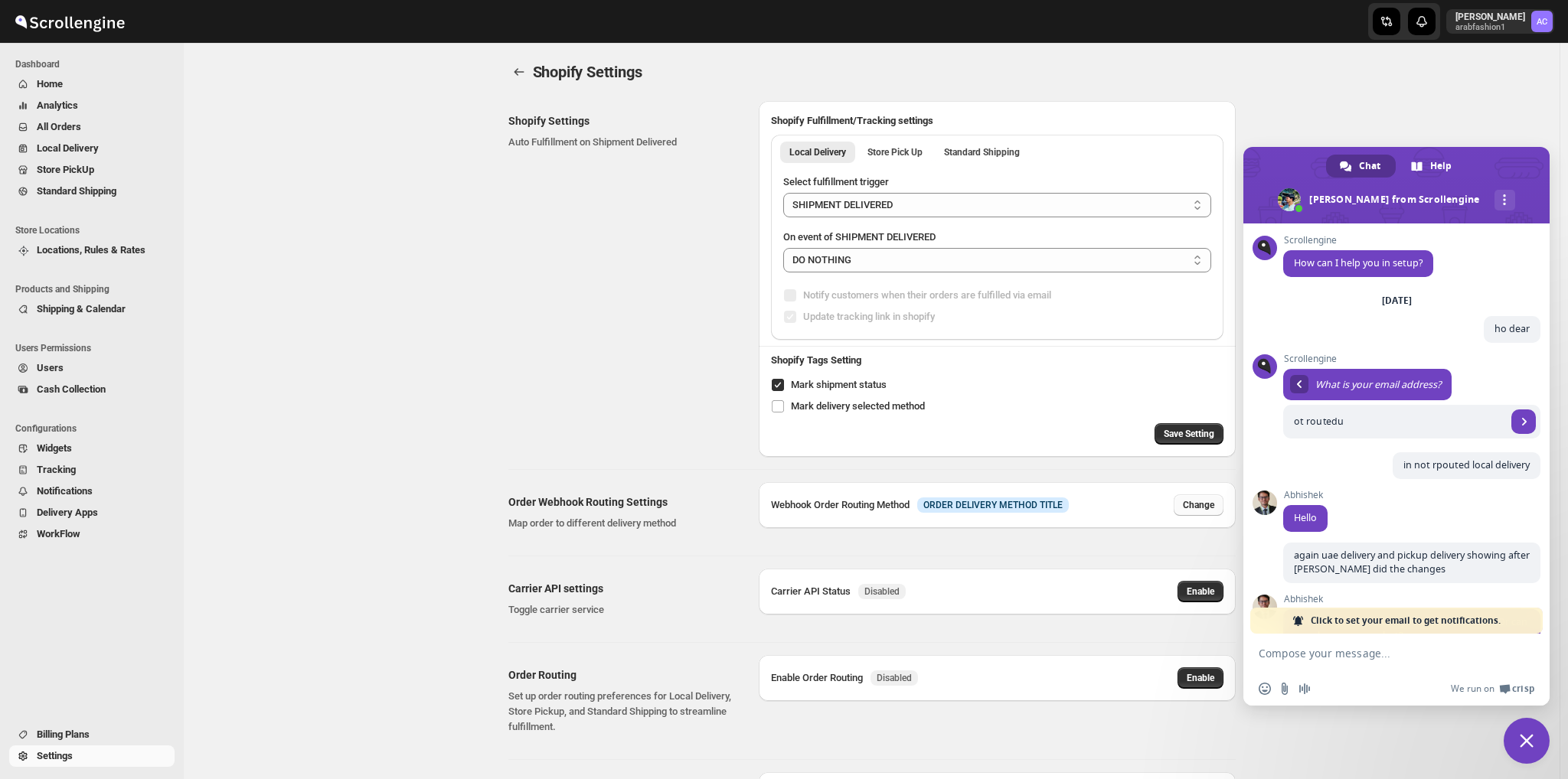
select select "STORE_PICKUP"
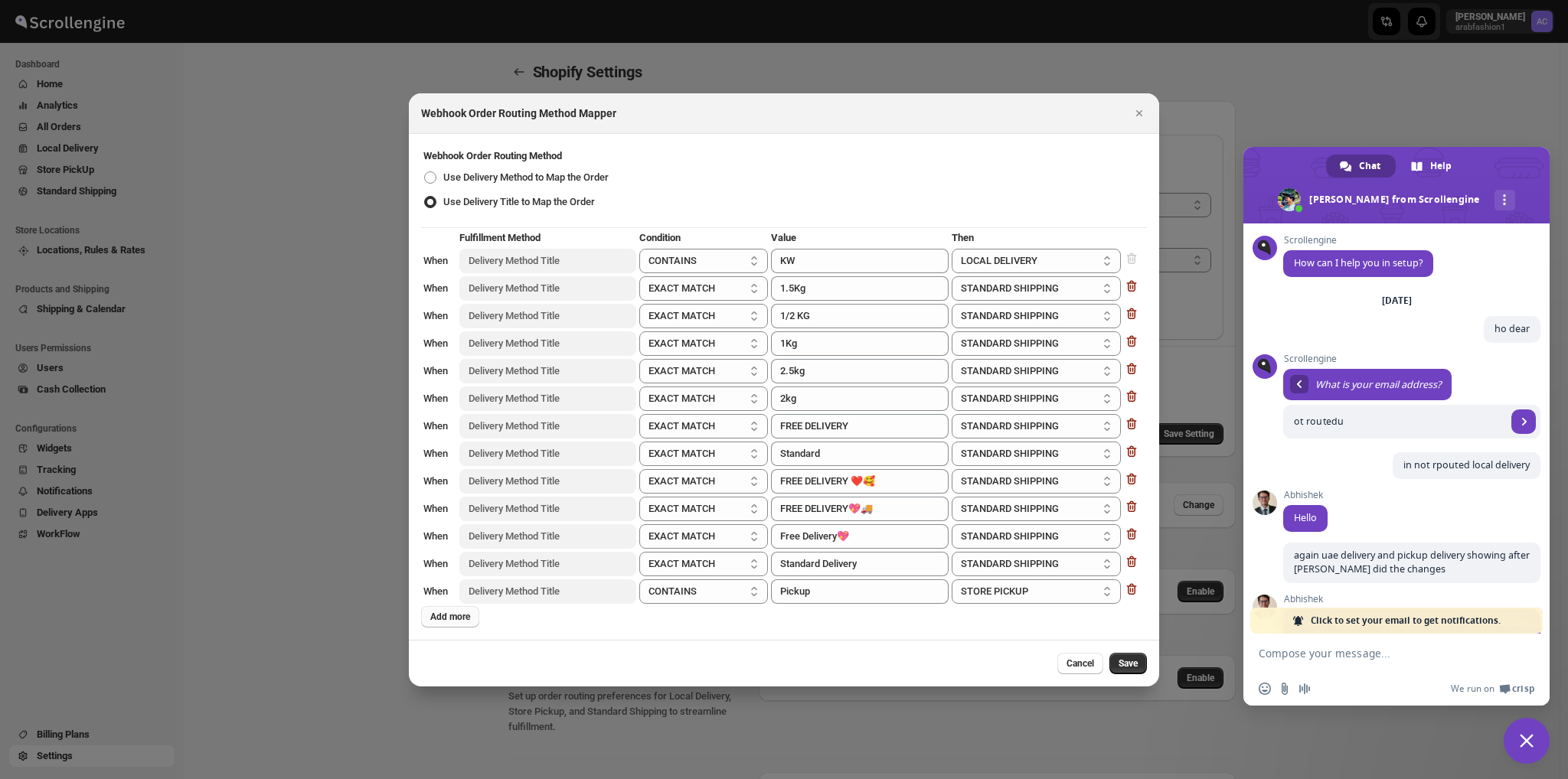
click at [459, 618] on span "Add more" at bounding box center [450, 617] width 40 height 12
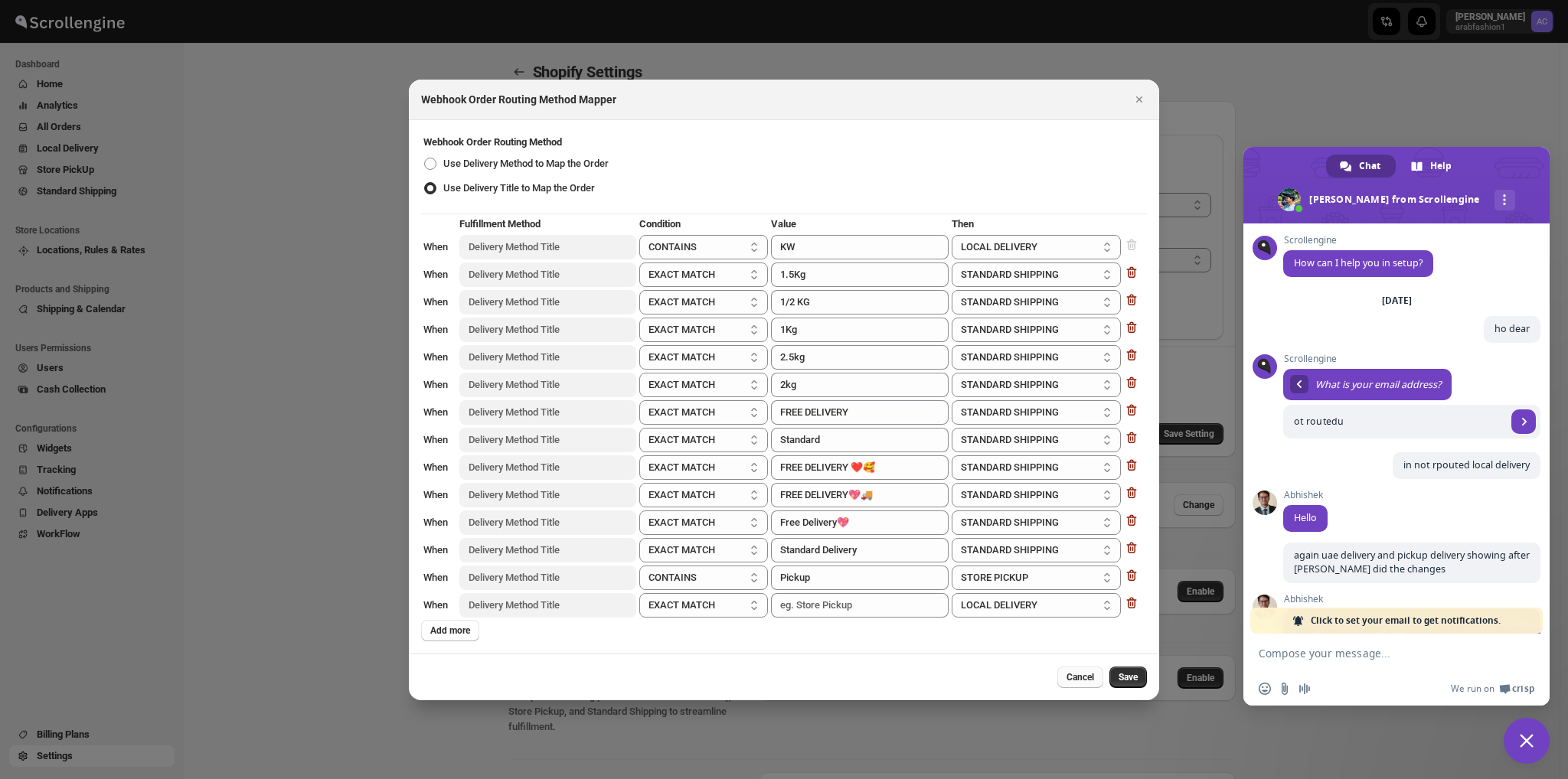
click at [1087, 674] on span "Cancel" at bounding box center [1080, 678] width 28 height 12
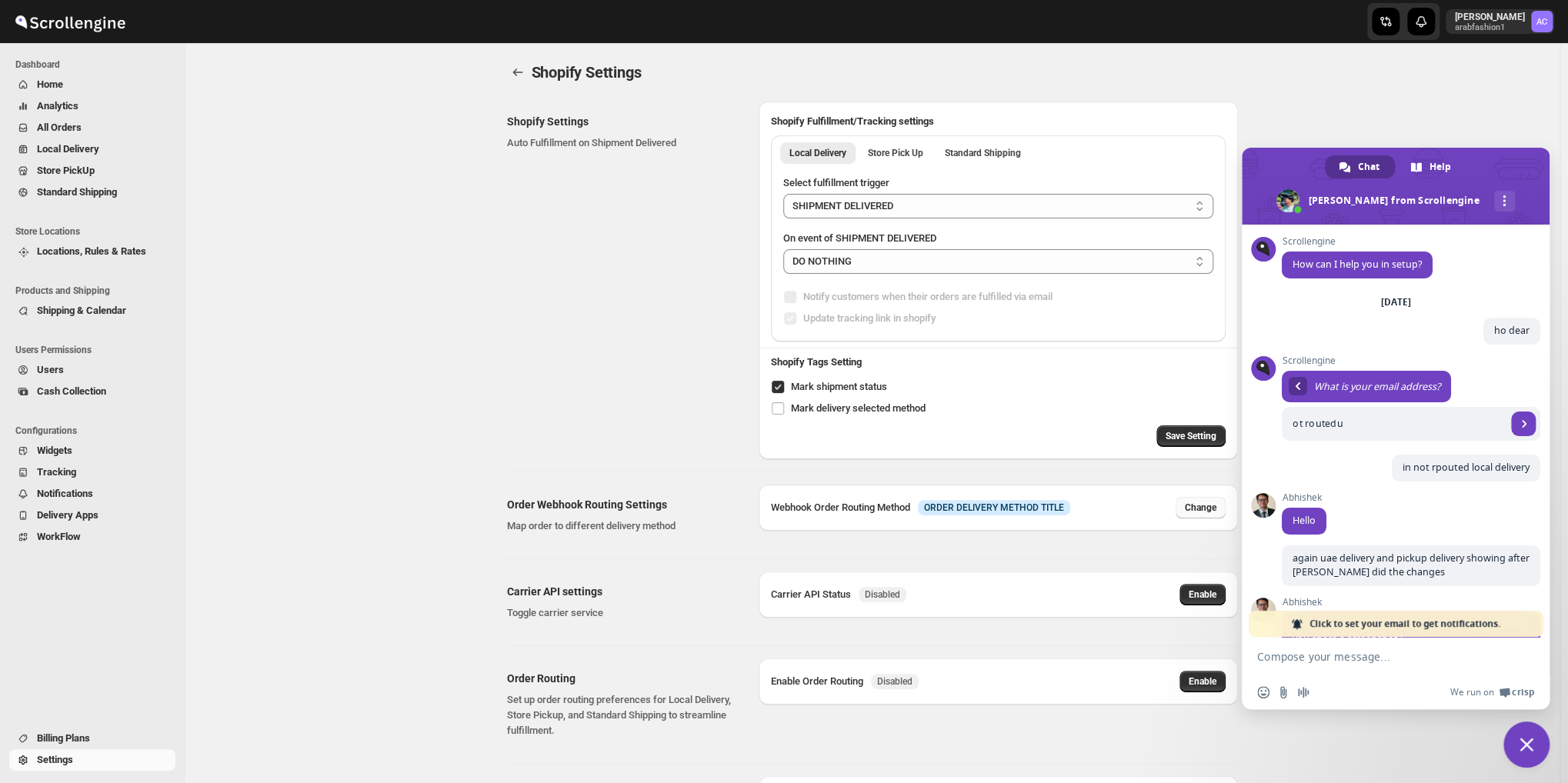
click at [1198, 506] on span "Change" at bounding box center [1200, 508] width 31 height 12
select select "contains"
select select "STANDARD_SHIPPING"
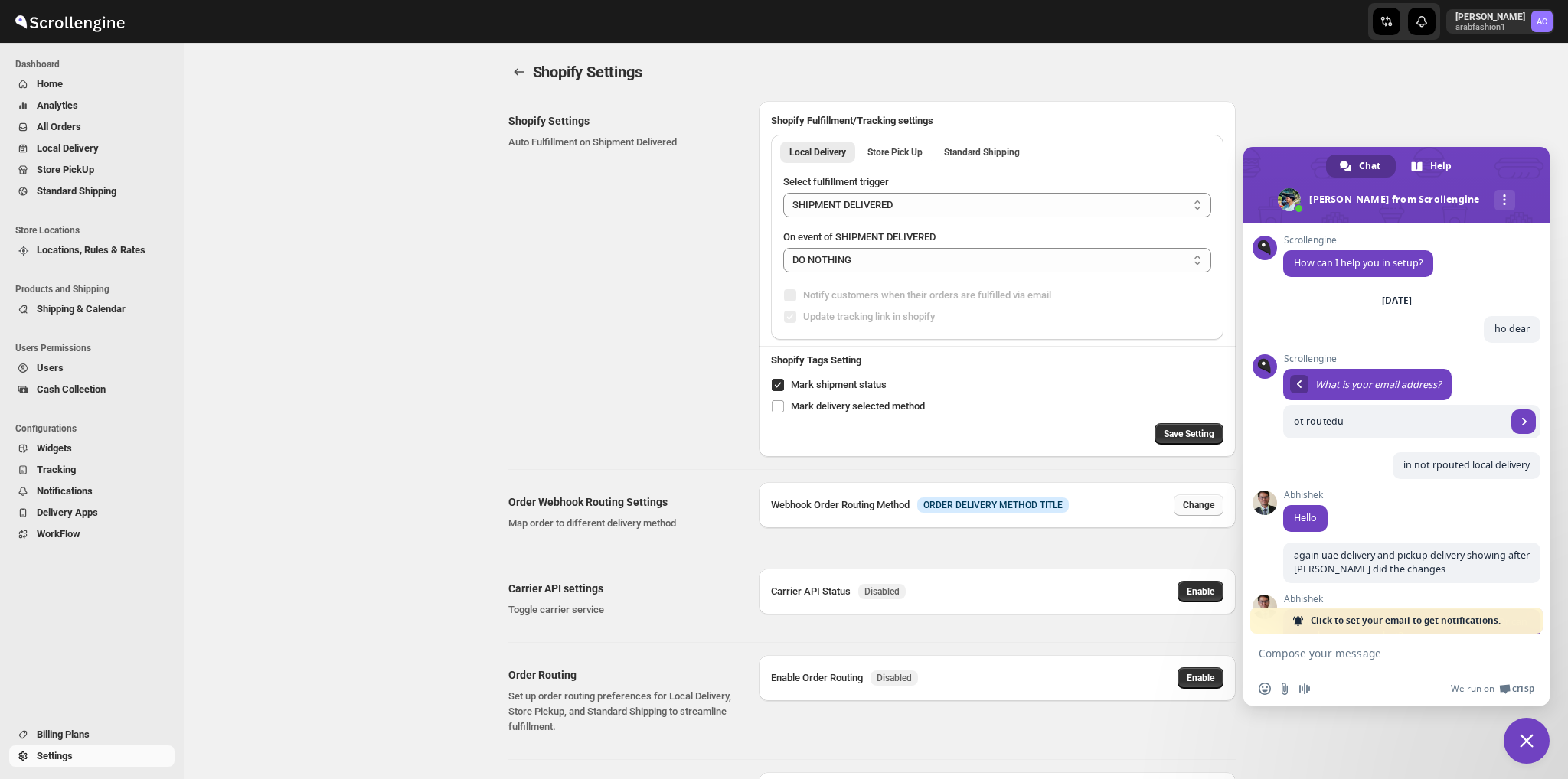
select select "STANDARD_SHIPPING"
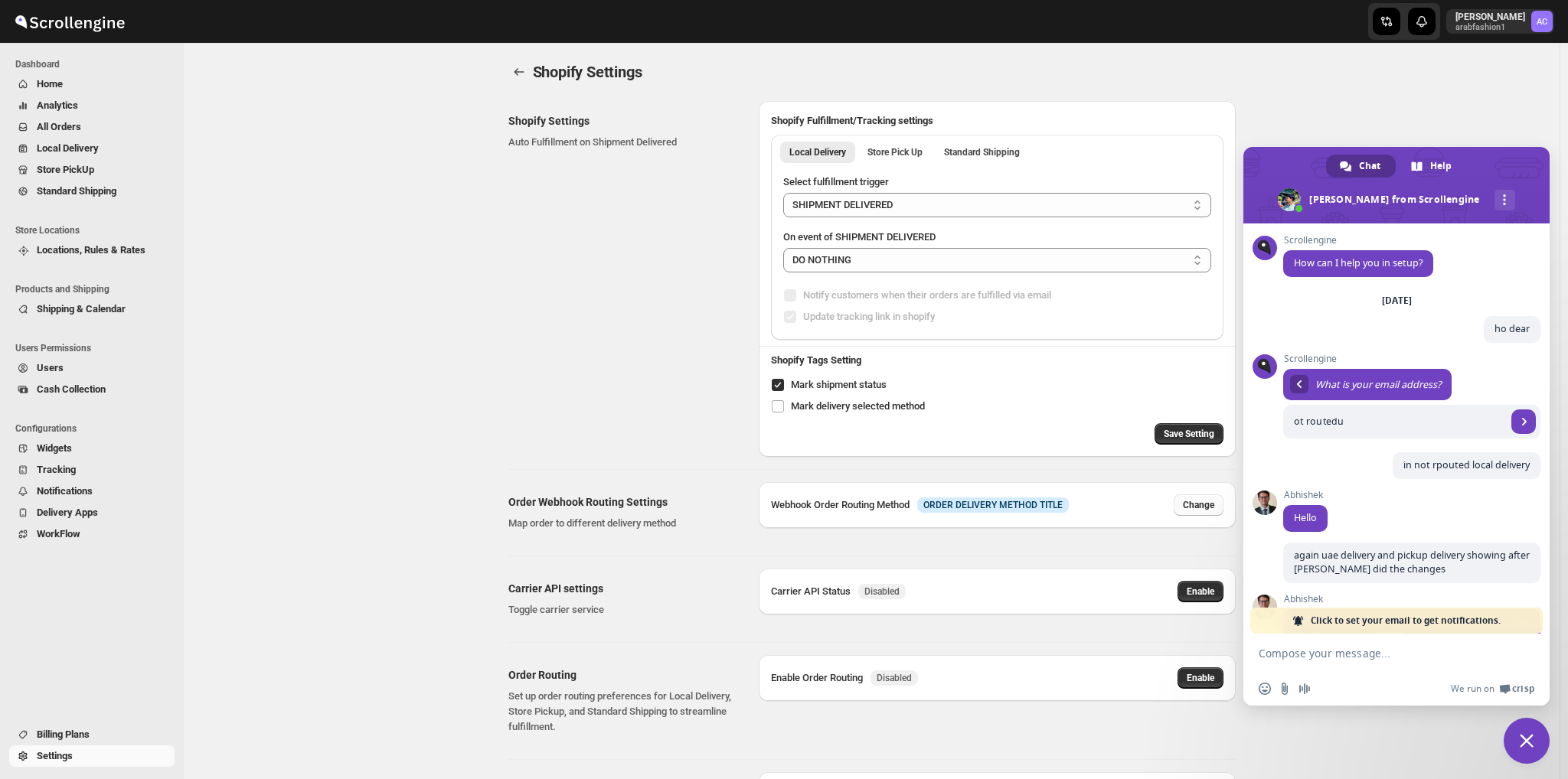
select select "STANDARD_SHIPPING"
select select "contains"
select select "STORE_PICKUP"
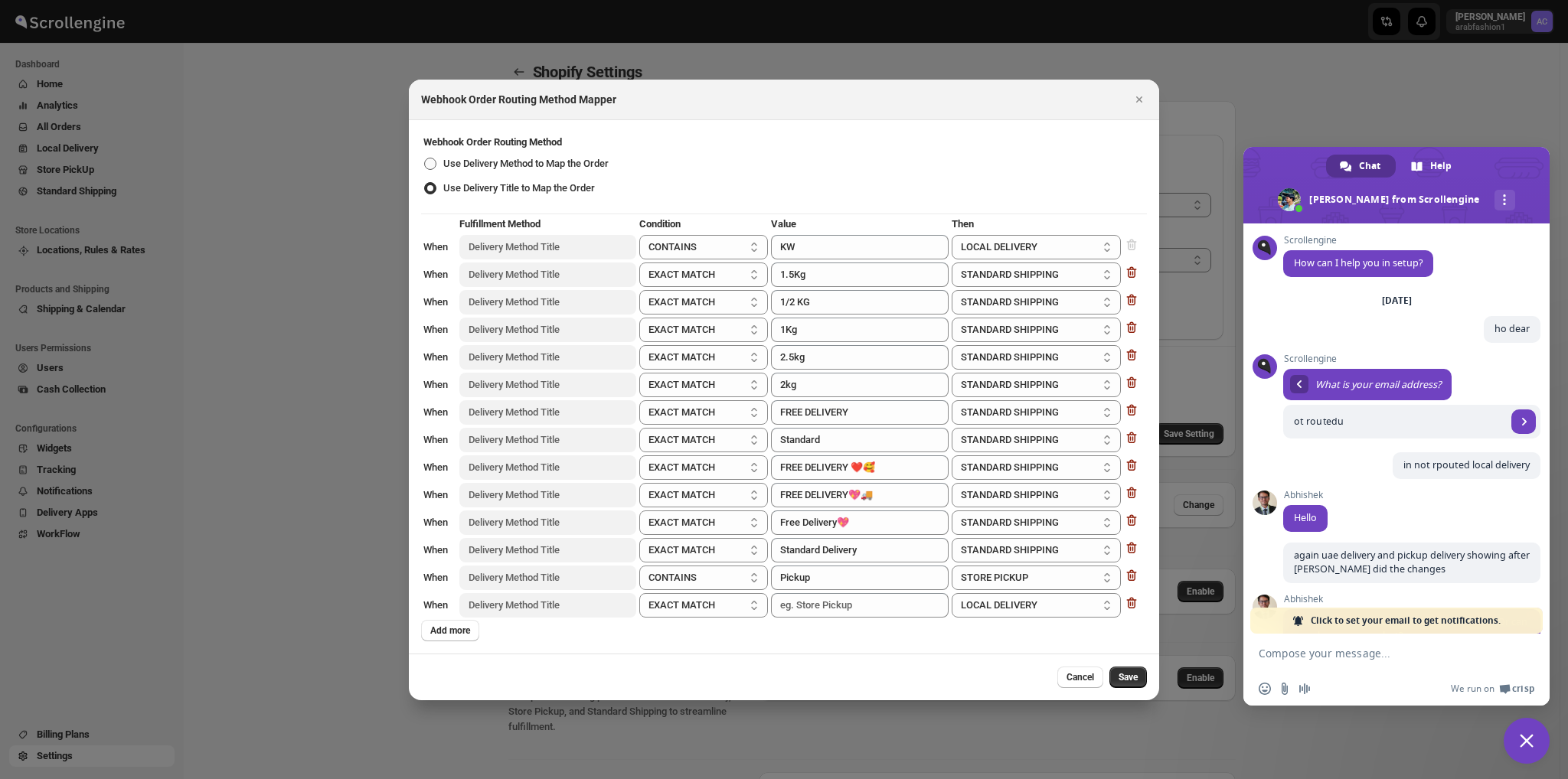
click at [589, 166] on span "Use Delivery Method to Map the Order" at bounding box center [526, 163] width 166 height 12
click at [425, 158] on input "Use Delivery Method to Map the Order" at bounding box center [424, 157] width 1 height 1
radio input "true"
radio input "false"
select select "LOCAL"
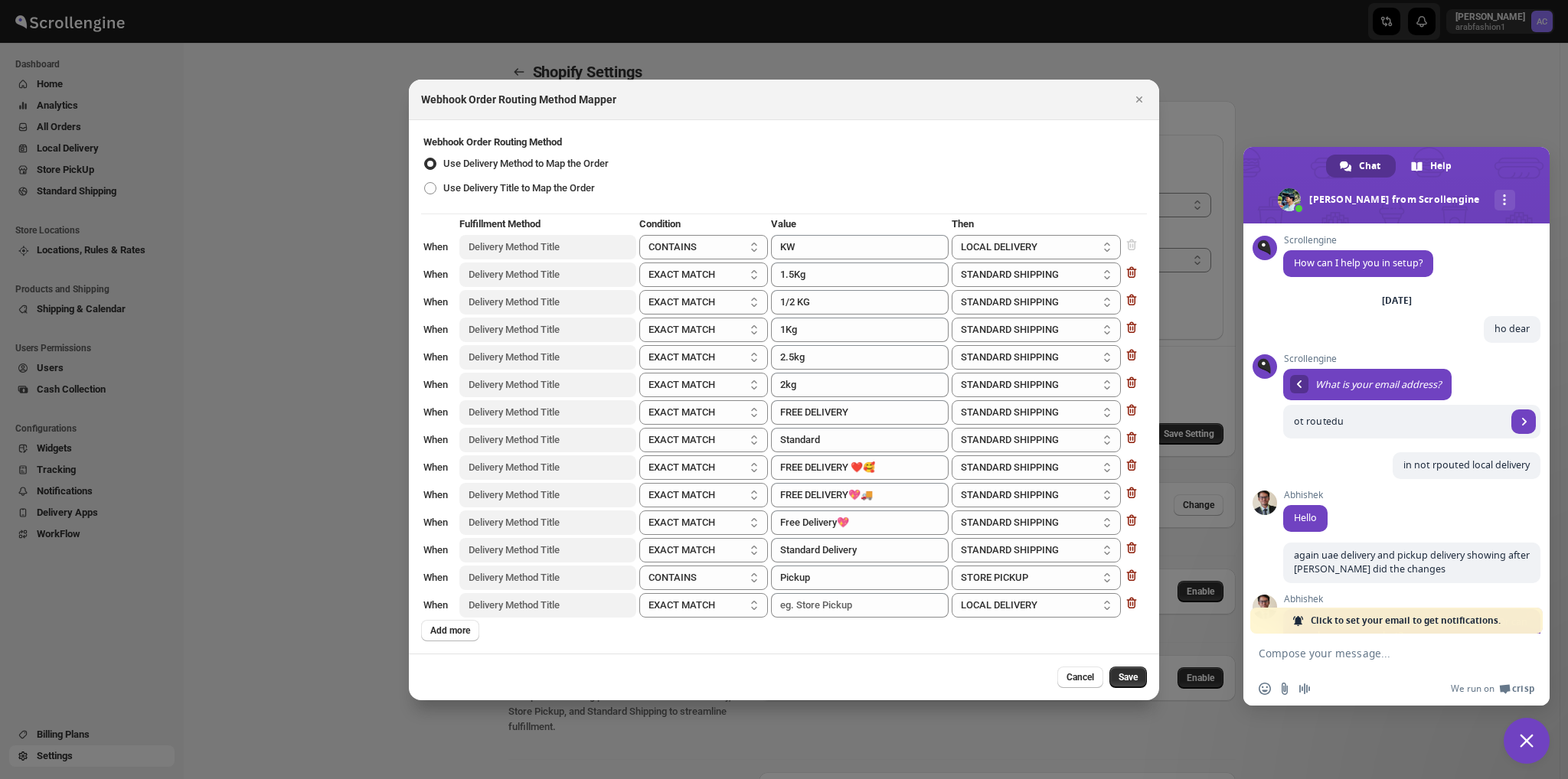
select select "RETAIL"
select select "PICK_UP"
select select "PICKUP_POINT"
select select "NONE"
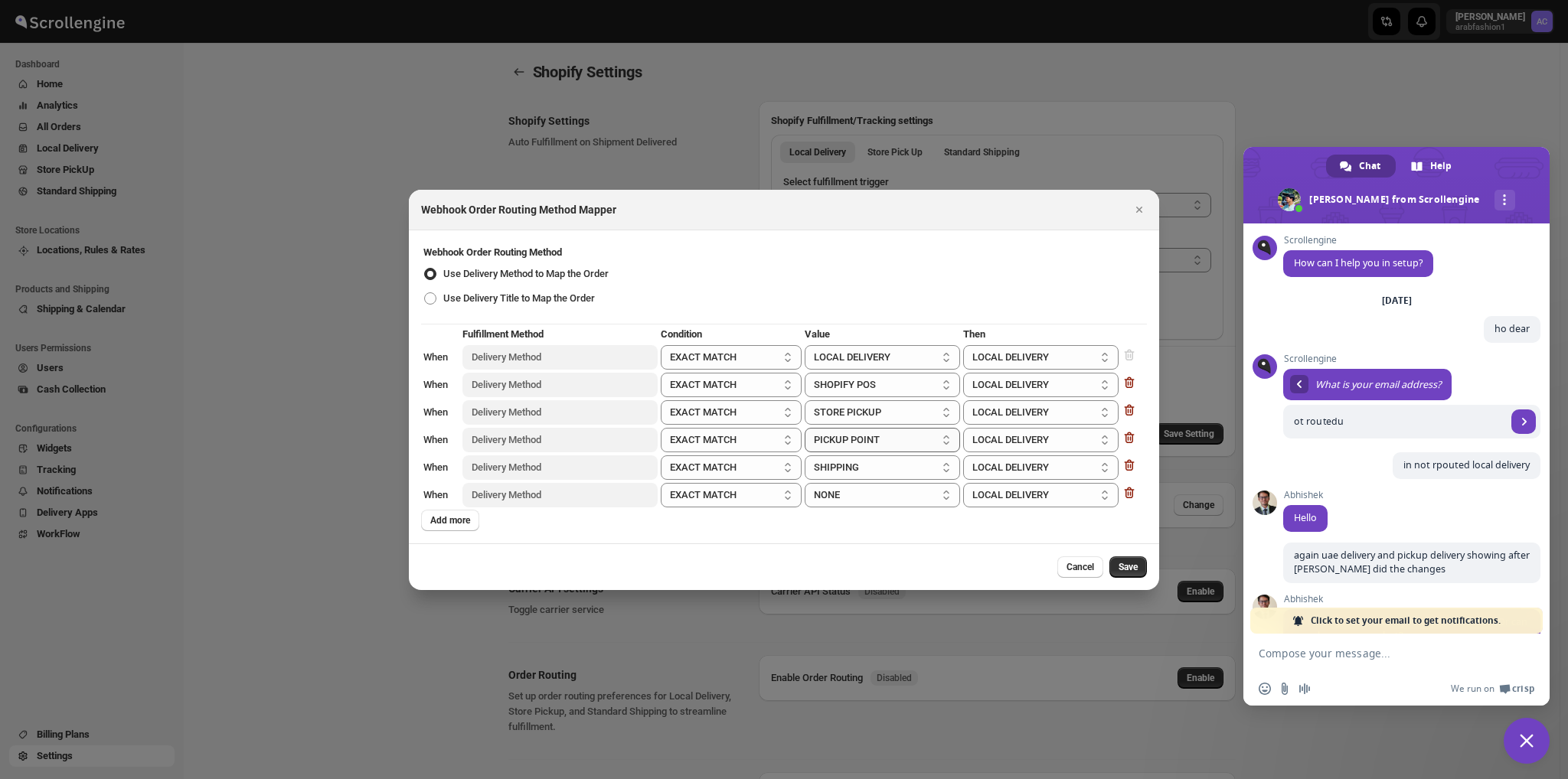
click at [931, 448] on select "SHIPPING STORE PICKUP SHOPIFY POS PICKUP POINT LOCAL DELIVERY NONE" at bounding box center [882, 440] width 156 height 25
click at [540, 310] on table "Webhook Order Routing Method Use Delivery Method to Map the Order Use Delivery …" at bounding box center [784, 277] width 726 height 69
click at [551, 304] on span "Use Delivery Title to Map the Order" at bounding box center [518, 299] width 151 height 12
click at [425, 293] on input "Use Delivery Title to Map the Order" at bounding box center [424, 293] width 1 height 1
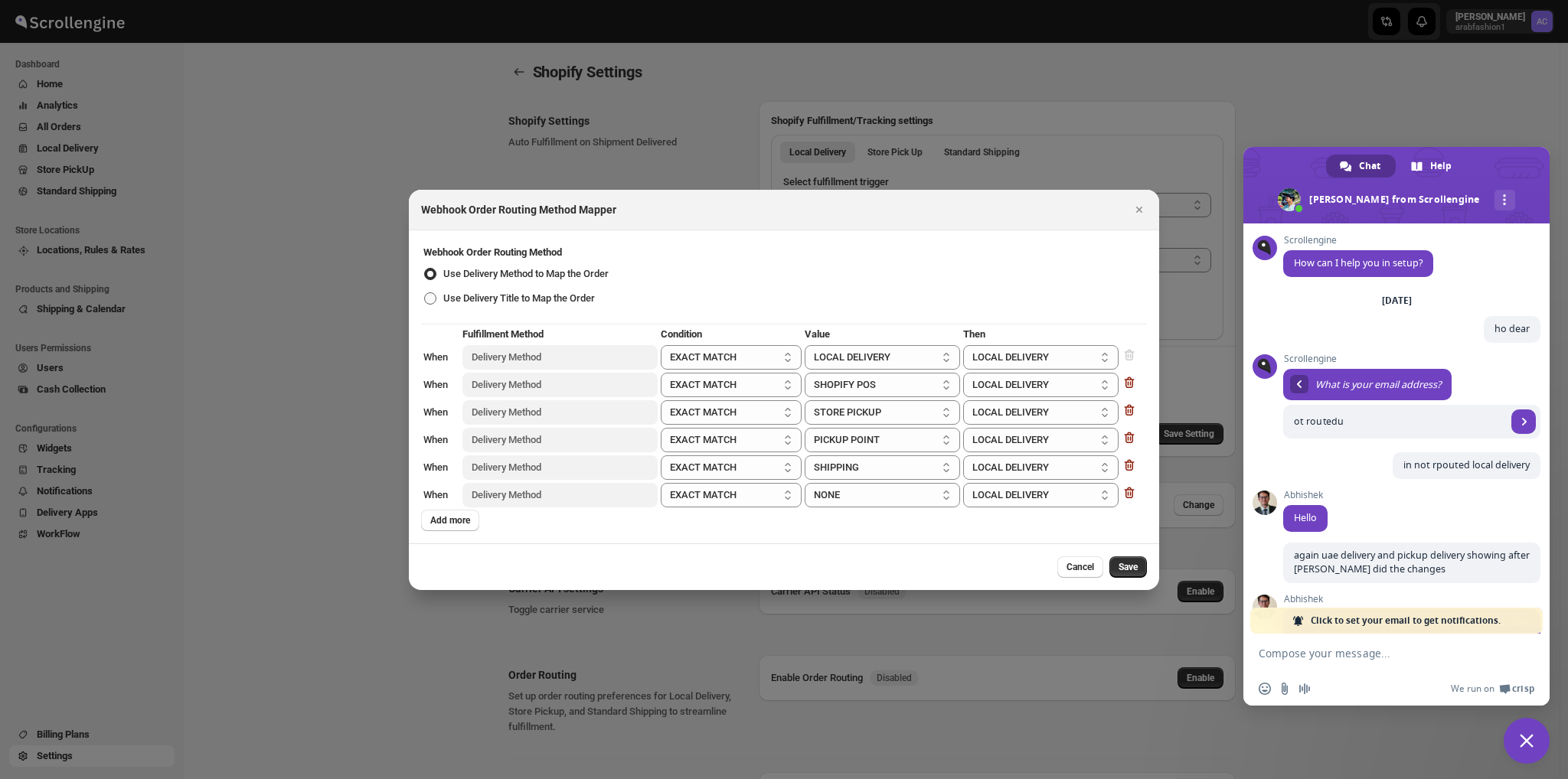
radio input "true"
radio input "false"
select select "contains"
select select "STANDARD_SHIPPING"
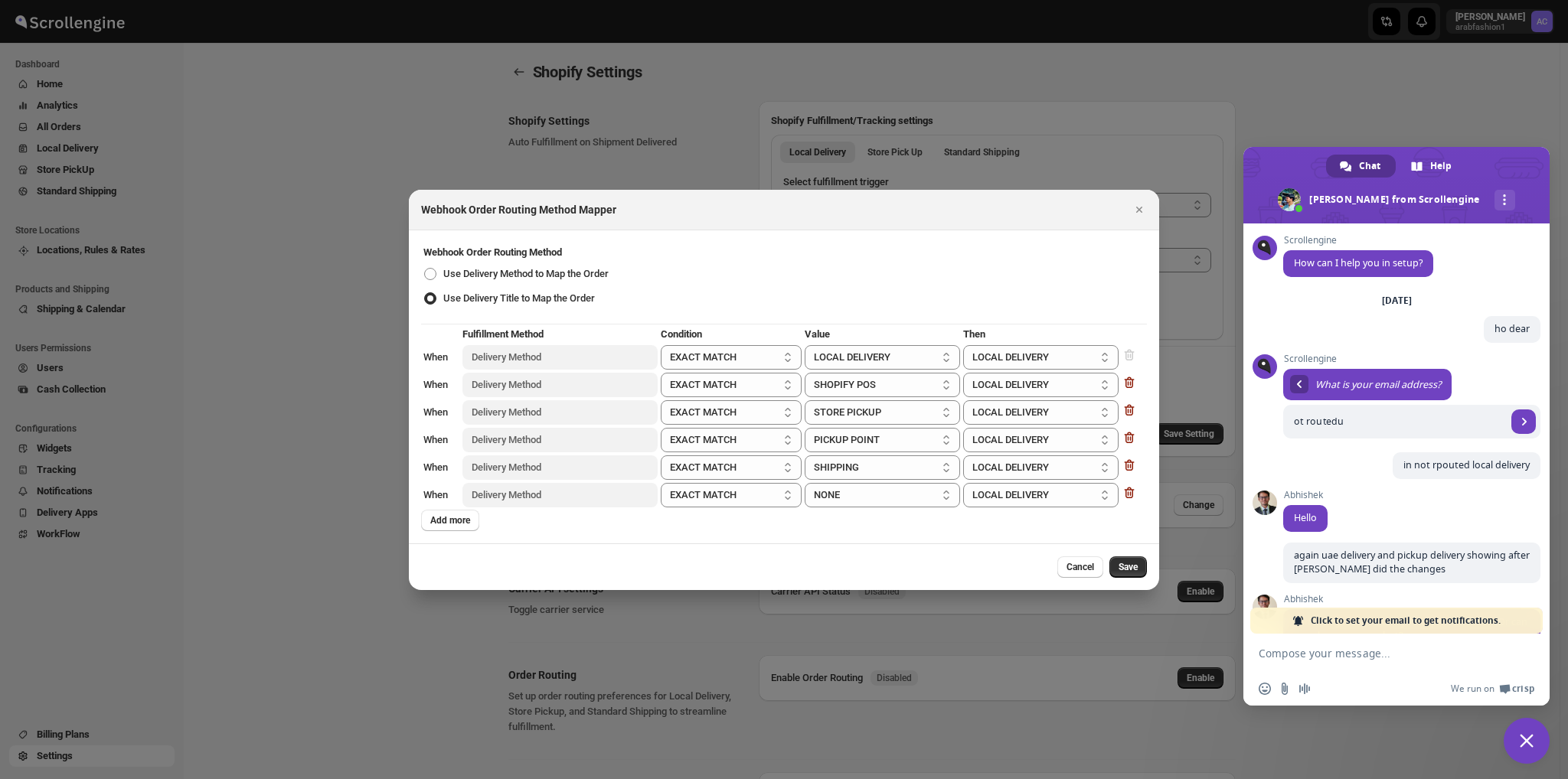
select select "STANDARD_SHIPPING"
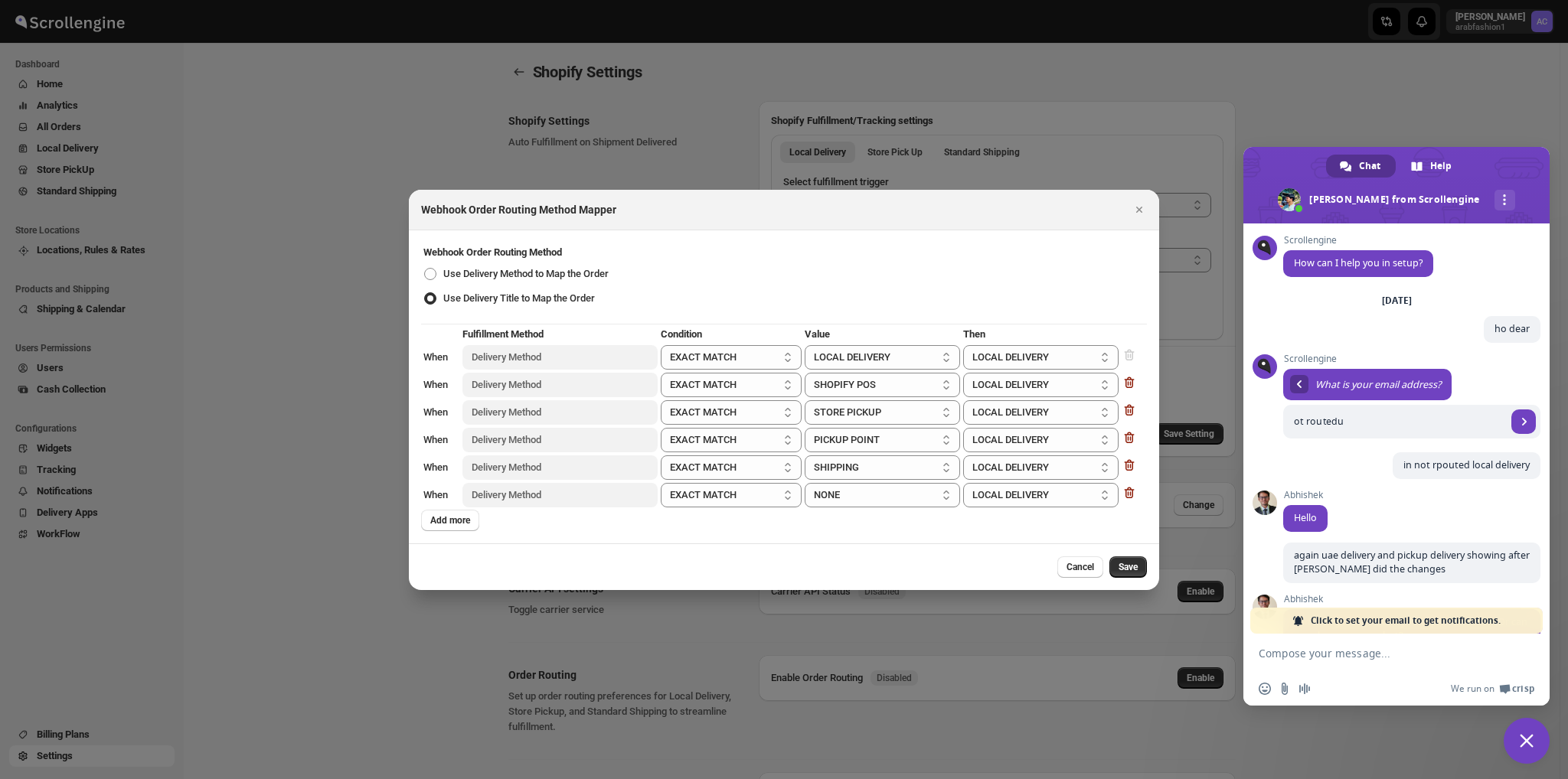
select select "STANDARD_SHIPPING"
select select "contains"
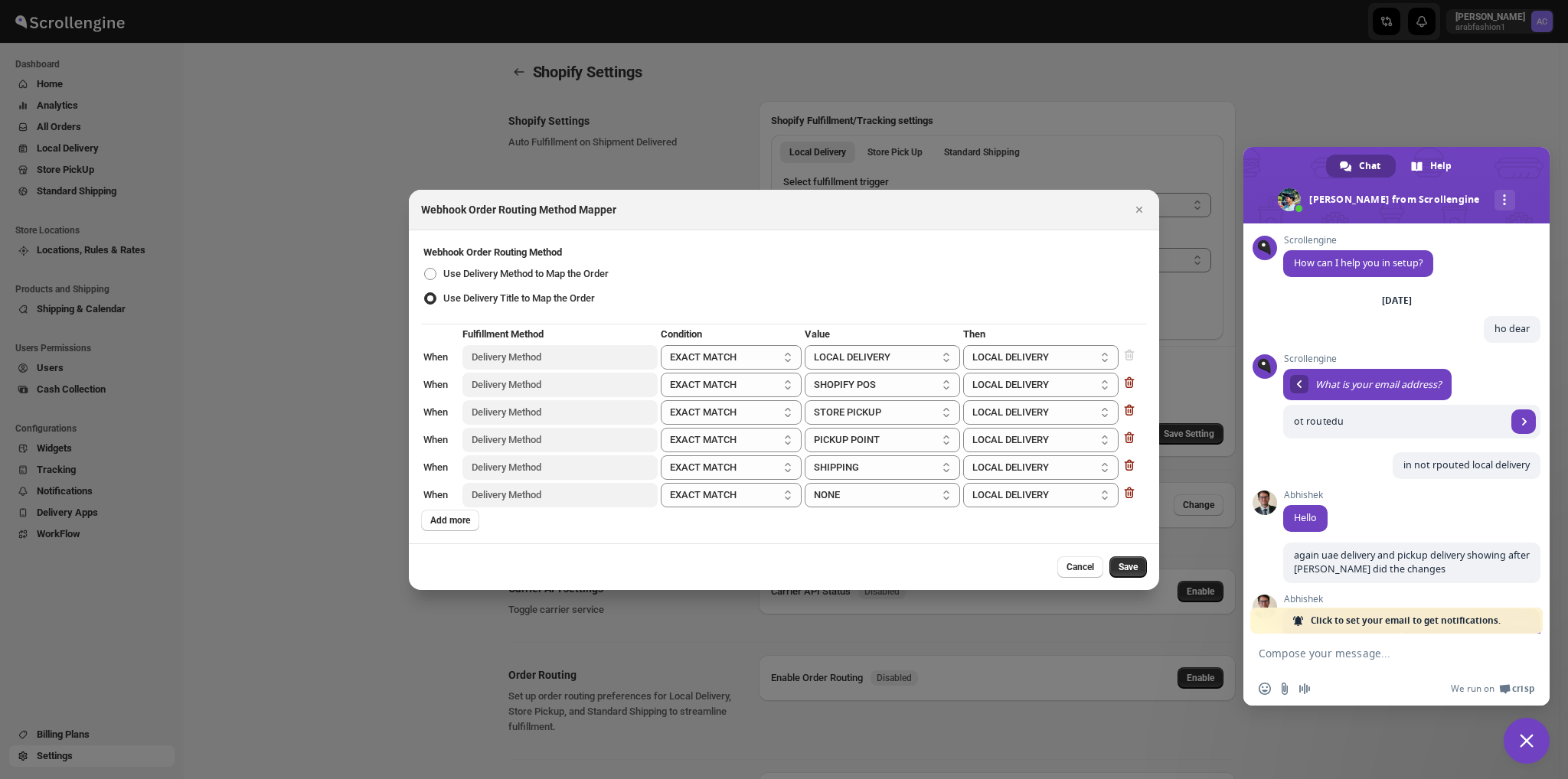
select select "STORE_PICKUP"
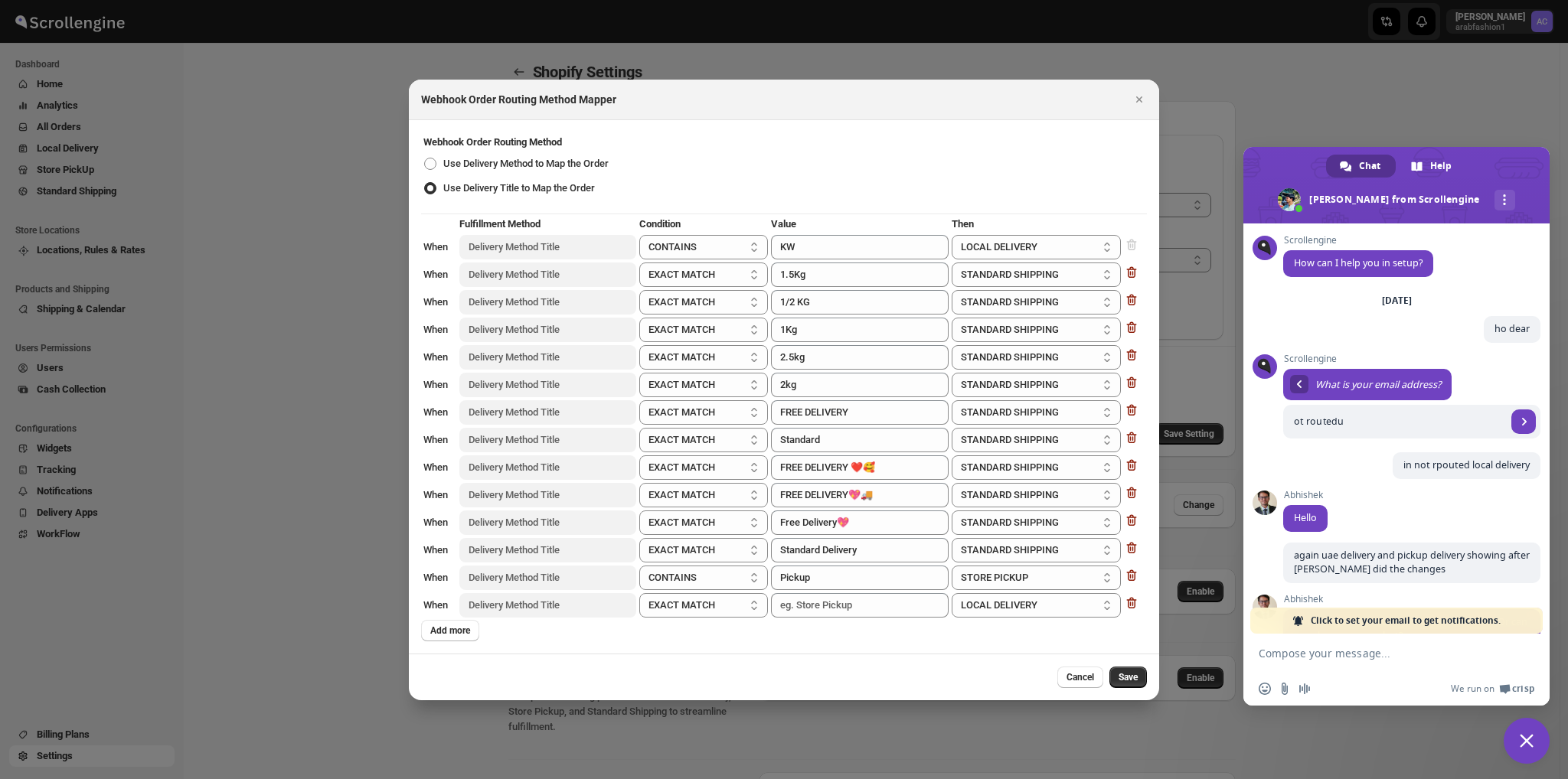
click at [820, 614] on td ":r8go:" at bounding box center [860, 606] width 179 height 26
click at [820, 610] on input ":r8go:" at bounding box center [860, 606] width 178 height 25
paste input "Shop No. 16"
type input "Shop No. 16"
click at [701, 601] on select "EXACT MATCH CONTAINS PARTIAL" at bounding box center [703, 606] width 128 height 25
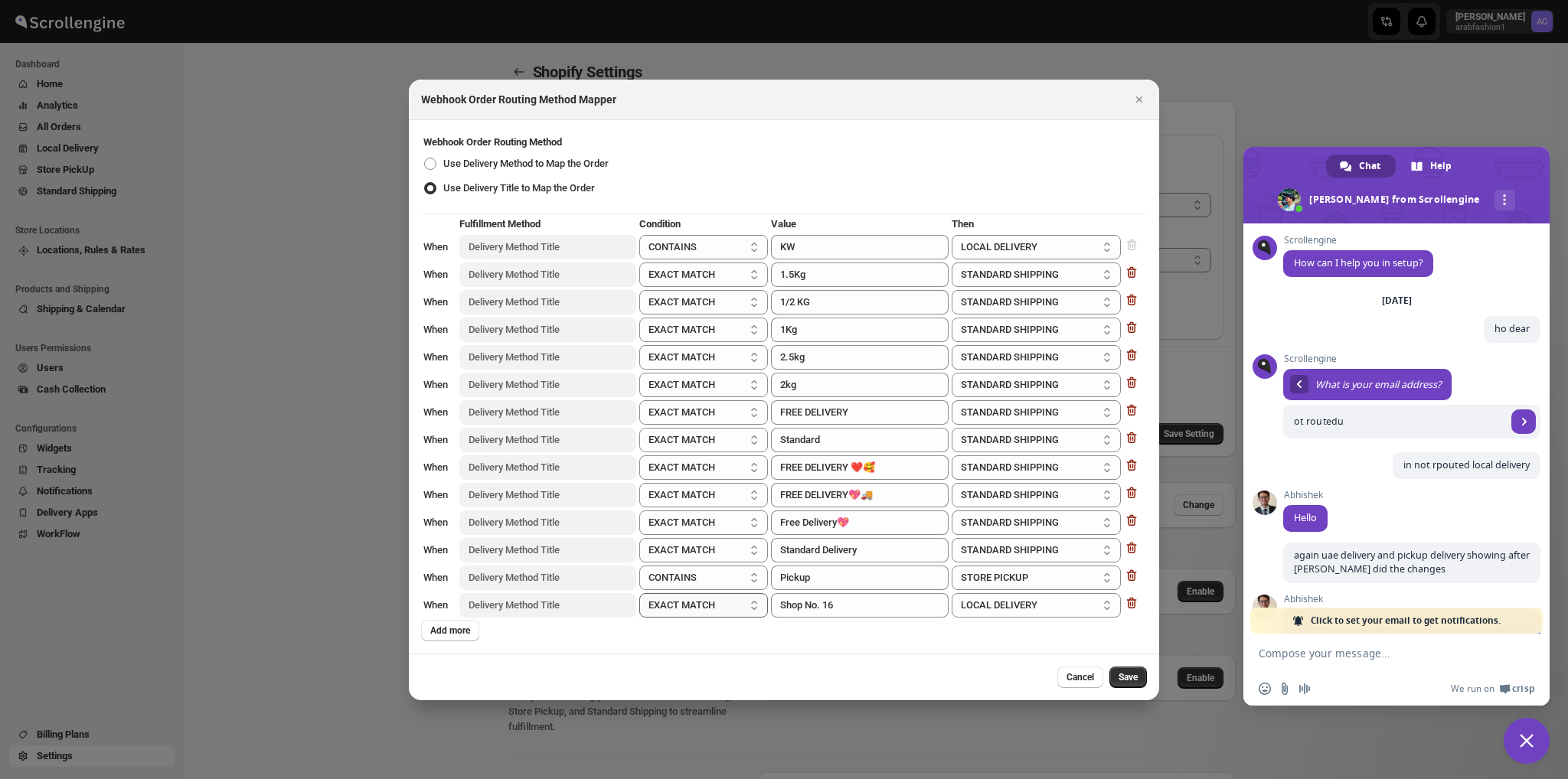
select select "contains"
click at [640, 594] on select "EXACT MATCH CONTAINS PARTIAL" at bounding box center [703, 606] width 128 height 25
click at [982, 613] on select "LOCAL DELIVERY STORE PICKUP STANDARD SHIPPING" at bounding box center [1036, 606] width 169 height 25
select select "STORE_PICKUP"
click at [951, 594] on select "LOCAL DELIVERY STORE PICKUP STANDARD SHIPPING" at bounding box center [1036, 606] width 169 height 25
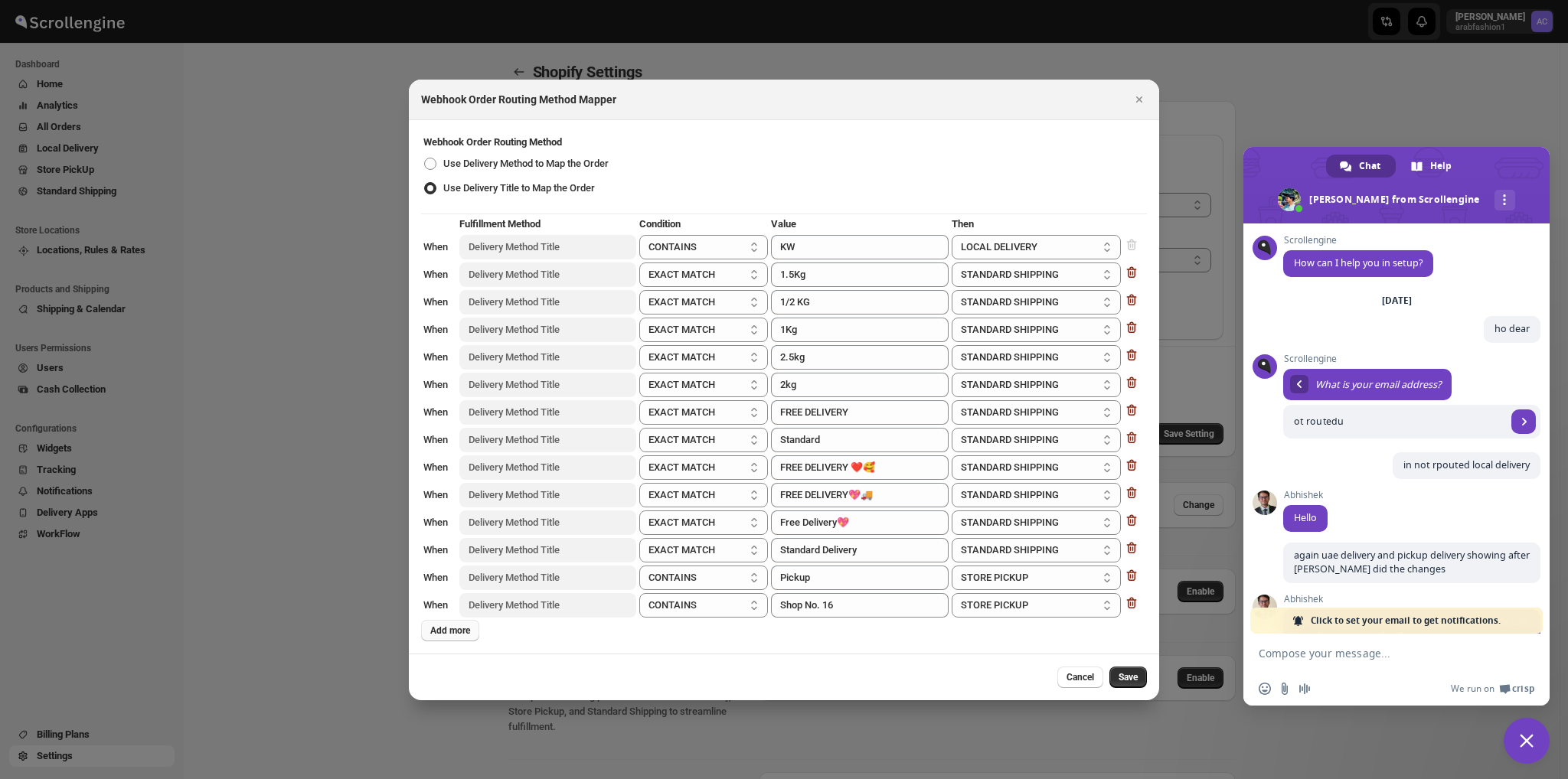
click at [466, 625] on span "Add more" at bounding box center [450, 631] width 40 height 12
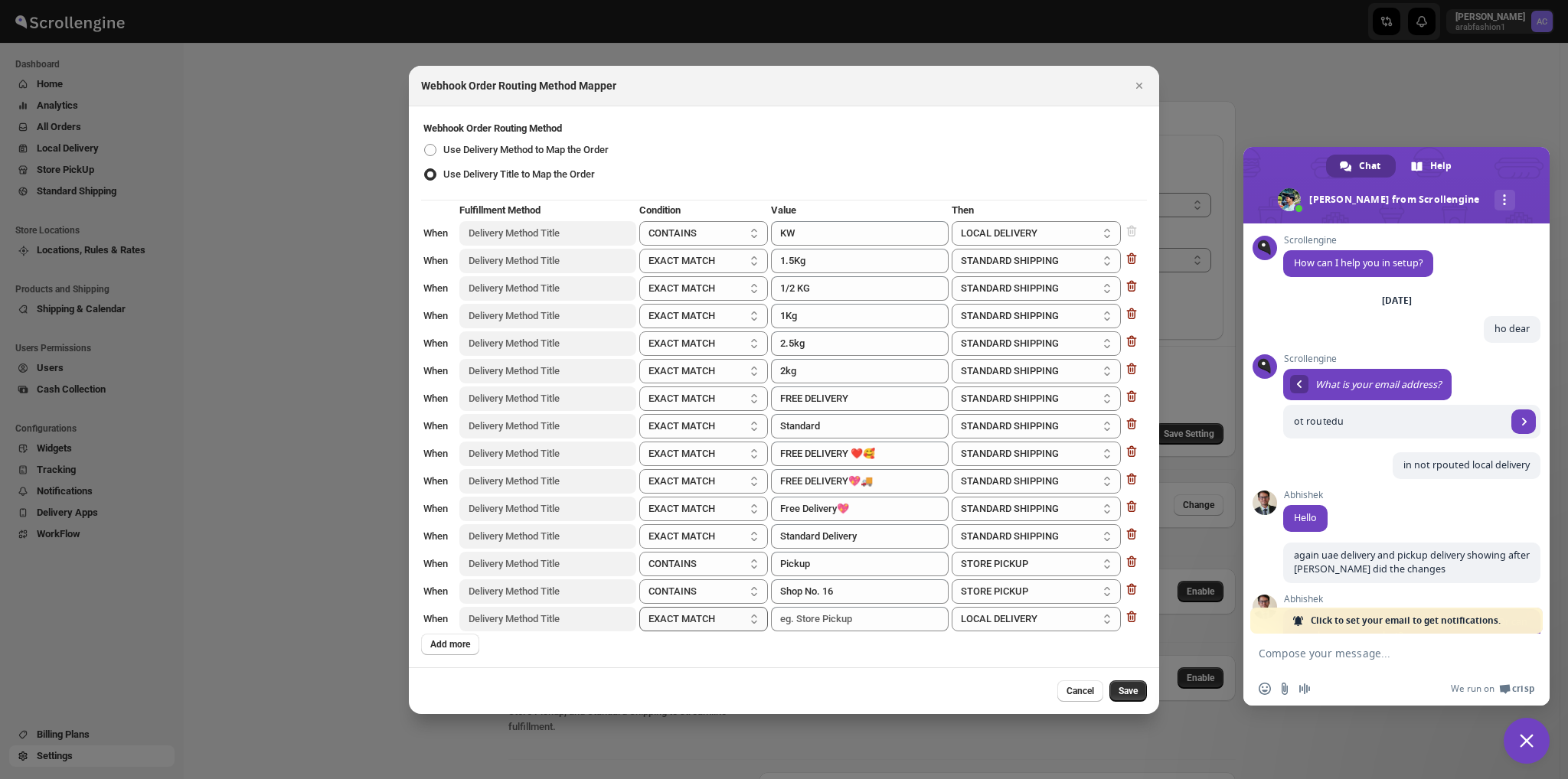
click at [748, 613] on select "EXACT MATCH CONTAINS PARTIAL" at bounding box center [703, 619] width 128 height 25
click at [822, 619] on input ":r8go:" at bounding box center [860, 619] width 178 height 25
type input "Express Shipping"
click at [1057, 617] on select "LOCAL DELIVERY STORE PICKUP STANDARD SHIPPING" at bounding box center [1036, 619] width 169 height 25
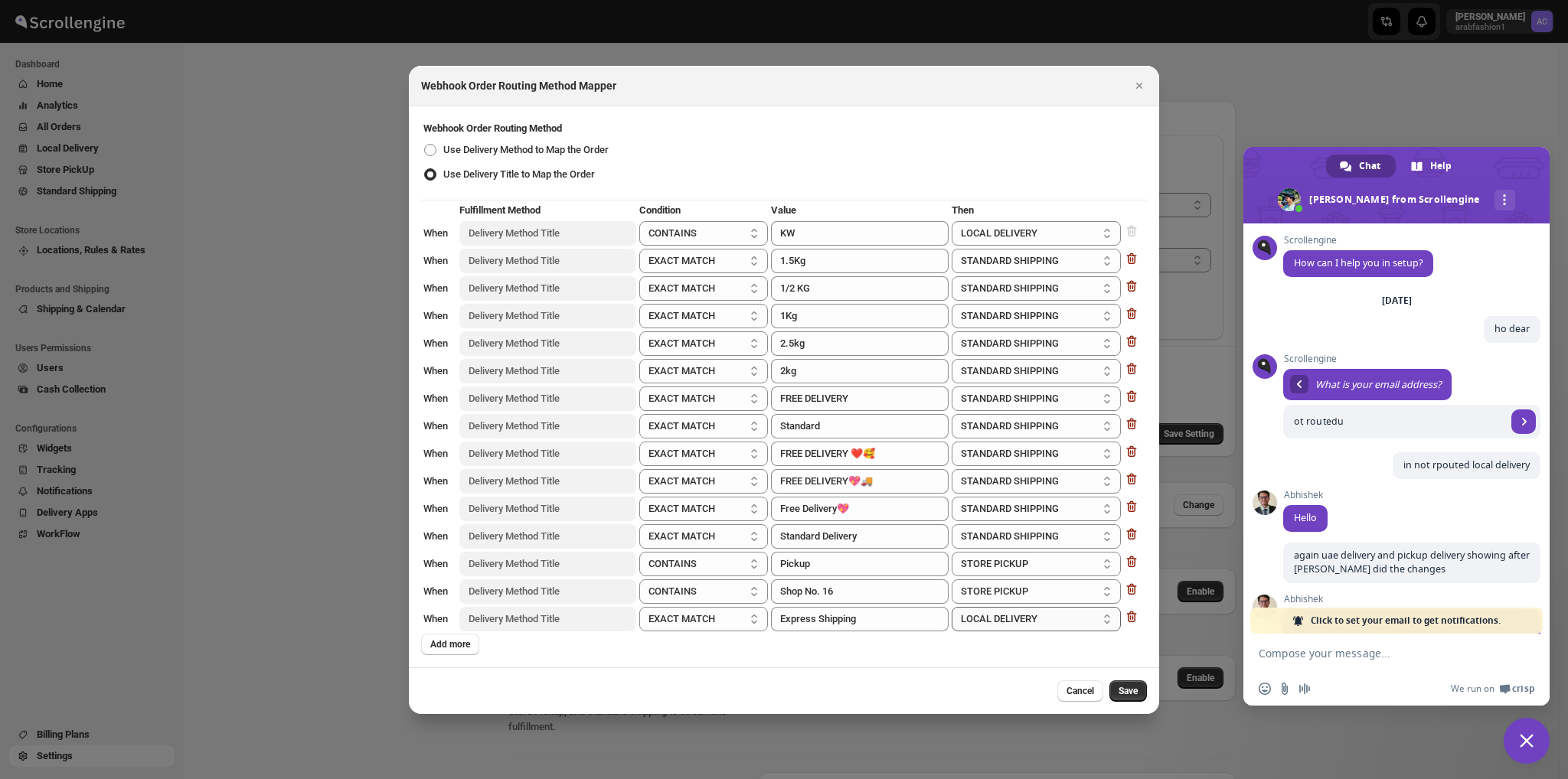
select select "STANDARD_SHIPPING"
click at [951, 607] on select "LOCAL DELIVERY STORE PICKUP STANDARD SHIPPING" at bounding box center [1036, 619] width 169 height 25
click at [1051, 617] on select "LOCAL DELIVERY STORE PICKUP STANDARD SHIPPING" at bounding box center [1036, 619] width 169 height 25
click at [1014, 617] on select "LOCAL DELIVERY STORE PICKUP STANDARD SHIPPING" at bounding box center [1036, 619] width 169 height 25
click at [1127, 690] on span "Save" at bounding box center [1127, 691] width 19 height 12
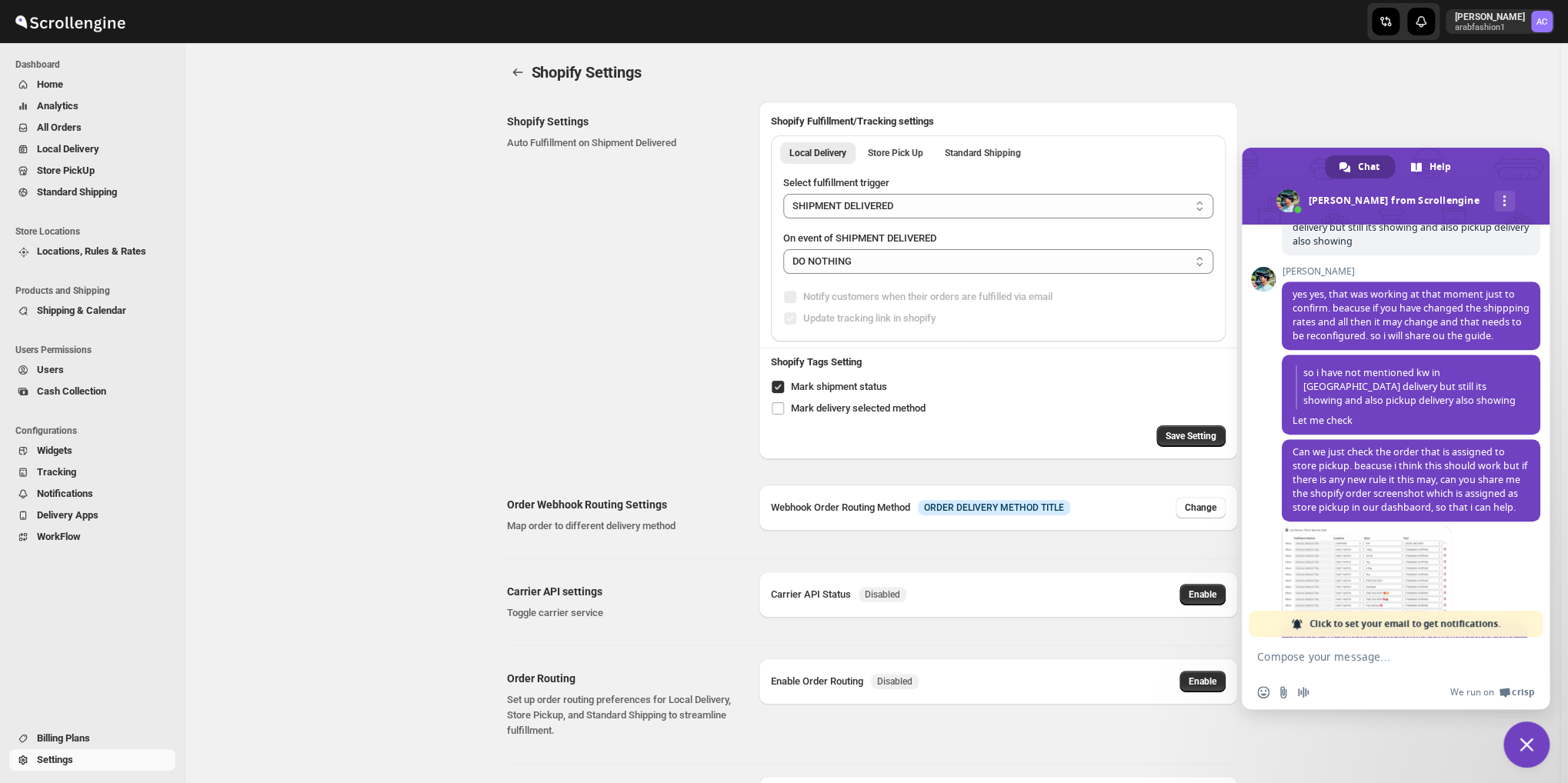
scroll to position [991, 0]
